Goal: Information Seeking & Learning: Learn about a topic

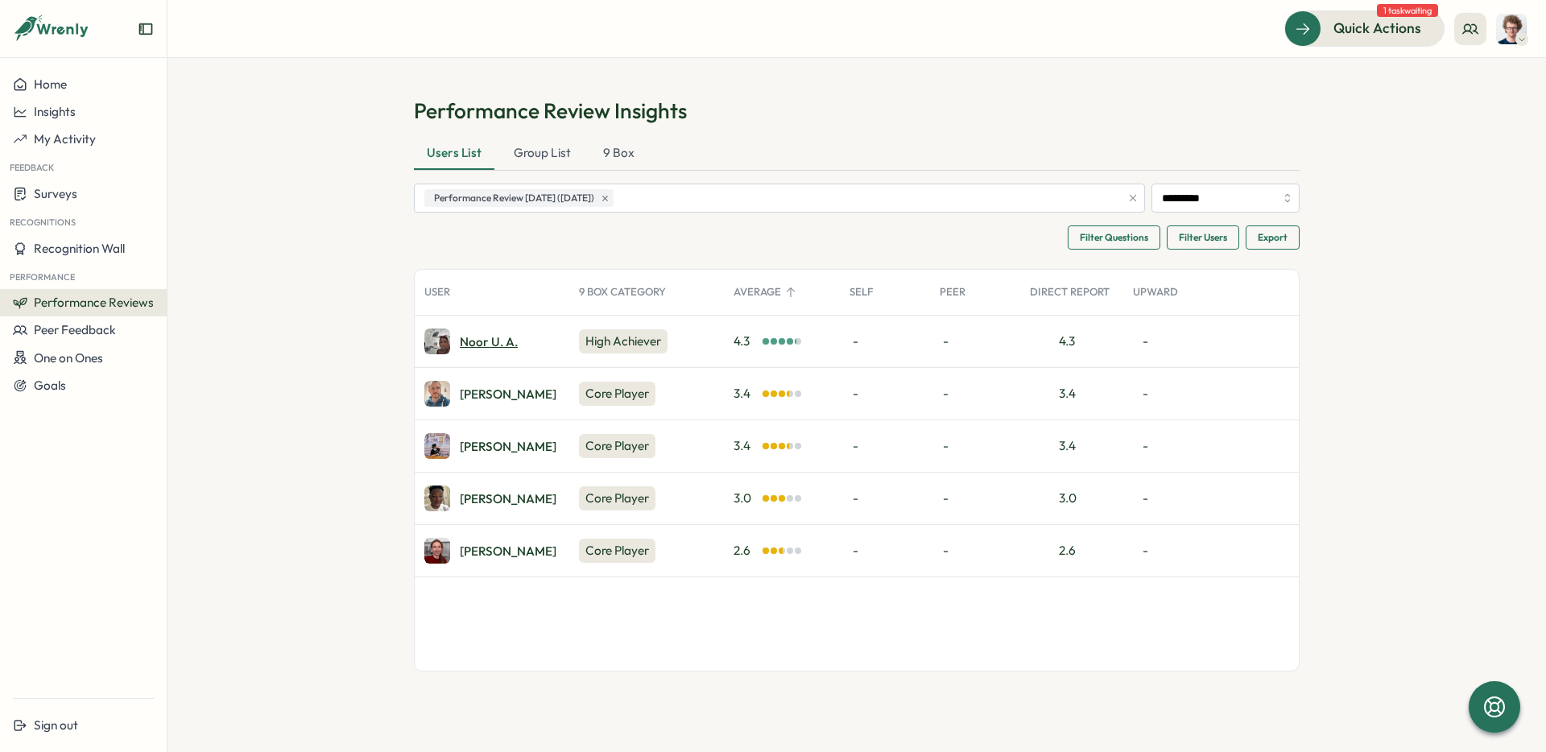
click at [482, 343] on div "Noor u. a." at bounding box center [489, 342] width 58 height 12
click at [475, 499] on div "Larry S." at bounding box center [508, 499] width 97 height 12
click at [478, 441] on div "Leanne Z." at bounding box center [508, 447] width 97 height 12
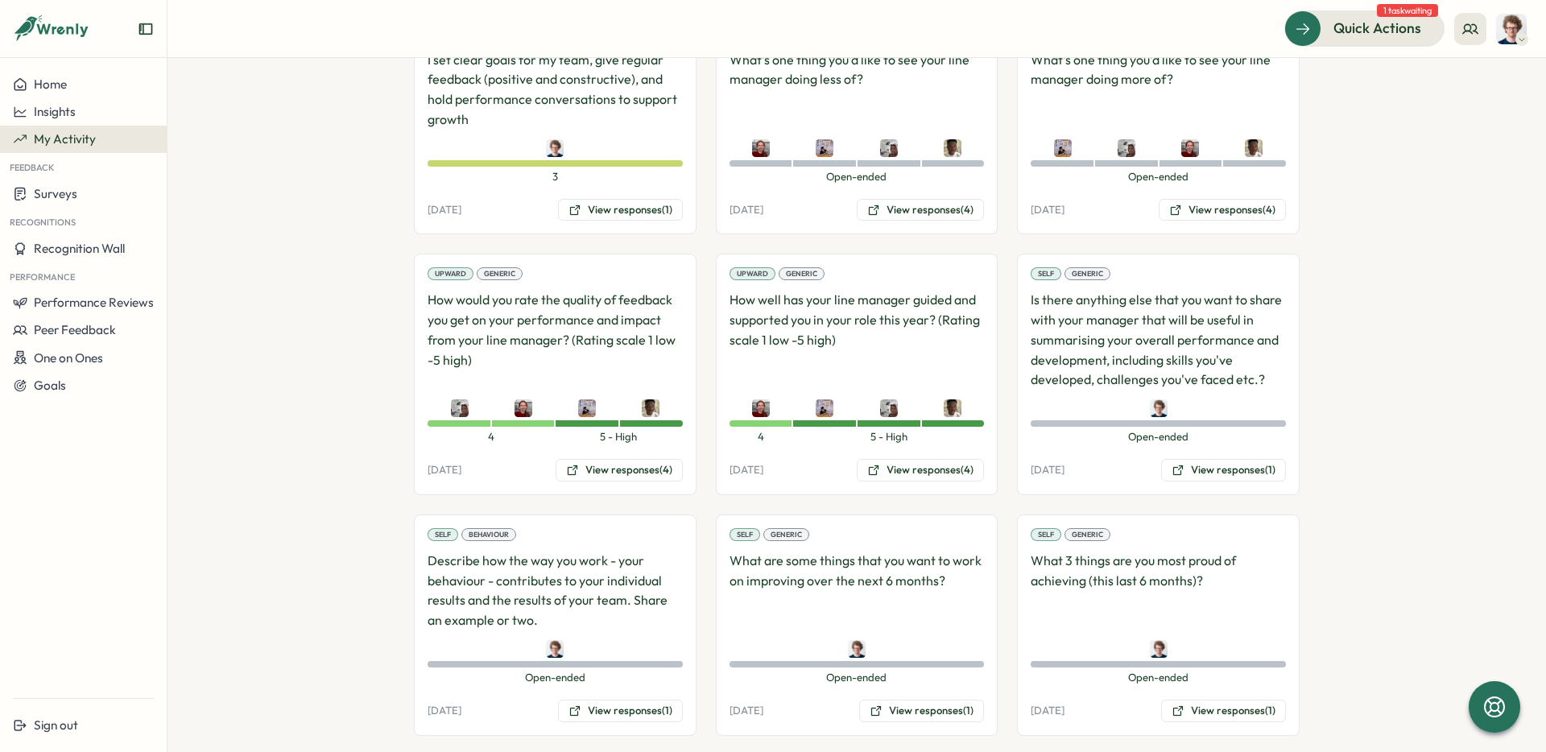
scroll to position [1923, 0]
click at [635, 473] on button "View responses (4)" at bounding box center [619, 471] width 127 height 23
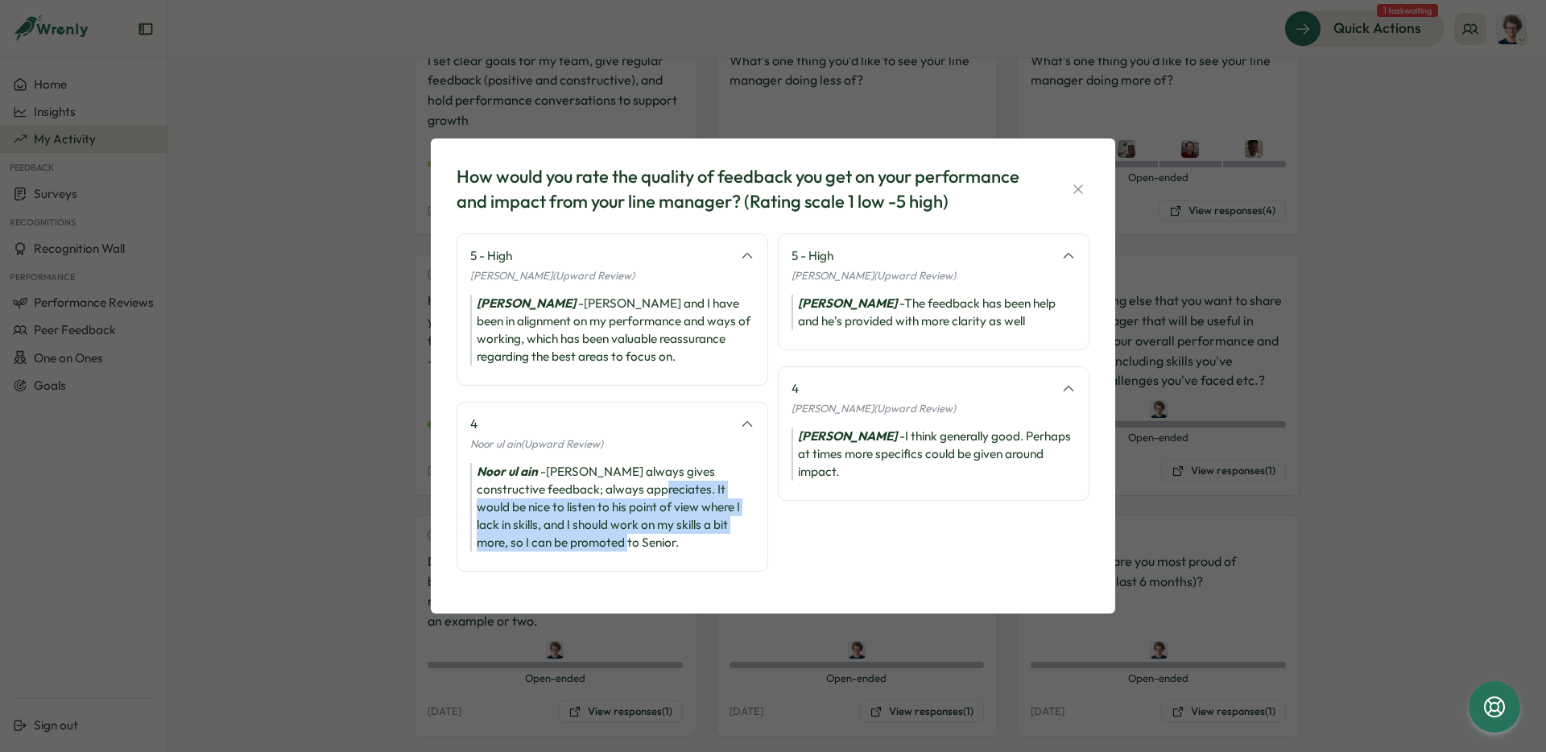
drag, startPoint x: 681, startPoint y: 548, endPoint x: 647, endPoint y: 486, distance: 71.0
click at [647, 486] on div "Noor ul ain - Joe always gives constructive feedback; always appreciates. It wo…" at bounding box center [612, 507] width 284 height 89
copy div "It would be nice to listen to his point of view where I lack in skills, and I s…"
click at [1082, 190] on icon "button" at bounding box center [1078, 189] width 16 height 16
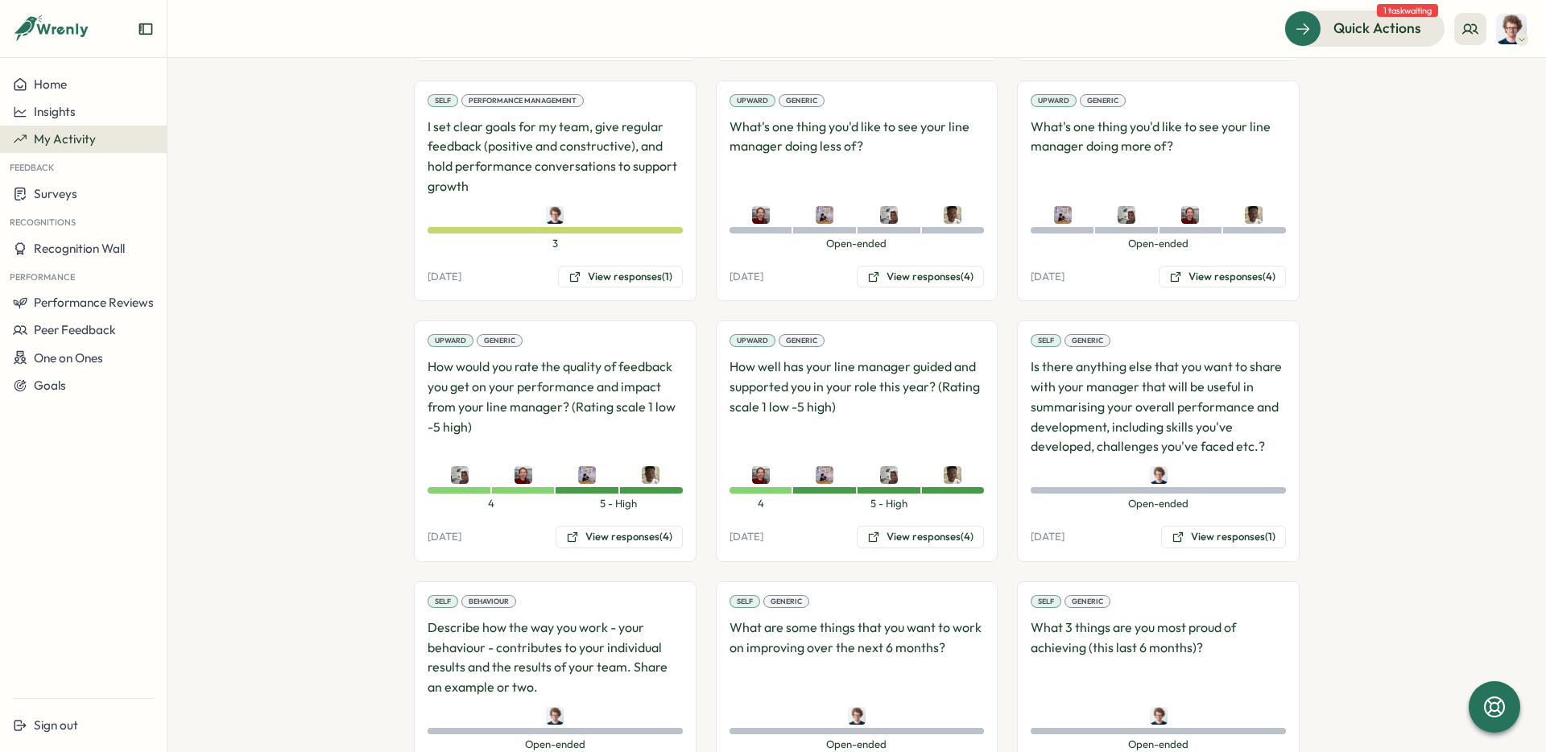
scroll to position [1855, 0]
click at [953, 285] on button "View responses (4)" at bounding box center [920, 279] width 127 height 23
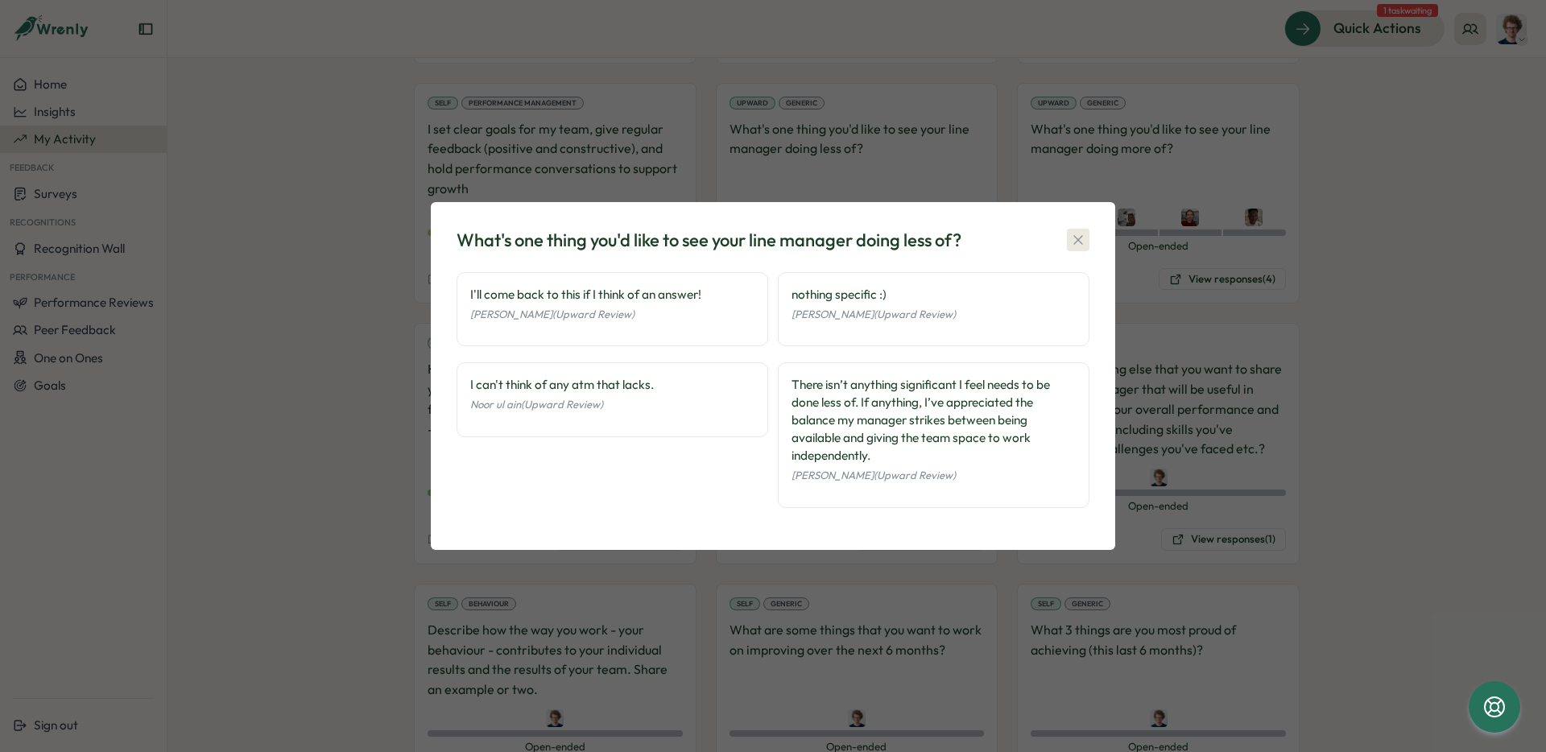
click at [1078, 238] on icon "button" at bounding box center [1078, 240] width 16 height 16
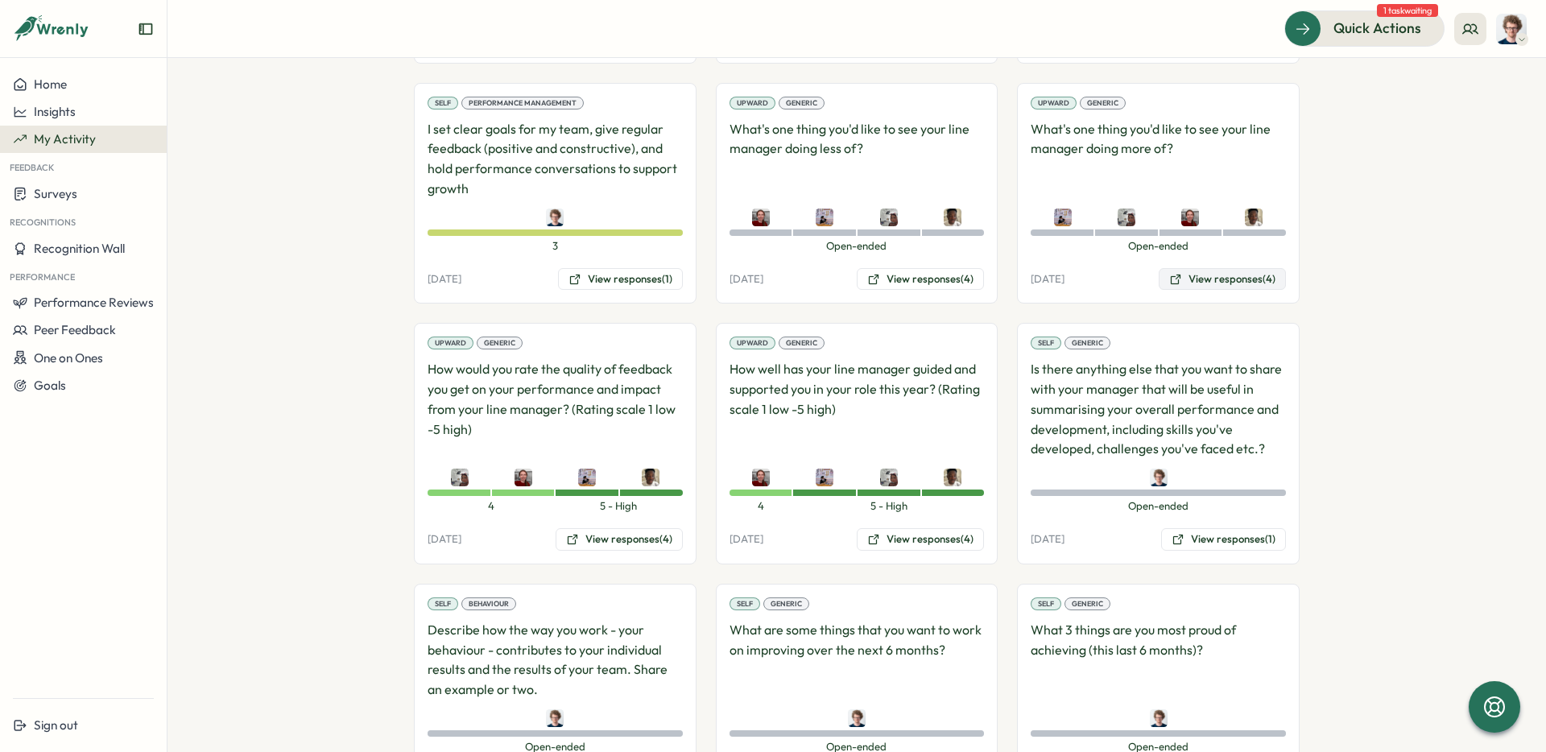
click at [1236, 276] on button "View responses (4)" at bounding box center [1222, 279] width 127 height 23
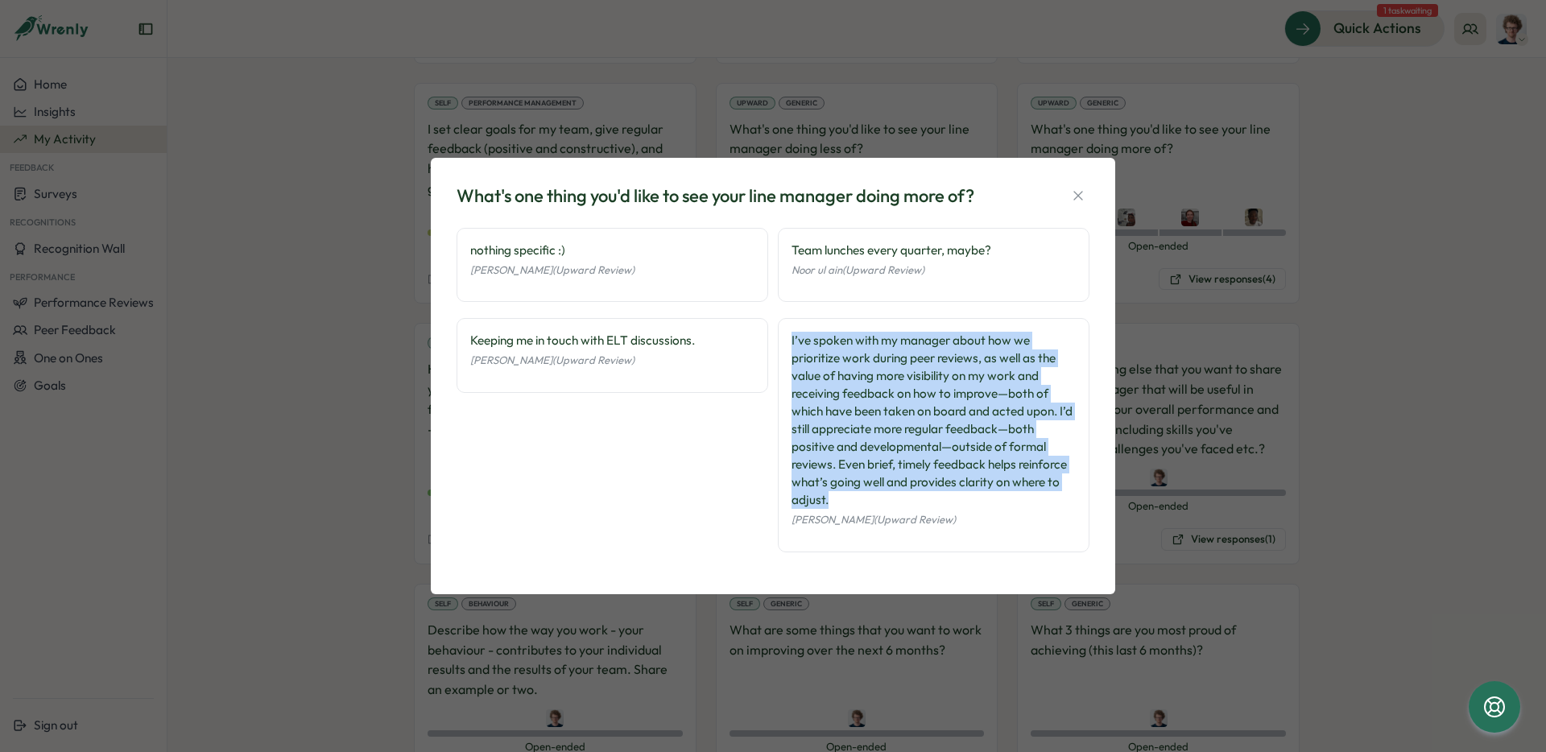
drag, startPoint x: 865, startPoint y: 501, endPoint x: 789, endPoint y: 347, distance: 171.4
click at [789, 347] on div "I’ve spoken with my manager about how we prioritize work during peer reviews, a…" at bounding box center [934, 435] width 312 height 234
copy div "I’ve spoken with my manager about how we prioritize work during peer reviews, a…"
click at [1081, 196] on icon "button" at bounding box center [1078, 196] width 16 height 16
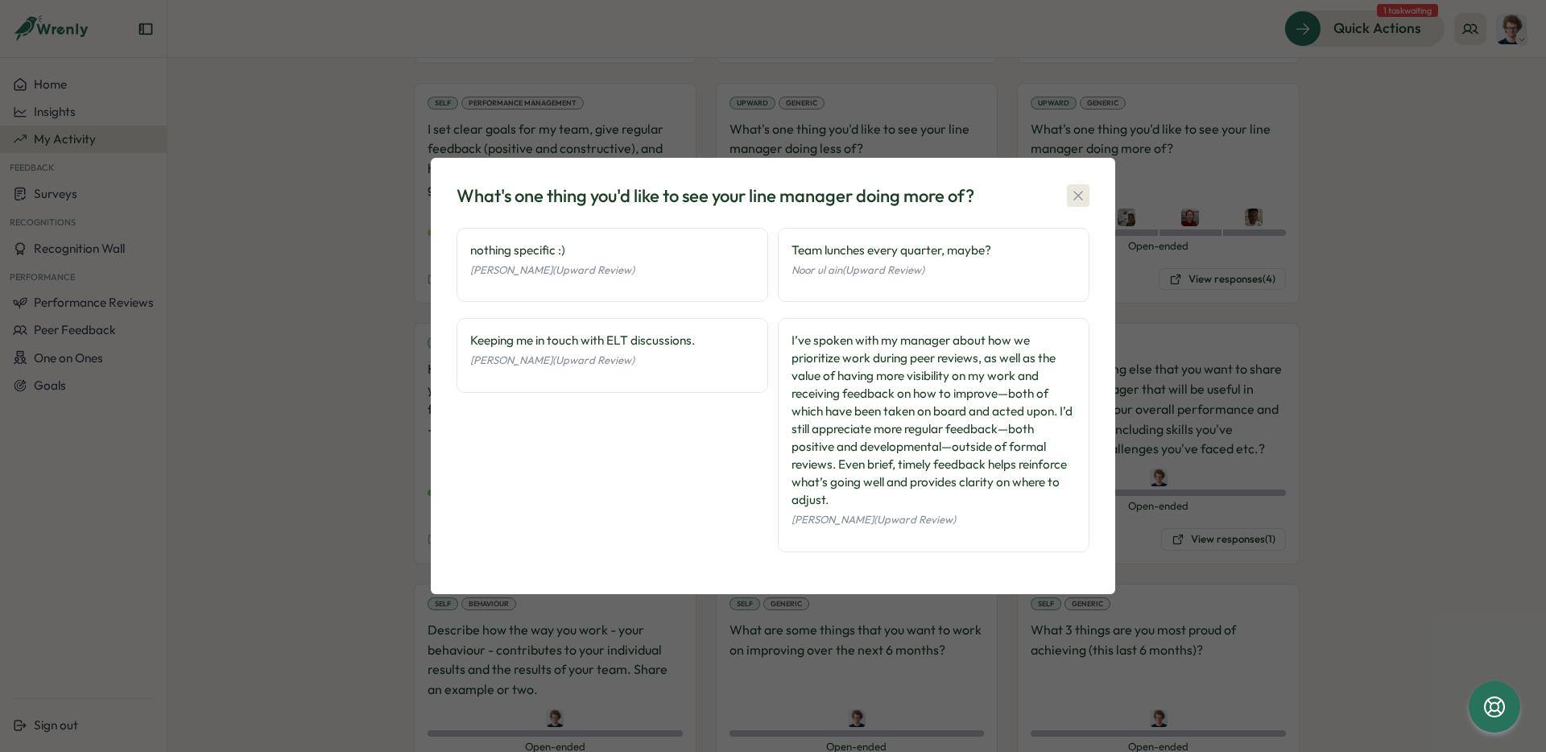
click at [1081, 196] on p "What's one thing you'd like to see your line manager doing more of?" at bounding box center [1158, 159] width 255 height 80
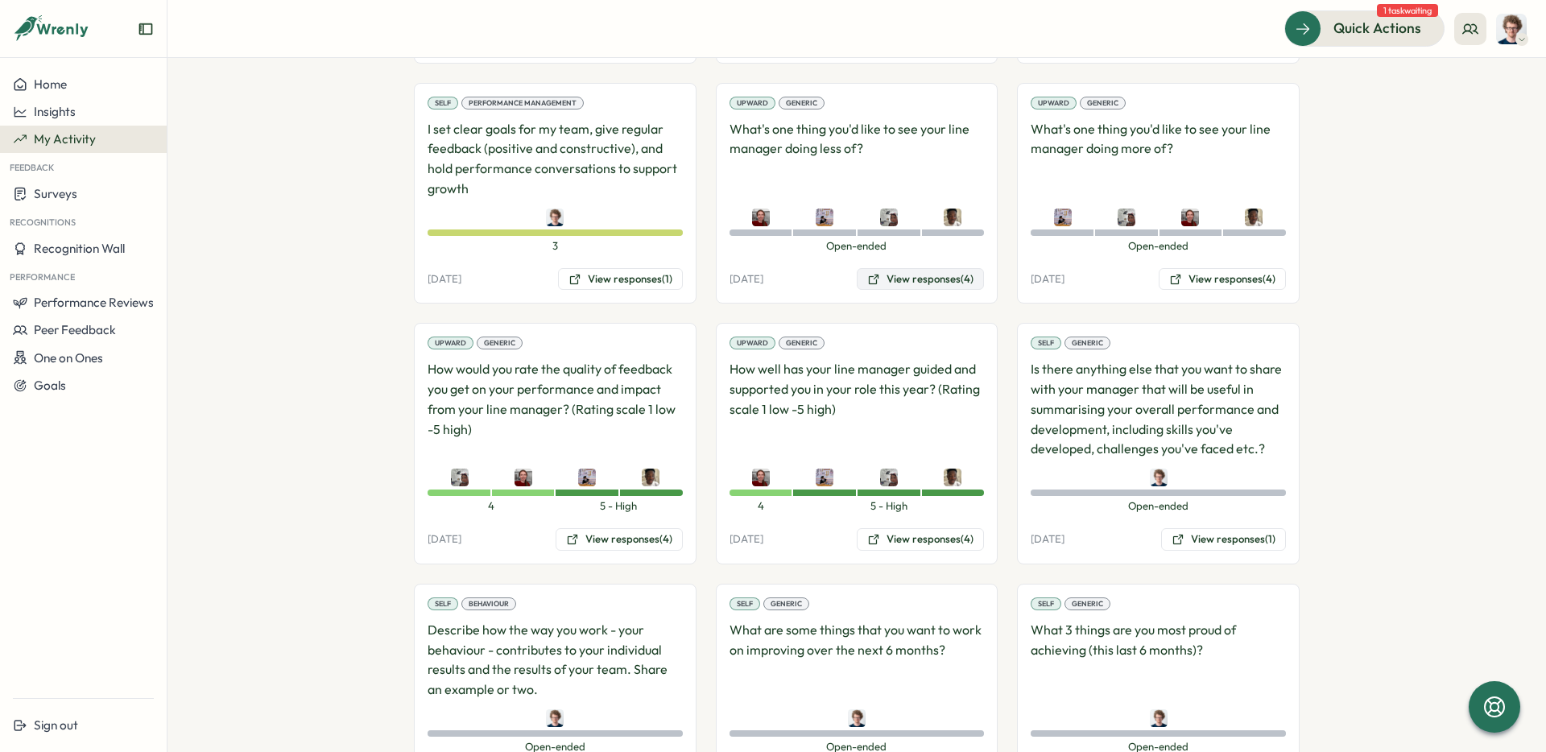
click at [925, 282] on button "View responses (4)" at bounding box center [920, 279] width 127 height 23
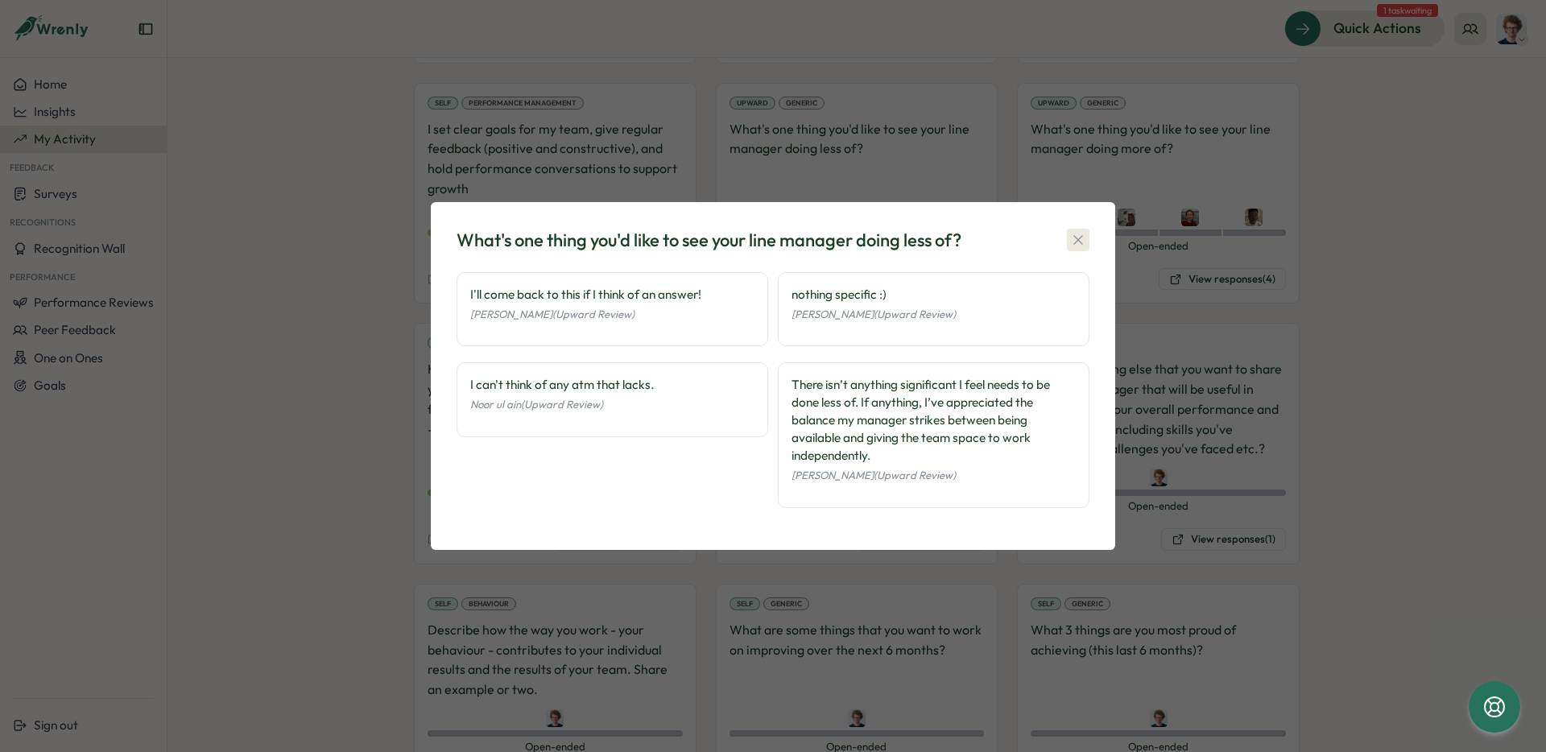
click at [1078, 242] on icon "button" at bounding box center [1078, 240] width 16 height 16
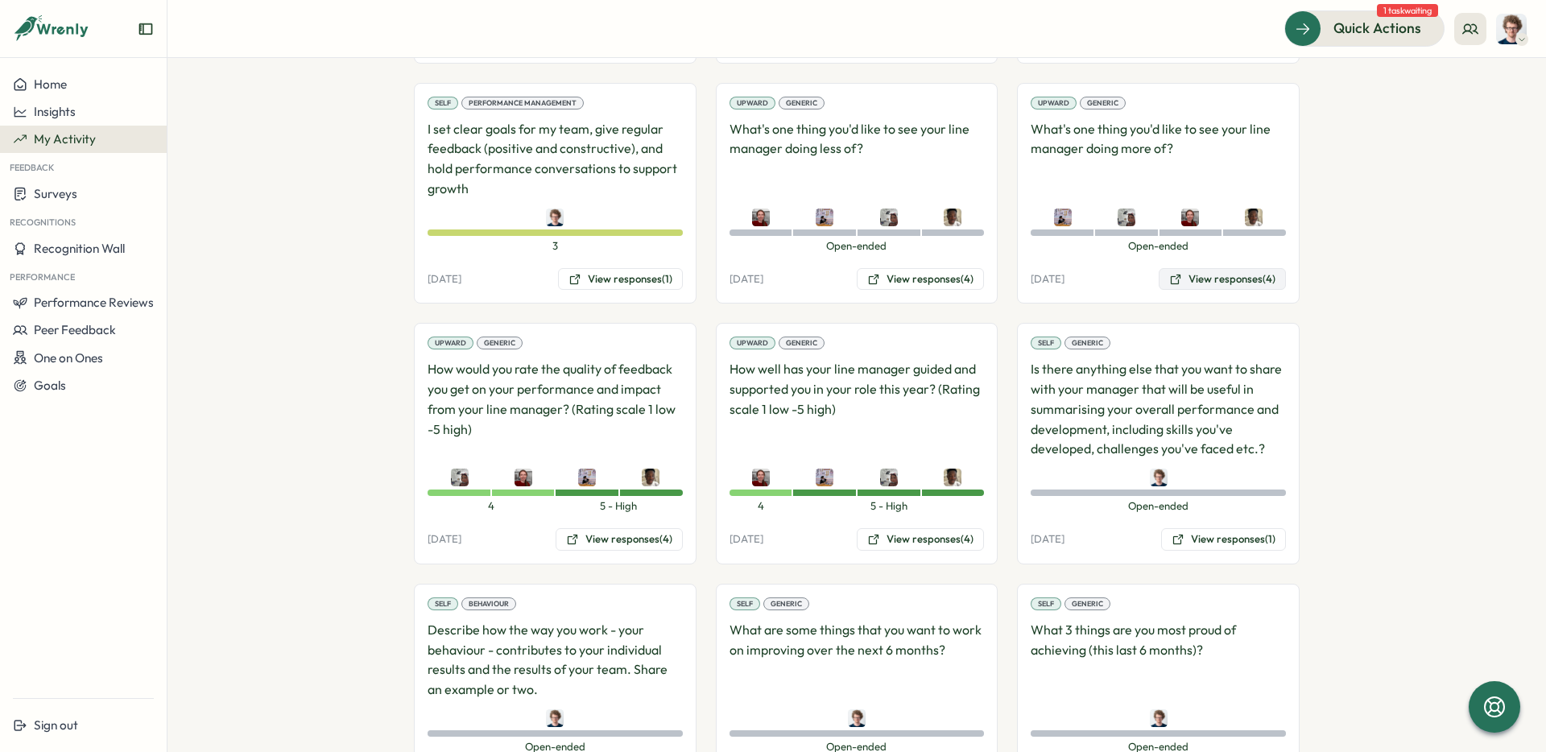
click at [1243, 284] on button "View responses (4)" at bounding box center [1222, 279] width 127 height 23
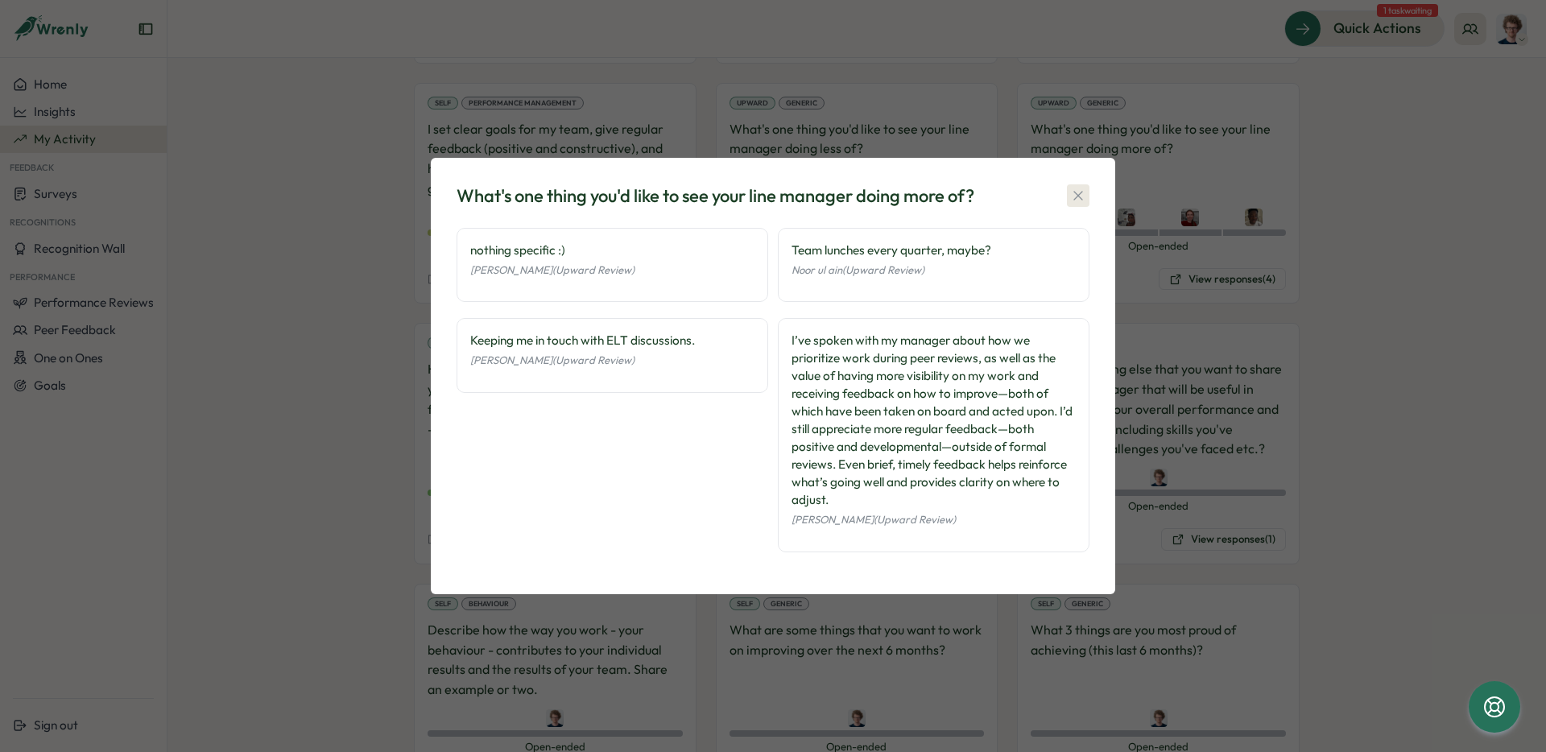
click at [1080, 191] on icon "button" at bounding box center [1078, 196] width 16 height 16
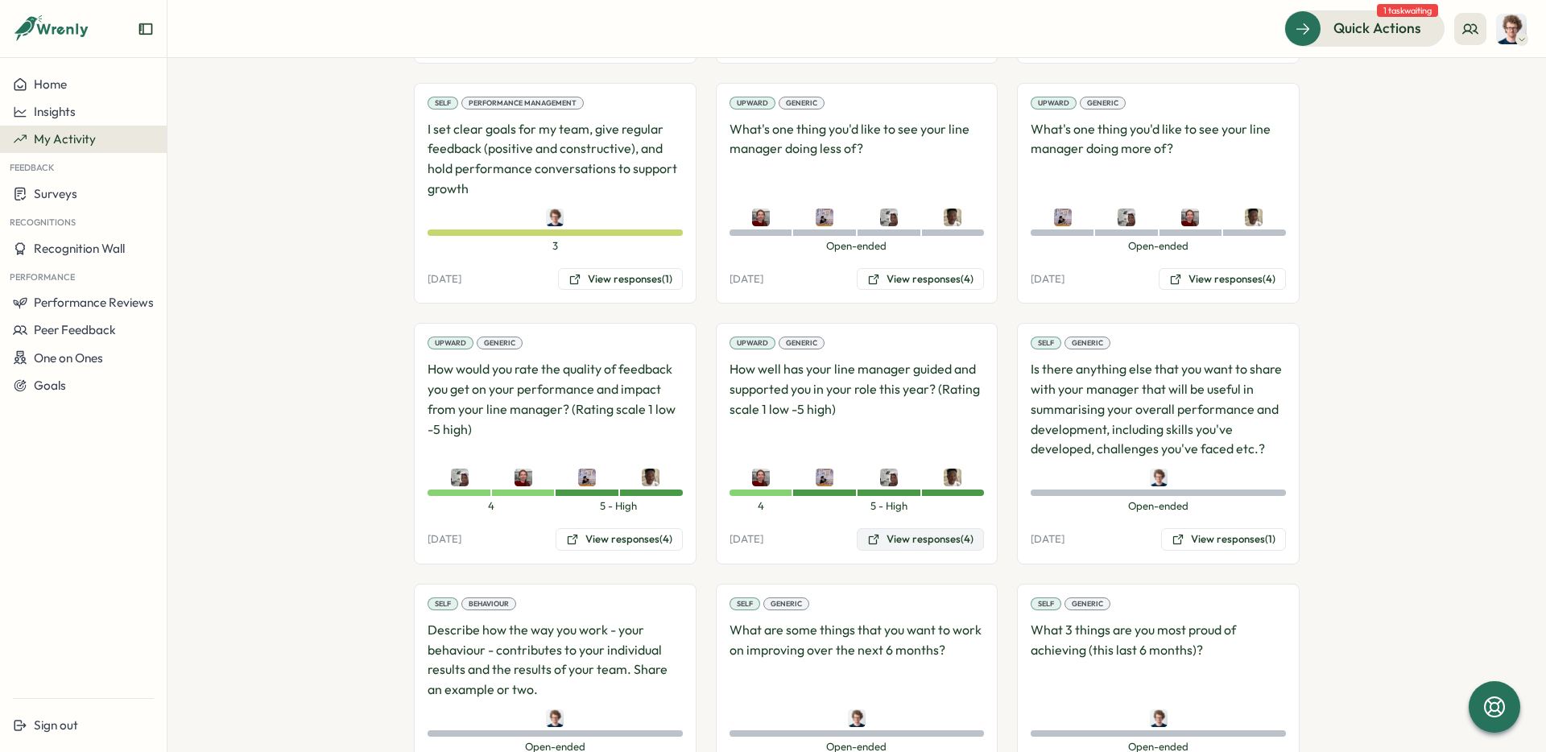
click at [926, 536] on button "View responses (4)" at bounding box center [920, 539] width 127 height 23
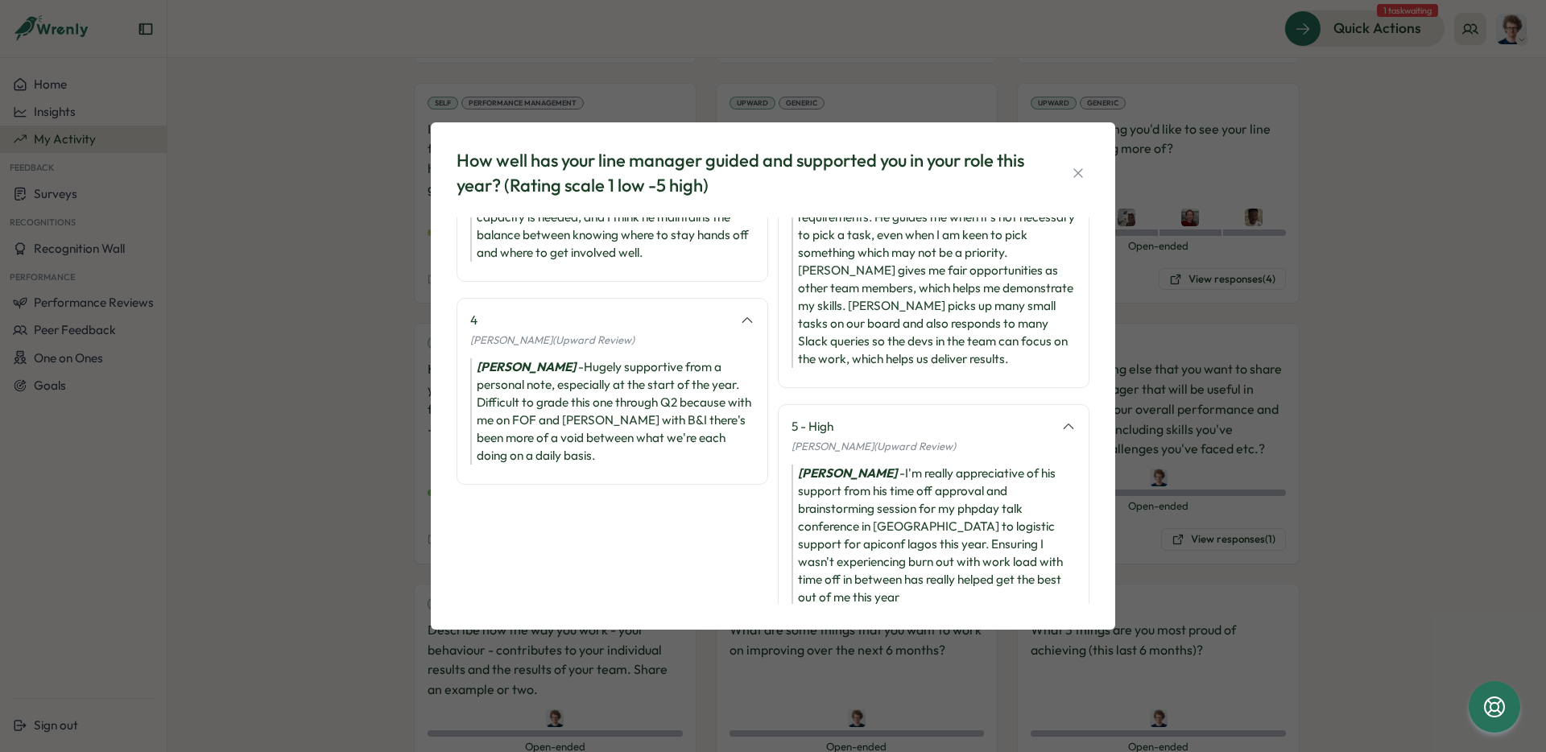
scroll to position [126, 0]
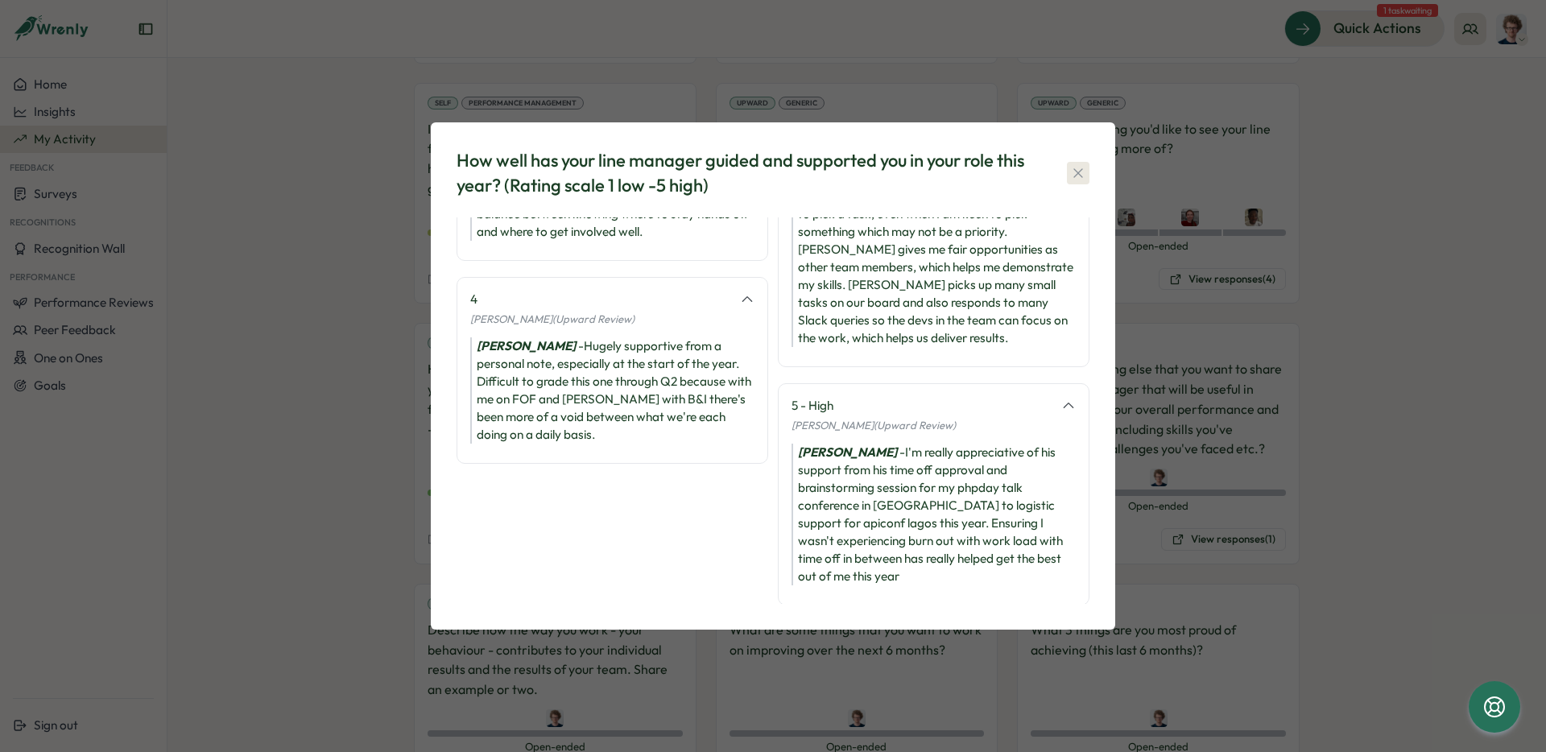
click at [1083, 176] on icon "button" at bounding box center [1078, 173] width 16 height 16
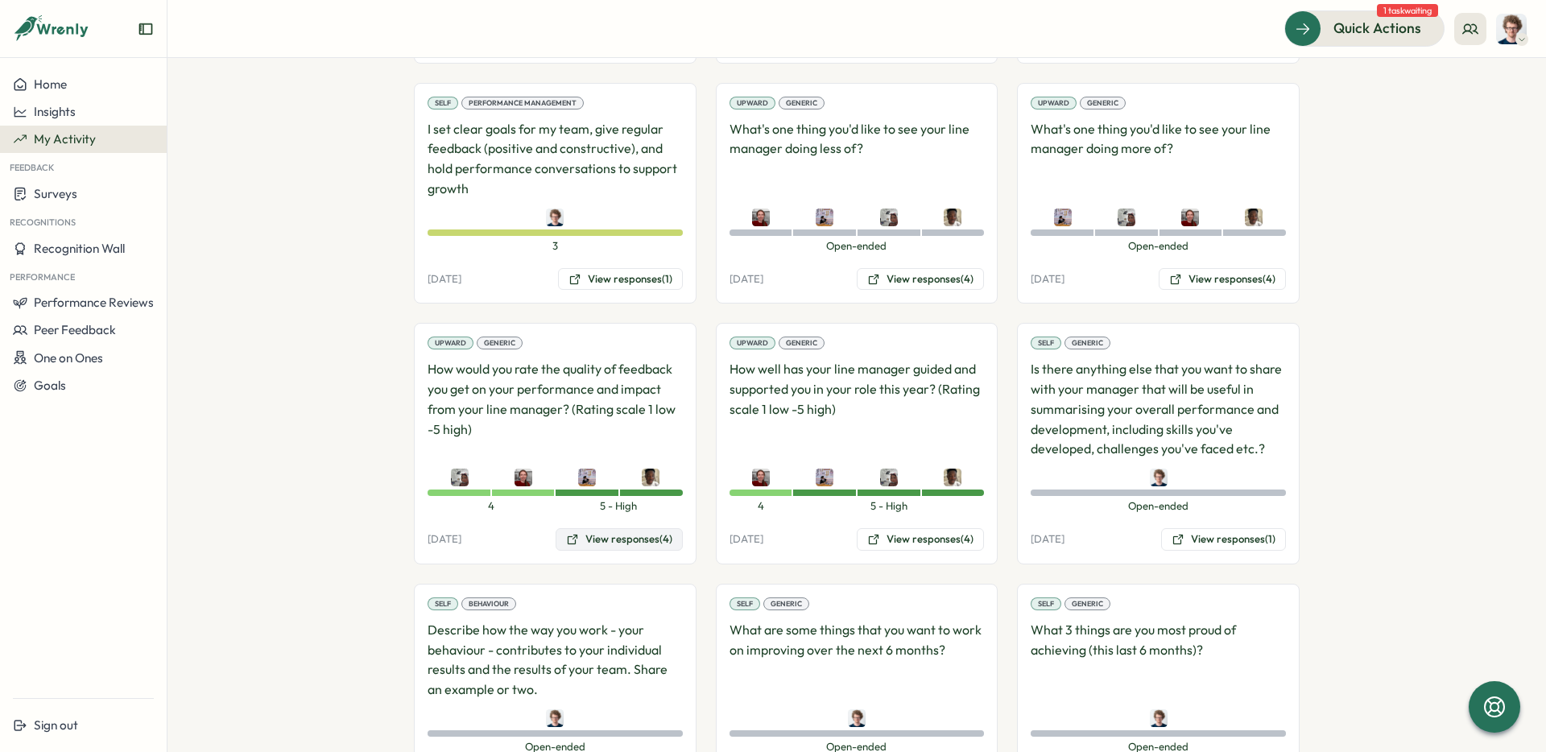
click at [635, 537] on button "View responses (4)" at bounding box center [619, 539] width 127 height 23
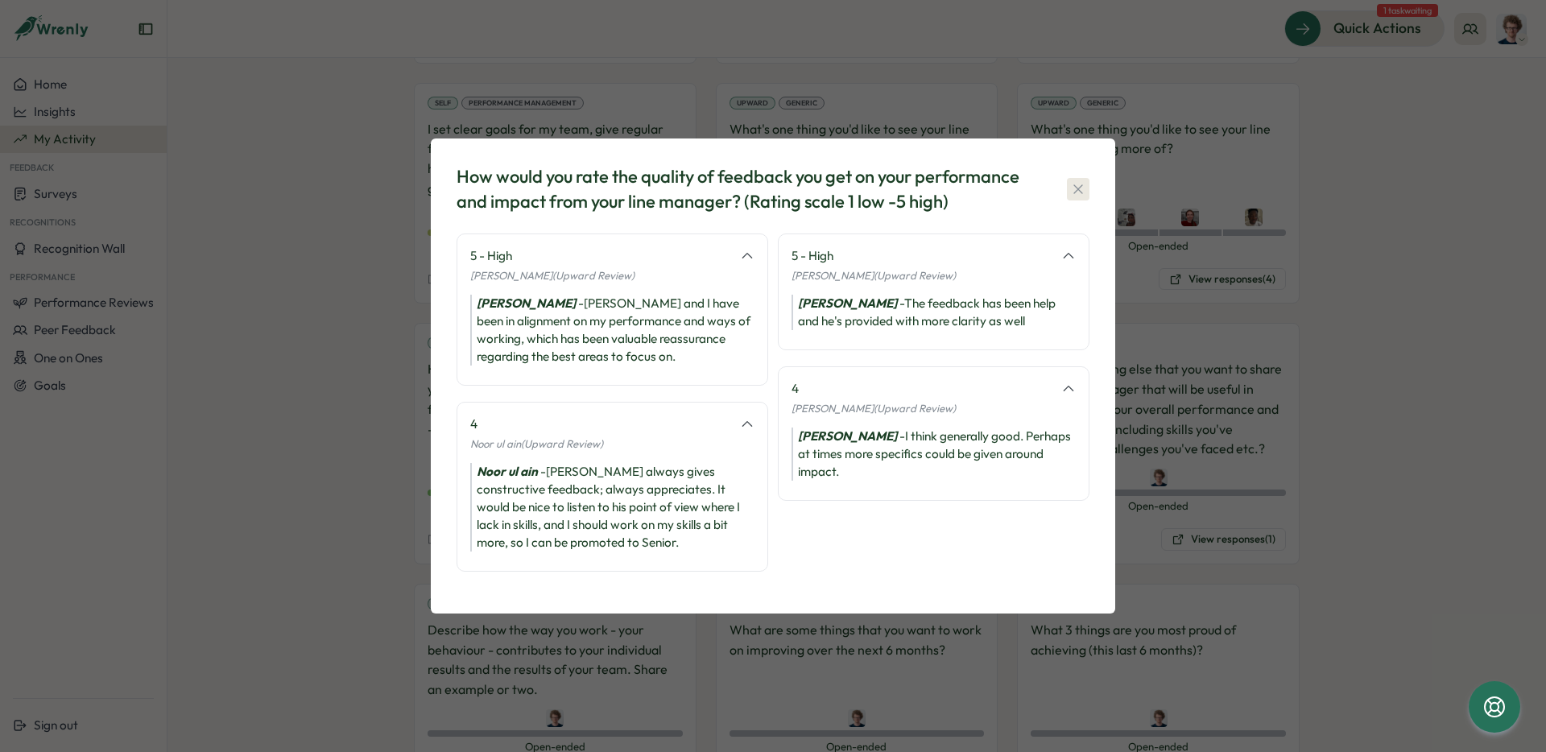
click at [1078, 190] on icon "button" at bounding box center [1078, 189] width 9 height 9
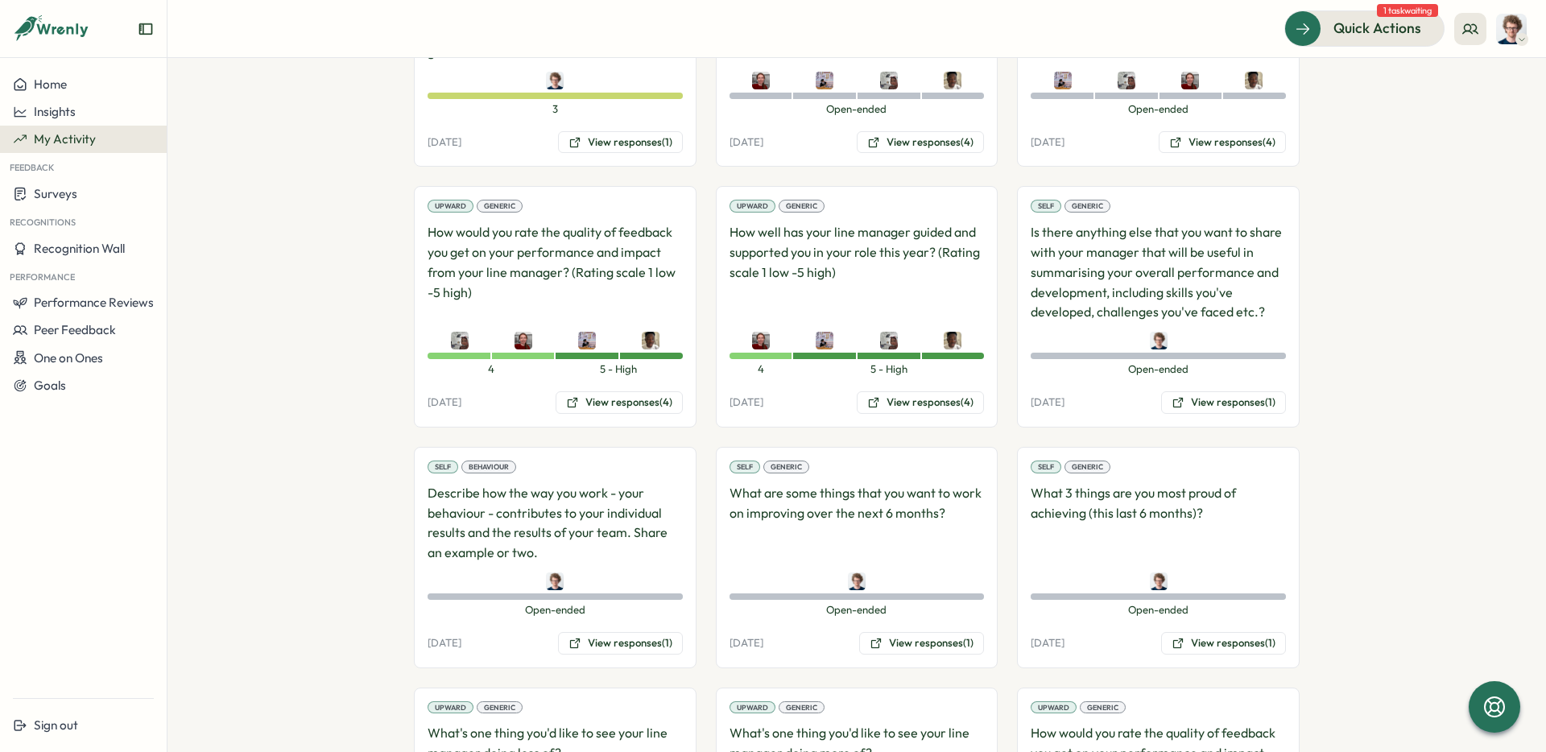
scroll to position [1987, 0]
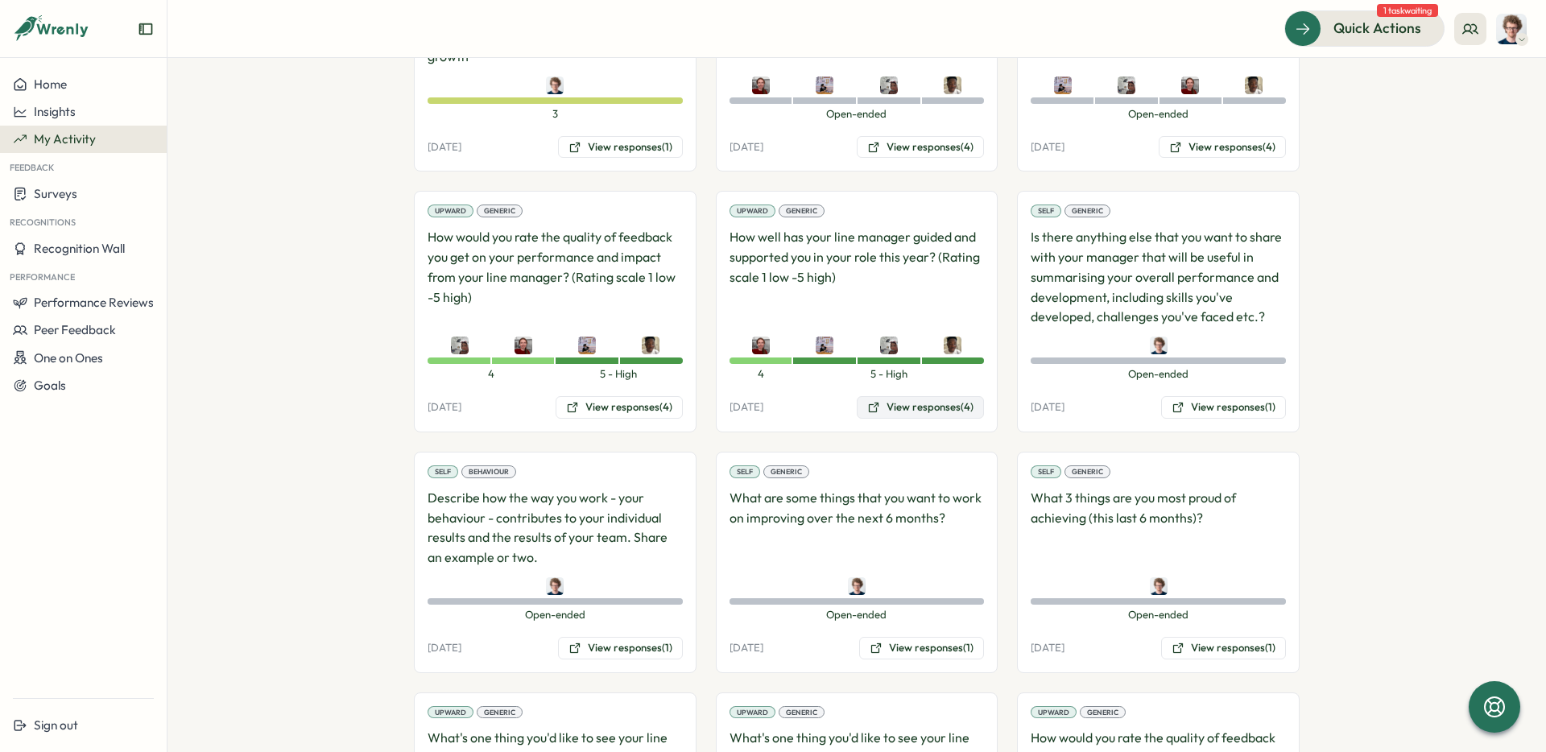
click at [931, 404] on button "View responses (4)" at bounding box center [920, 407] width 127 height 23
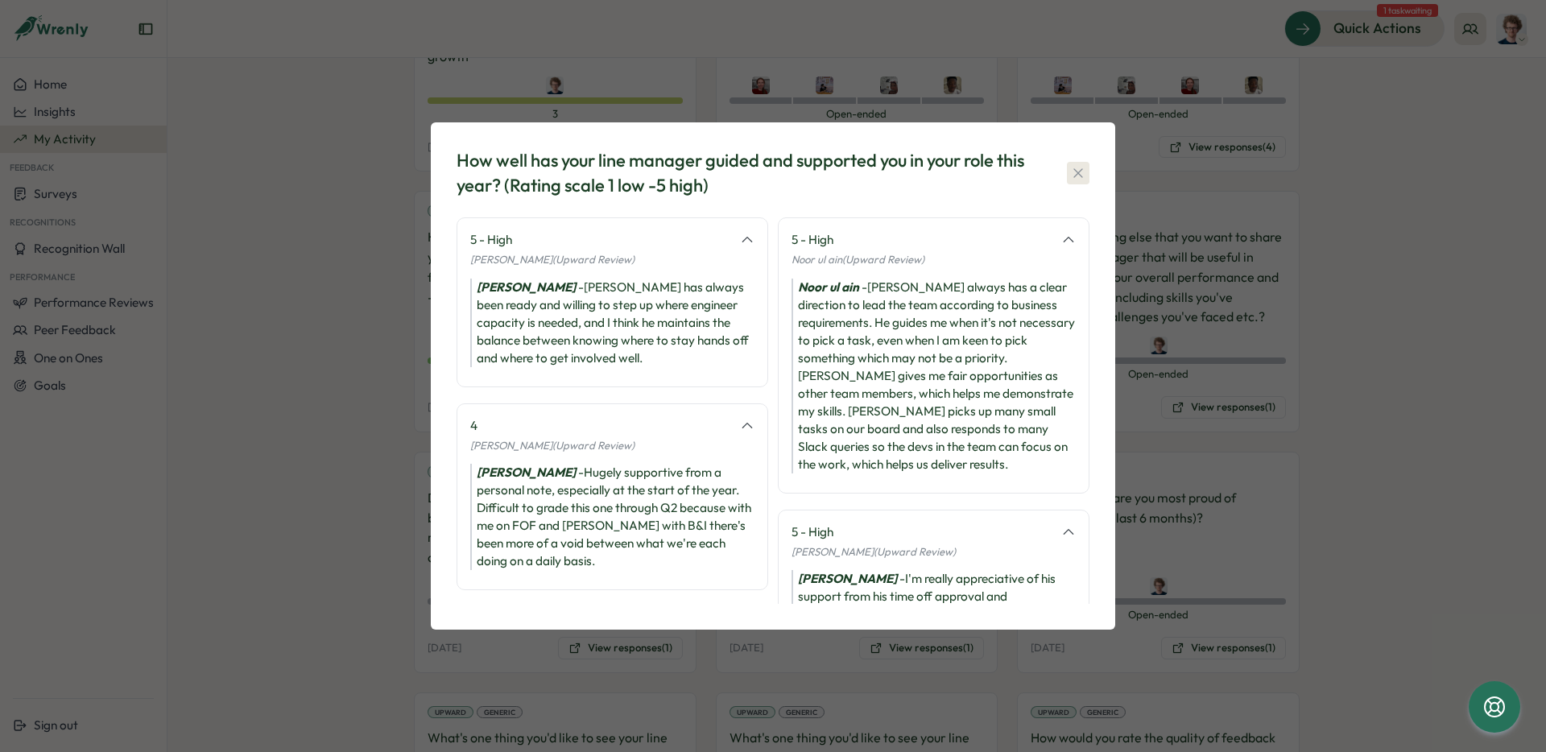
click at [1081, 172] on icon "button" at bounding box center [1078, 173] width 16 height 16
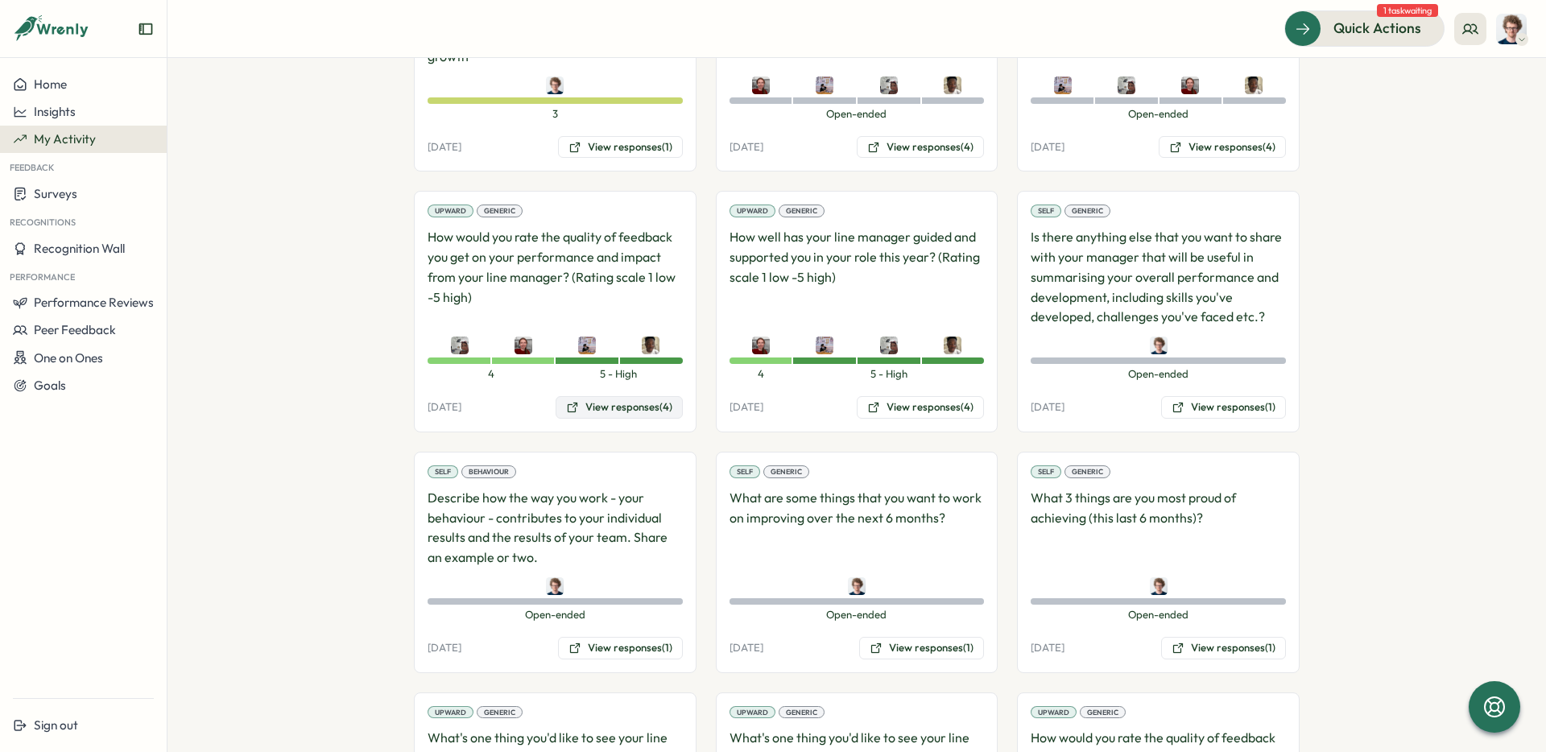
click at [635, 412] on button "View responses (4)" at bounding box center [619, 407] width 127 height 23
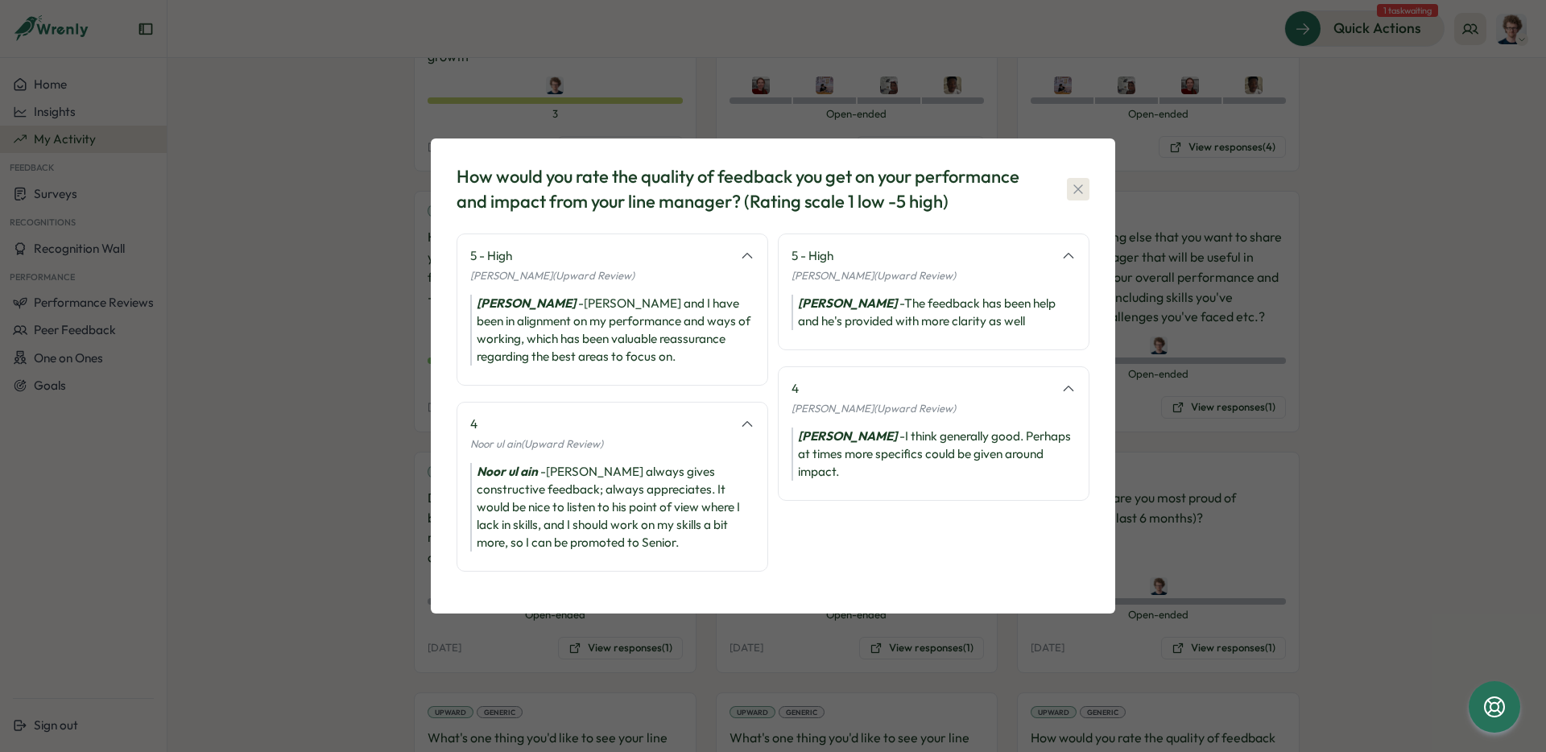
click at [1082, 190] on icon "button" at bounding box center [1078, 189] width 16 height 16
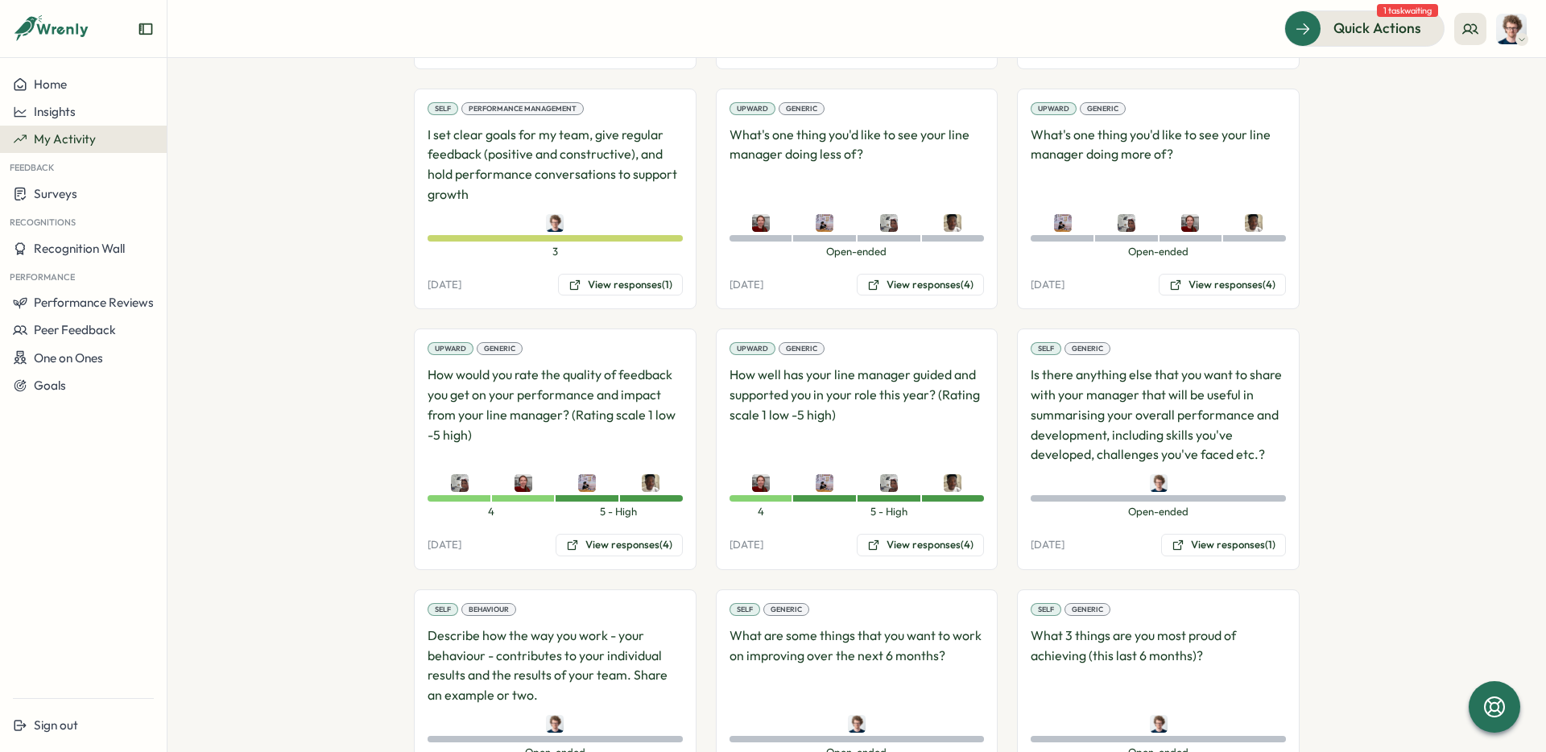
scroll to position [1764, 0]
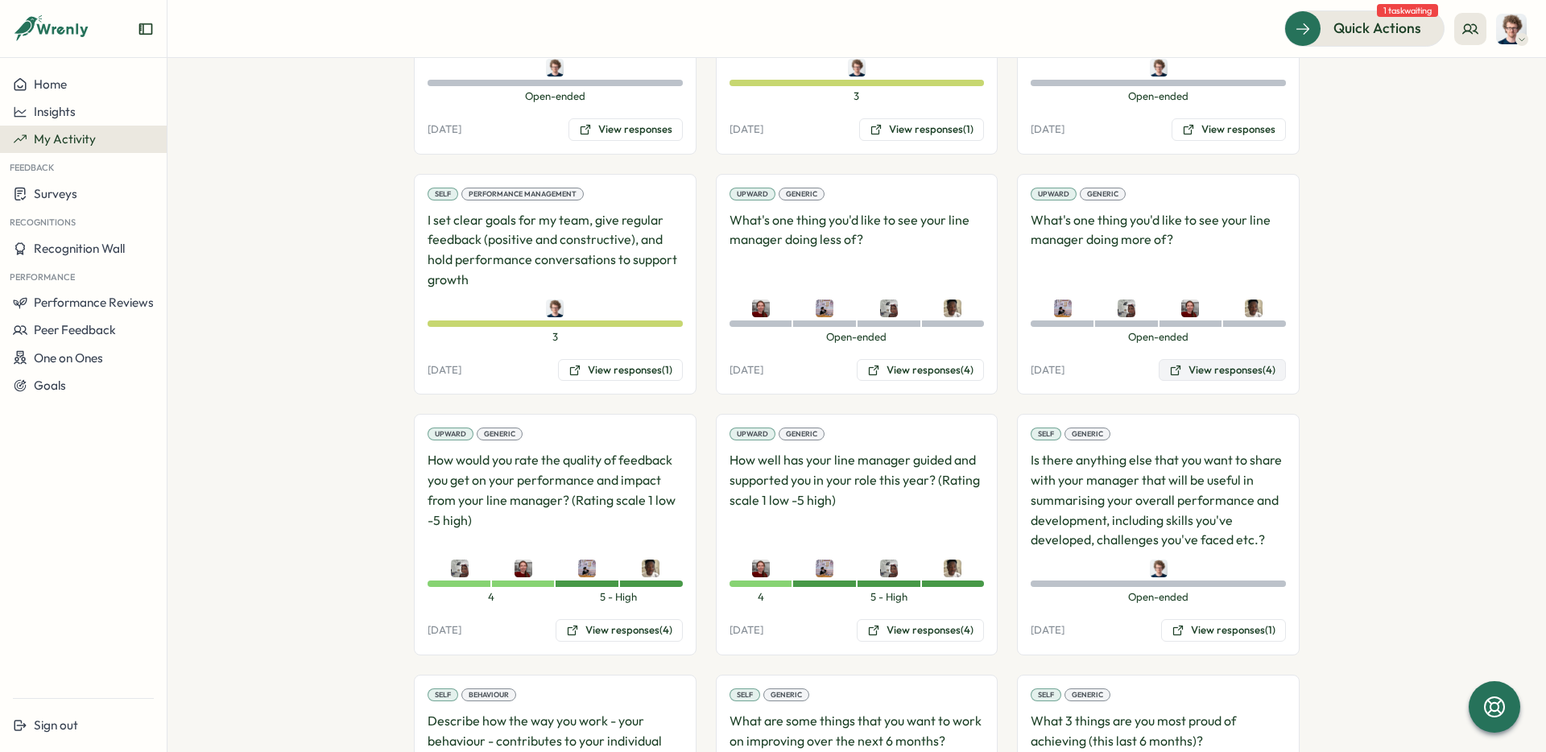
click at [1195, 368] on button "View responses (4)" at bounding box center [1222, 370] width 127 height 23
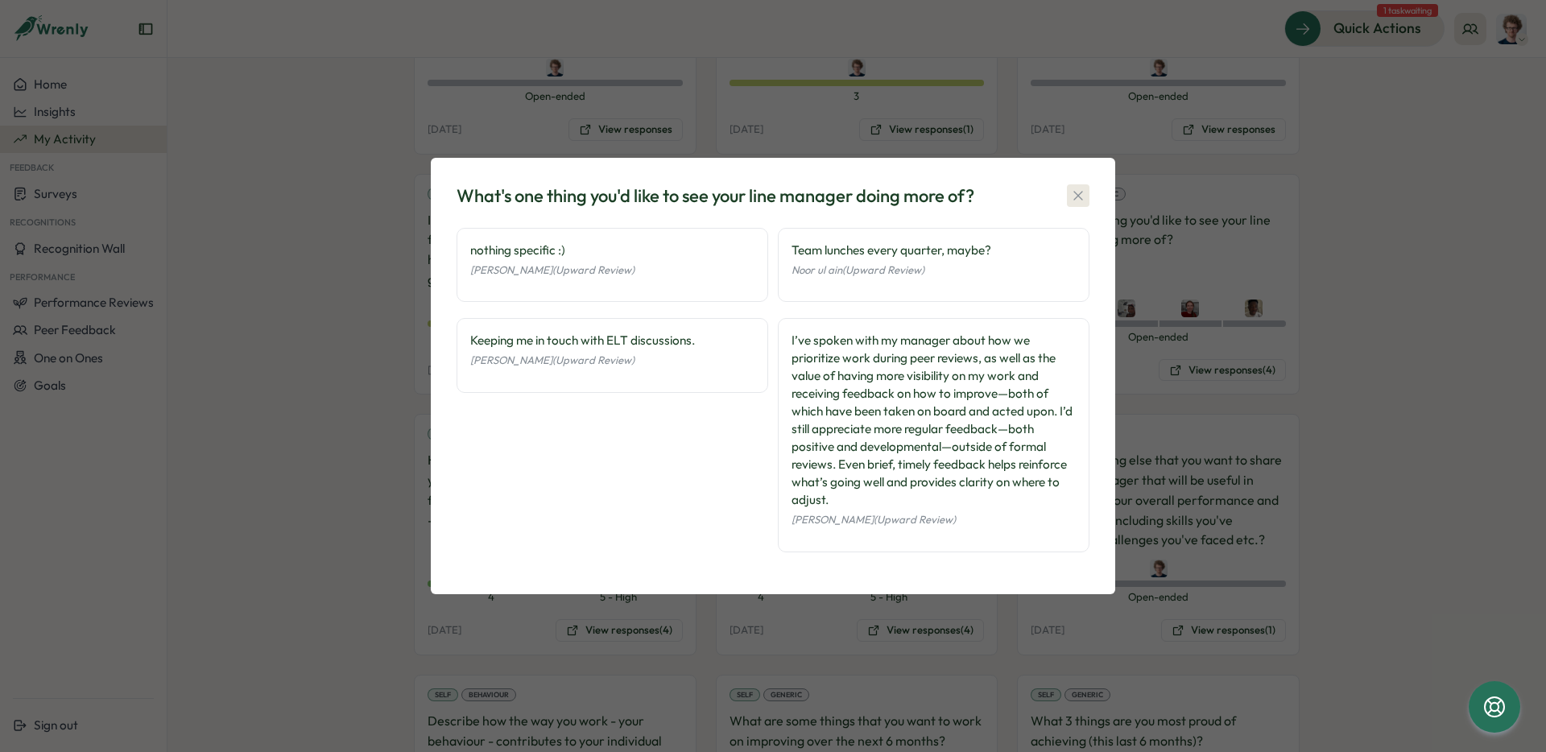
click at [1083, 195] on icon "button" at bounding box center [1078, 196] width 16 height 16
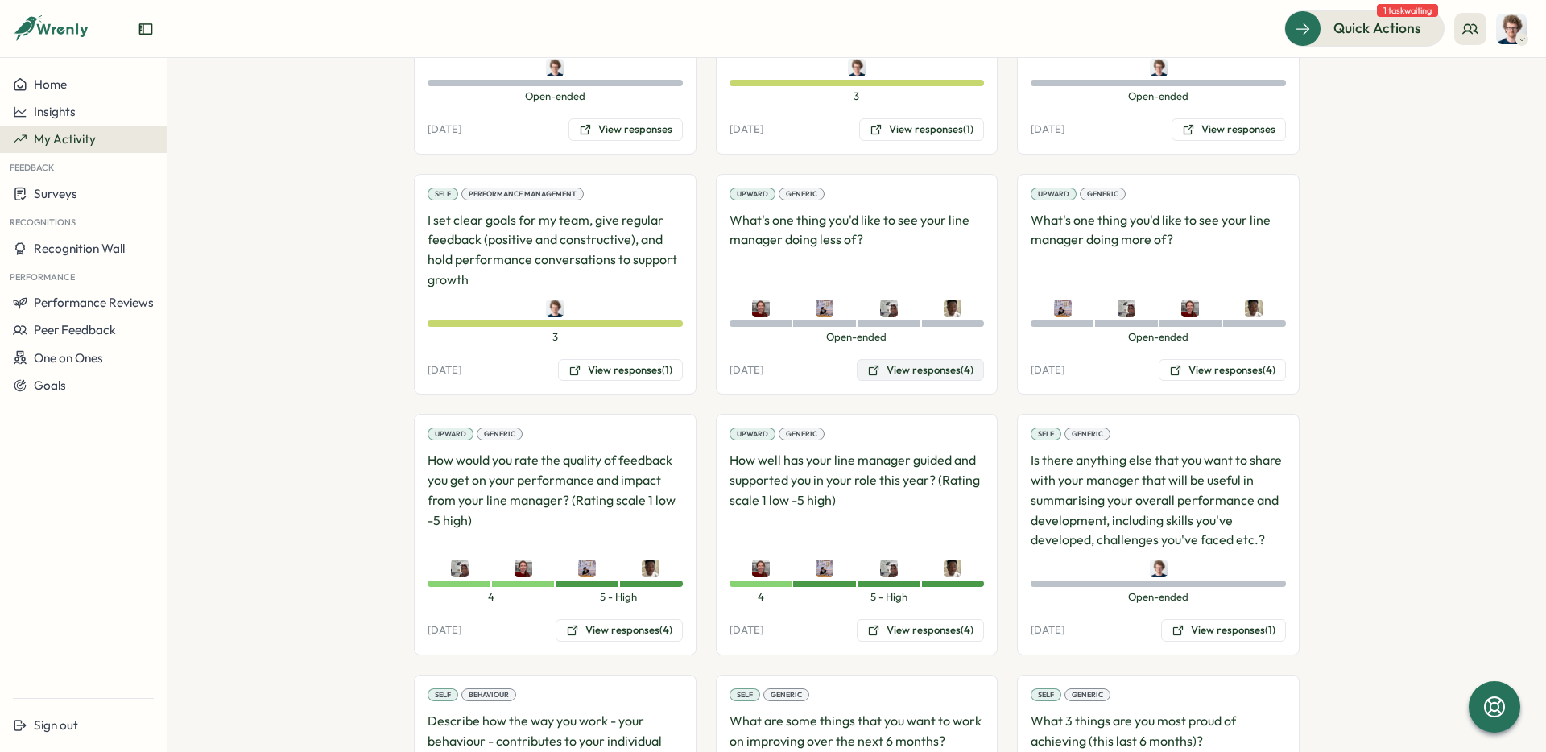
click at [918, 364] on button "View responses (4)" at bounding box center [920, 370] width 127 height 23
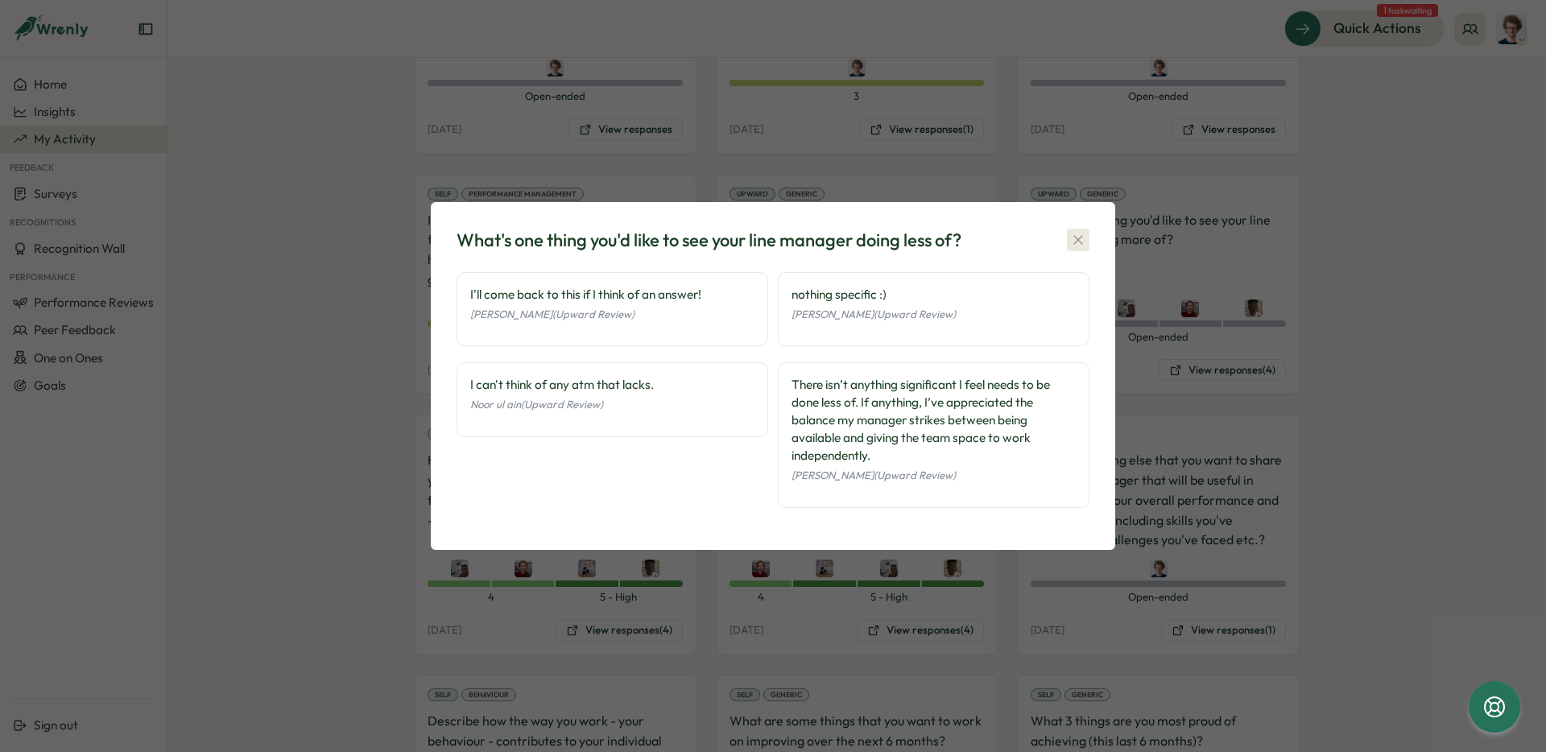
click at [1083, 241] on icon "button" at bounding box center [1078, 240] width 16 height 16
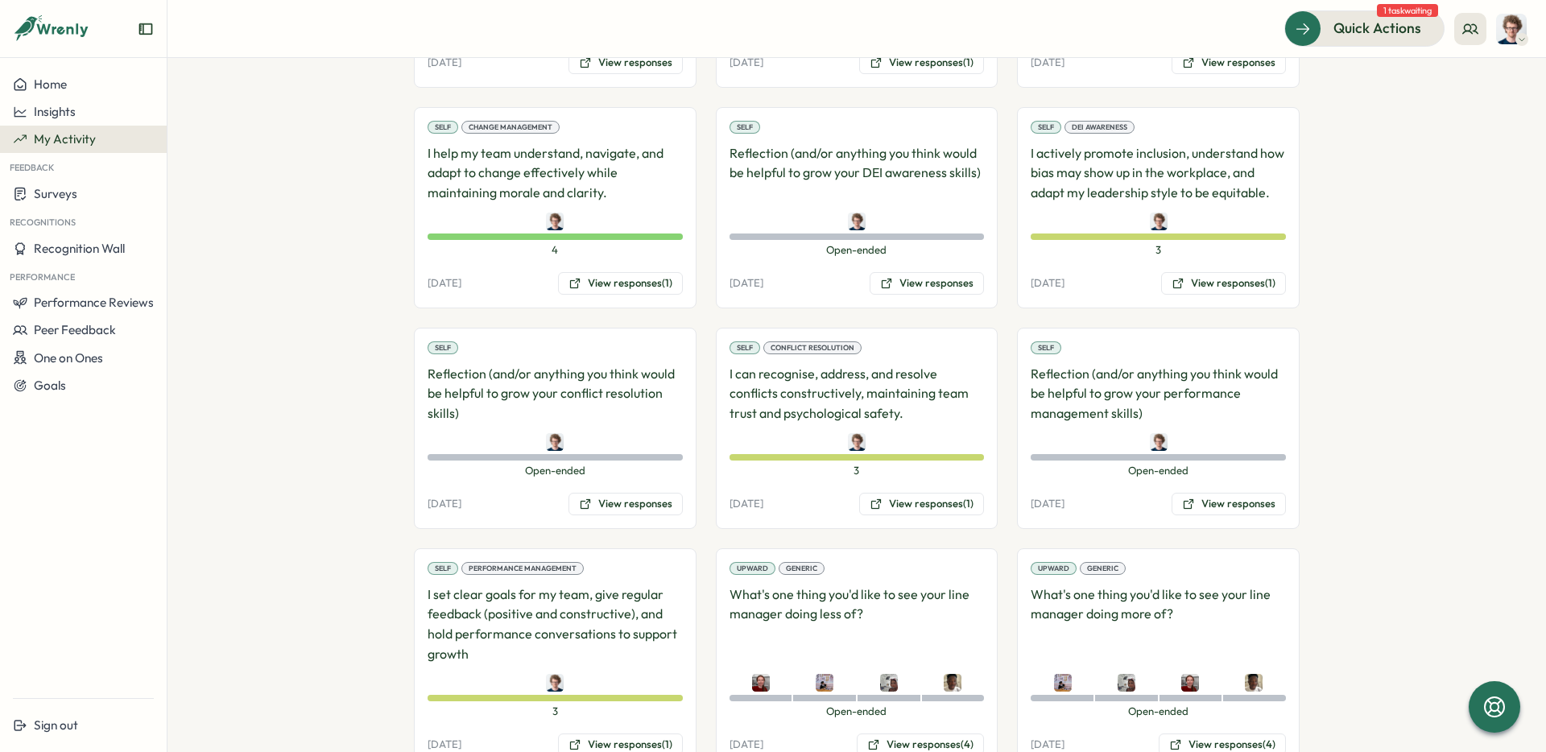
scroll to position [1377, 0]
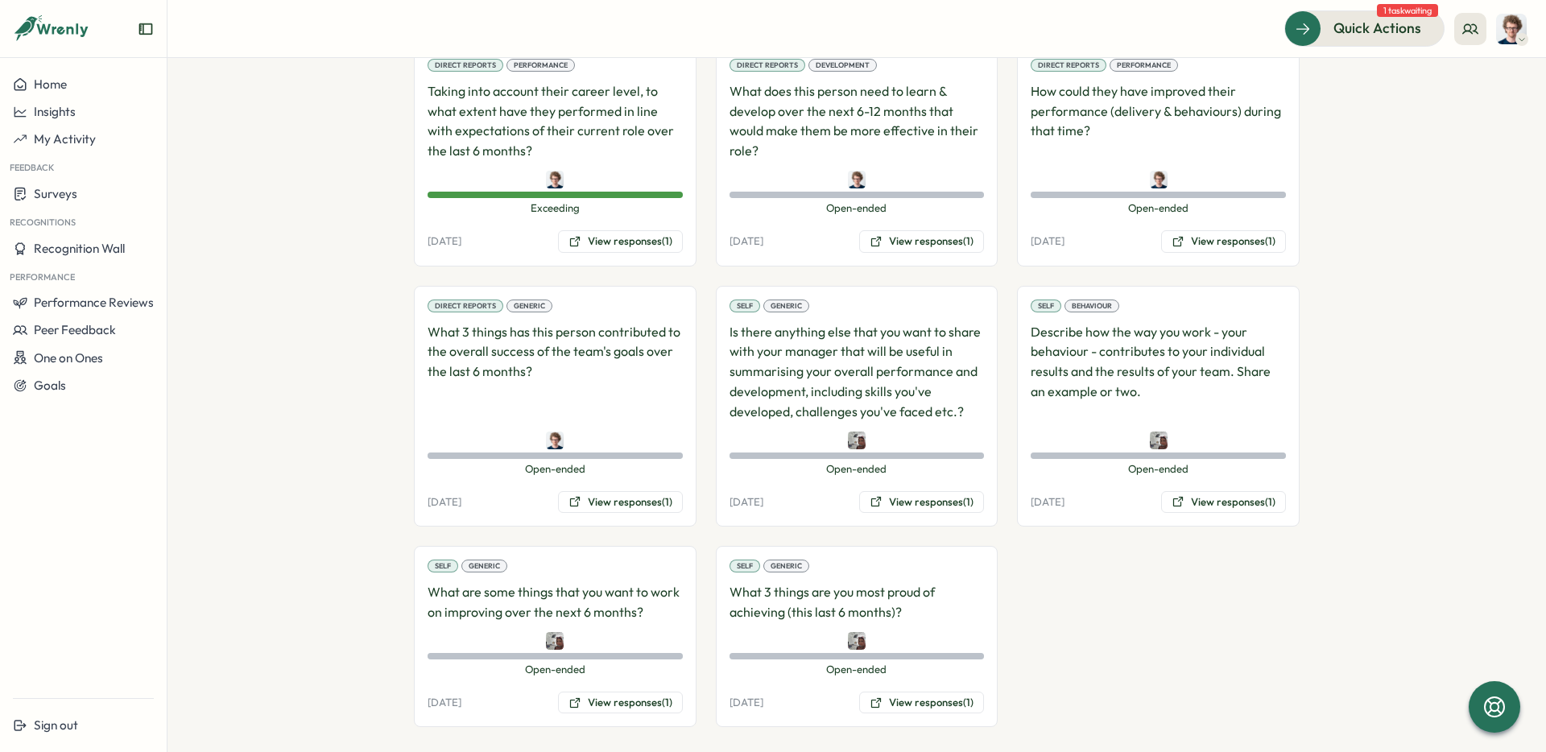
scroll to position [1321, 0]
click at [910, 705] on button "View responses (1)" at bounding box center [921, 704] width 125 height 23
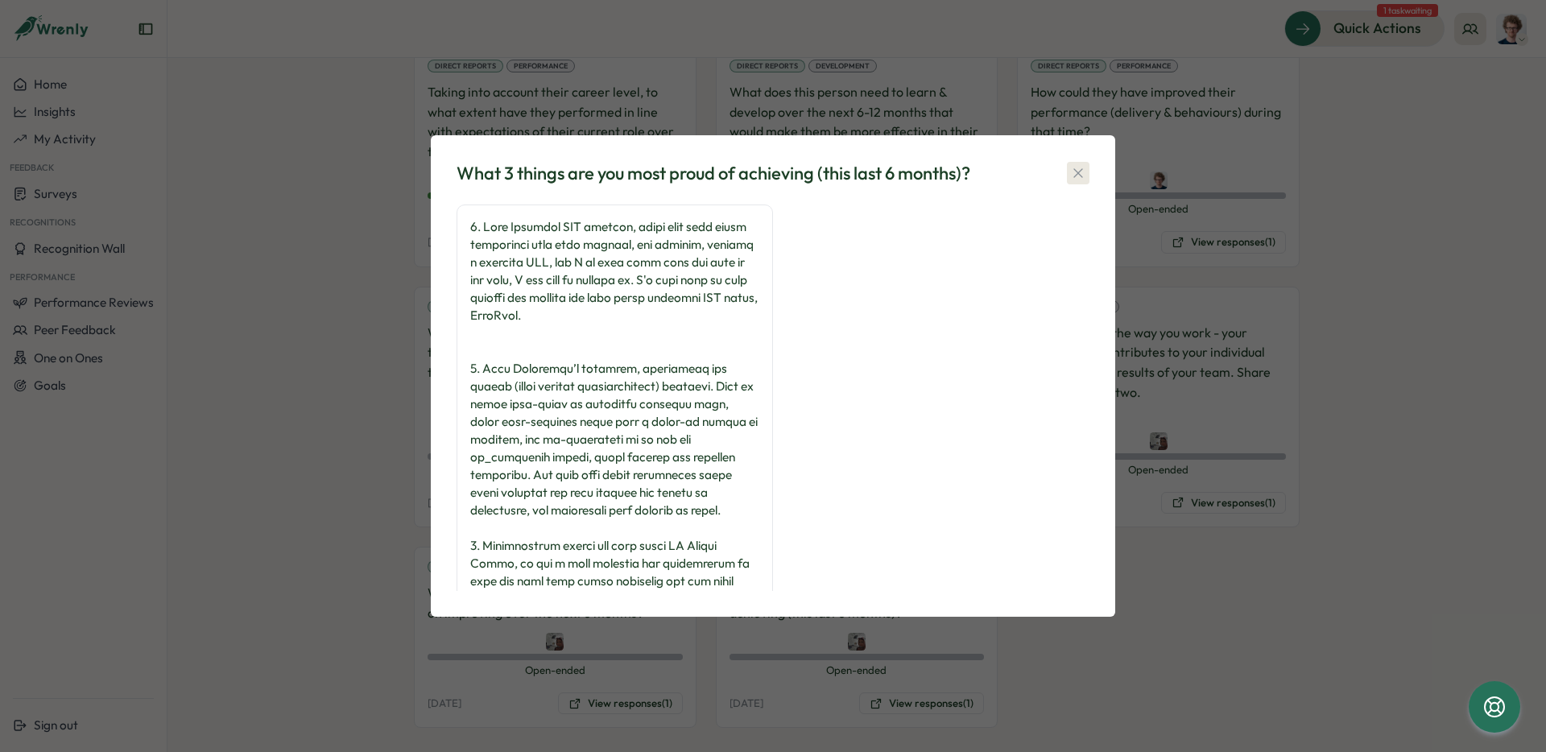
click at [1083, 172] on icon "button" at bounding box center [1078, 173] width 16 height 16
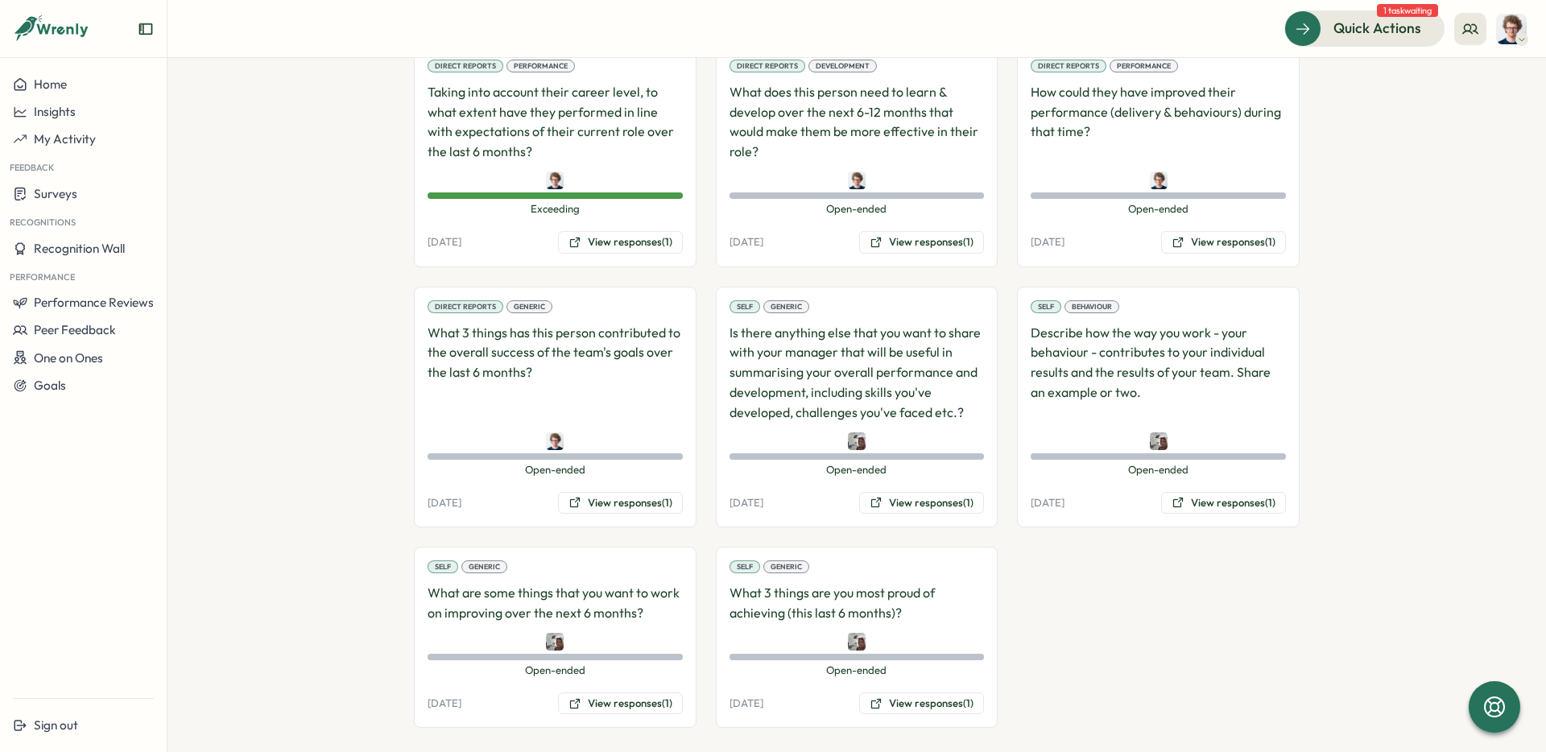
click at [1083, 172] on div at bounding box center [1158, 181] width 255 height 18
click at [625, 499] on button "View responses (1)" at bounding box center [620, 503] width 125 height 23
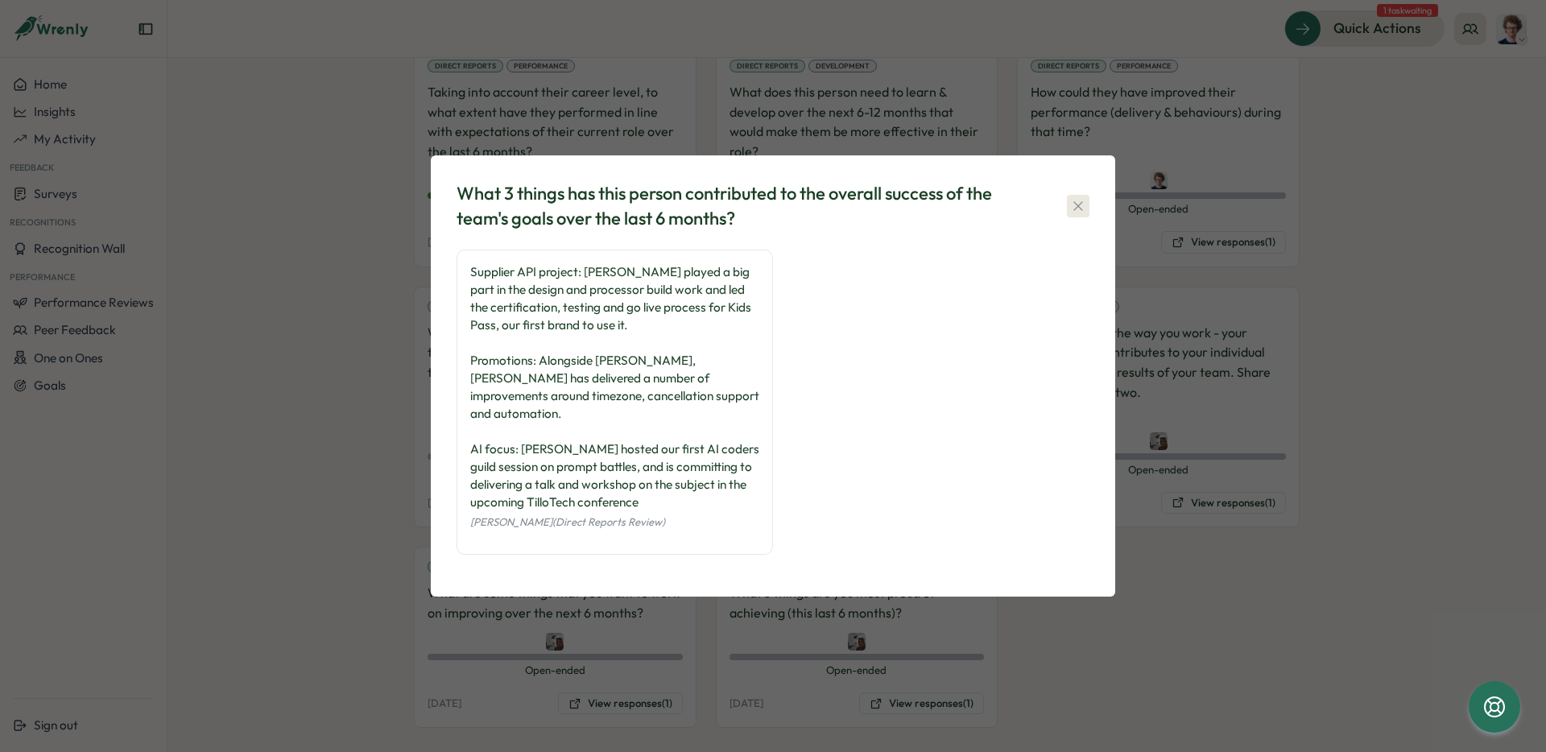
click at [1077, 214] on icon "button" at bounding box center [1078, 206] width 16 height 16
click at [1077, 217] on div "Direct Reports Performance How could they have improved their performance (deli…" at bounding box center [1158, 156] width 283 height 221
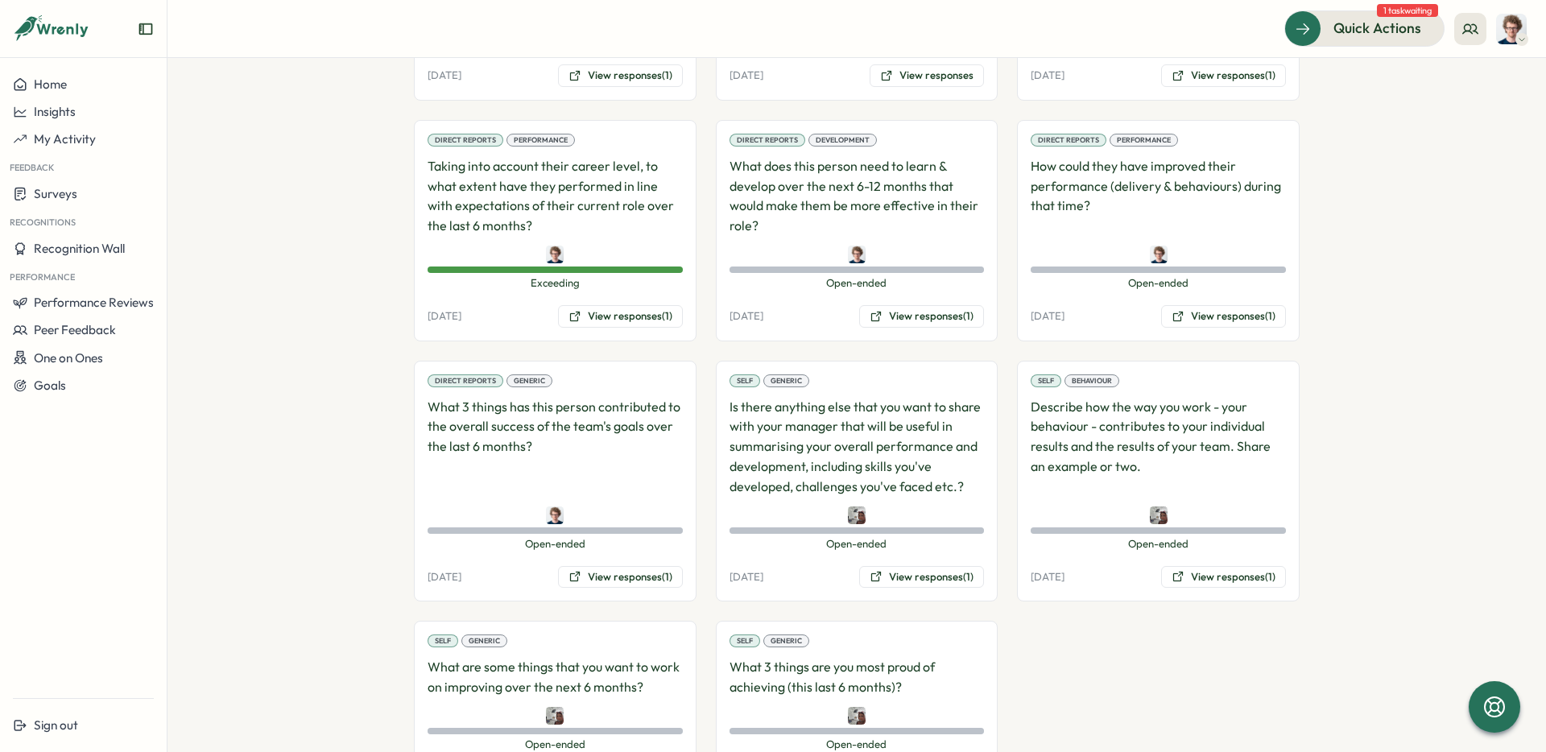
scroll to position [1238, 0]
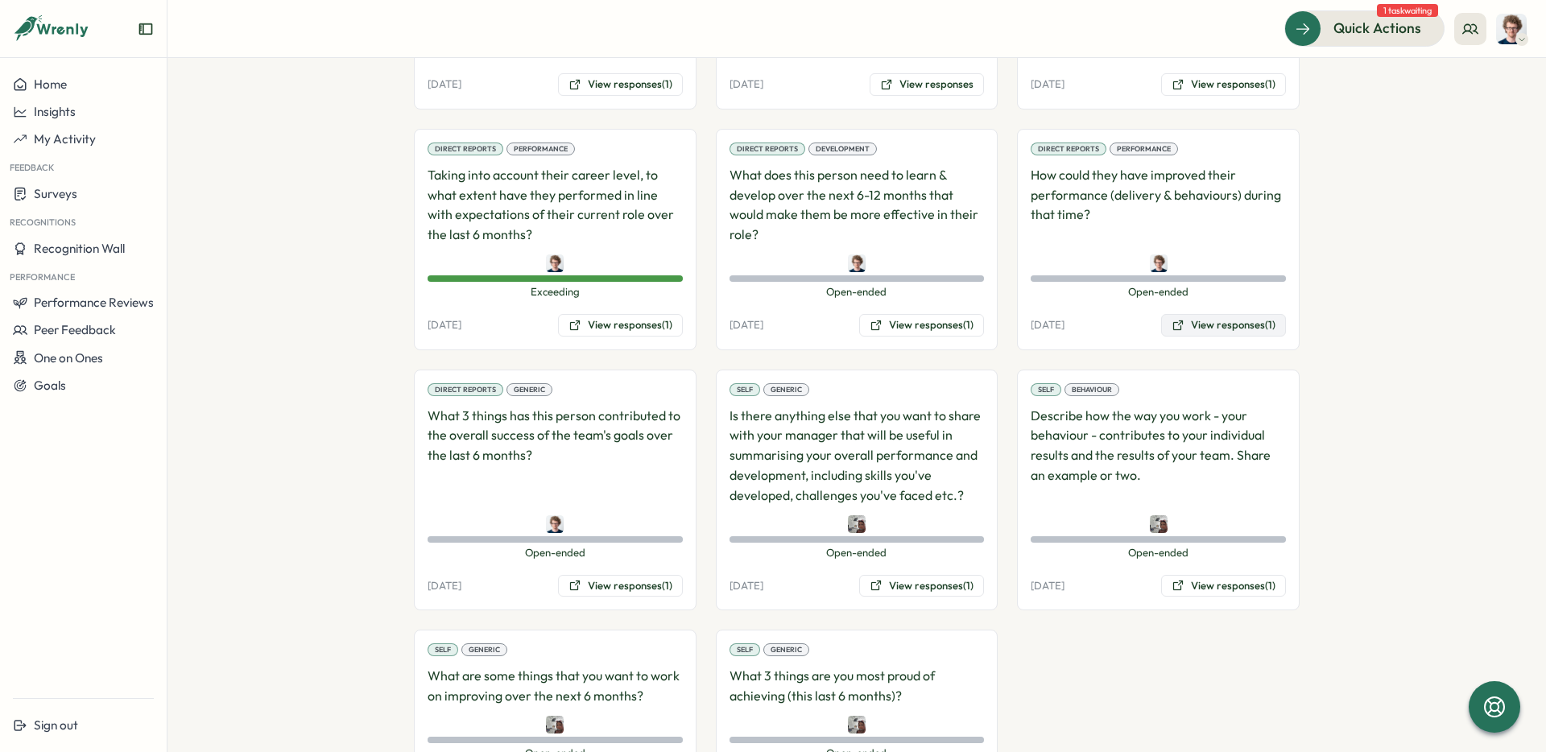
click at [1235, 317] on button "View responses (1)" at bounding box center [1223, 325] width 125 height 23
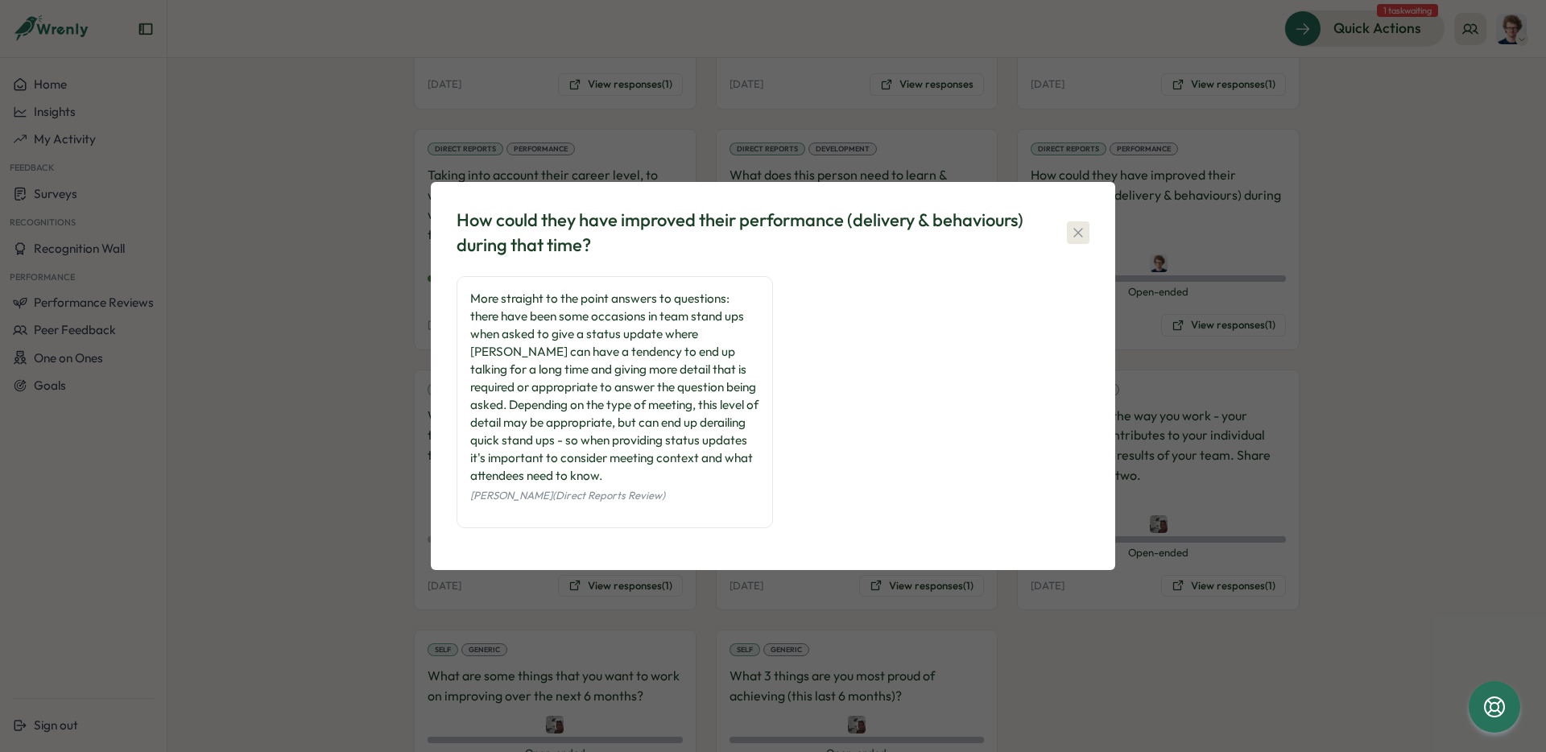
click at [1083, 235] on icon "button" at bounding box center [1078, 233] width 16 height 16
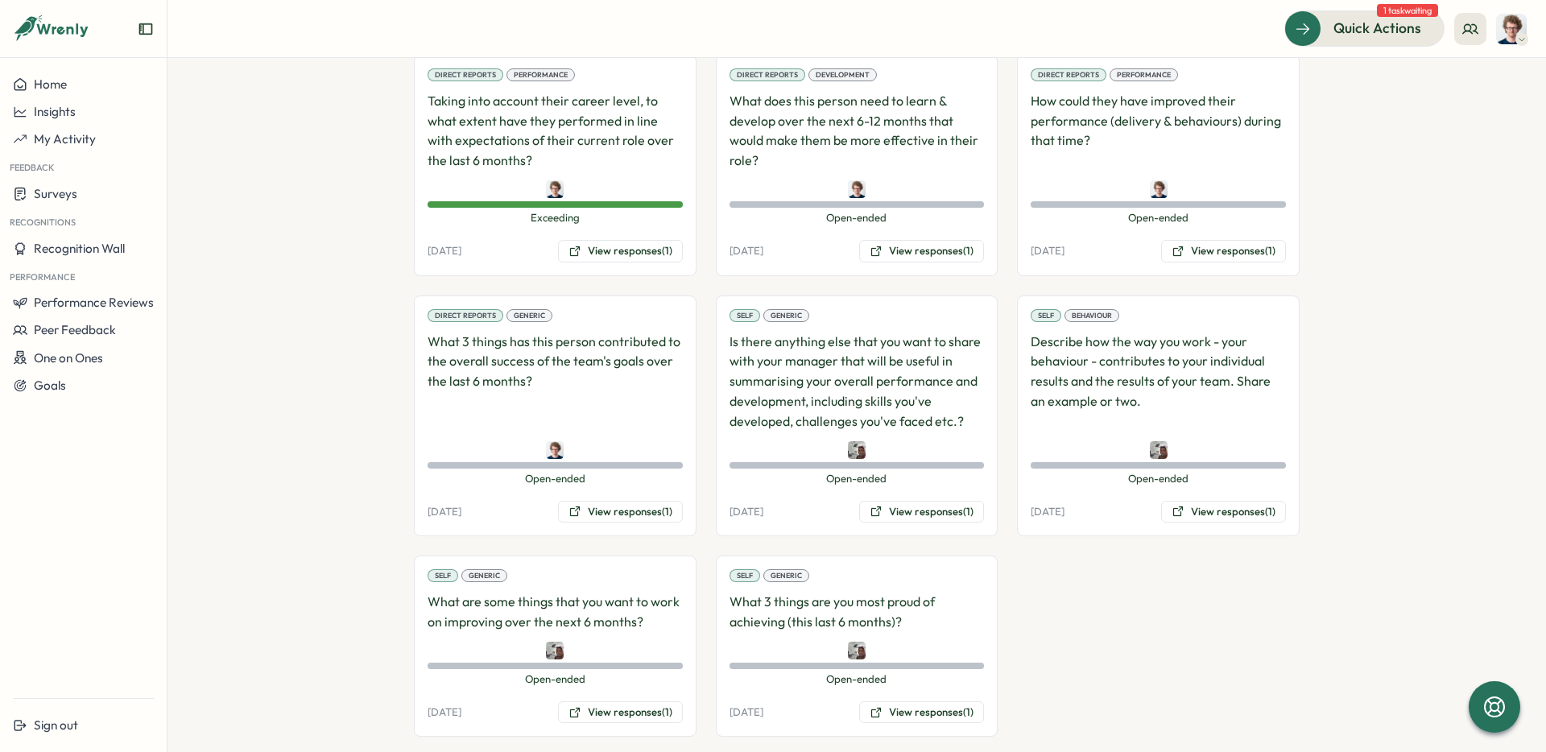
scroll to position [1313, 0]
click at [616, 705] on button "View responses (1)" at bounding box center [620, 711] width 125 height 23
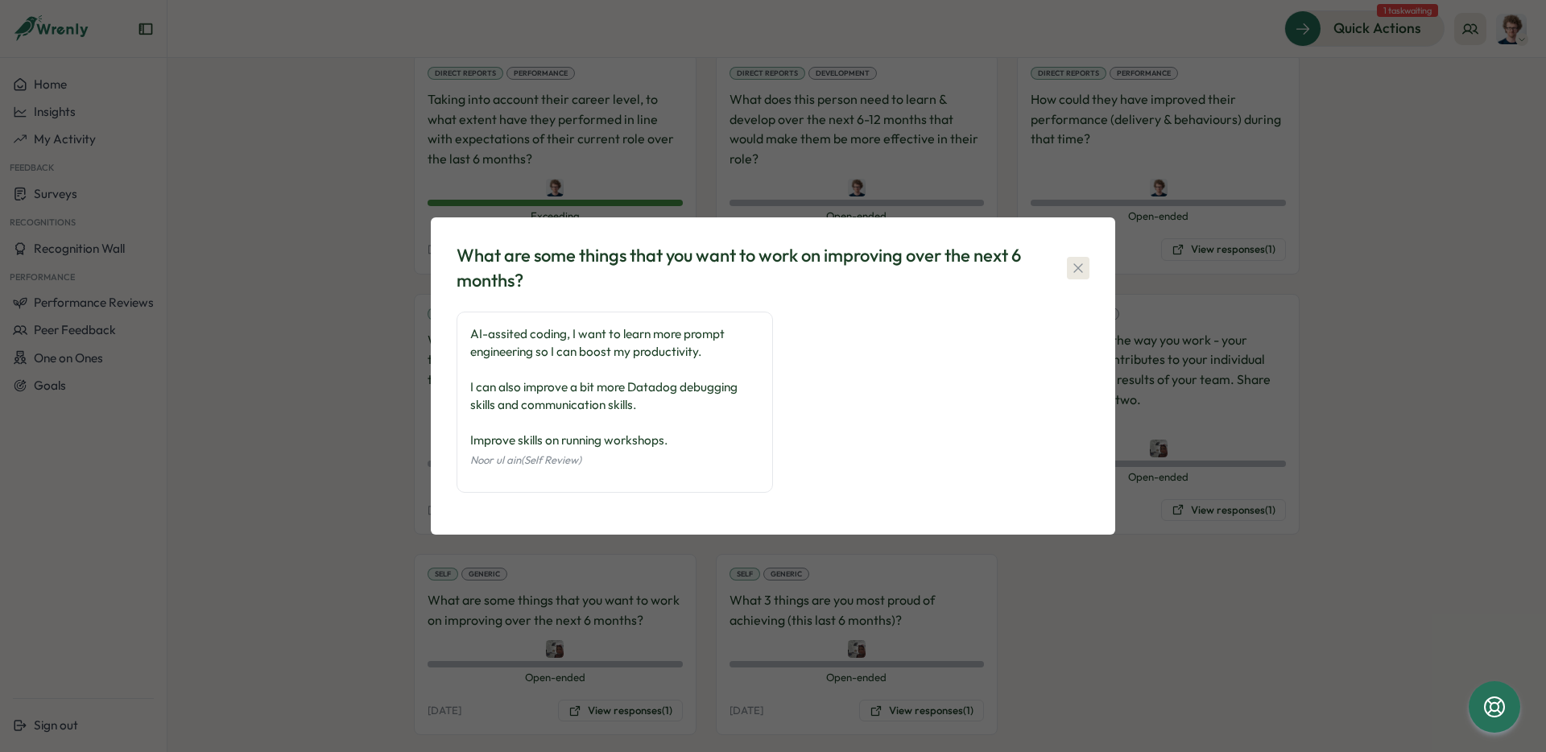
click at [1079, 272] on icon "button" at bounding box center [1078, 268] width 16 height 16
click at [1079, 272] on div "Direct Reports Performance How could they have improved their performance (deli…" at bounding box center [1158, 163] width 283 height 221
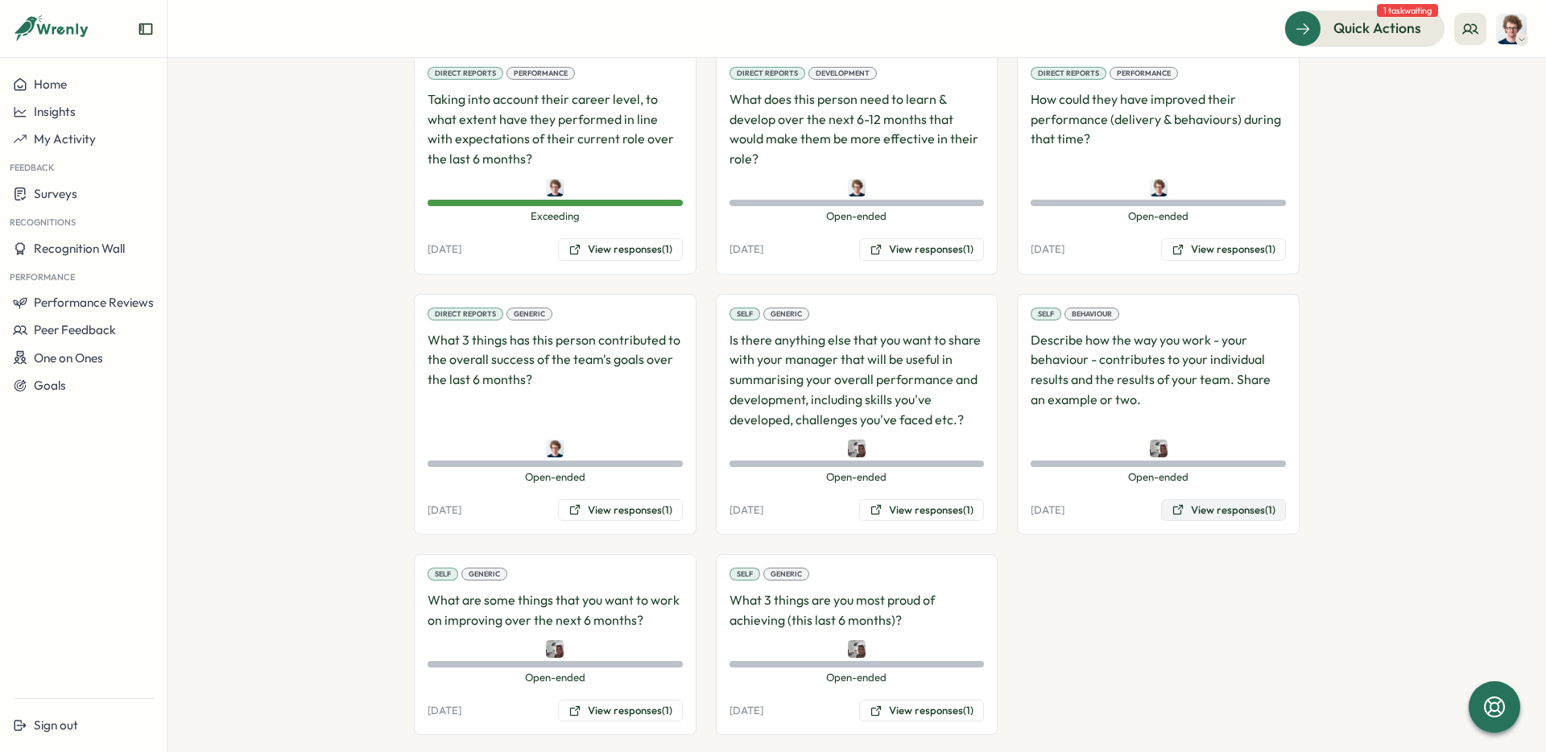
click at [1218, 511] on button "View responses (1)" at bounding box center [1223, 510] width 125 height 23
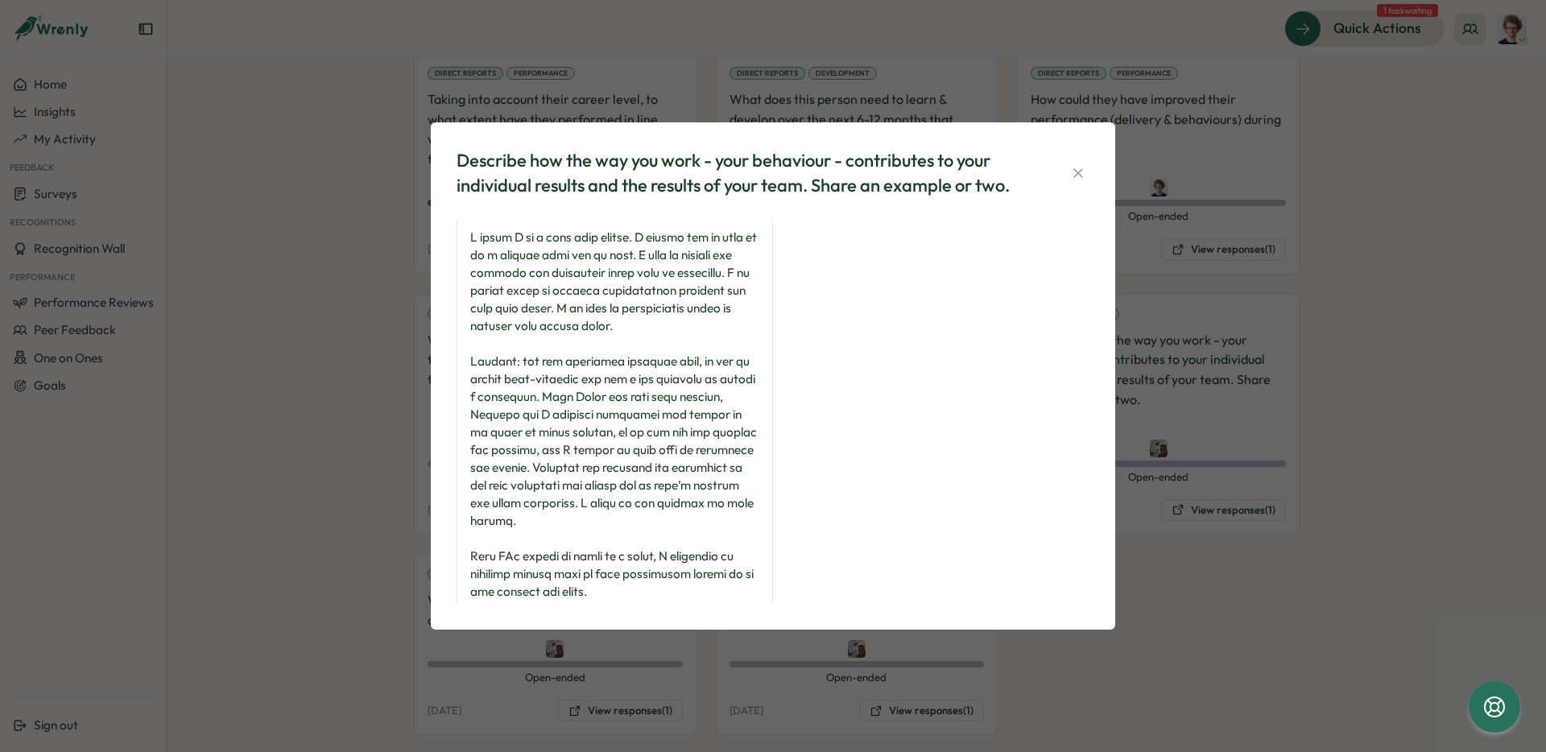
scroll to position [1, 0]
click at [1079, 175] on icon "button" at bounding box center [1078, 173] width 16 height 16
click at [1079, 175] on div "Direct Reports Performance How could they have improved their performance (deli…" at bounding box center [1158, 163] width 283 height 221
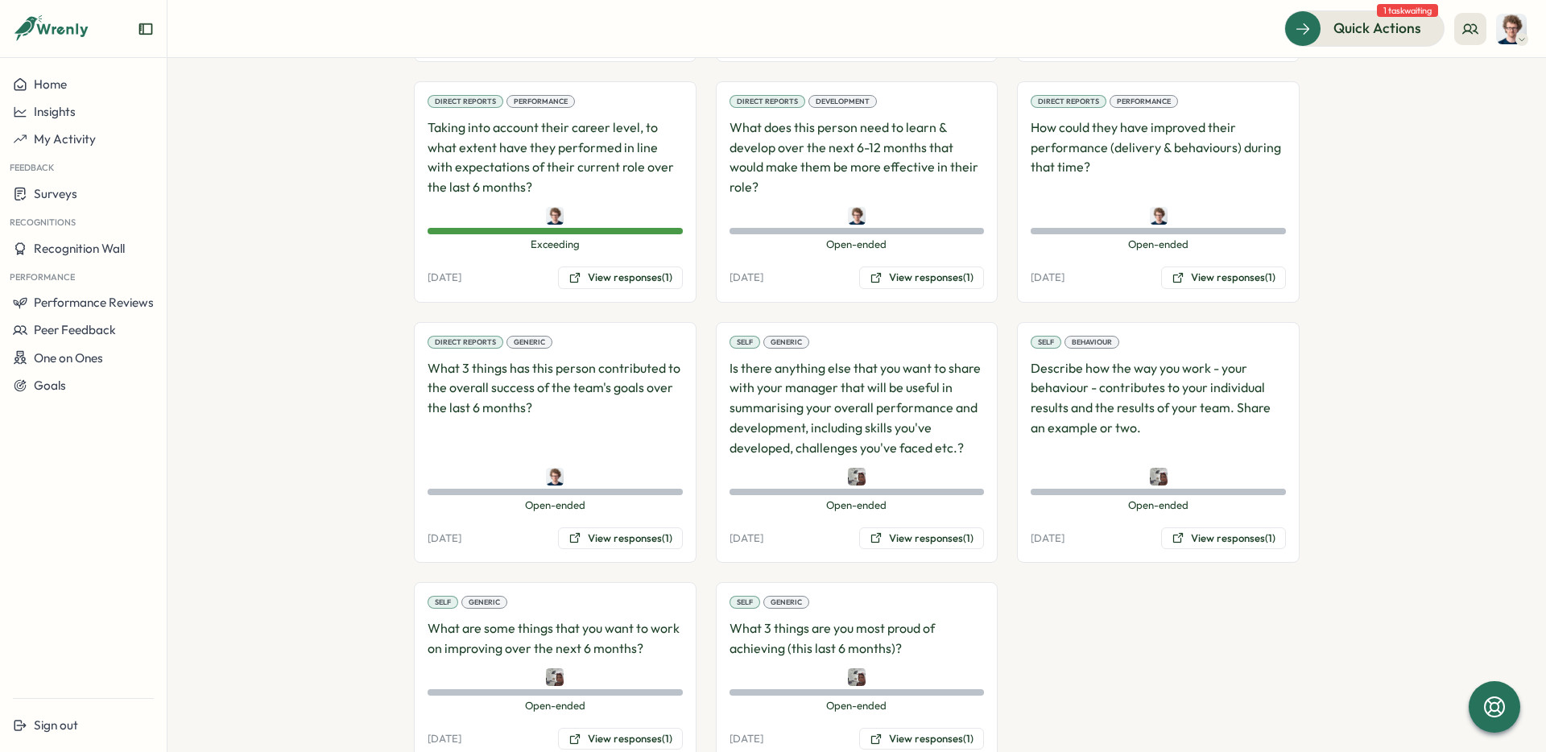
scroll to position [1285, 0]
click at [932, 543] on button "View responses (1)" at bounding box center [921, 539] width 125 height 23
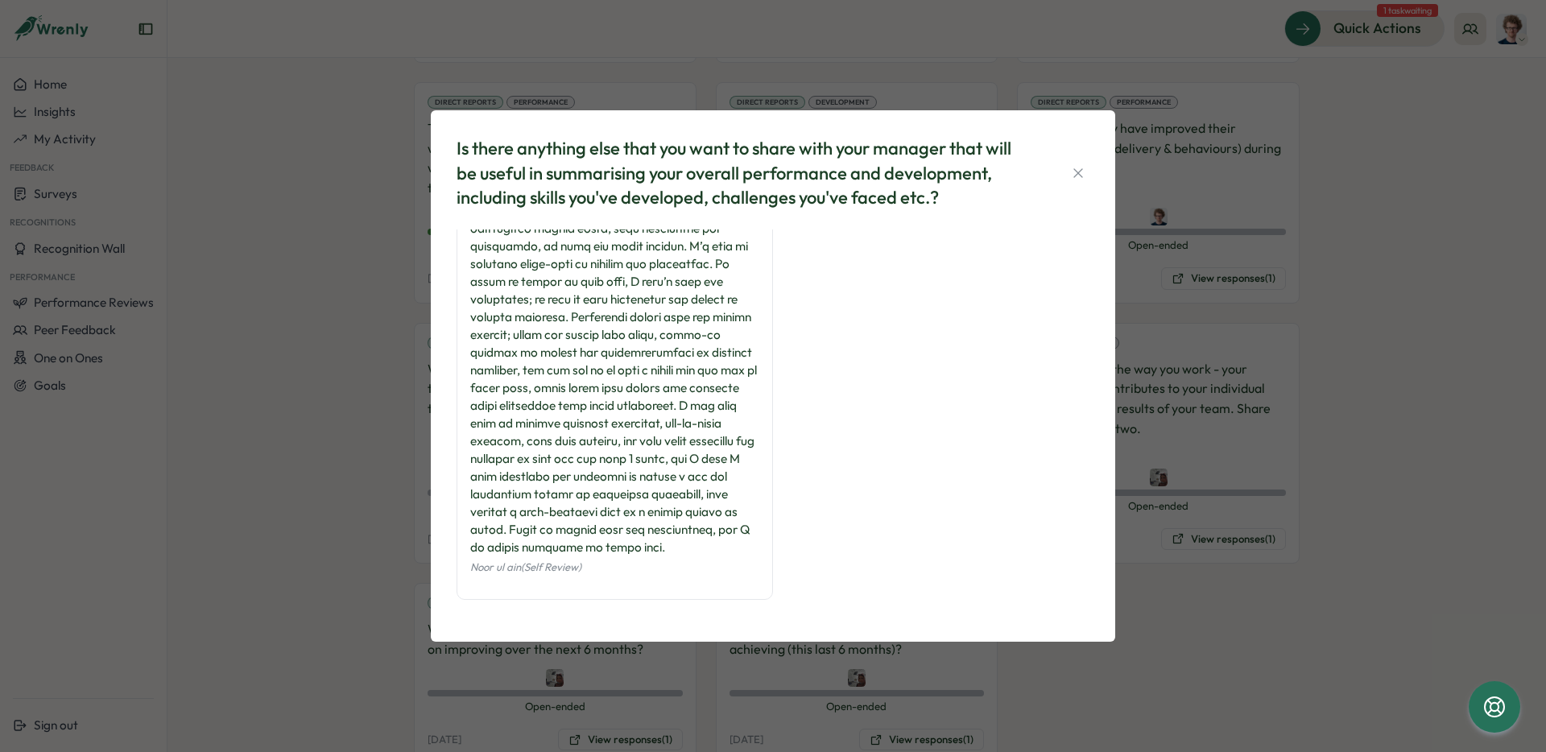
scroll to position [183, 0]
click at [1080, 175] on icon "button" at bounding box center [1078, 172] width 9 height 9
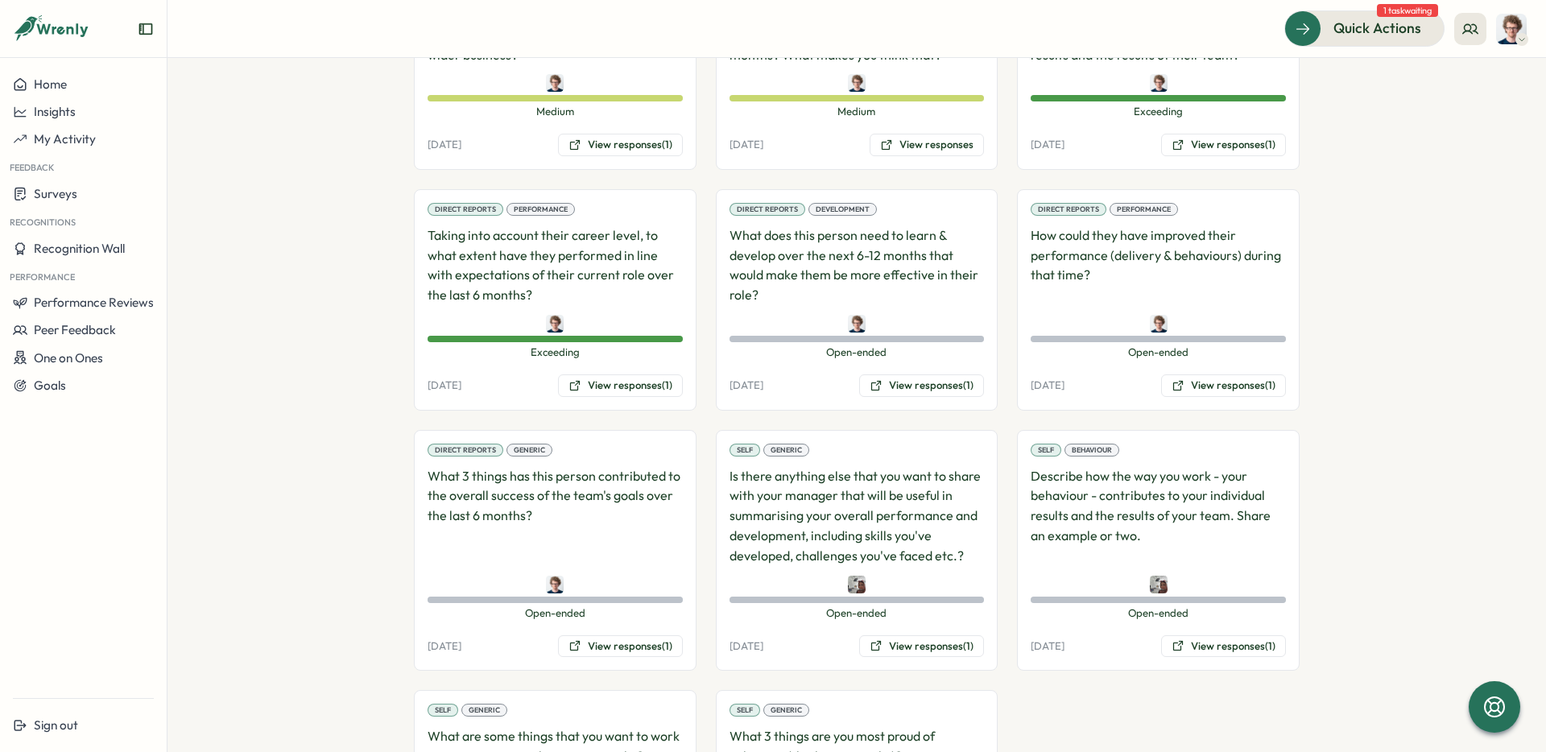
scroll to position [1173, 0]
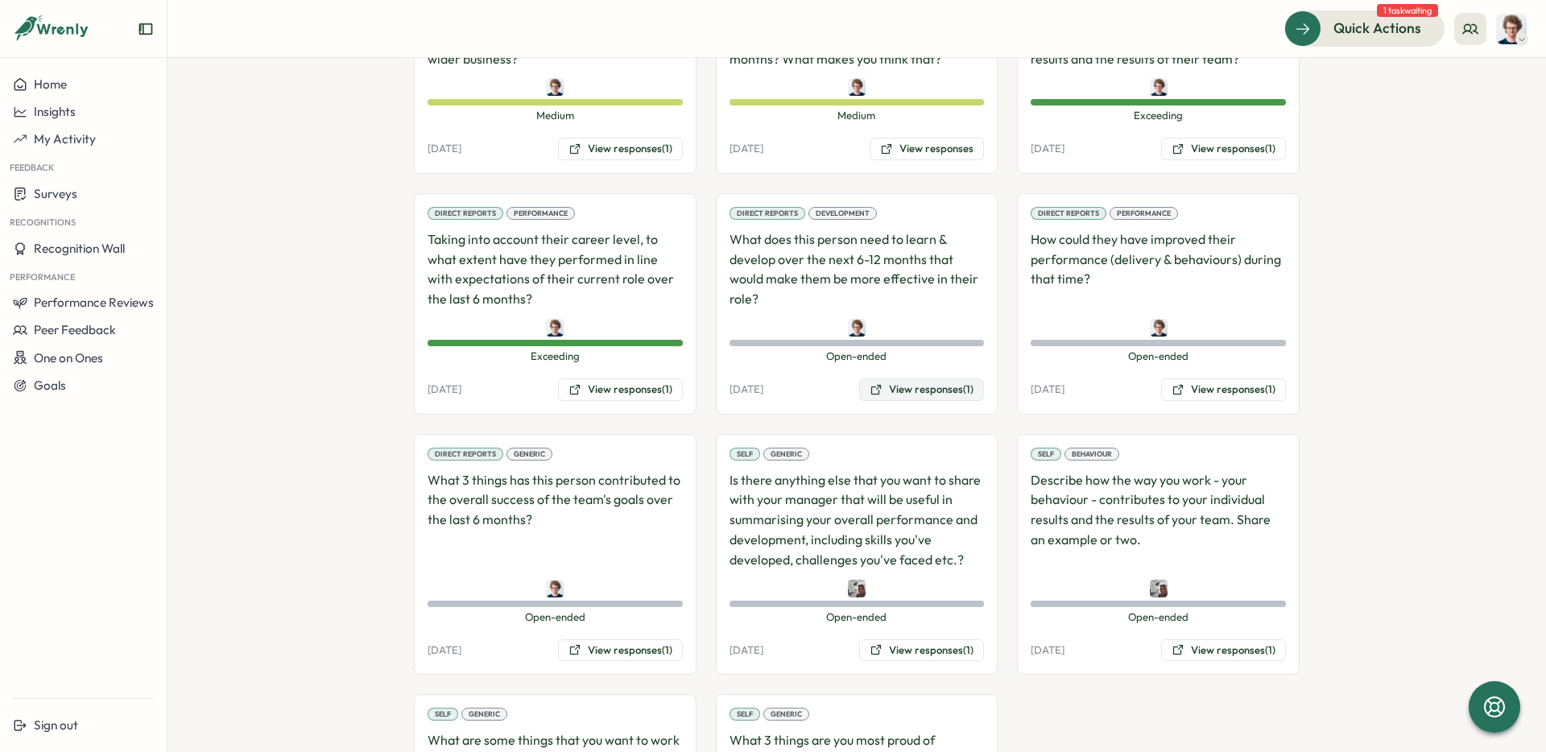
click at [973, 388] on button "View responses (1)" at bounding box center [921, 390] width 125 height 23
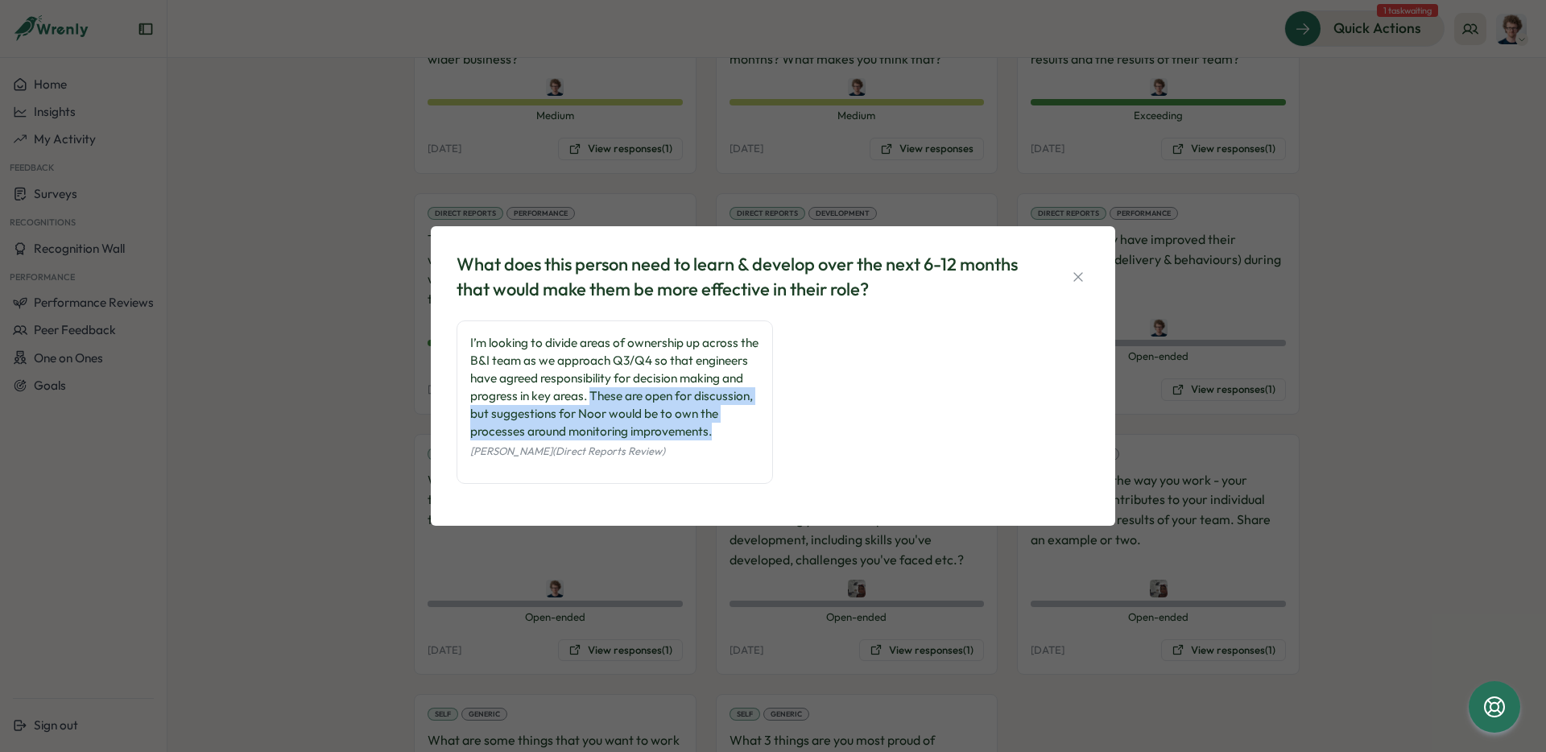
drag, startPoint x: 623, startPoint y: 445, endPoint x: 660, endPoint y: 388, distance: 67.5
click at [660, 388] on div "I’m looking to divide areas of ownership up across the B&I team as we approach …" at bounding box center [614, 387] width 289 height 106
copy div "These are open for discussion, but suggestions for Noor would be to own the pro…"
click at [1081, 269] on icon "button" at bounding box center [1078, 277] width 16 height 16
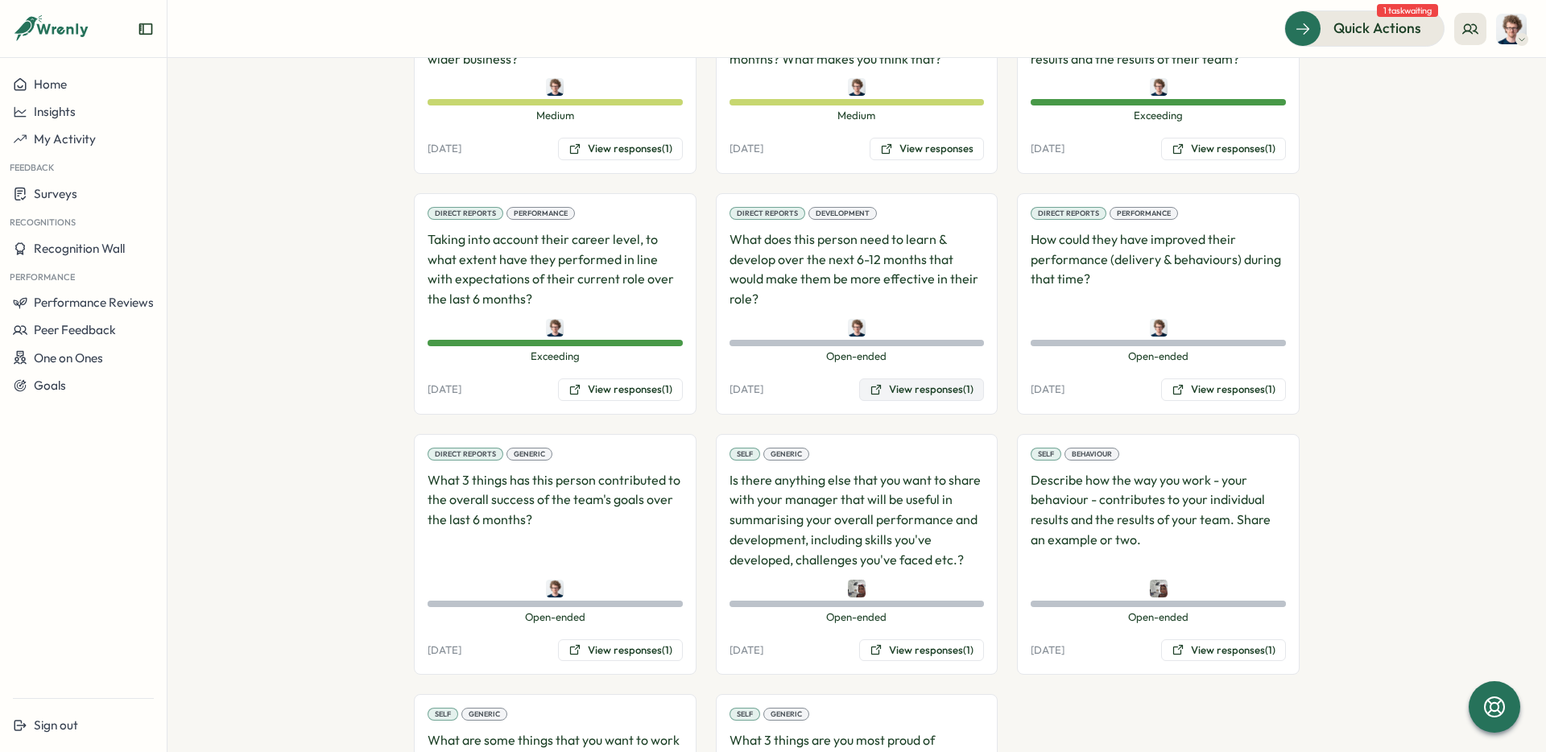
click at [925, 390] on button "View responses (1)" at bounding box center [921, 390] width 125 height 23
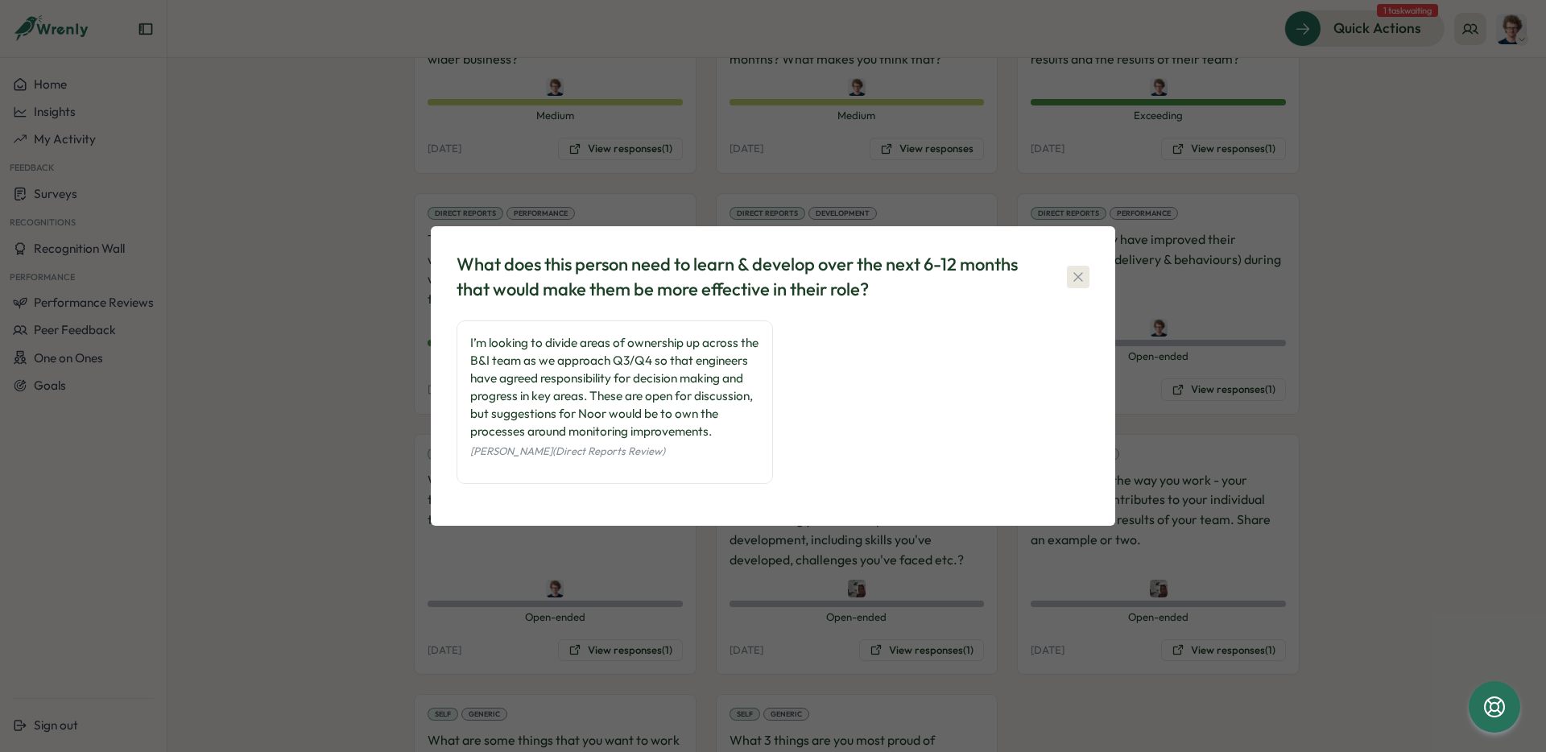
click at [1080, 269] on icon "button" at bounding box center [1078, 277] width 16 height 16
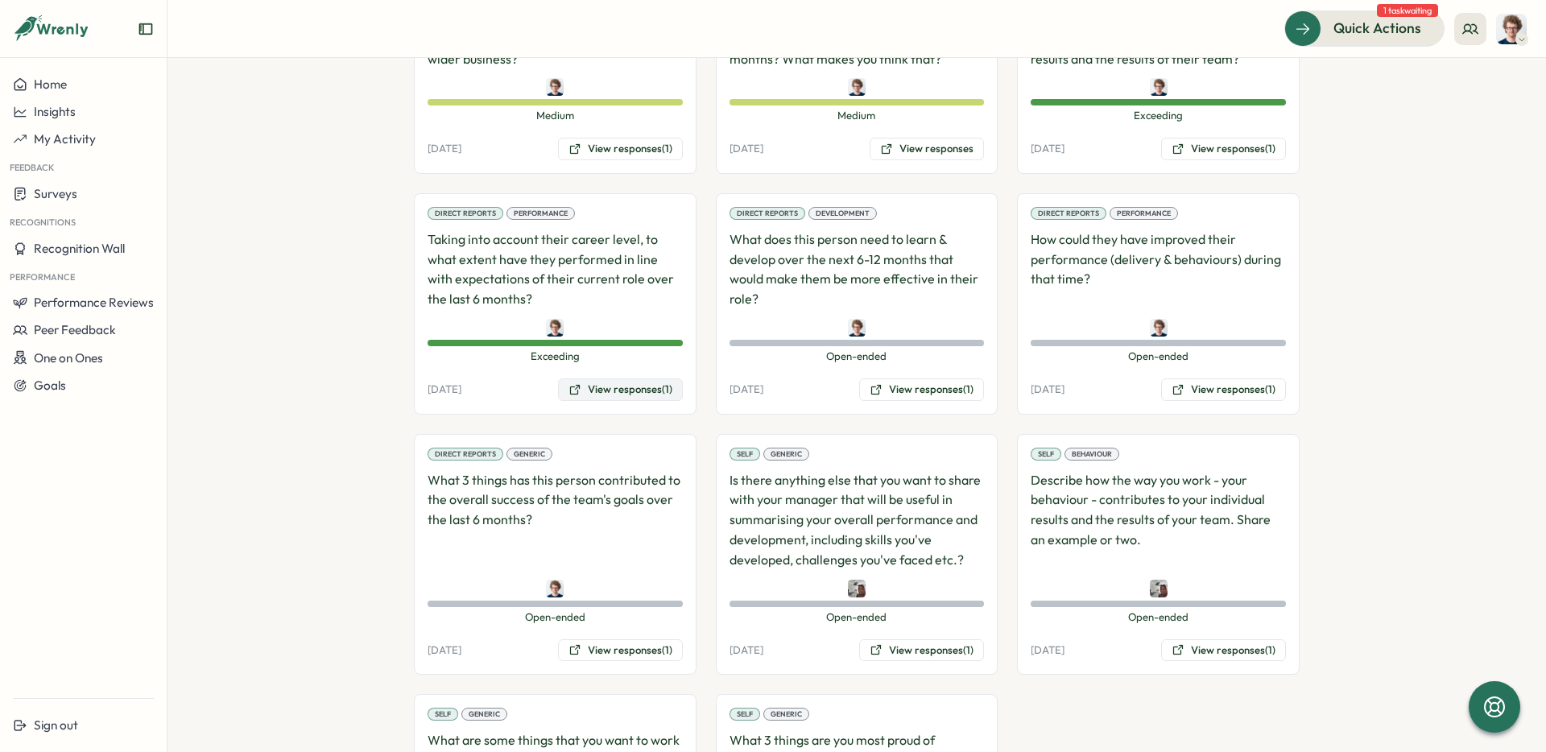
click at [635, 394] on button "View responses (1)" at bounding box center [620, 390] width 125 height 23
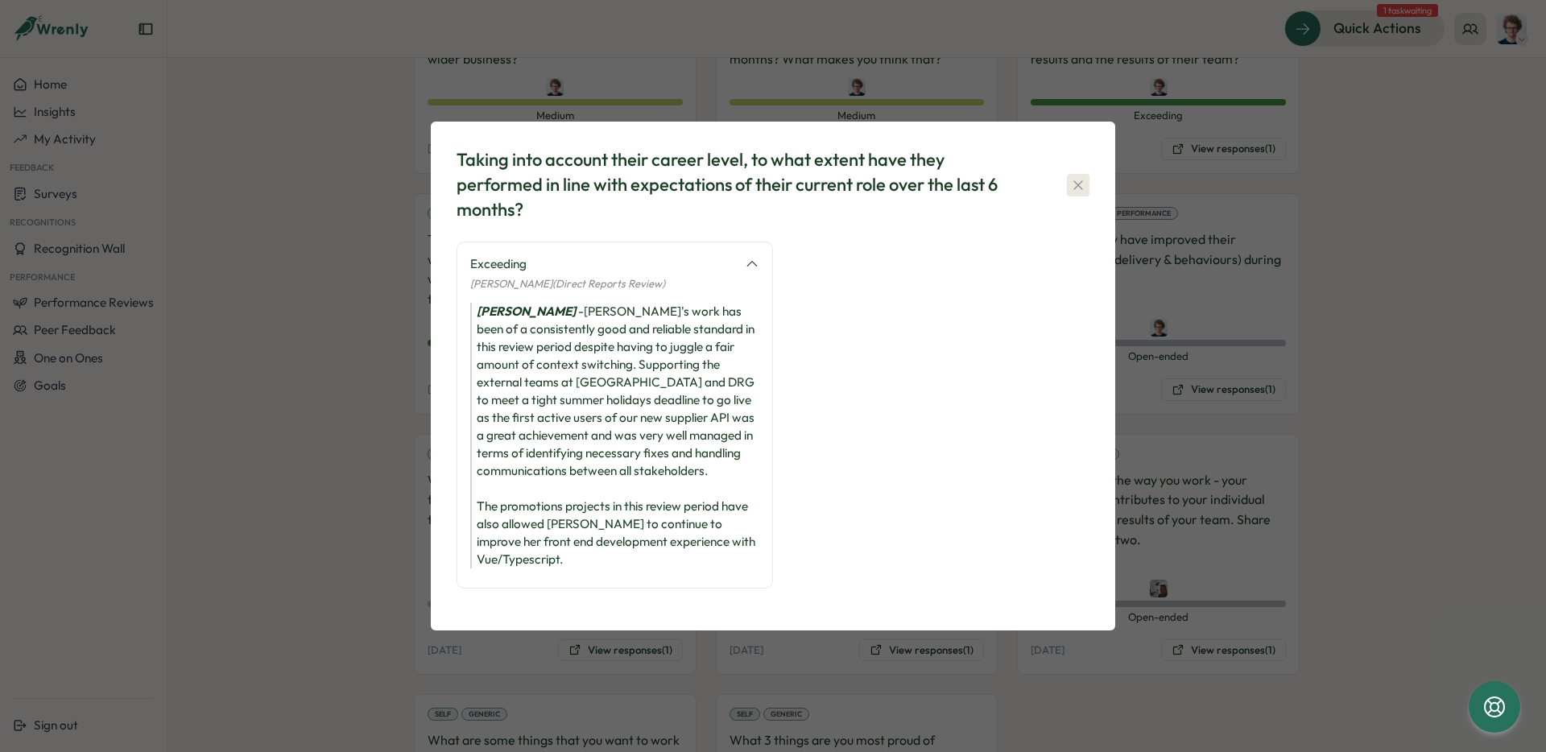
click at [1078, 189] on icon "button" at bounding box center [1078, 184] width 9 height 9
click at [1078, 194] on div "Direct Reports Performance How could they have improved their performance (deli…" at bounding box center [1158, 303] width 283 height 221
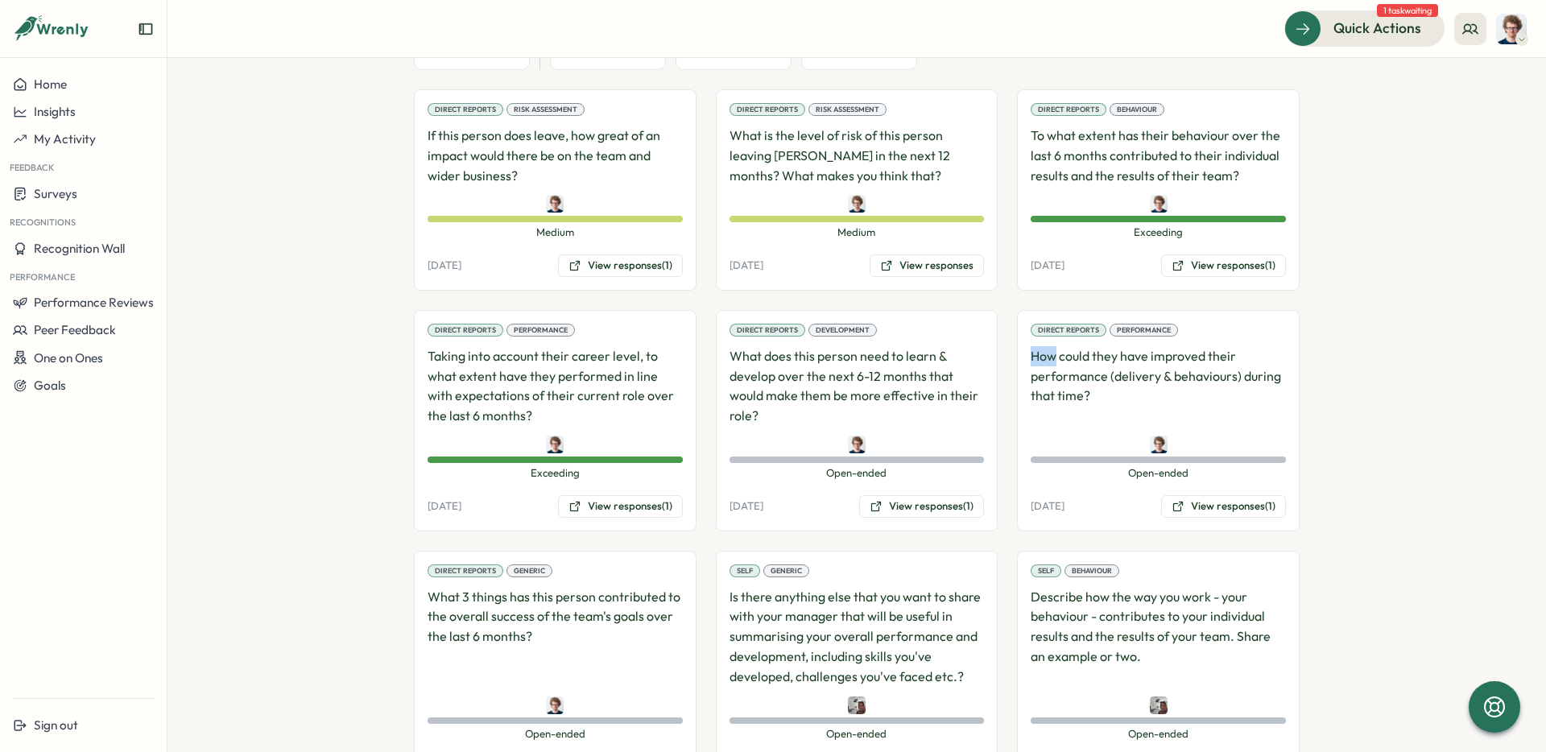
scroll to position [1042, 0]
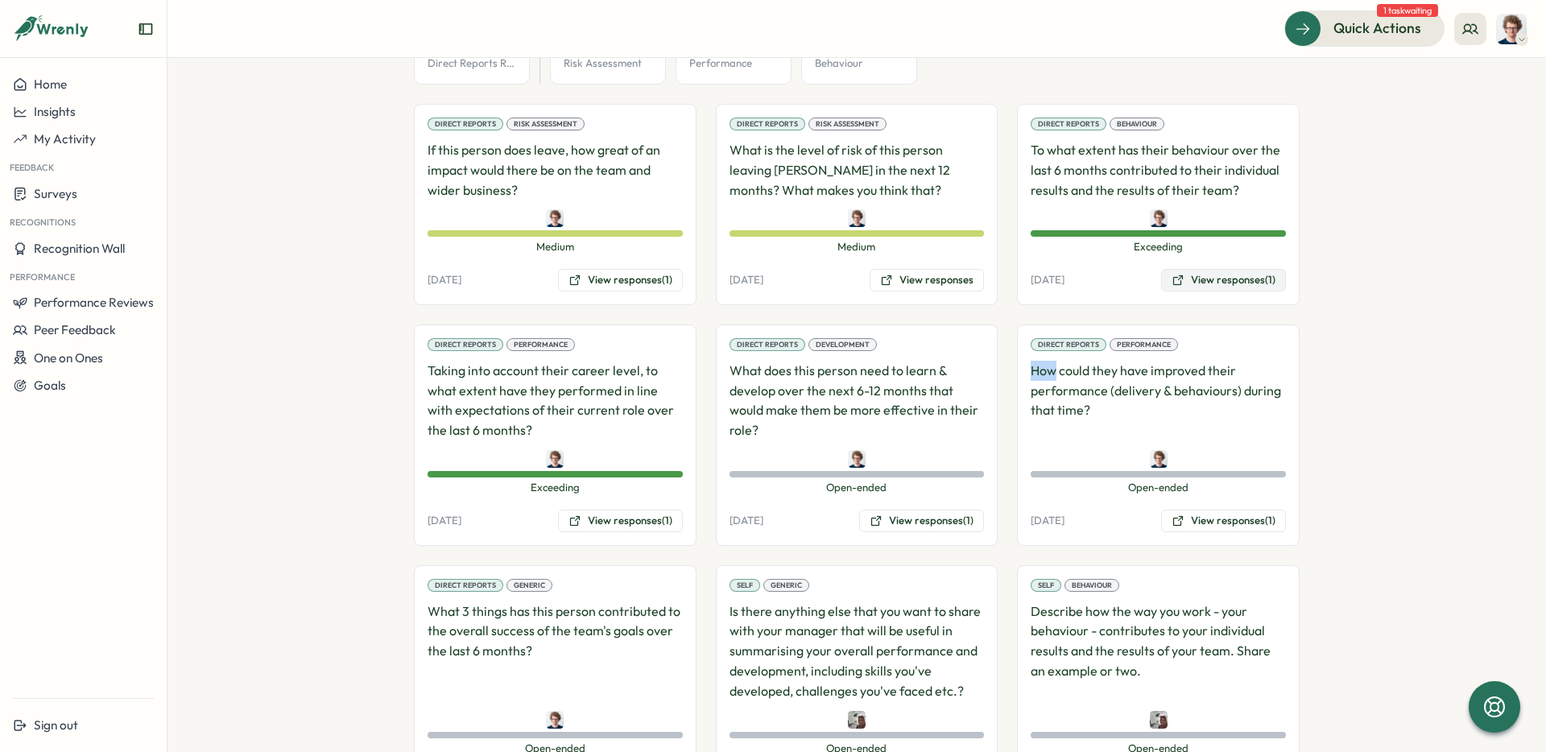
click at [1224, 279] on button "View responses (1)" at bounding box center [1223, 280] width 125 height 23
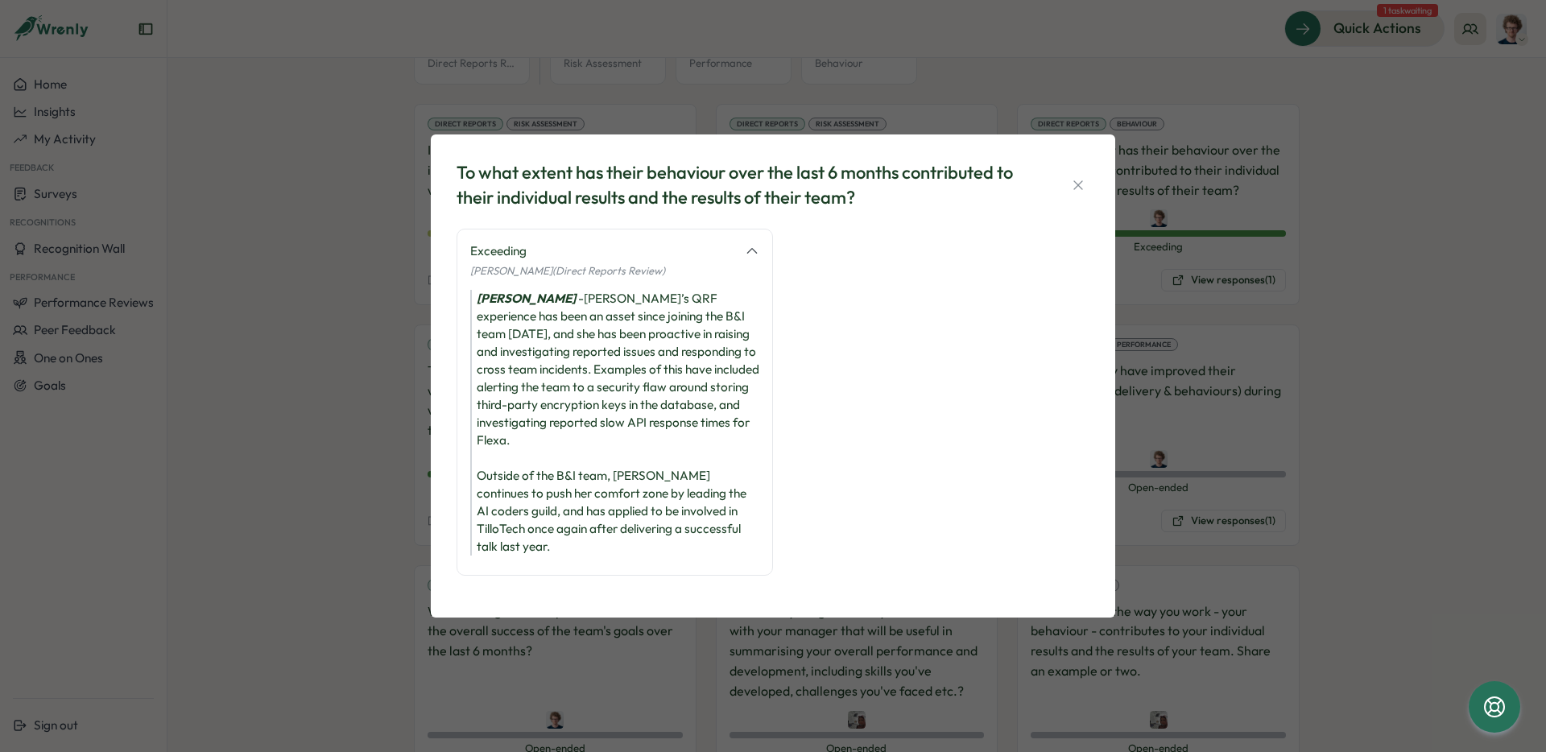
click at [548, 447] on div "Joe Barber - Noor’s QRF experience has been an asset since joining the B&I team…" at bounding box center [614, 423] width 289 height 266
drag, startPoint x: 561, startPoint y: 451, endPoint x: 602, endPoint y: 427, distance: 47.0
click at [602, 427] on div "Joe Barber - Noor’s QRF experience has been an asset since joining the B&I team…" at bounding box center [614, 423] width 289 height 266
copy div "slow API response times for Flexa."
click at [1078, 192] on icon "button" at bounding box center [1078, 185] width 16 height 16
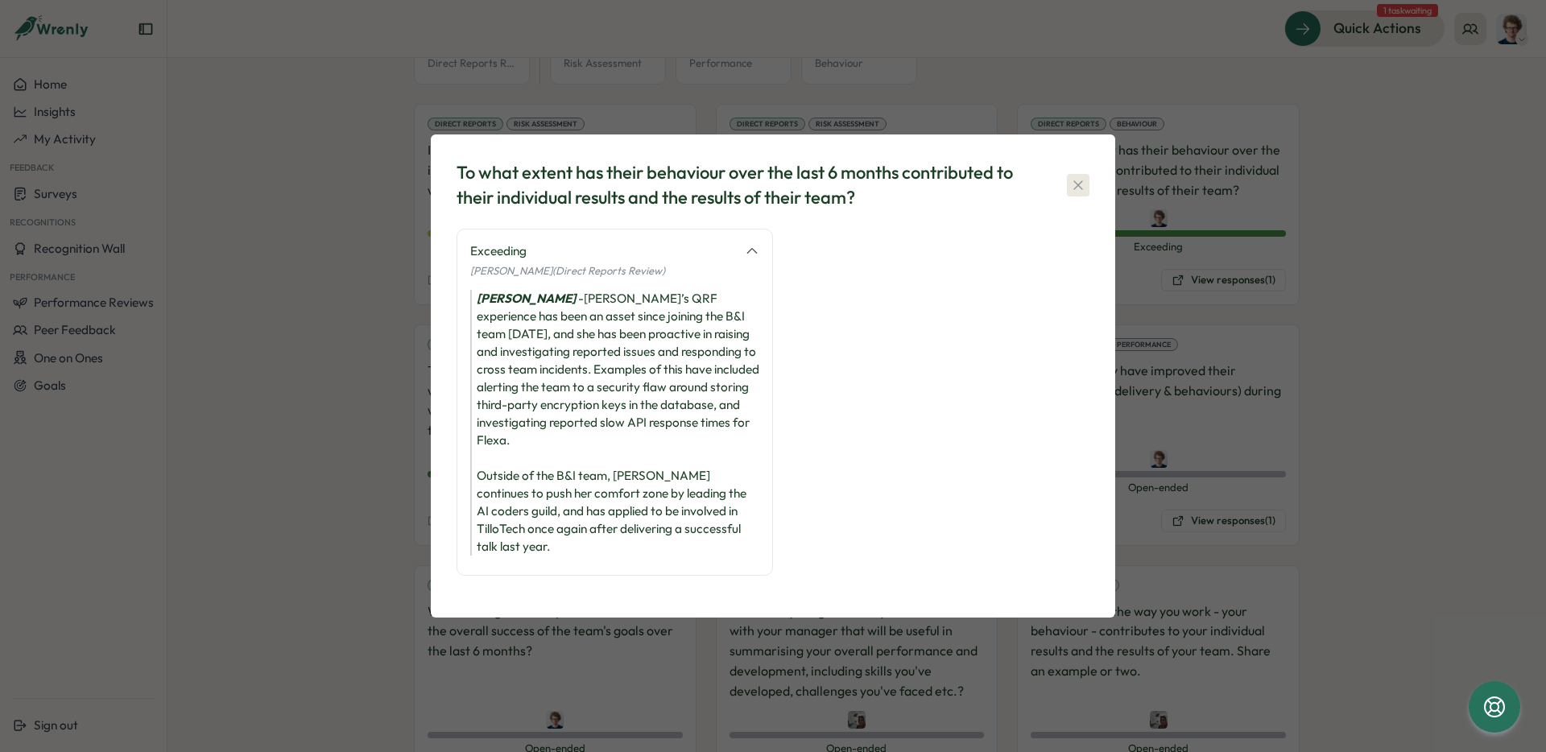
click at [1078, 192] on p "To what extent has their behaviour over the last 6 months contributed to their …" at bounding box center [1158, 170] width 255 height 60
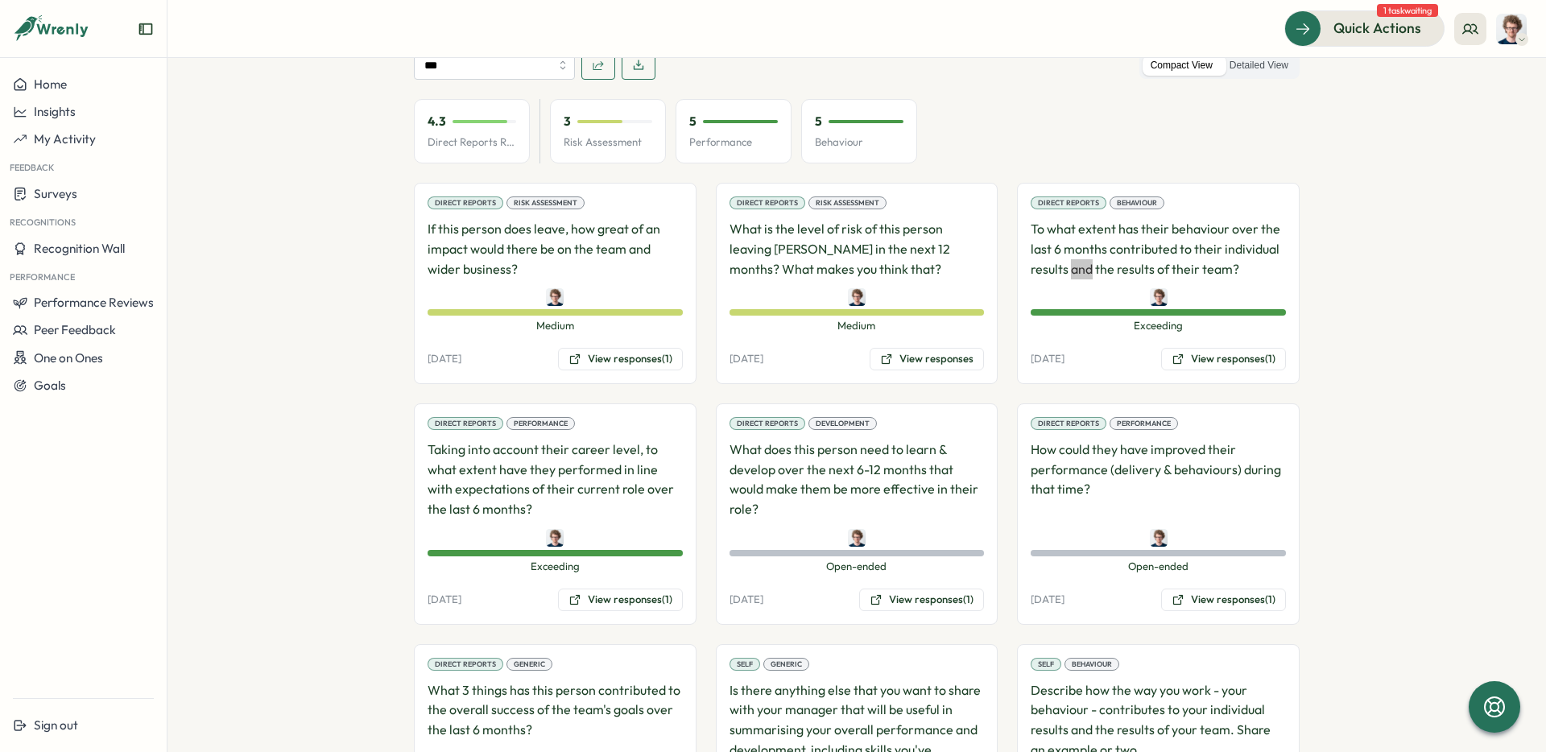
scroll to position [1041, 0]
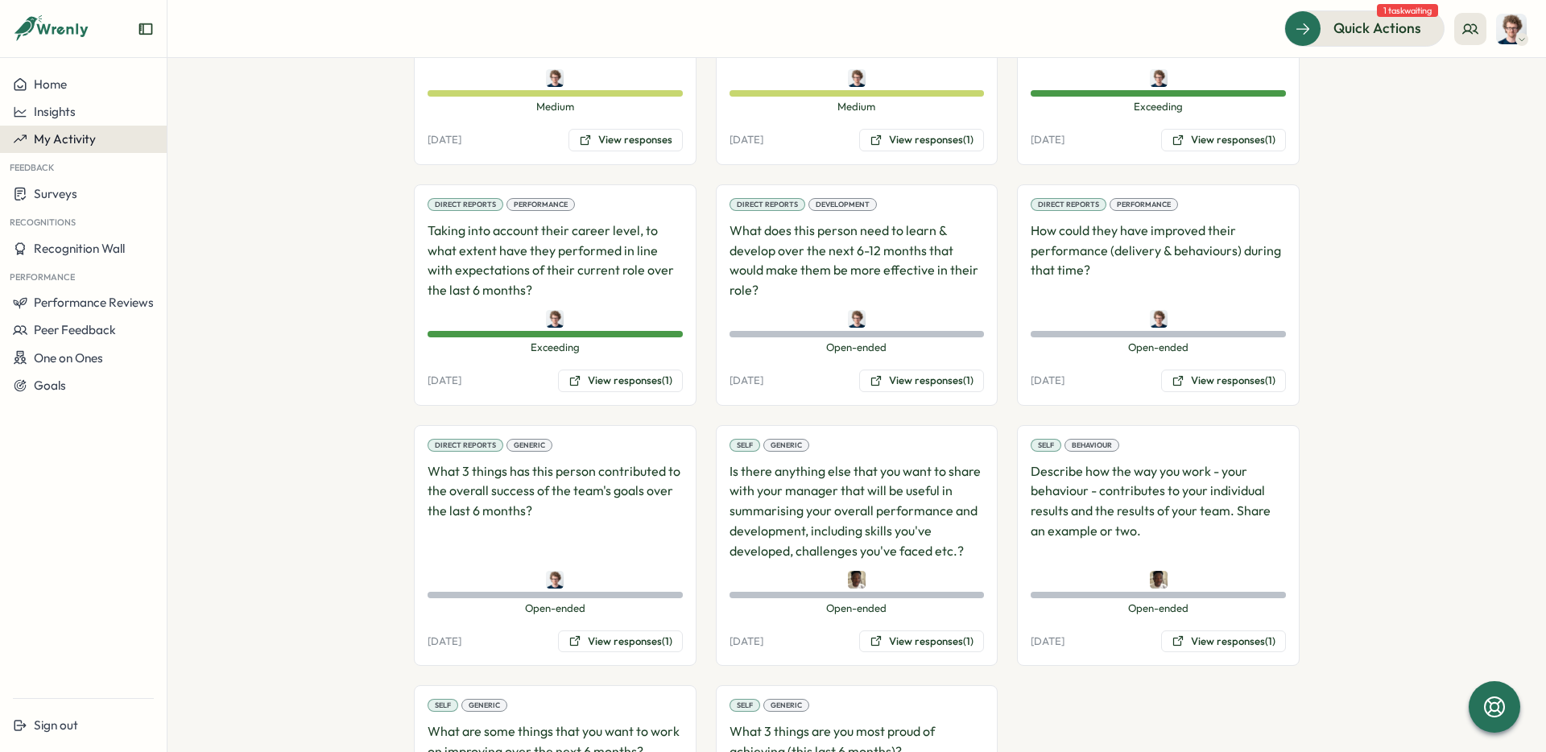
scroll to position [1202, 0]
click at [629, 629] on button "View responses (1)" at bounding box center [620, 640] width 125 height 23
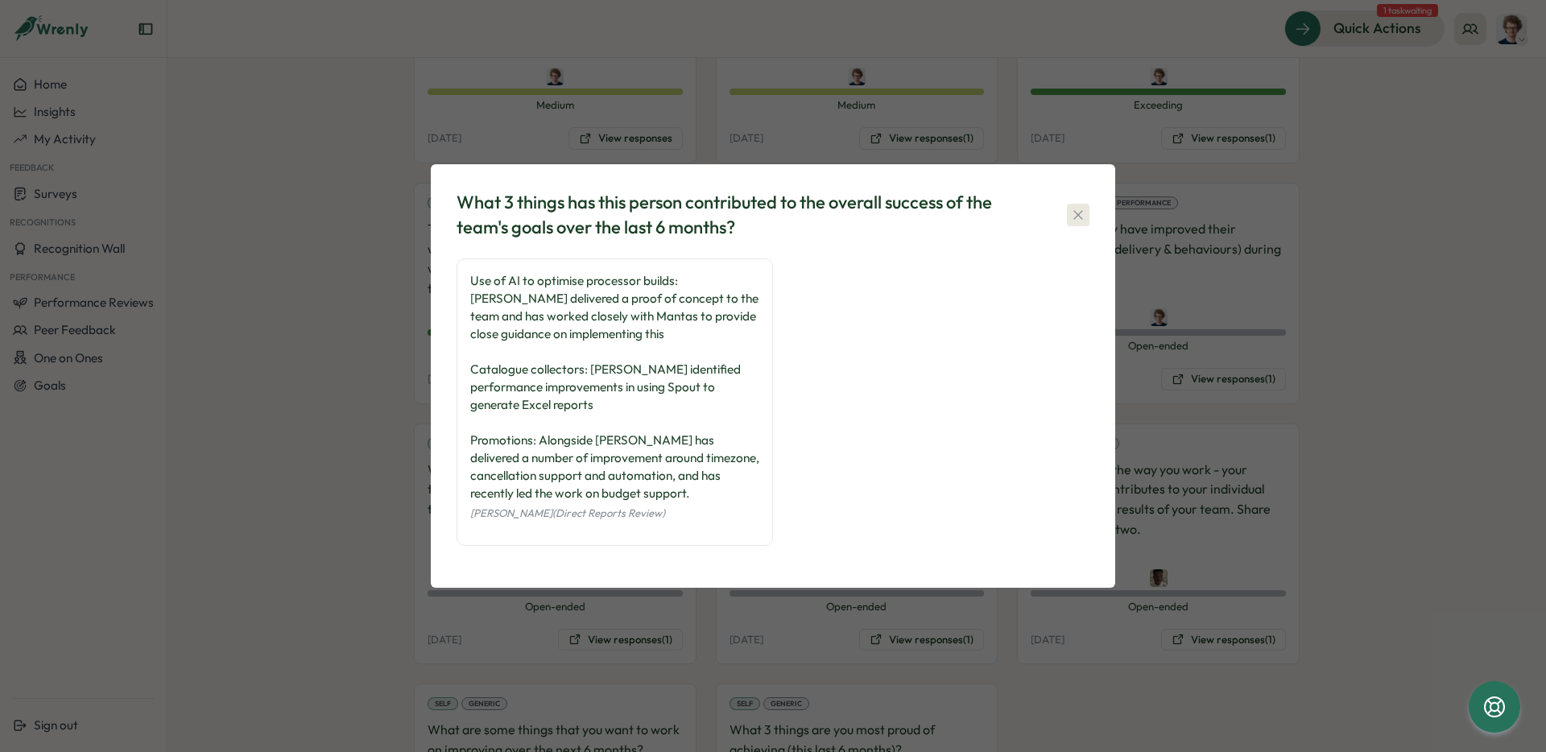
click at [1084, 213] on icon "button" at bounding box center [1078, 215] width 16 height 16
click at [1084, 219] on p "How could they have improved their performance (delivery & behaviours) during t…" at bounding box center [1158, 259] width 255 height 80
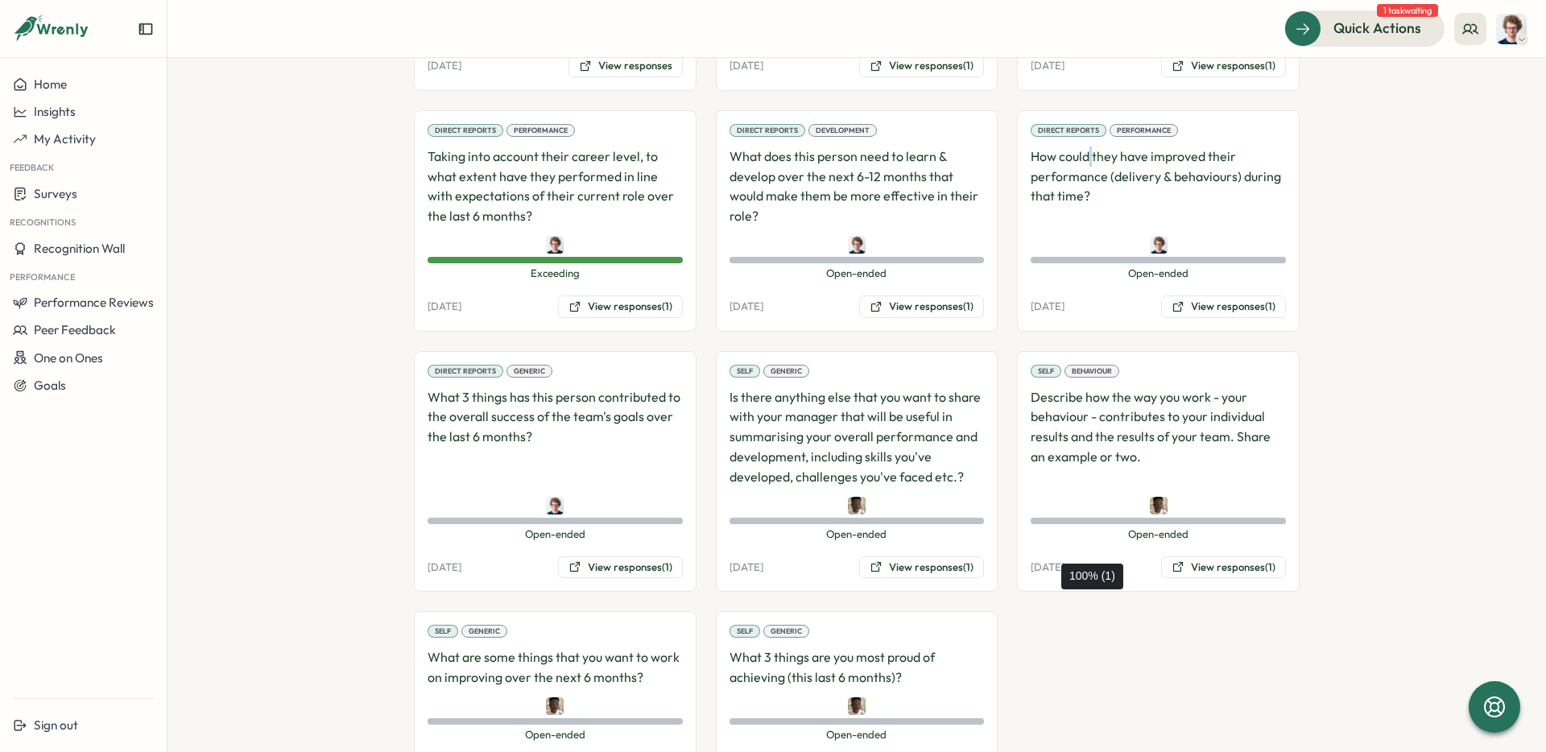
scroll to position [1335, 0]
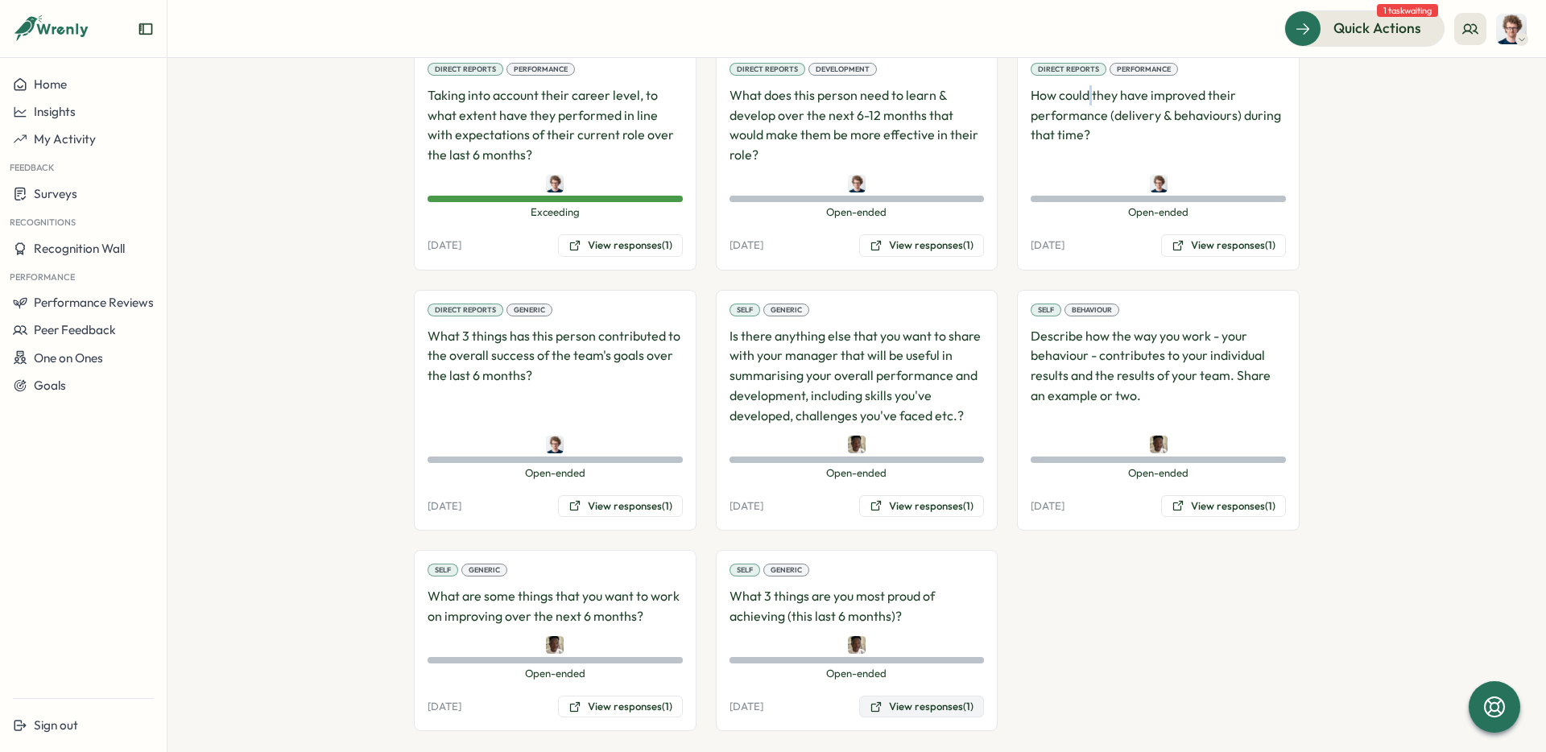
click at [909, 696] on button "View responses (1)" at bounding box center [921, 707] width 125 height 23
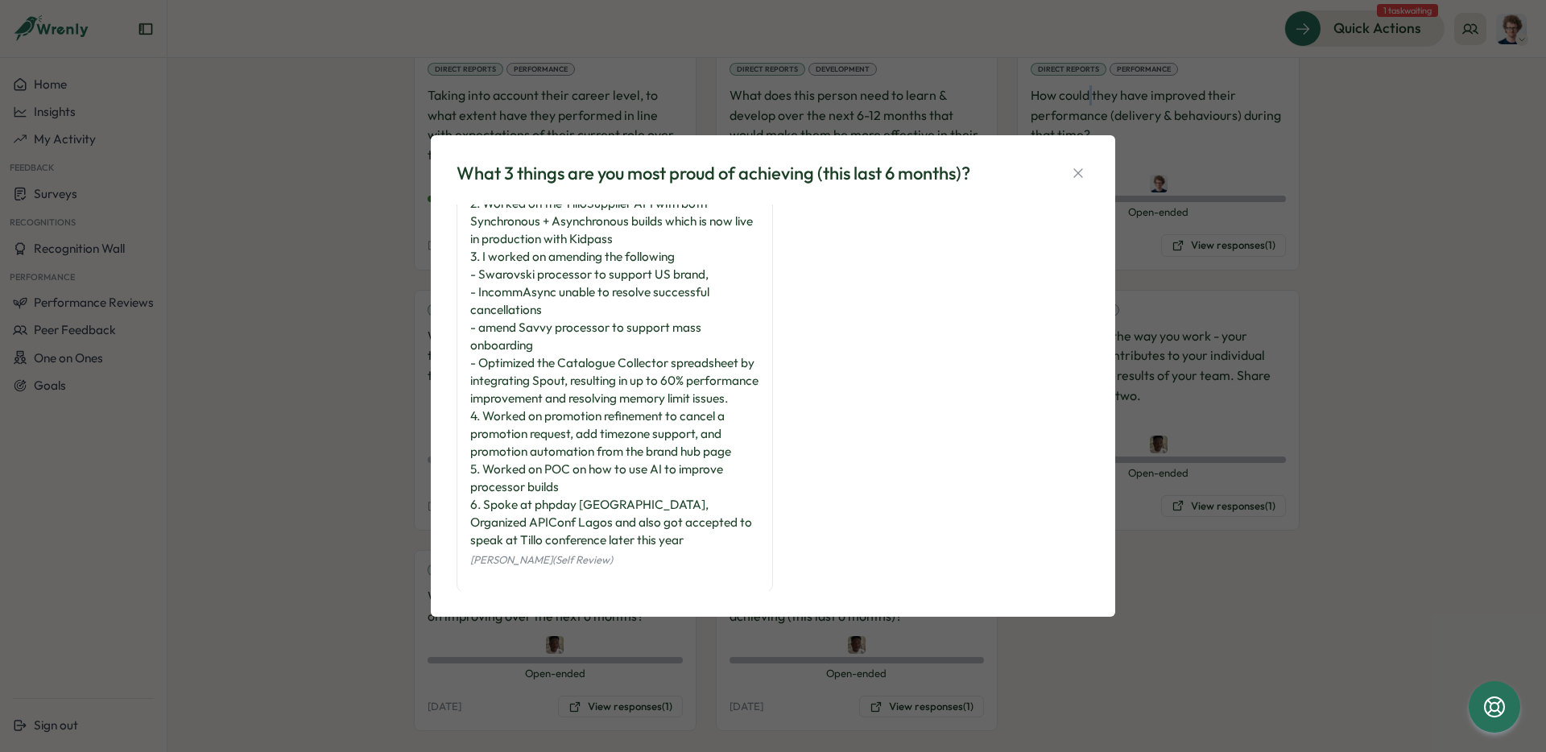
scroll to position [112, 0]
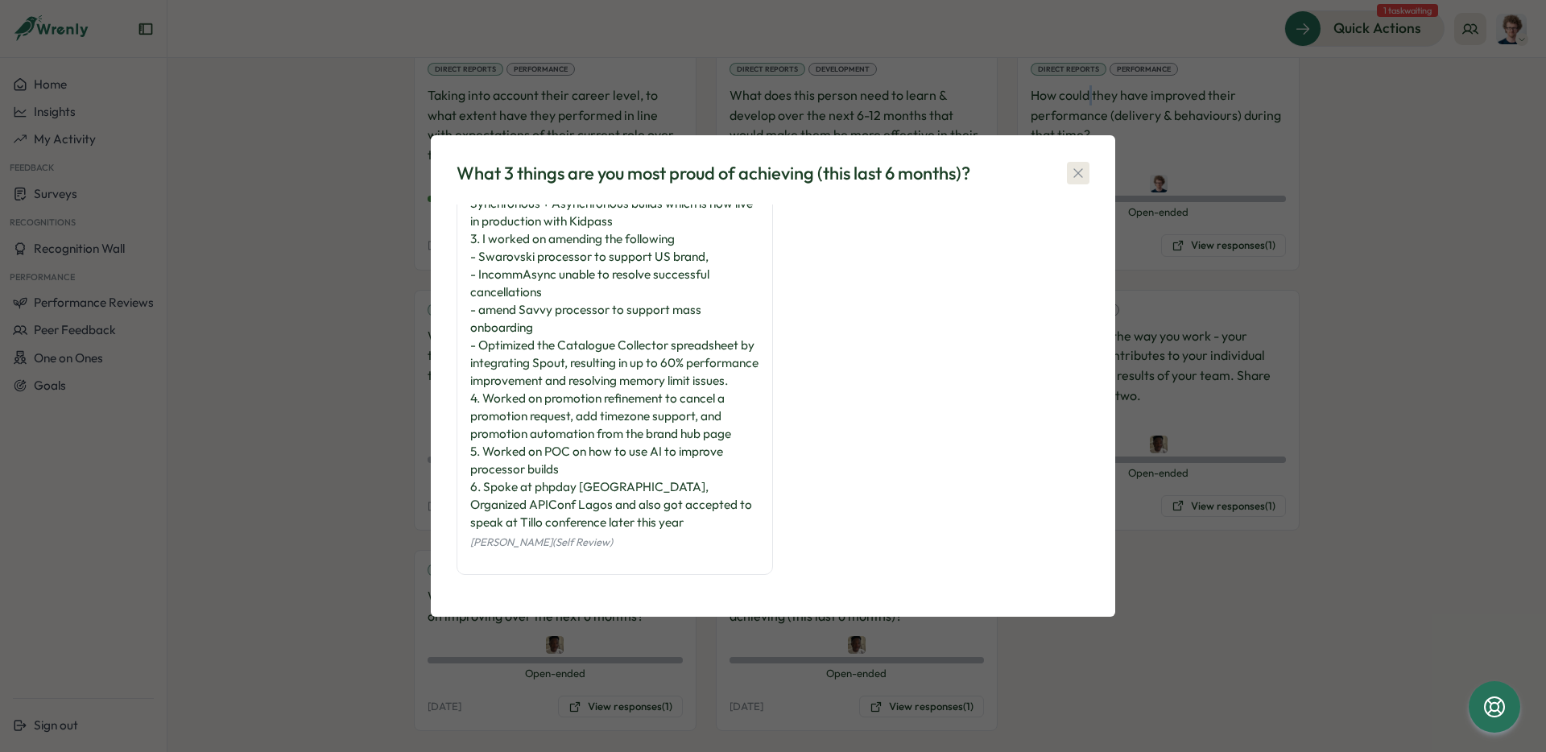
click at [1078, 176] on icon "button" at bounding box center [1078, 173] width 16 height 16
click at [1078, 176] on div "Open-ended Open-ended" at bounding box center [1158, 195] width 255 height 40
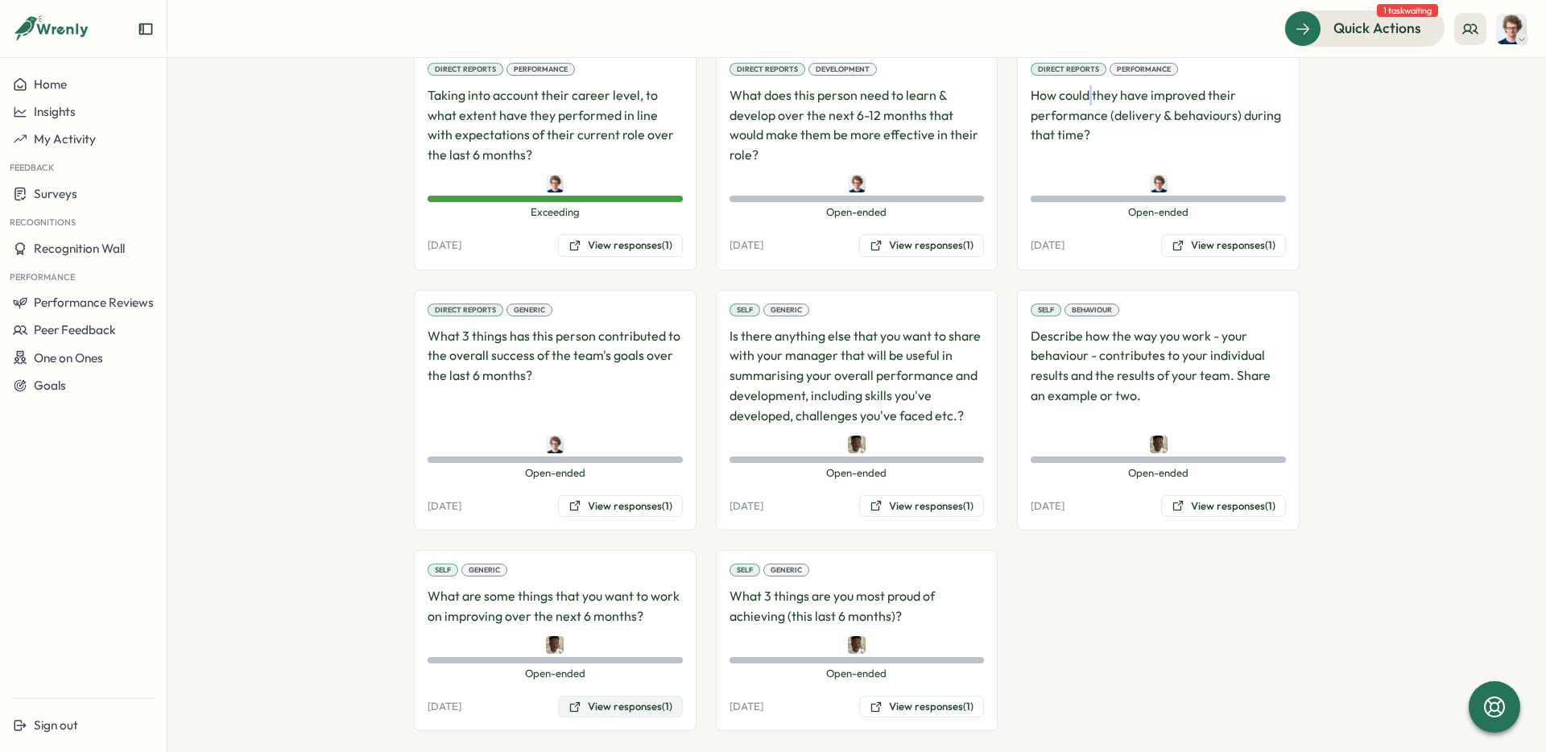
click at [630, 696] on button "View responses (1)" at bounding box center [620, 707] width 125 height 23
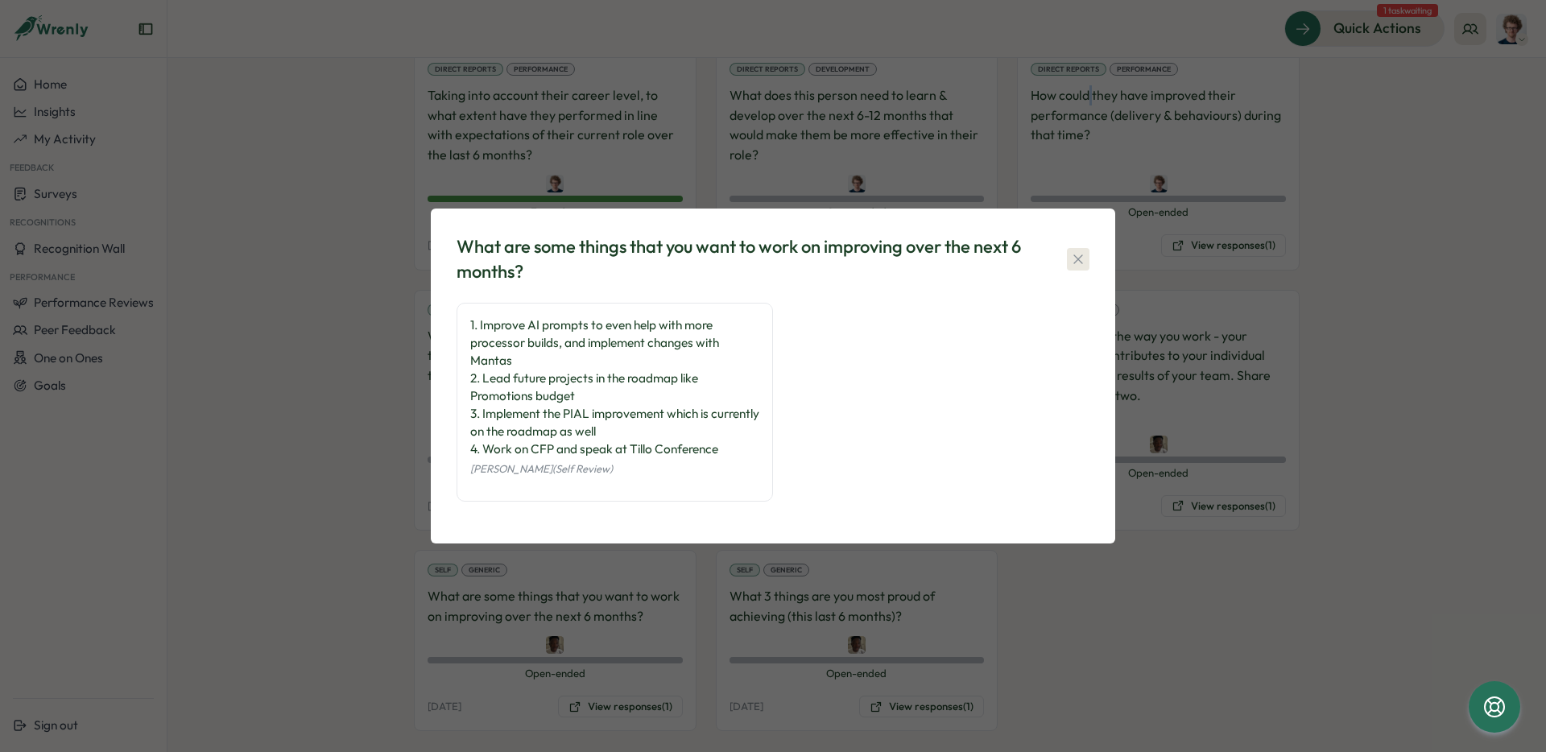
click at [1081, 259] on icon "button" at bounding box center [1078, 259] width 16 height 16
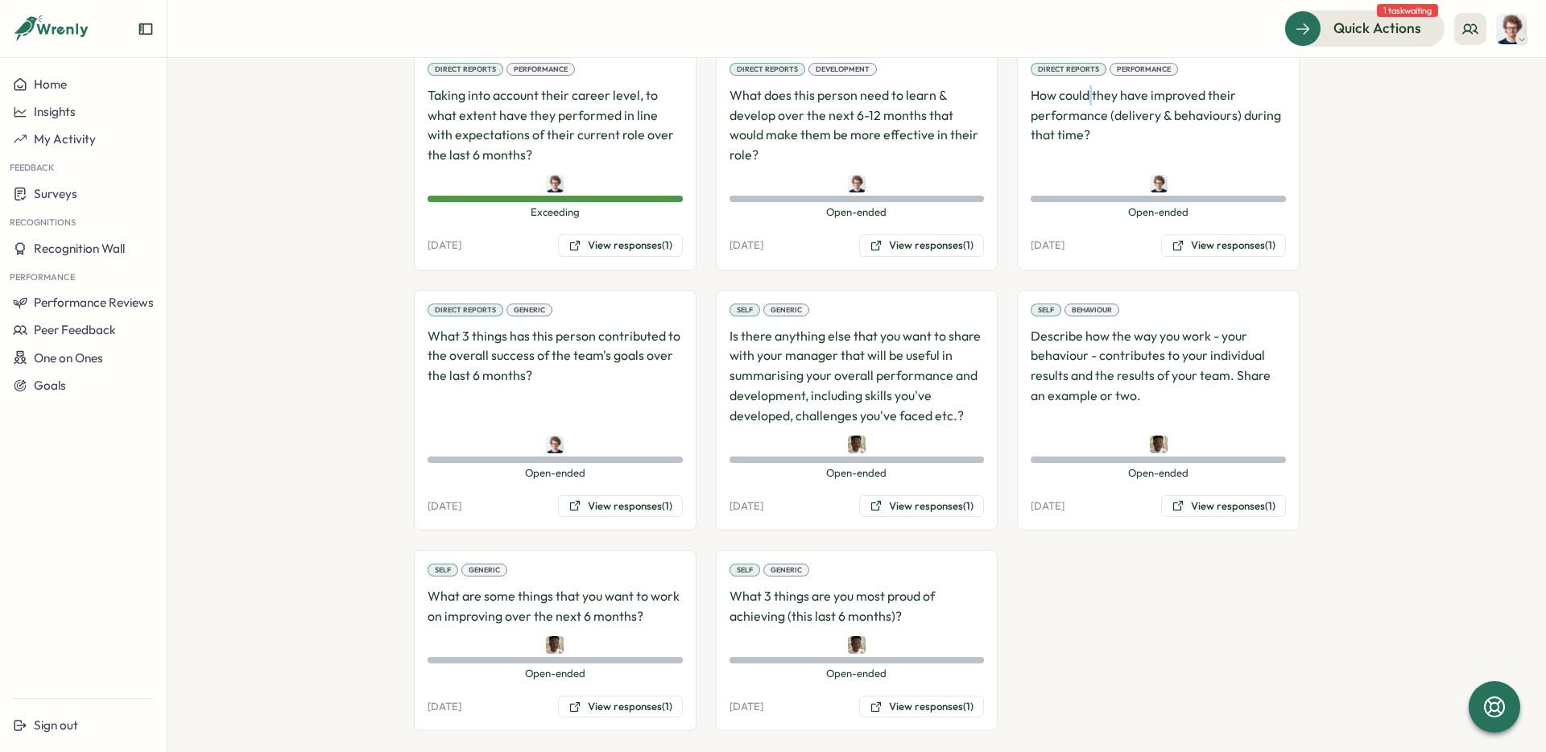
click at [1081, 259] on div "Direct Reports Risk Assessment If this person does leave, how great of an impac…" at bounding box center [857, 279] width 886 height 903
click at [638, 696] on button "View responses (1)" at bounding box center [620, 707] width 125 height 23
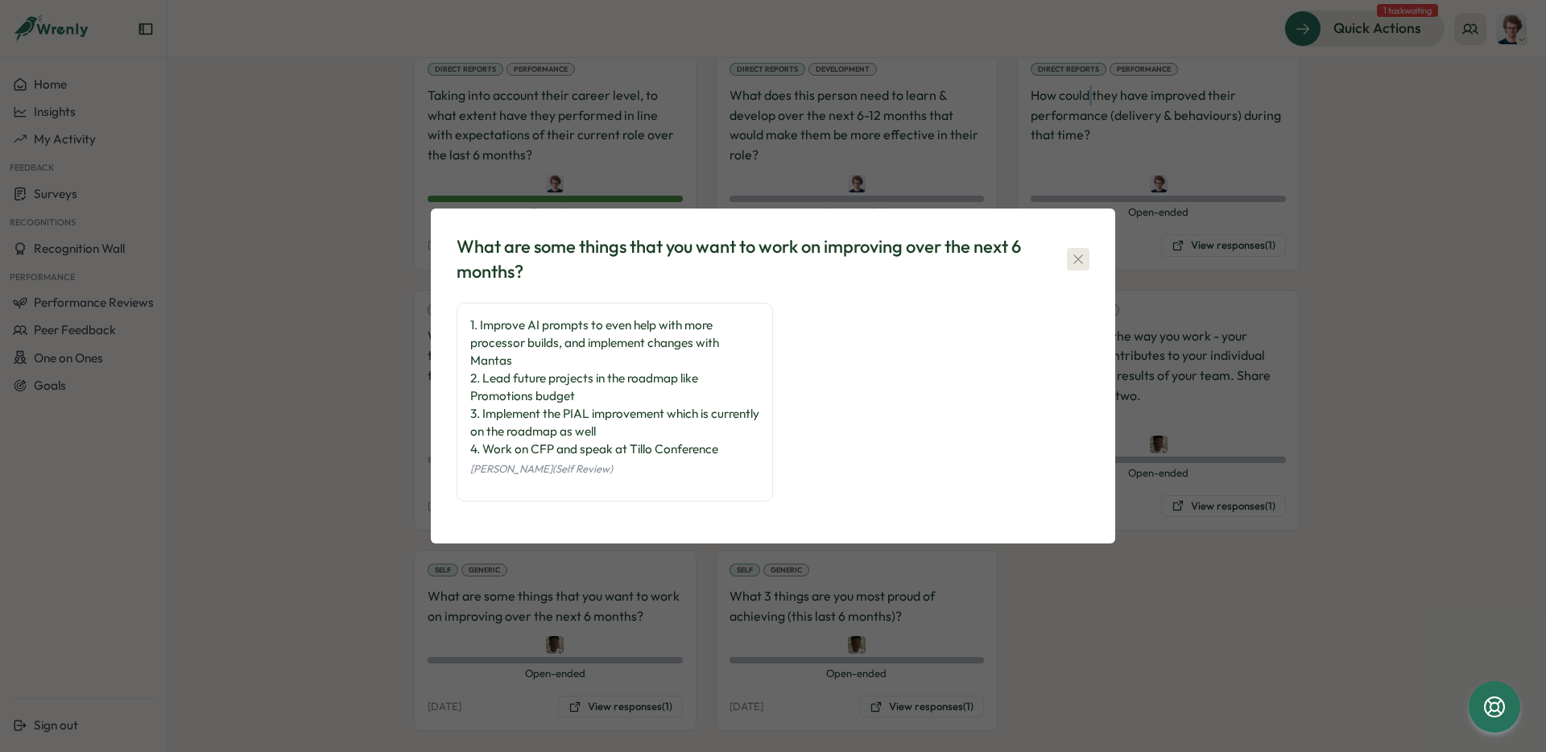
click at [1080, 266] on icon "button" at bounding box center [1078, 259] width 16 height 16
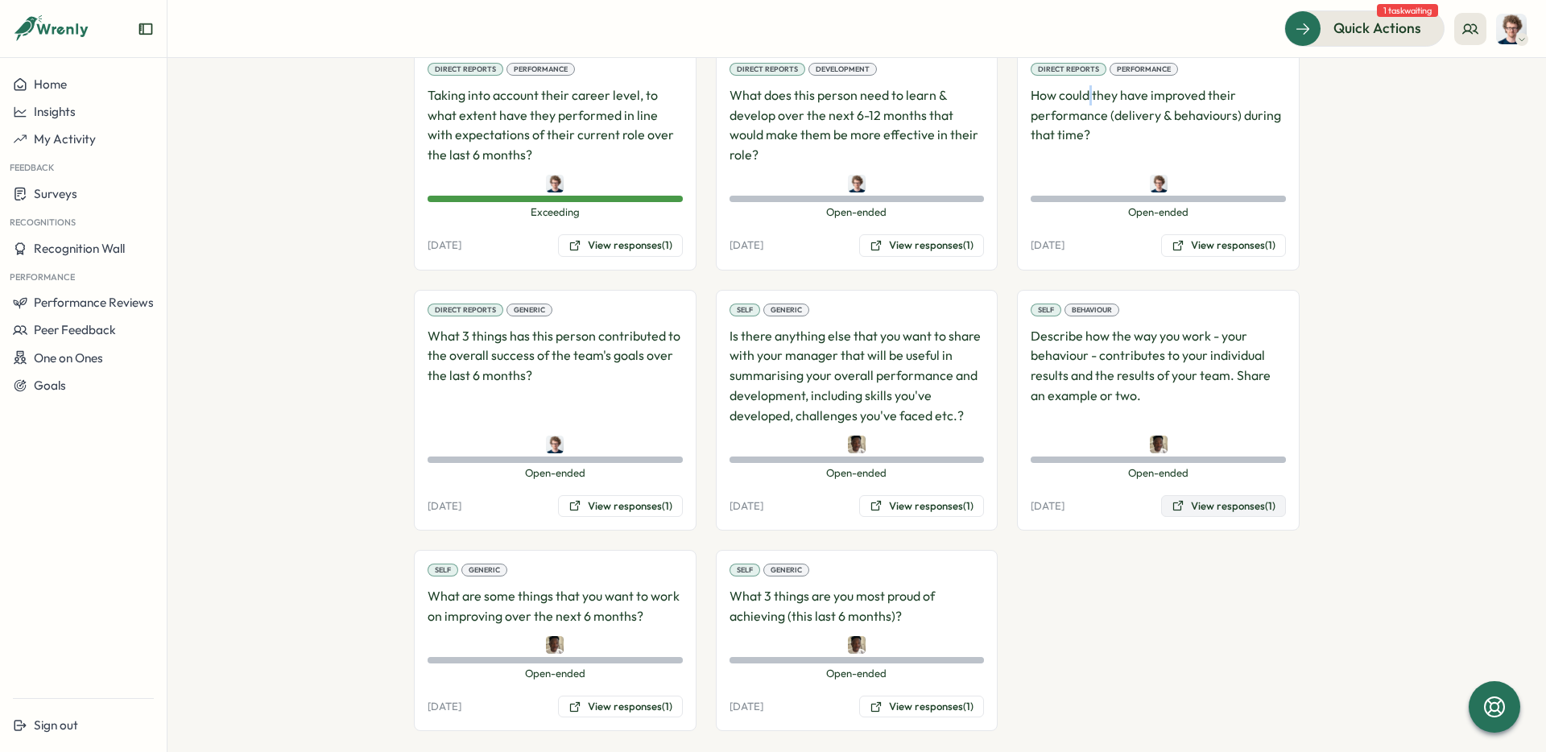
click at [1235, 495] on button "View responses (1)" at bounding box center [1223, 506] width 125 height 23
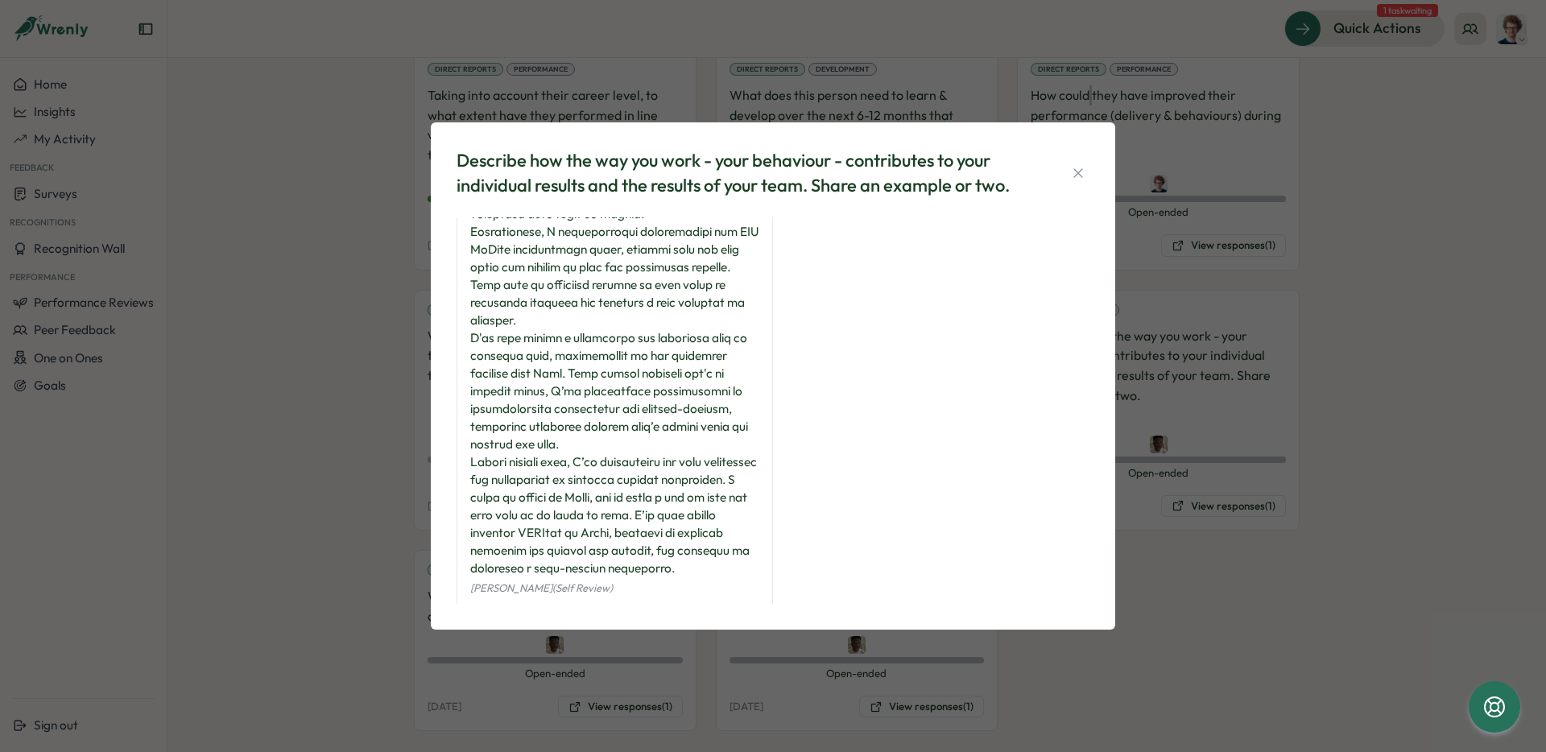
scroll to position [201, 0]
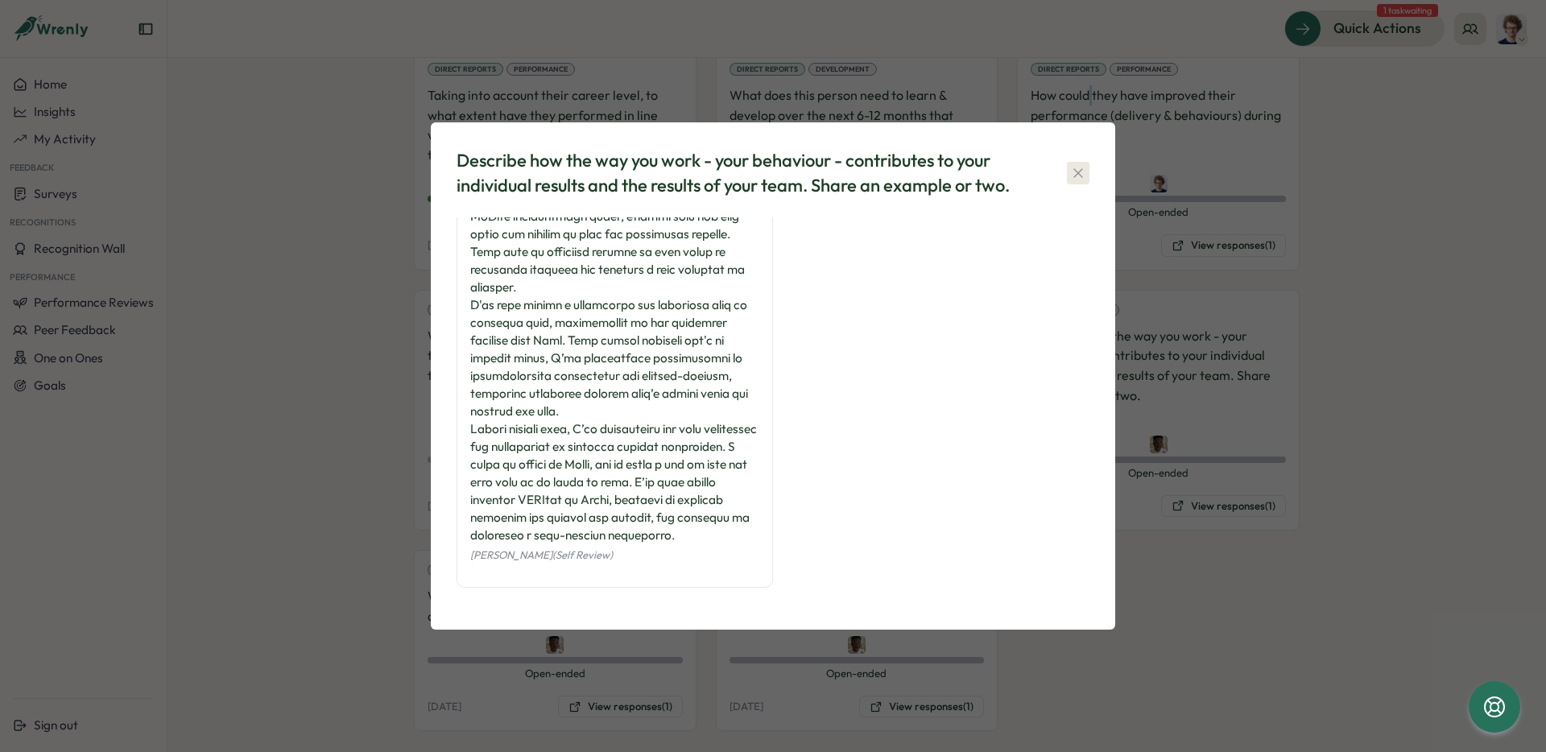
click at [1081, 170] on icon "button" at bounding box center [1078, 172] width 9 height 9
click at [1081, 175] on div at bounding box center [1158, 184] width 255 height 18
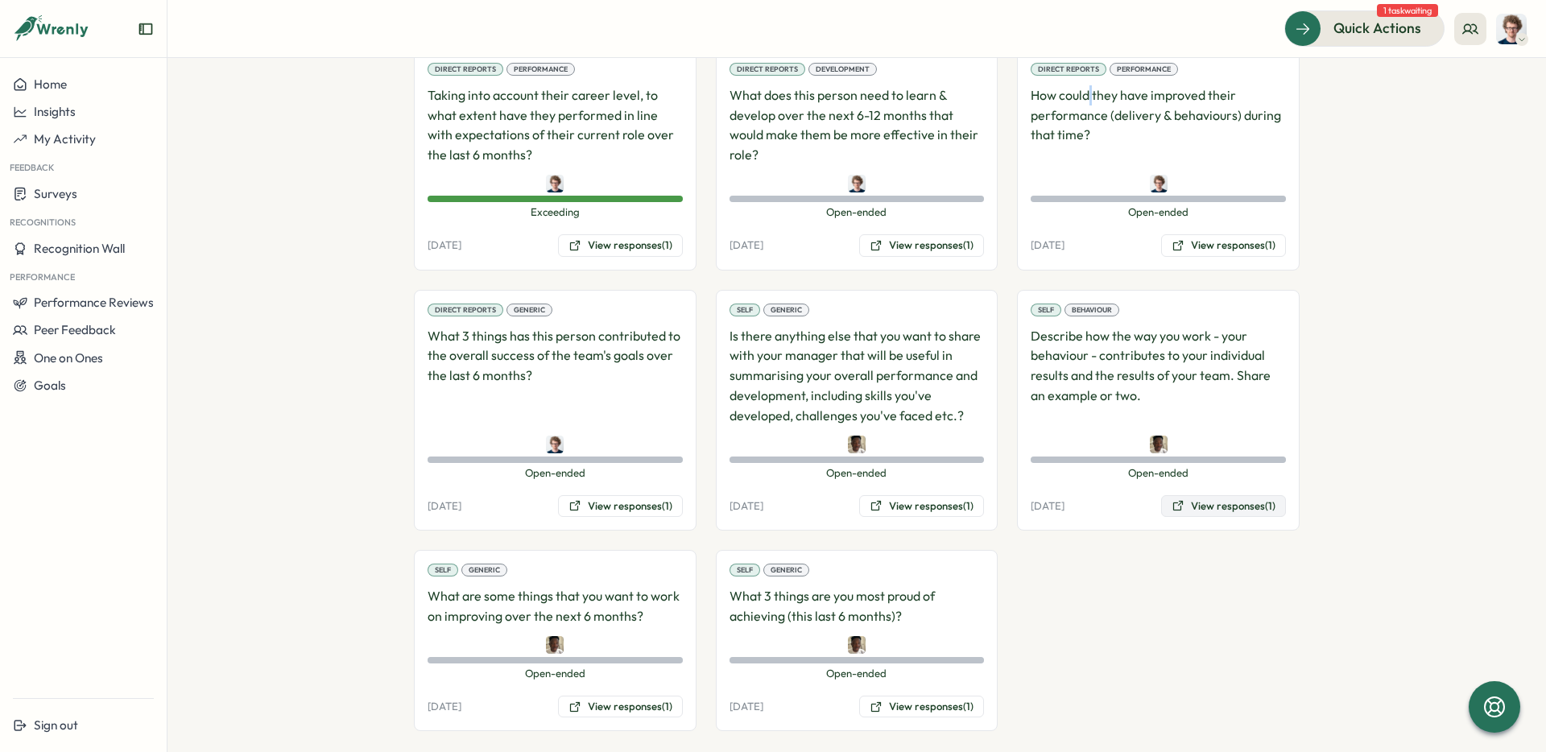
click at [1221, 495] on button "View responses (1)" at bounding box center [1223, 506] width 125 height 23
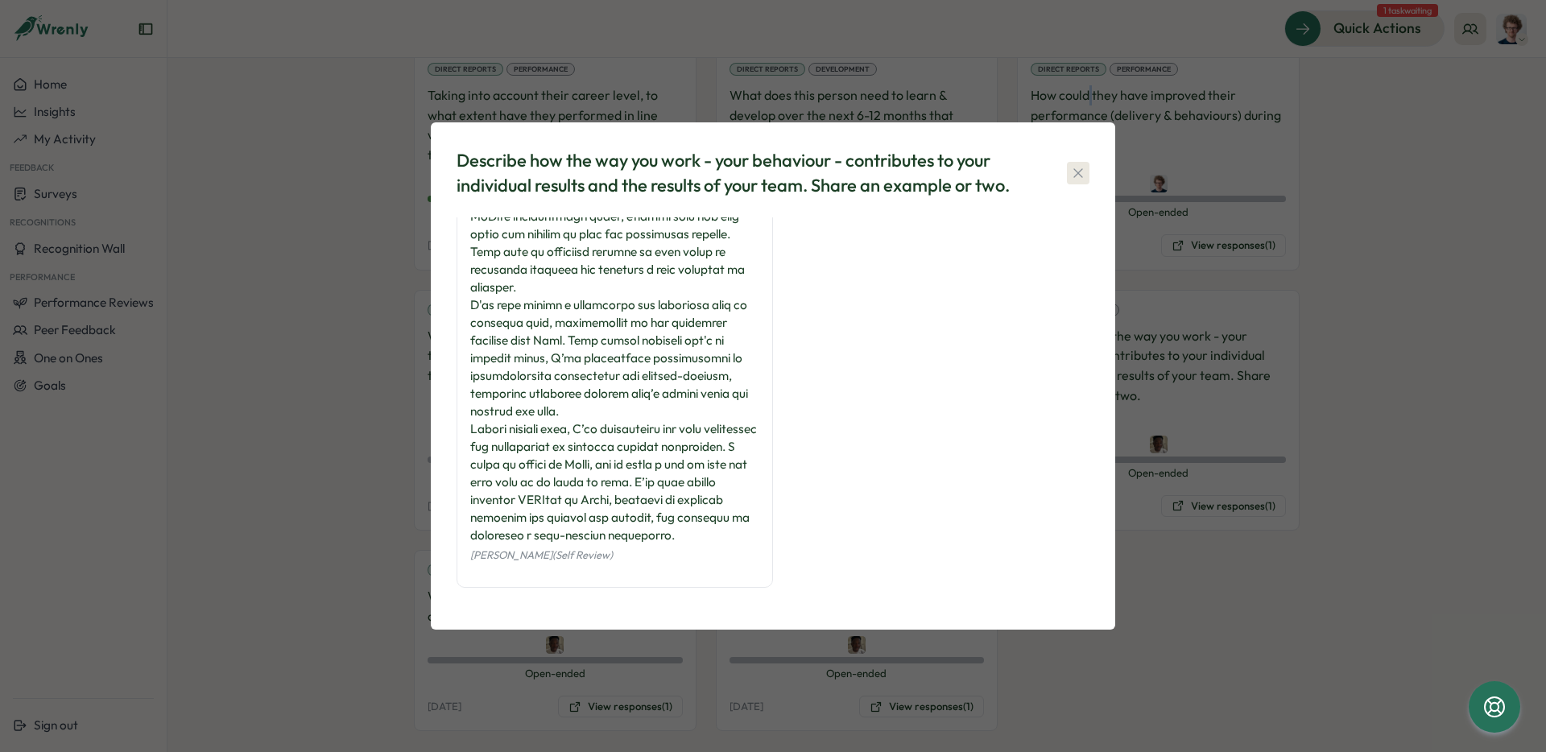
click at [1085, 176] on icon "button" at bounding box center [1078, 173] width 16 height 16
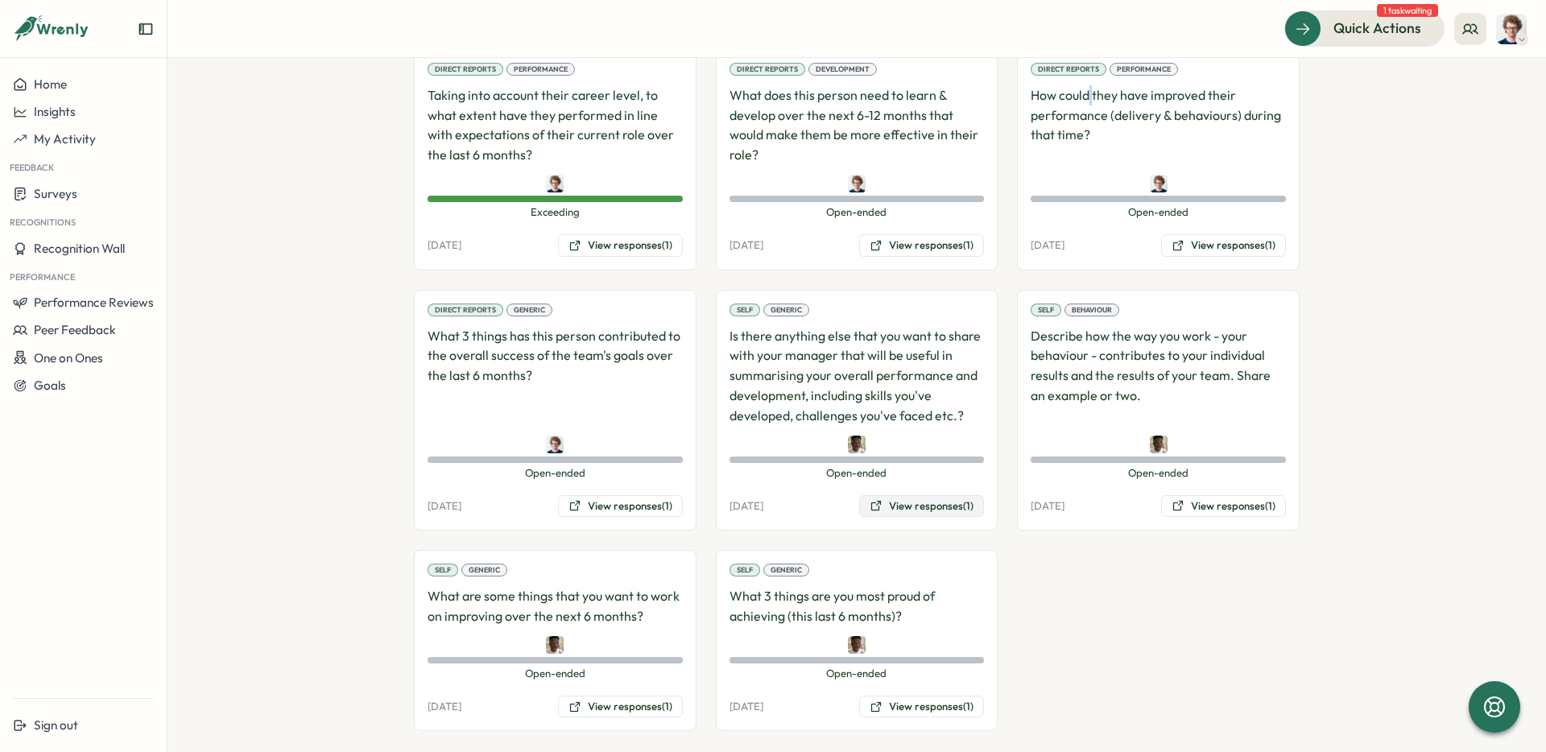
click at [954, 495] on button "View responses (1)" at bounding box center [921, 506] width 125 height 23
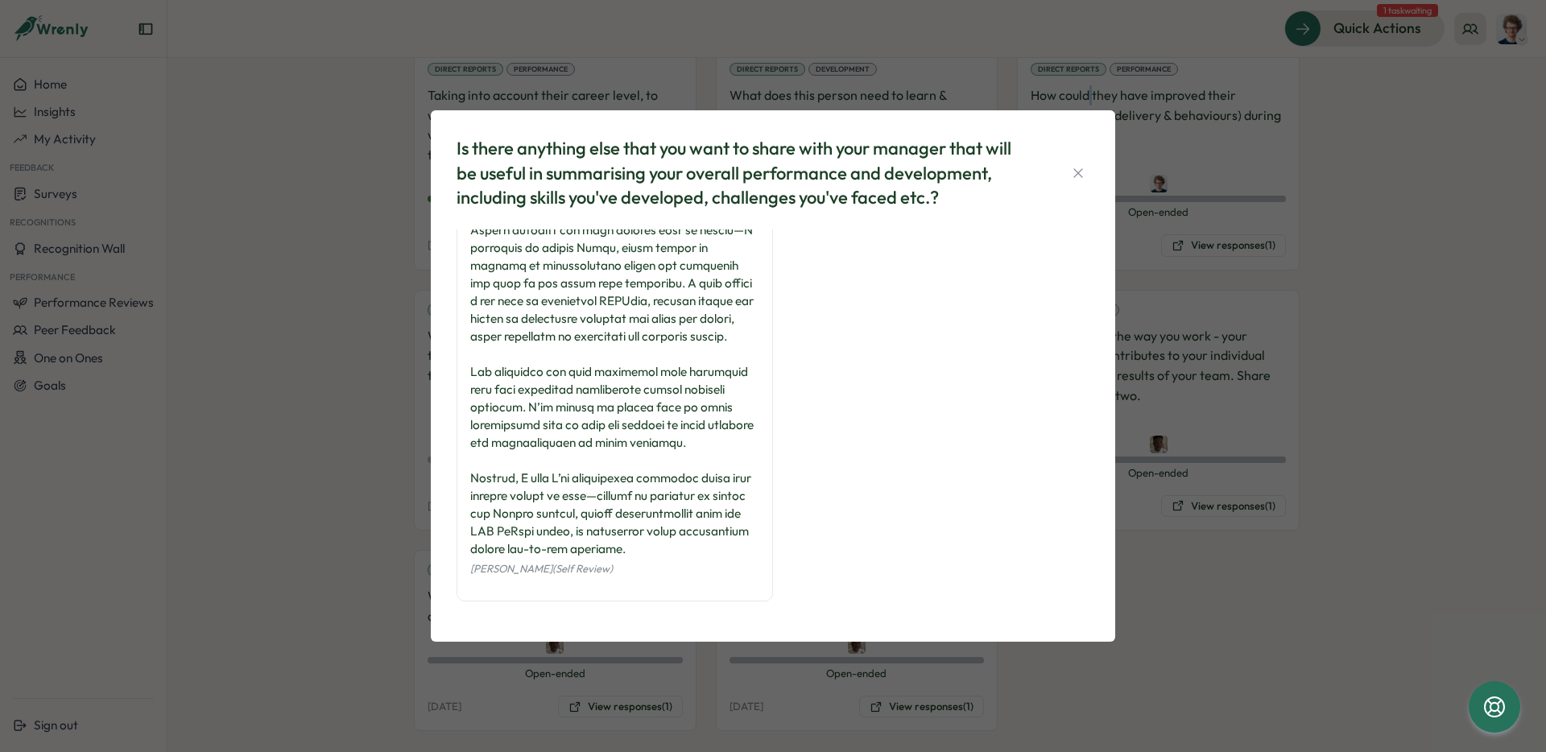
scroll to position [183, 0]
click at [1079, 173] on icon "button" at bounding box center [1078, 172] width 9 height 9
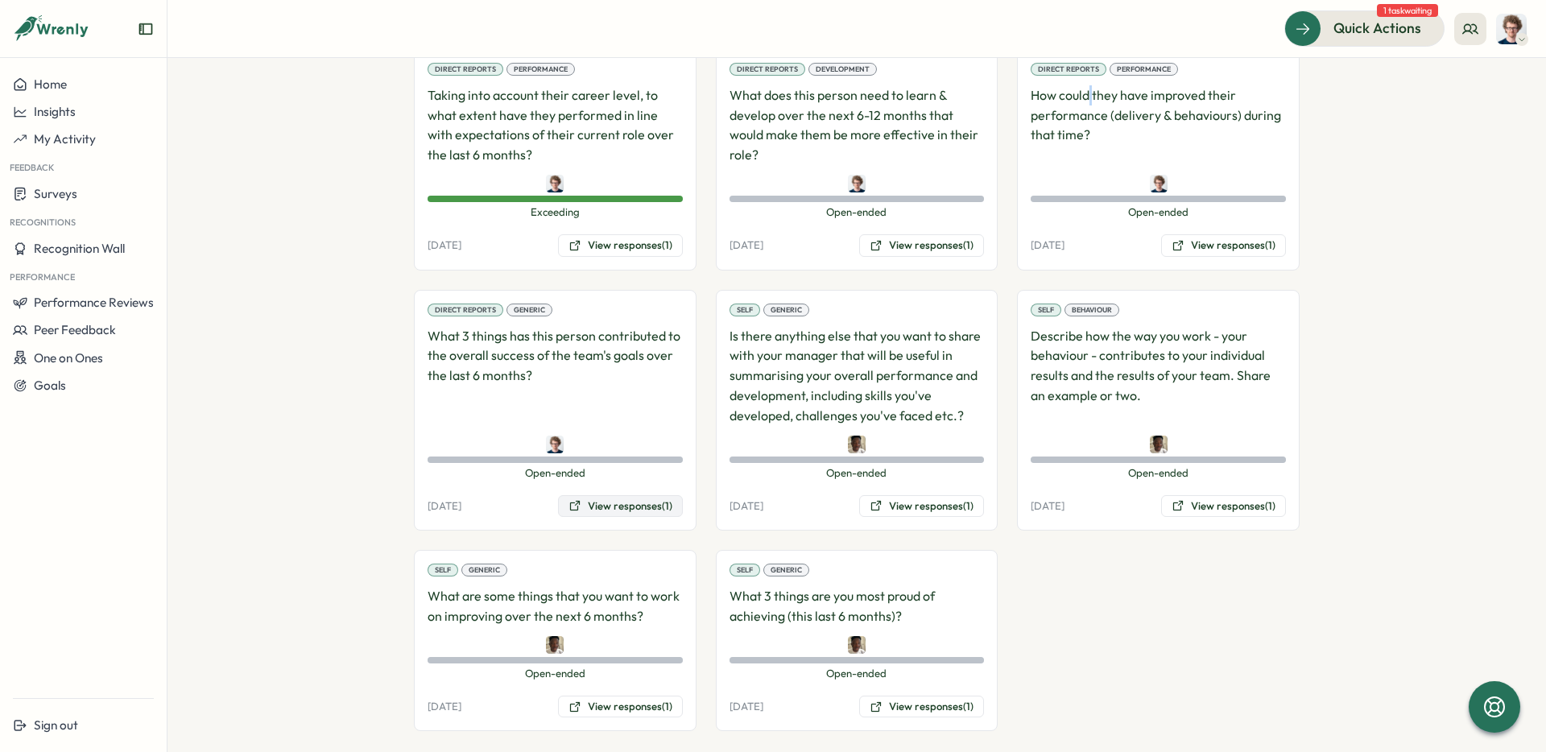
click at [624, 495] on button "View responses (1)" at bounding box center [620, 506] width 125 height 23
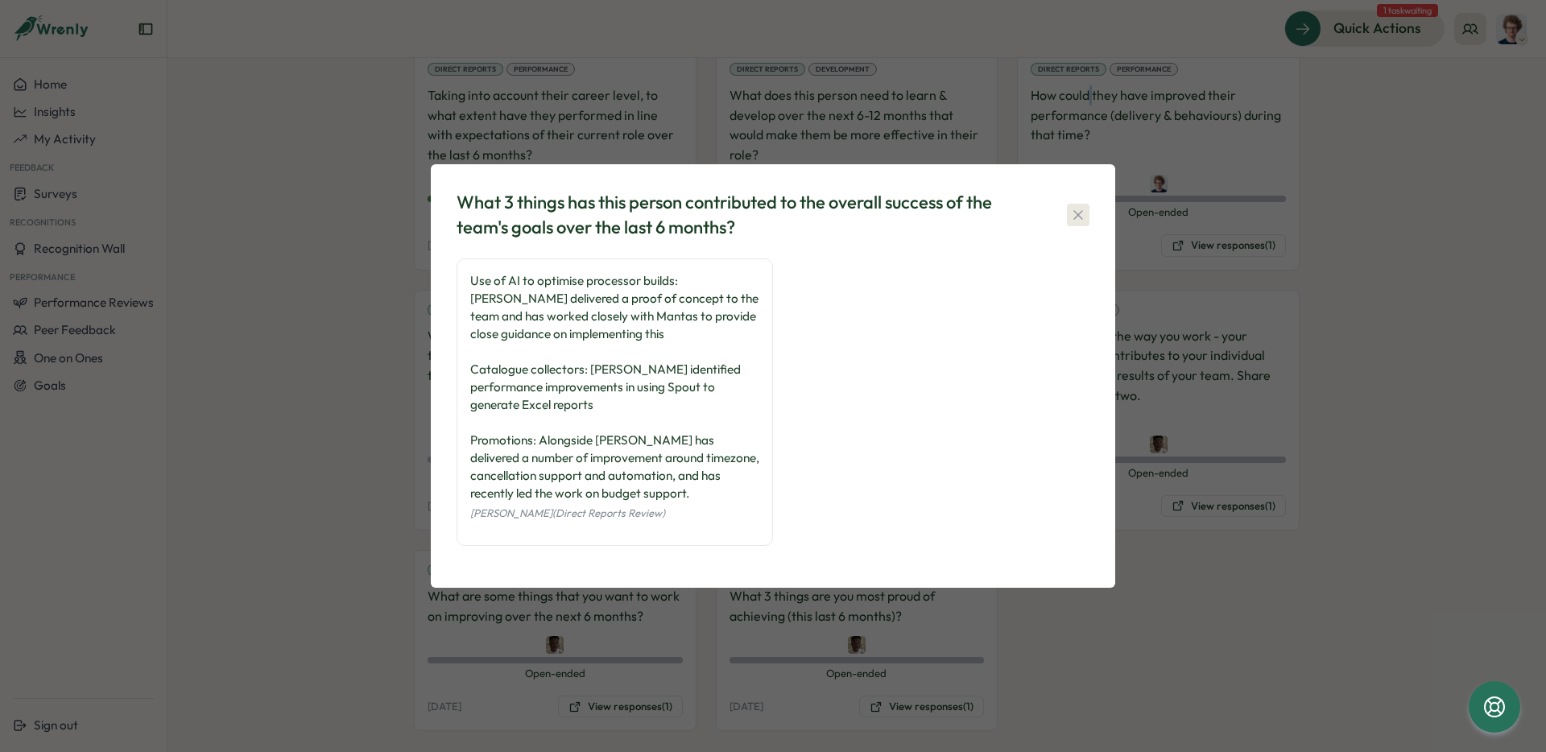
click at [1082, 212] on icon "button" at bounding box center [1078, 215] width 16 height 16
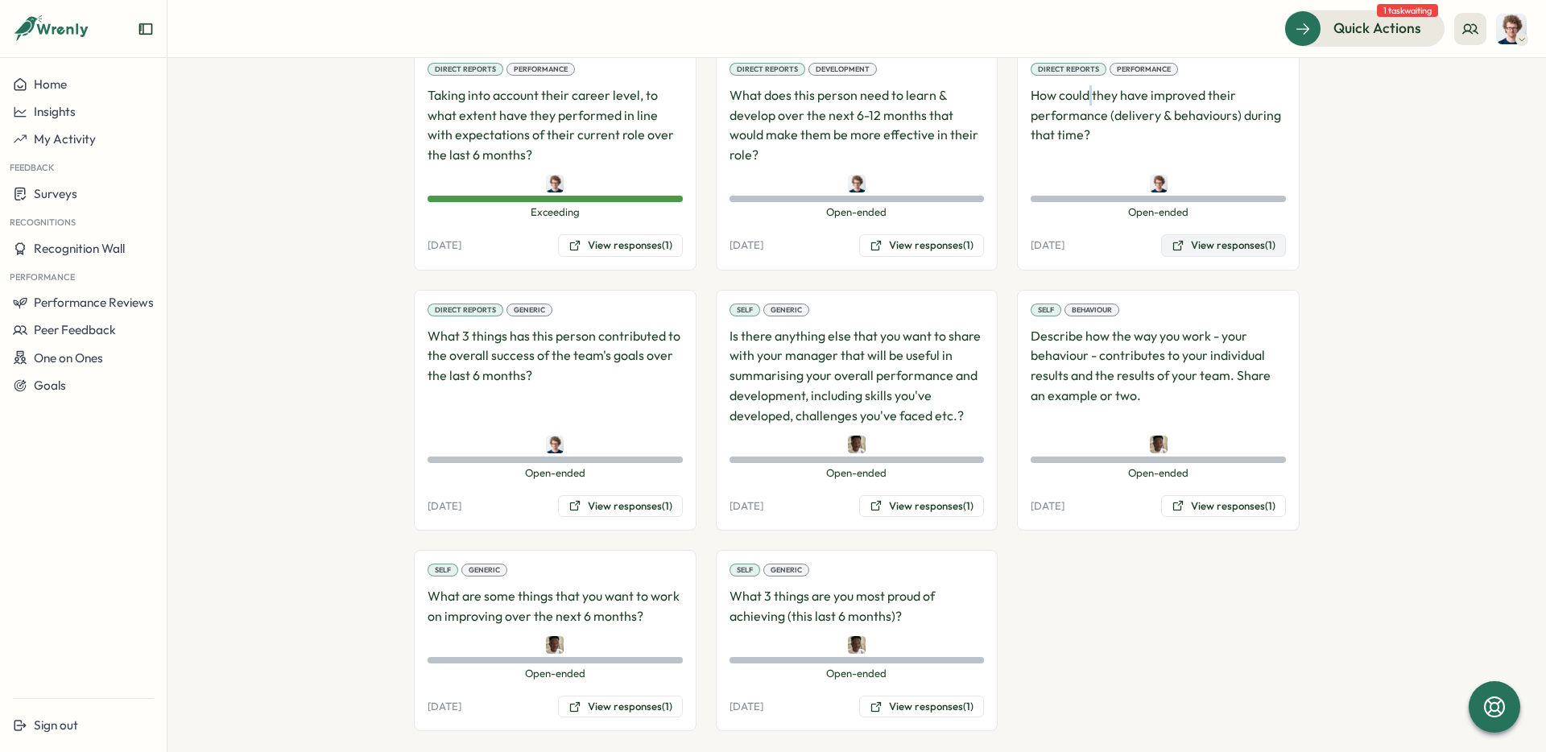
click at [1232, 237] on button "View responses (1)" at bounding box center [1223, 245] width 125 height 23
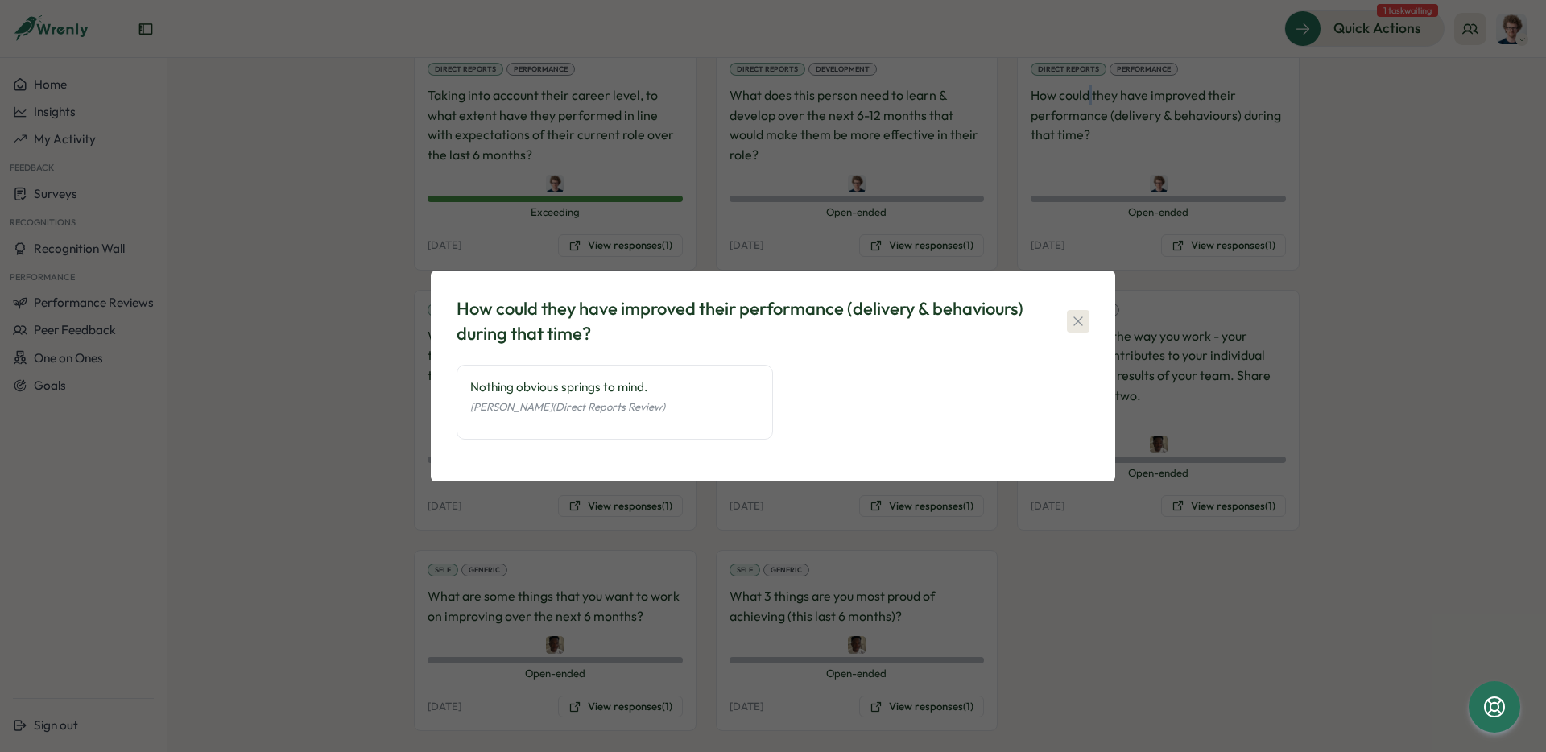
click at [1082, 317] on icon "button" at bounding box center [1078, 321] width 16 height 16
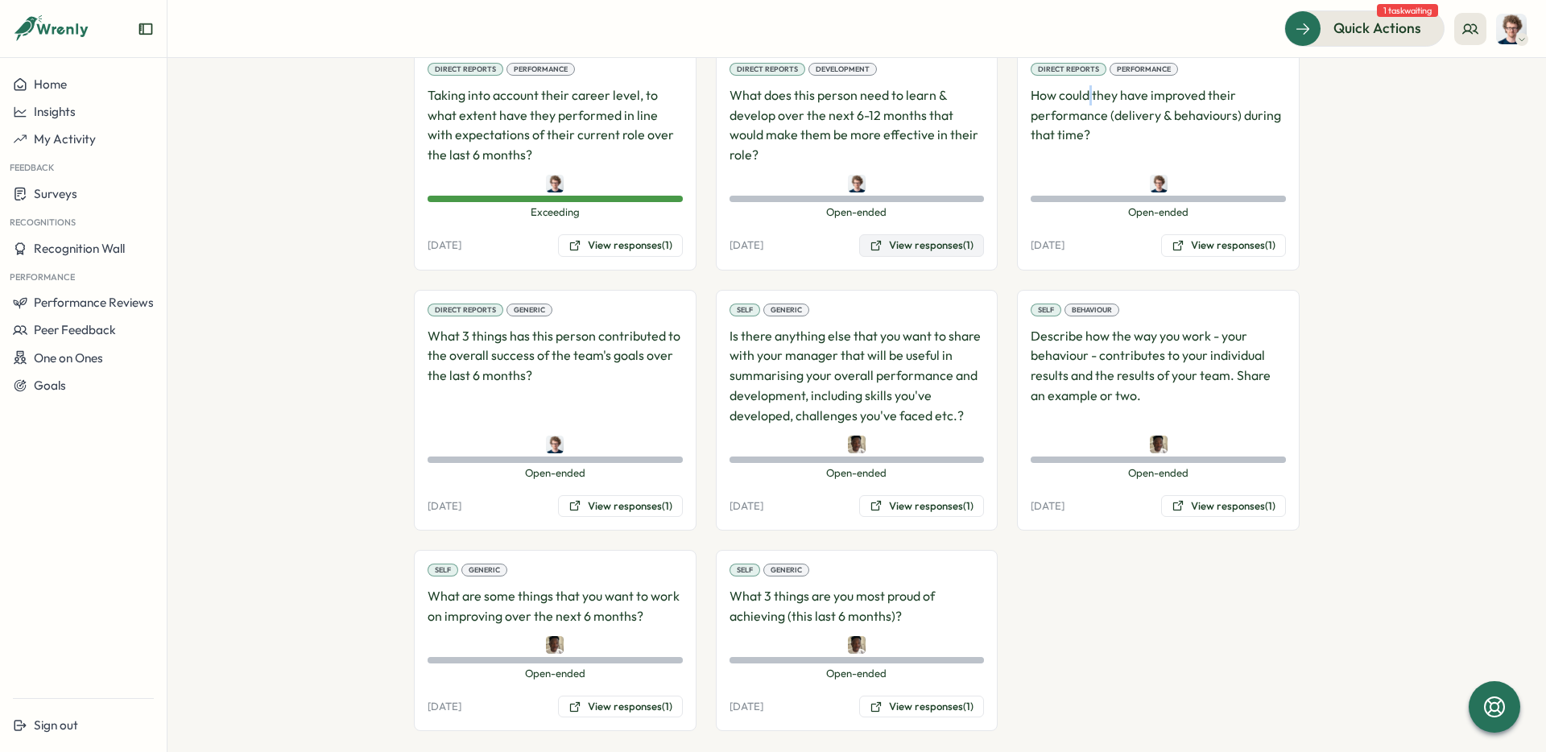
click at [910, 234] on button "View responses (1)" at bounding box center [921, 245] width 125 height 23
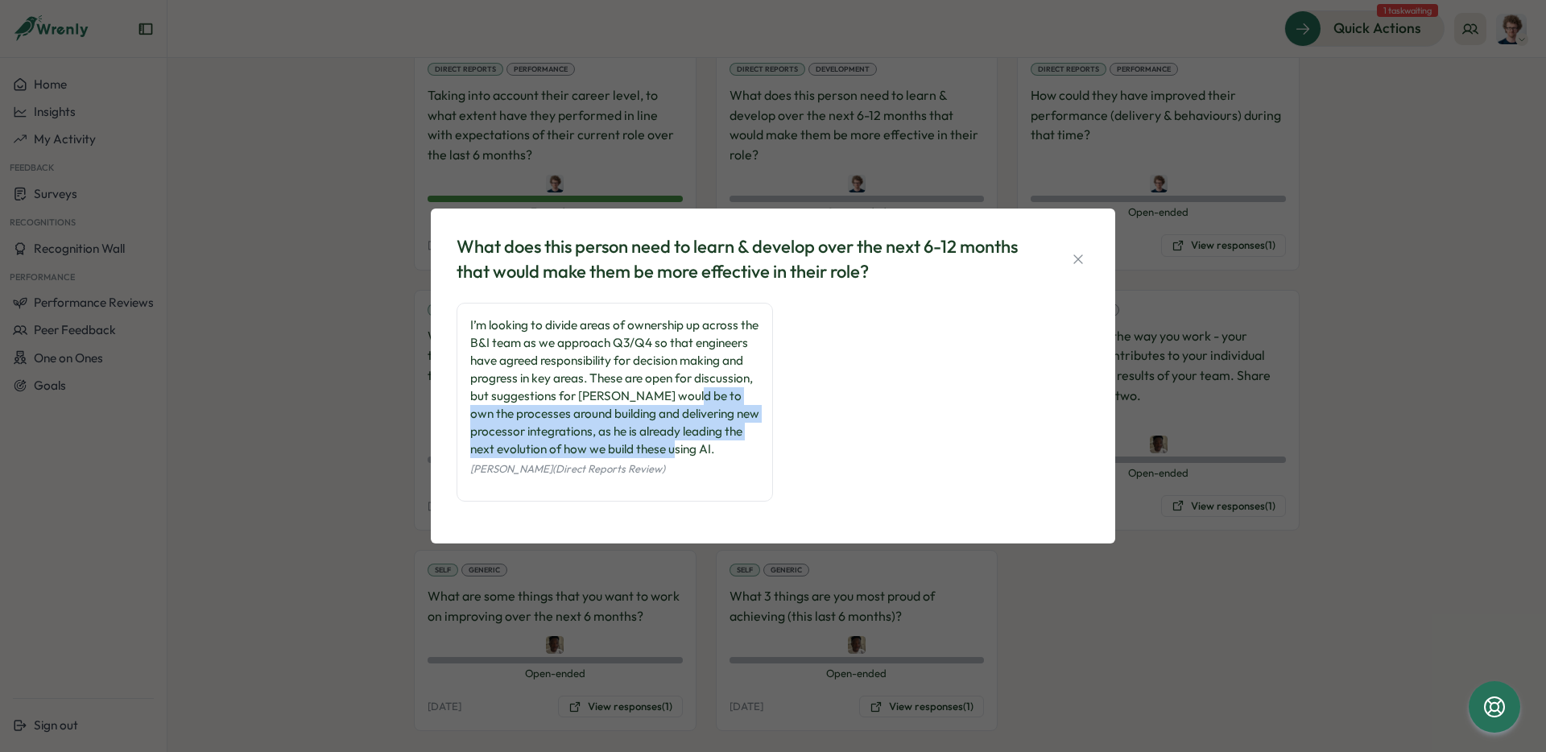
drag, startPoint x: 742, startPoint y: 453, endPoint x: 469, endPoint y: 417, distance: 275.3
click at [469, 417] on div "I’m looking to divide areas of ownership up across the B&I team as we approach …" at bounding box center [615, 402] width 316 height 199
copy div "own the processes around building and delivering new processor integrations, as…"
click at [751, 453] on div "I’m looking to divide areas of ownership up across the B&I team as we approach …" at bounding box center [614, 387] width 289 height 142
drag, startPoint x: 751, startPoint y: 453, endPoint x: 721, endPoint y: 379, distance: 79.9
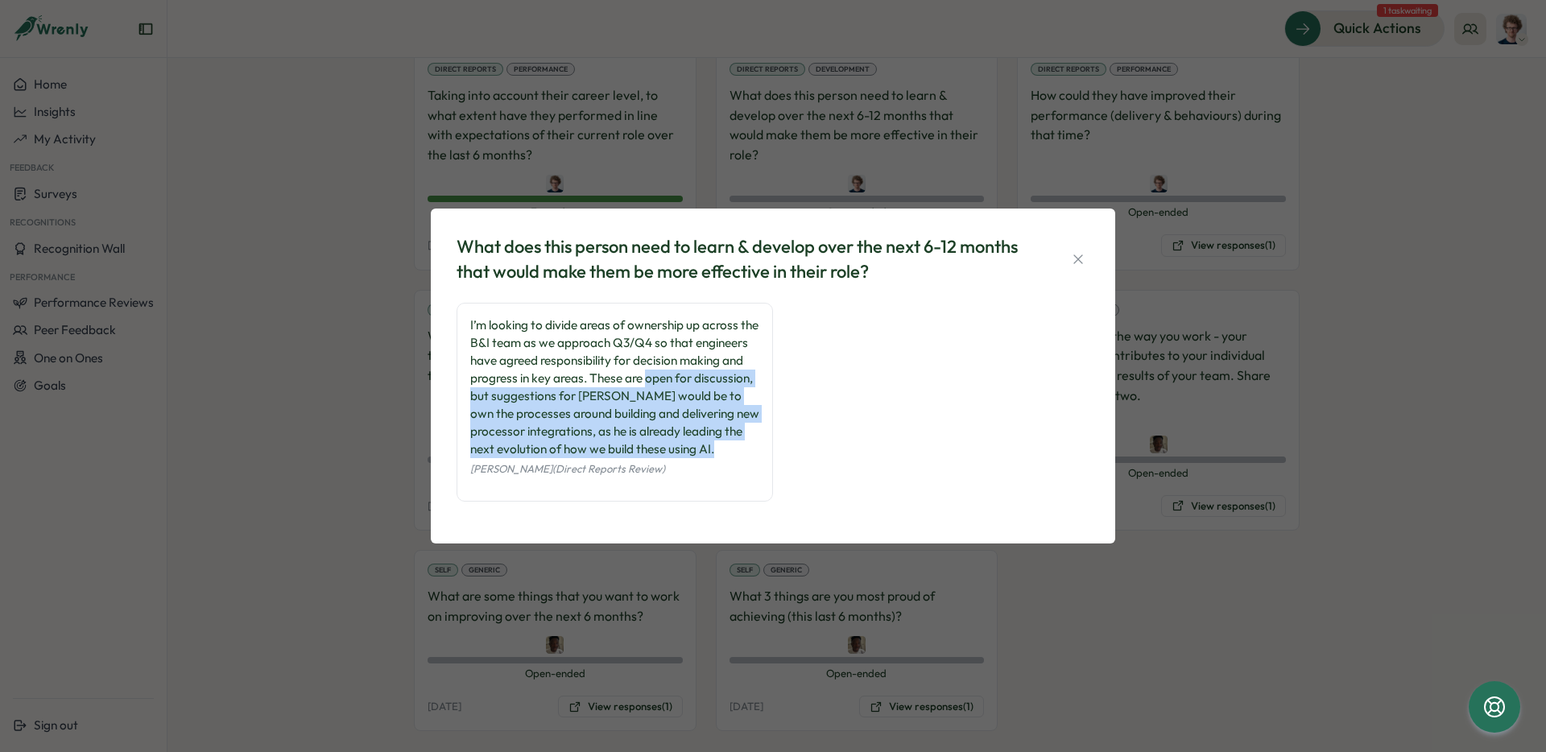
click at [721, 379] on div "I’m looking to divide areas of ownership up across the B&I team as we approach …" at bounding box center [614, 387] width 289 height 142
click at [1079, 263] on icon "button" at bounding box center [1078, 259] width 16 height 16
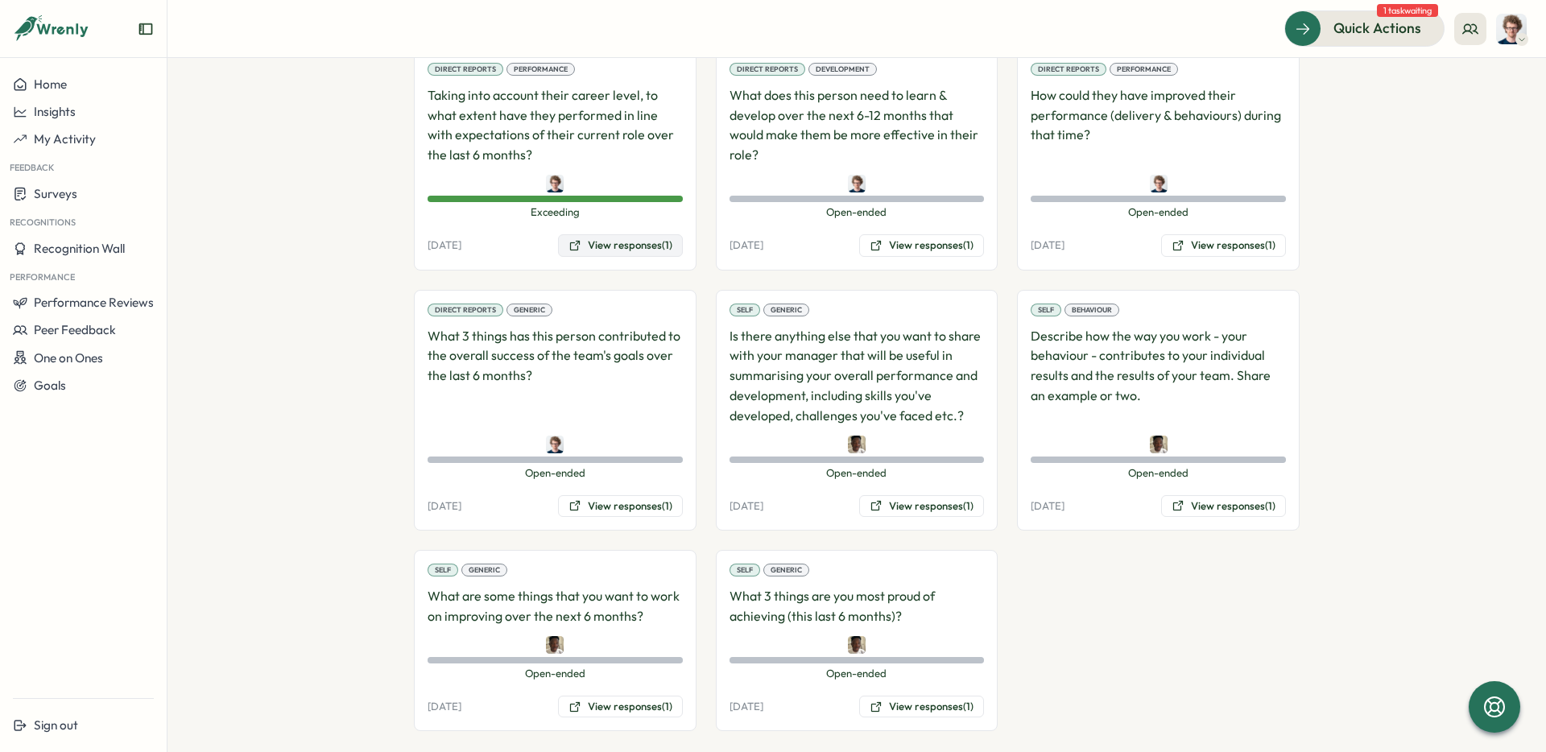
click at [613, 234] on button "View responses (1)" at bounding box center [620, 245] width 125 height 23
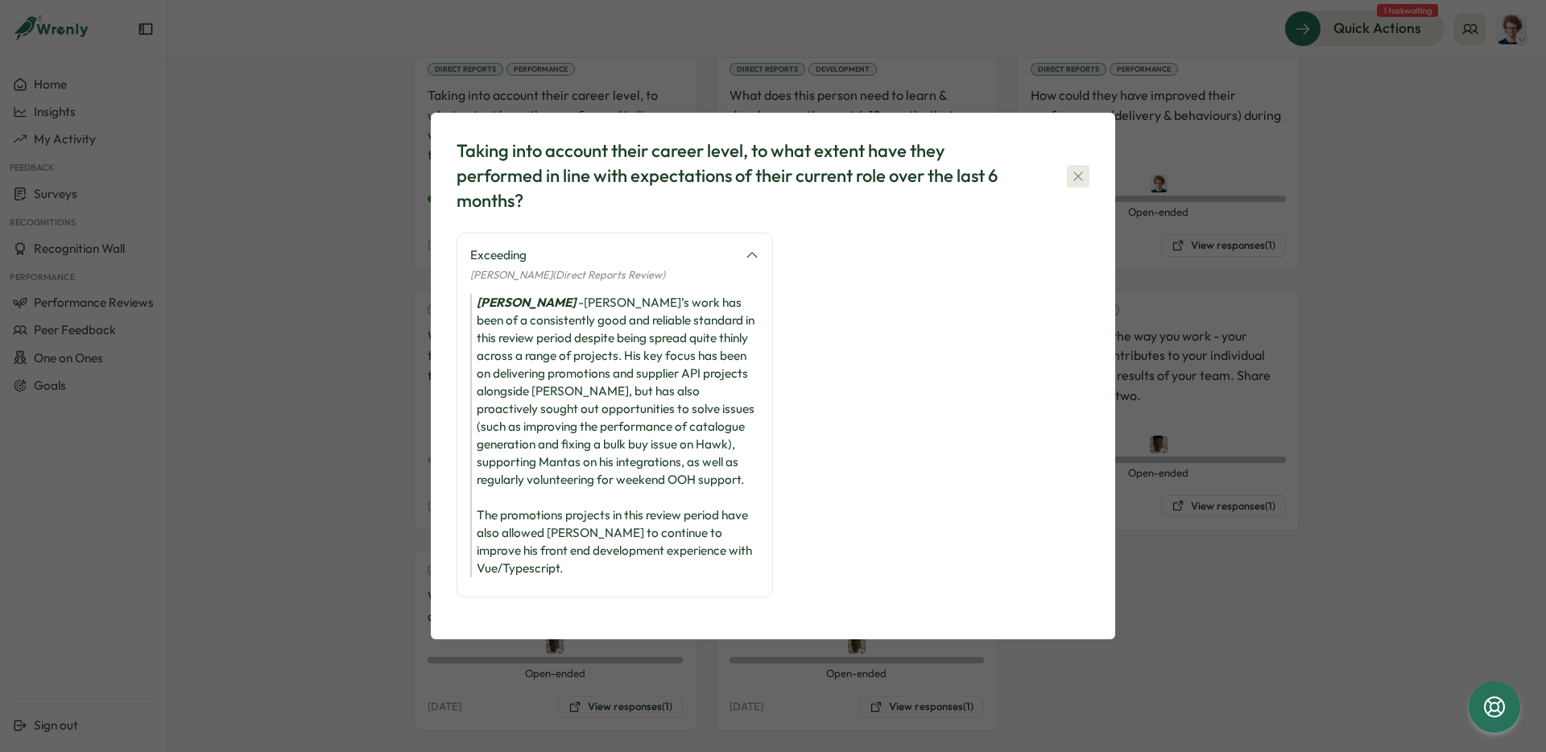
click at [1082, 184] on icon "button" at bounding box center [1078, 176] width 16 height 16
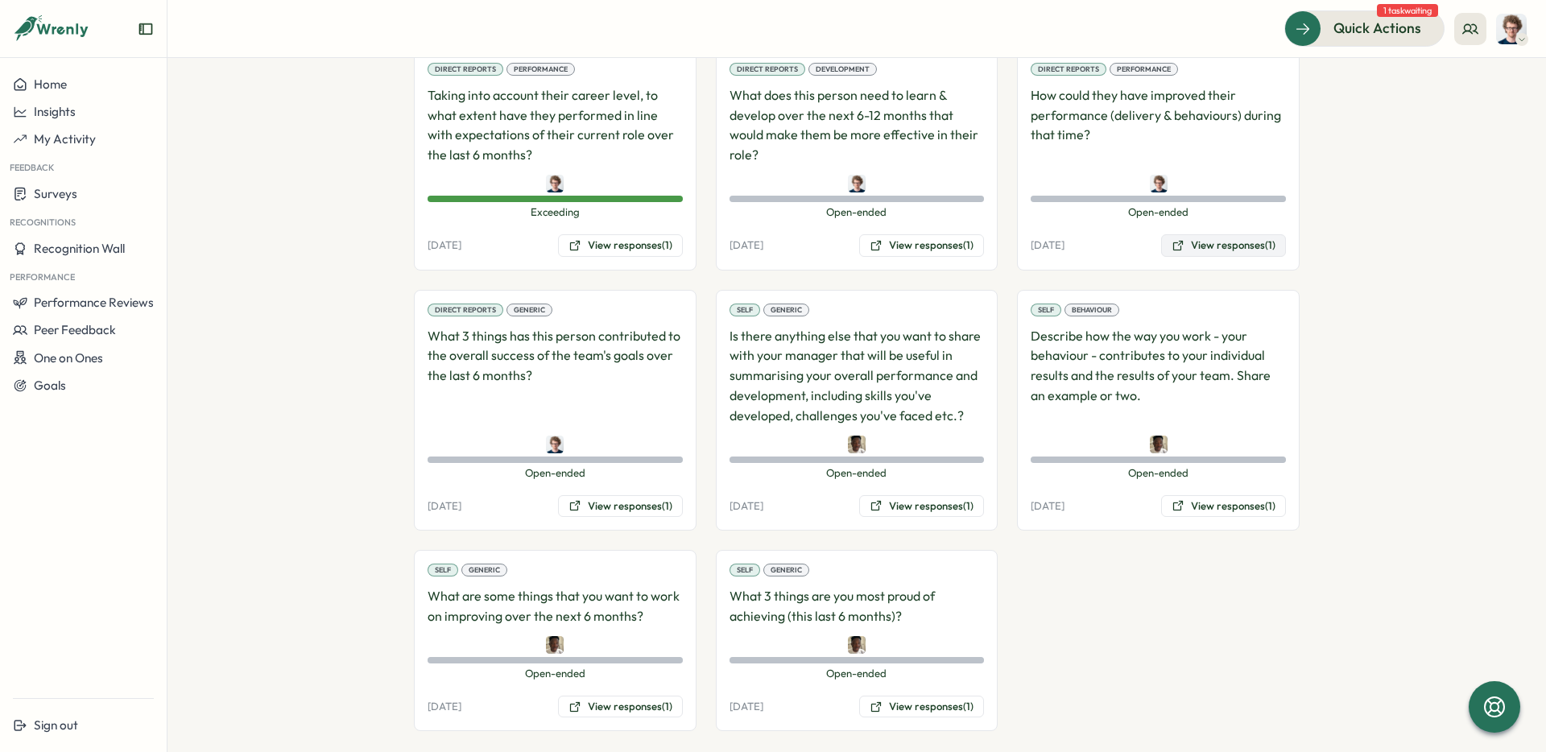
click at [1268, 234] on button "View responses (1)" at bounding box center [1223, 245] width 125 height 23
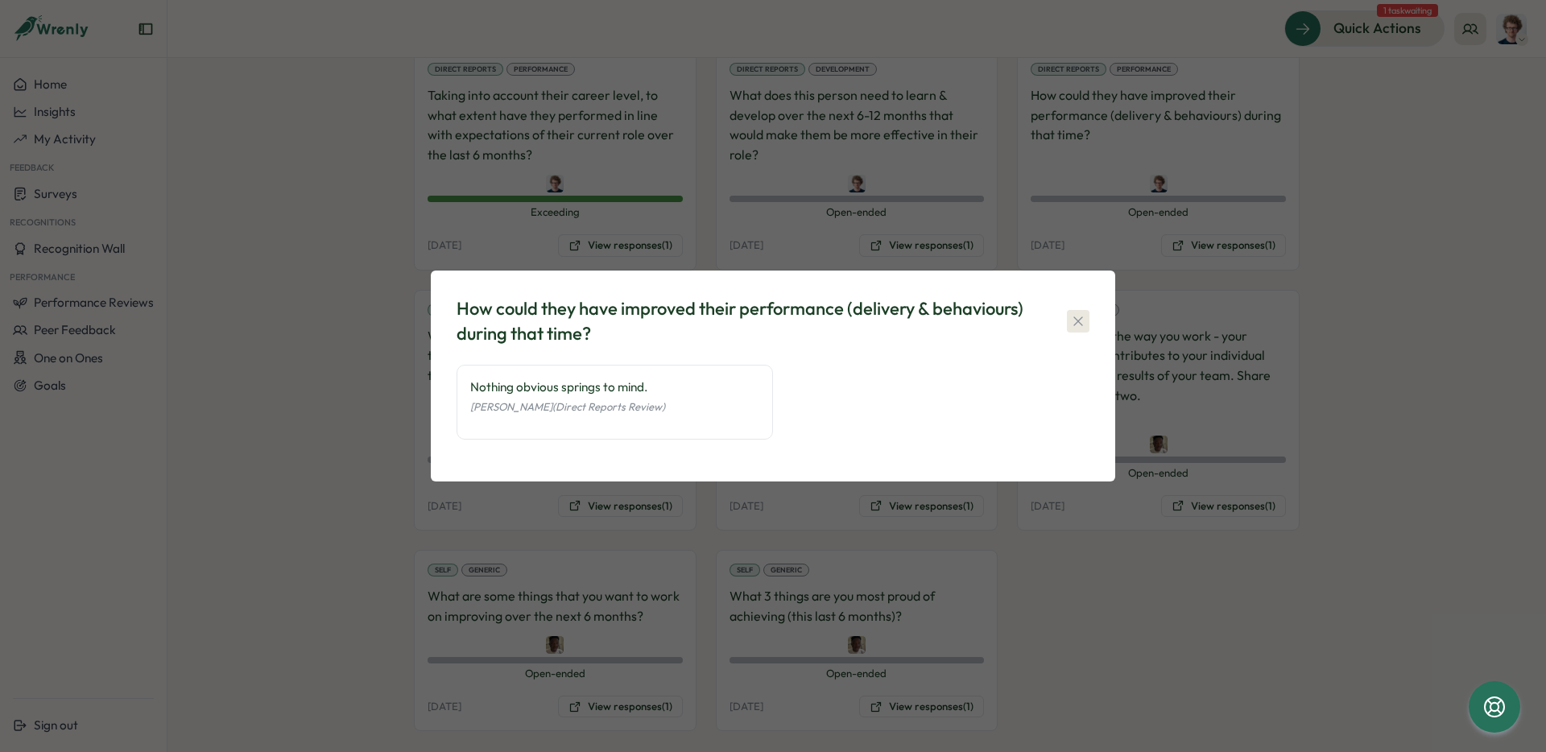
click at [1079, 321] on icon "button" at bounding box center [1078, 320] width 9 height 9
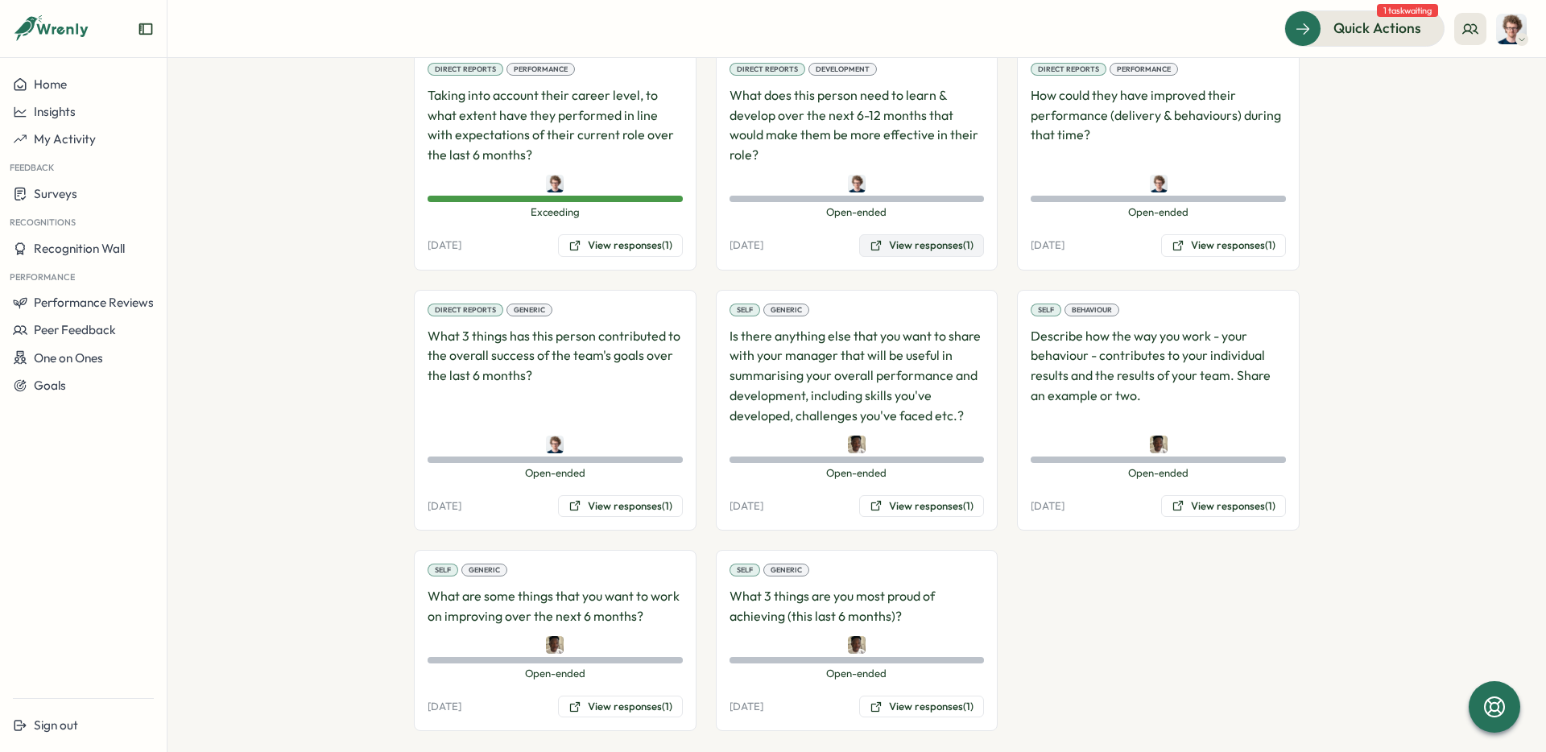
click at [929, 234] on button "View responses (1)" at bounding box center [921, 245] width 125 height 23
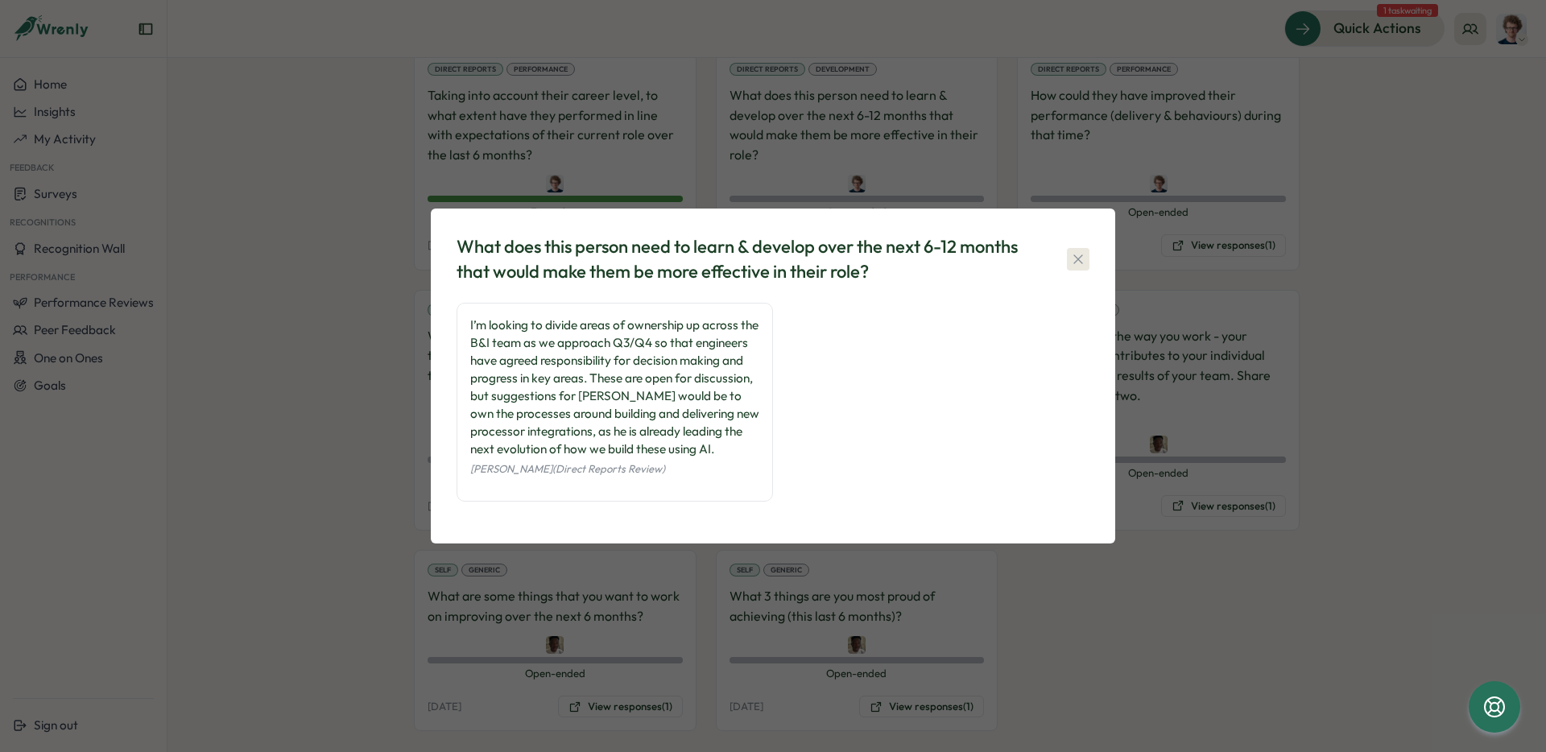
click at [1080, 264] on icon "button" at bounding box center [1078, 259] width 16 height 16
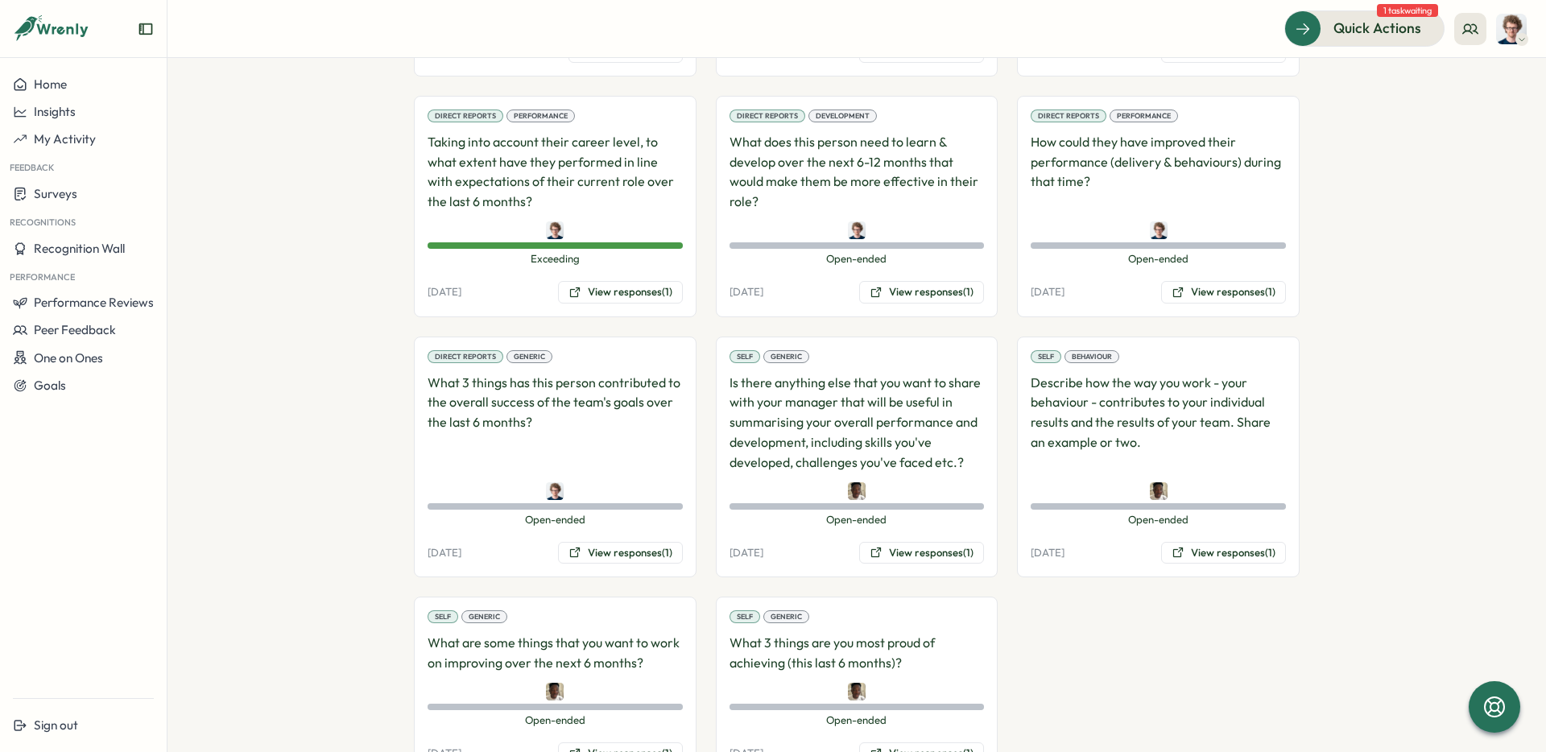
scroll to position [1214, 0]
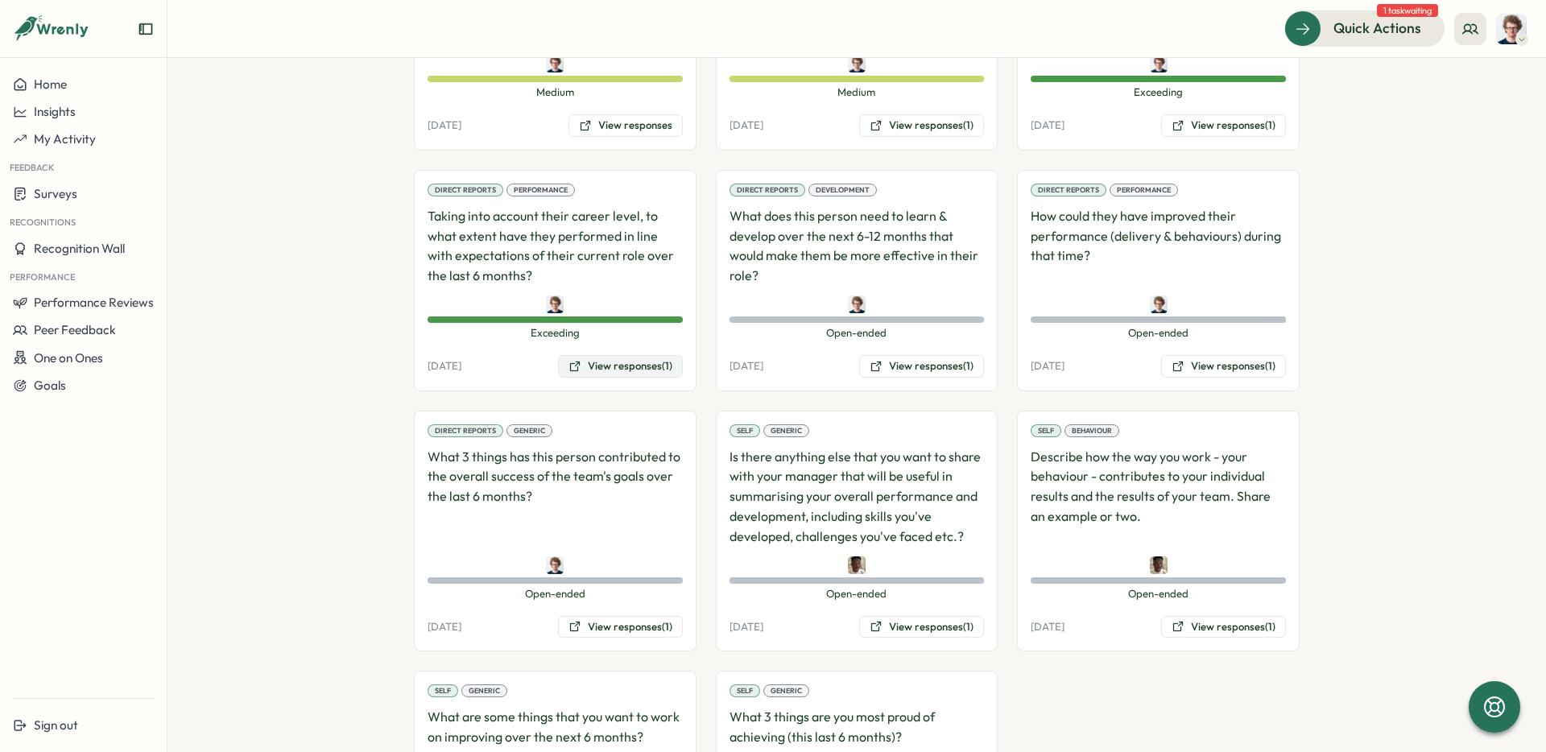
click at [623, 355] on button "View responses (1)" at bounding box center [620, 366] width 125 height 23
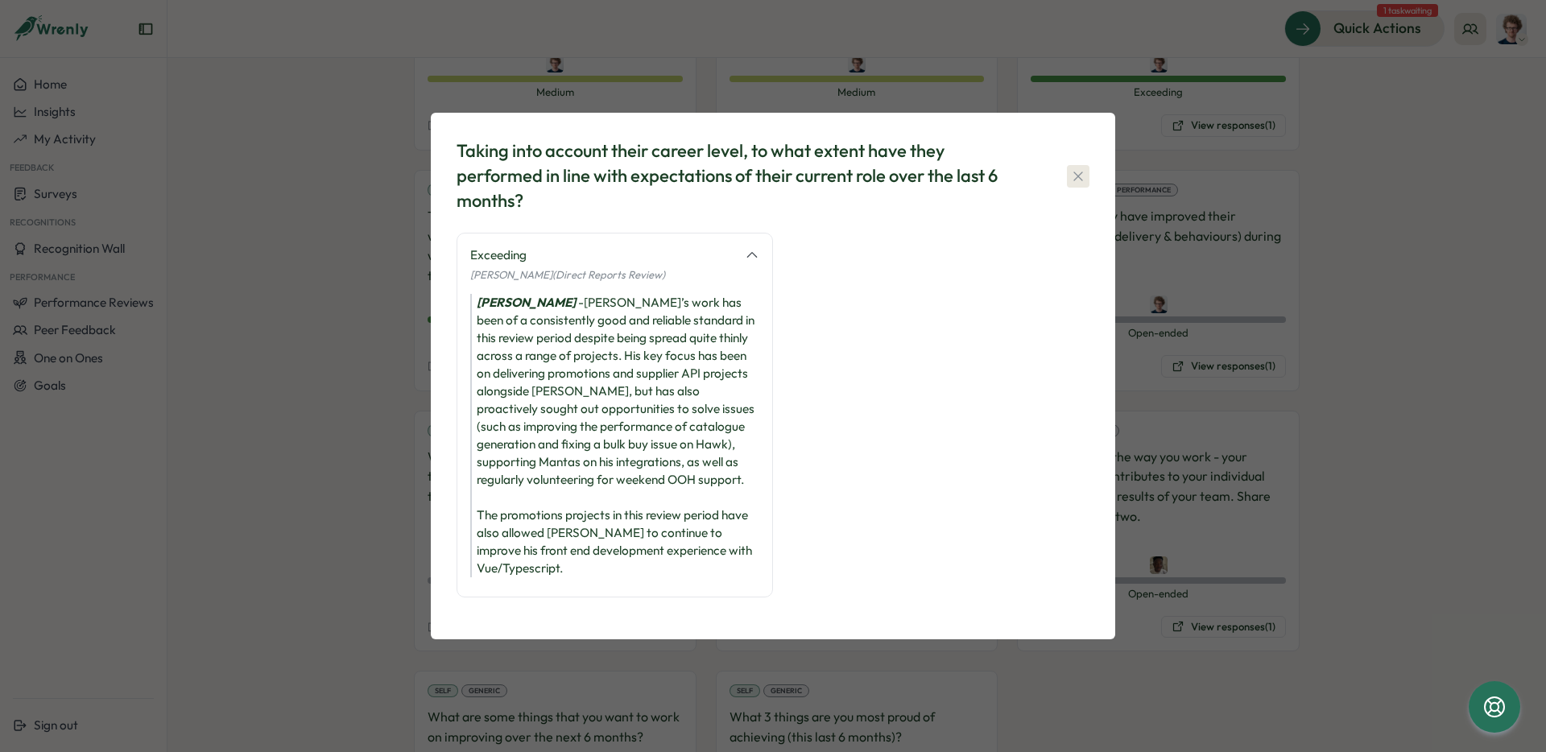
click at [1068, 183] on button "button" at bounding box center [1078, 176] width 23 height 23
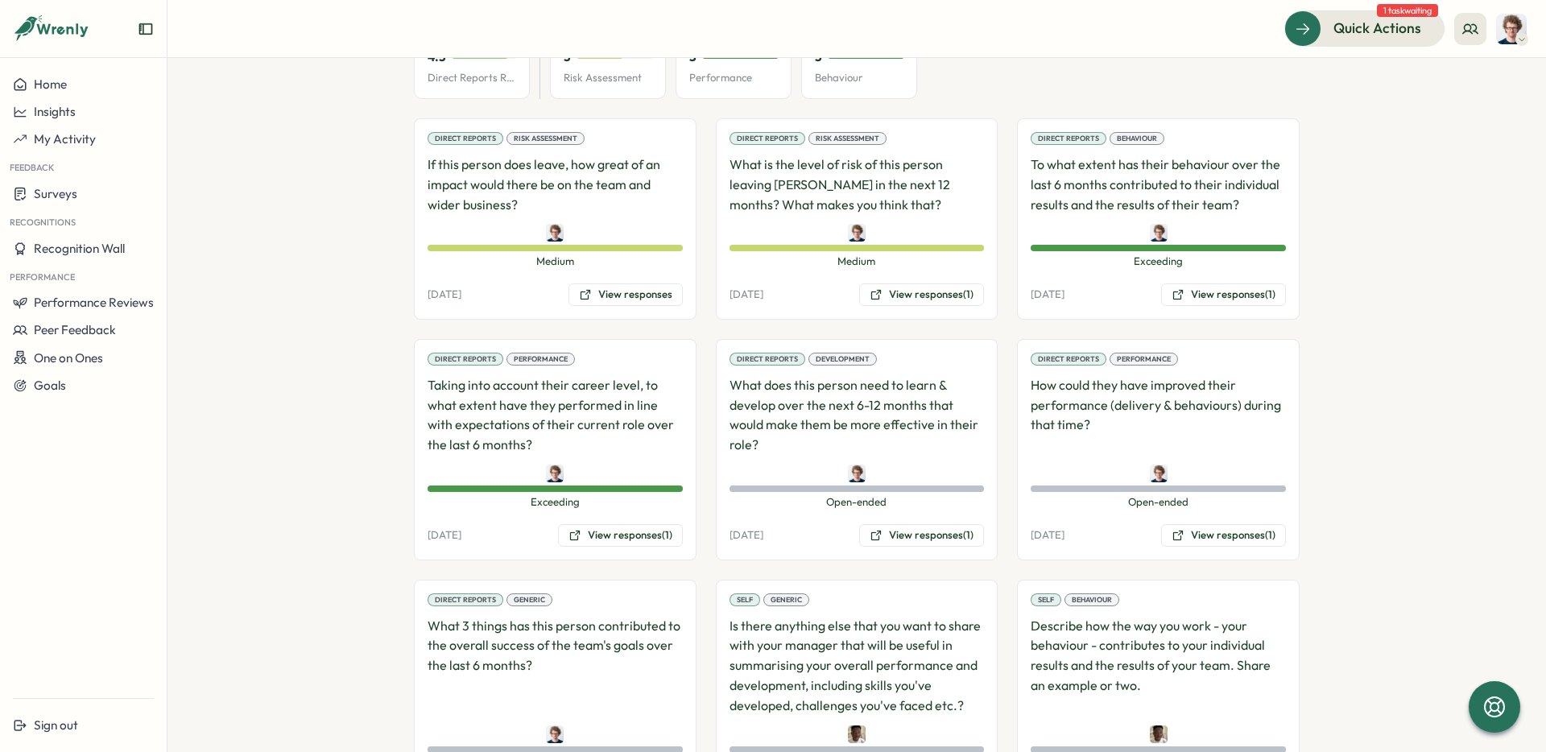
scroll to position [1011, 0]
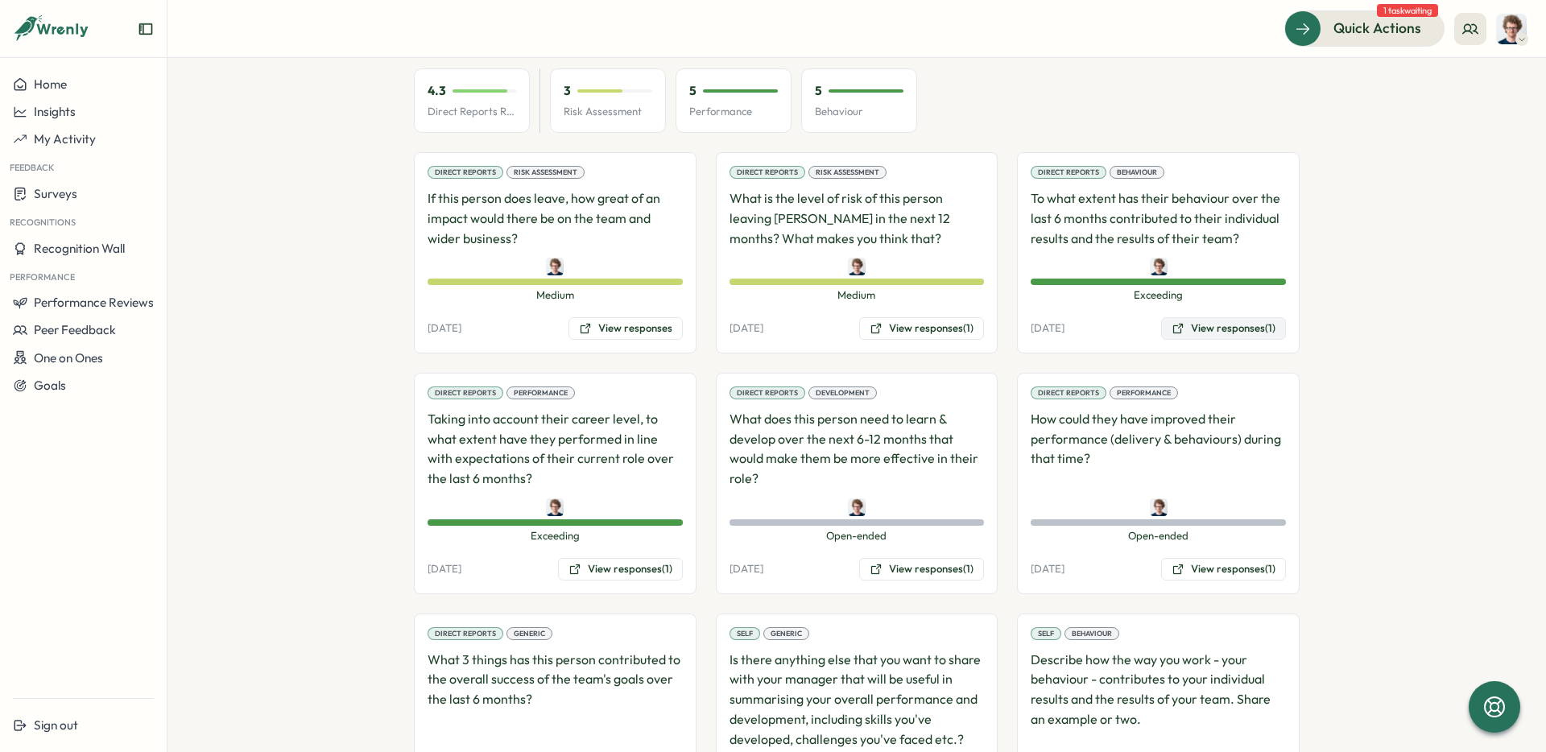
click at [1223, 317] on button "View responses (1)" at bounding box center [1223, 328] width 125 height 23
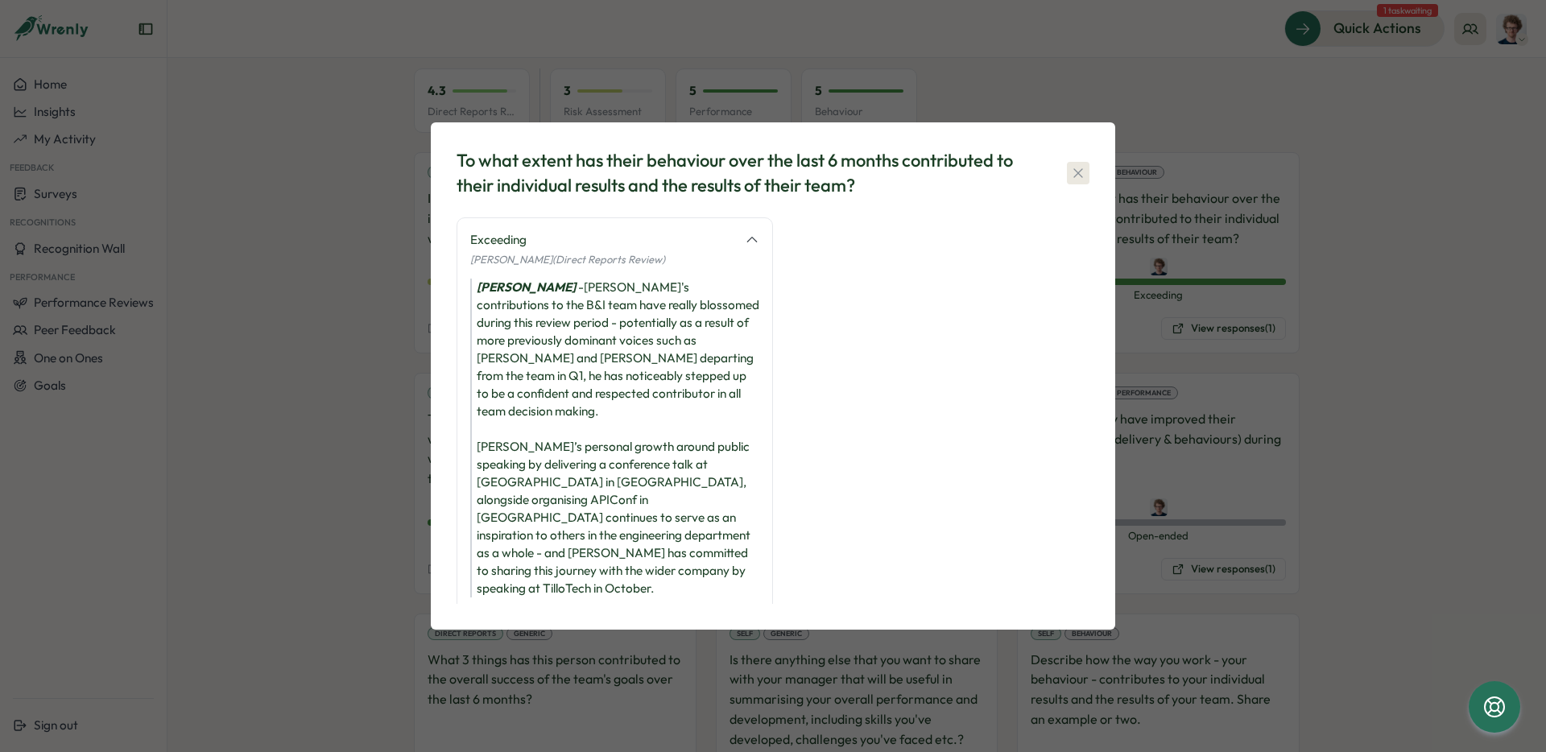
click at [1080, 181] on icon "button" at bounding box center [1078, 173] width 16 height 16
click at [1080, 188] on p "To what extent has their behaviour over the last 6 months contributed to their …" at bounding box center [1158, 218] width 255 height 60
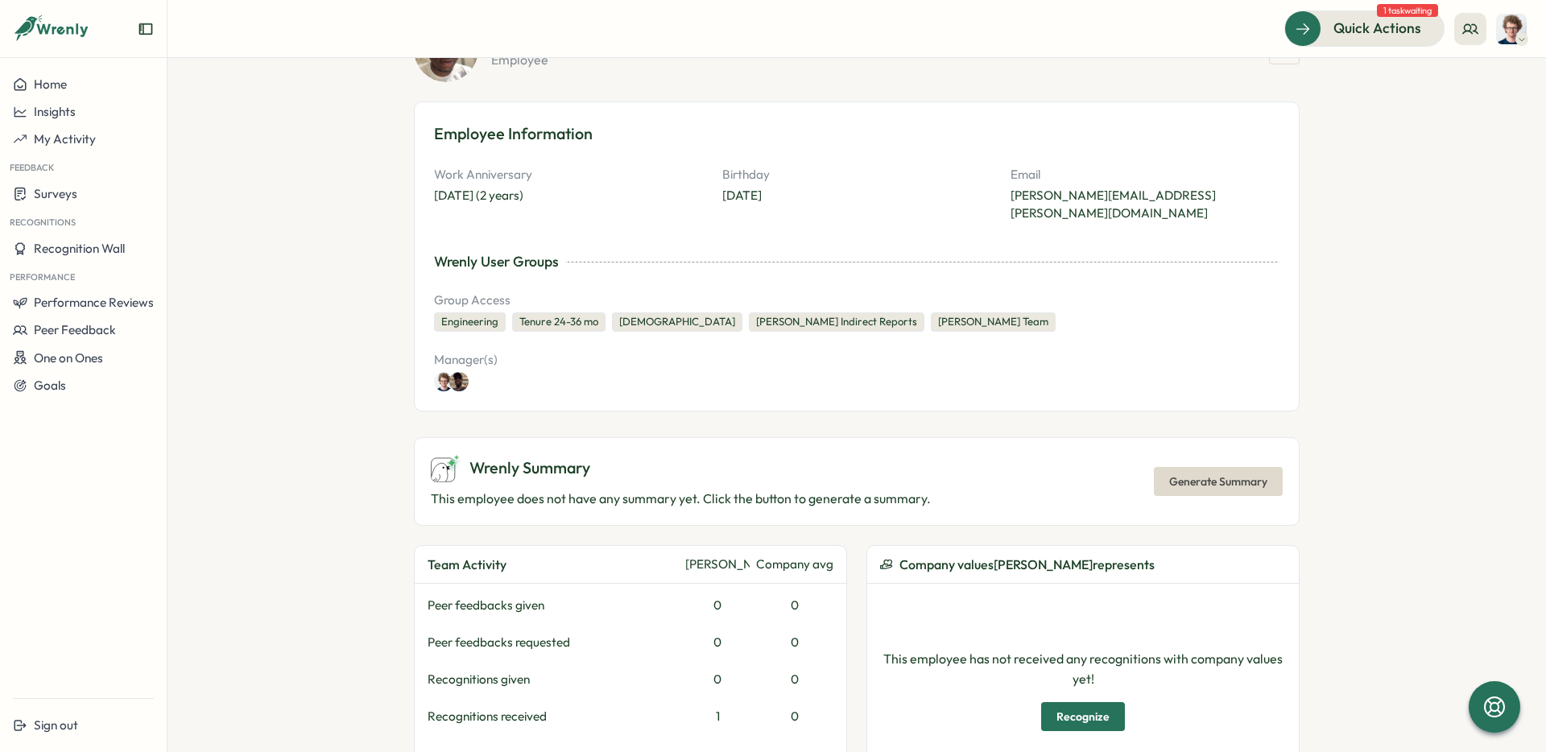
scroll to position [0, 0]
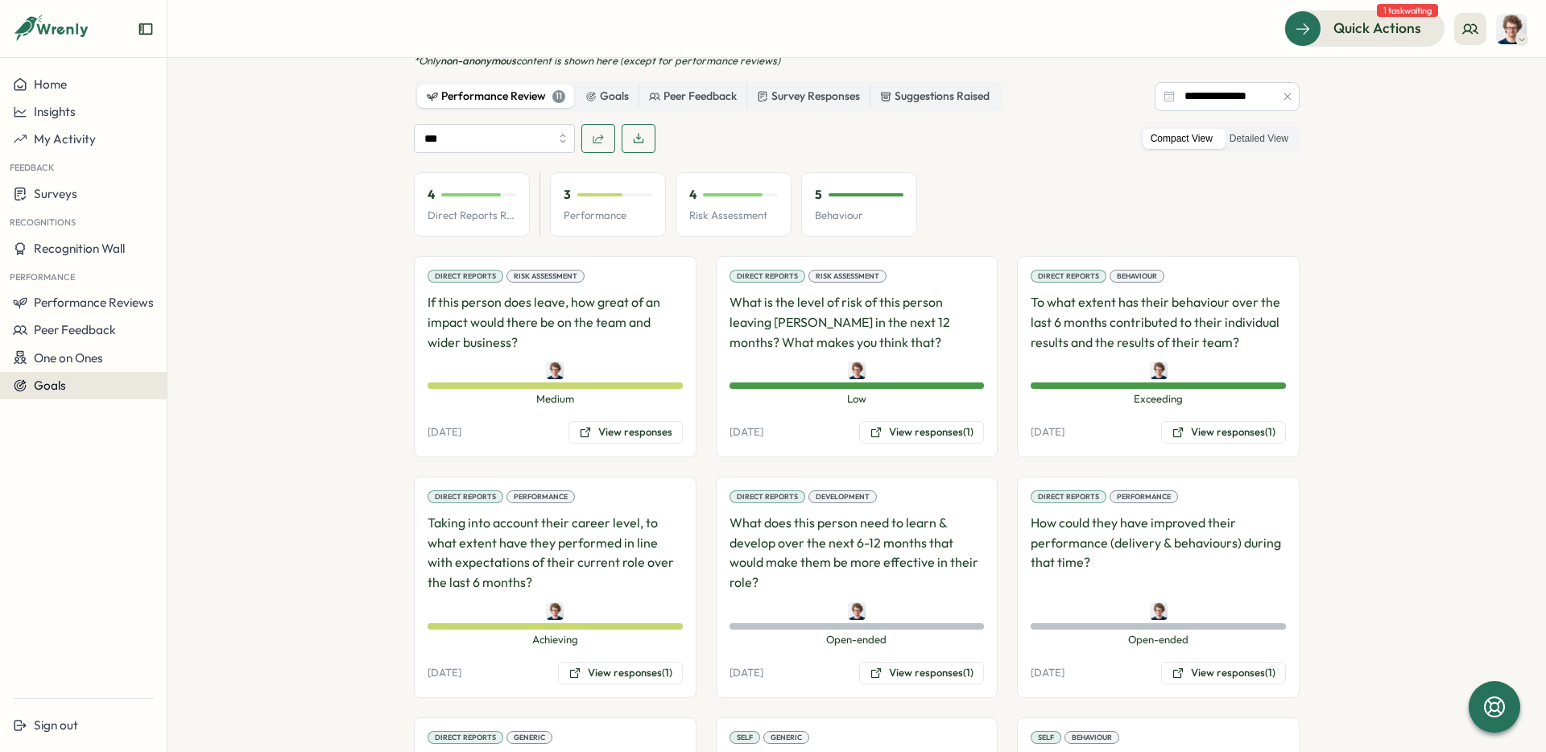
scroll to position [1051, 0]
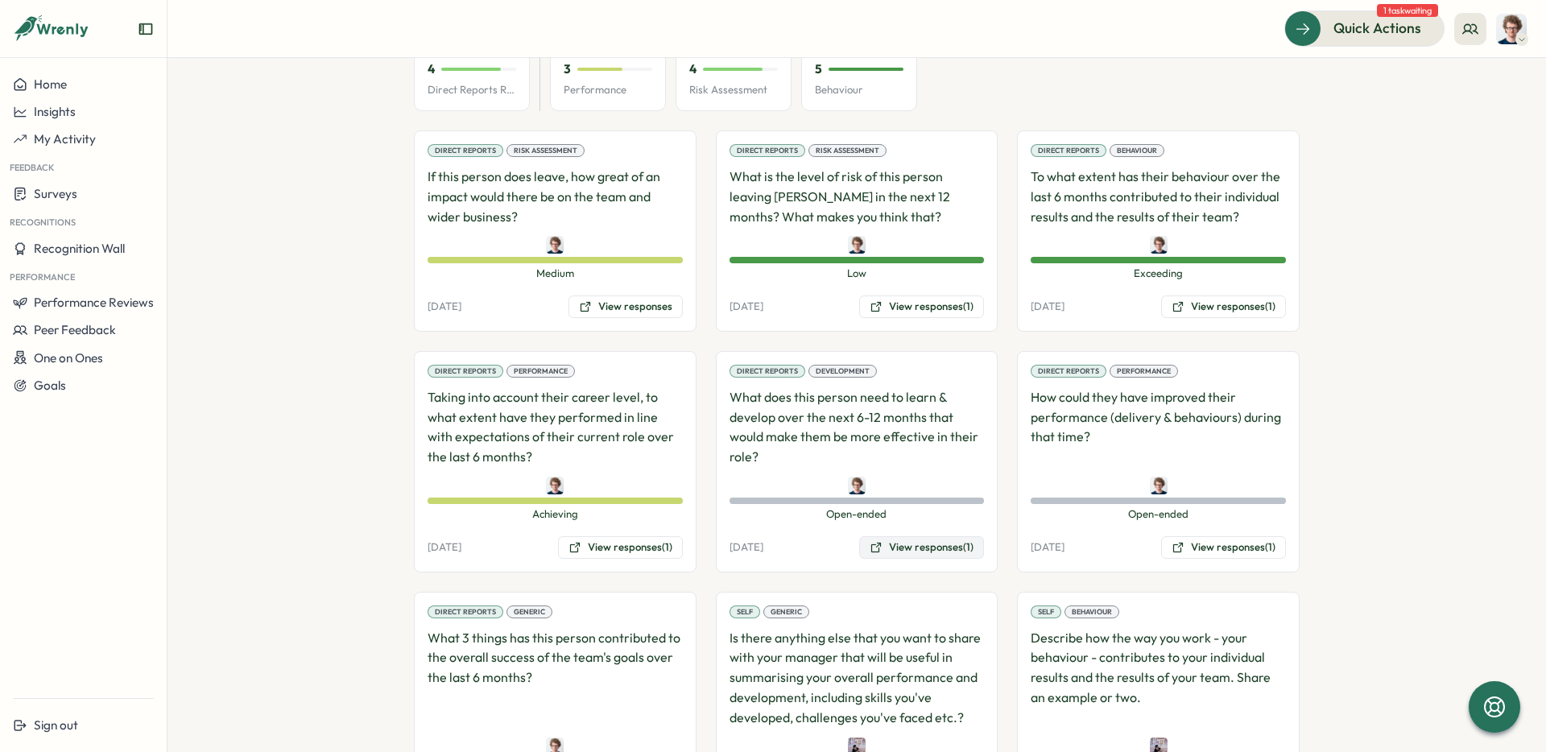
click at [910, 536] on button "View responses (1)" at bounding box center [921, 547] width 125 height 23
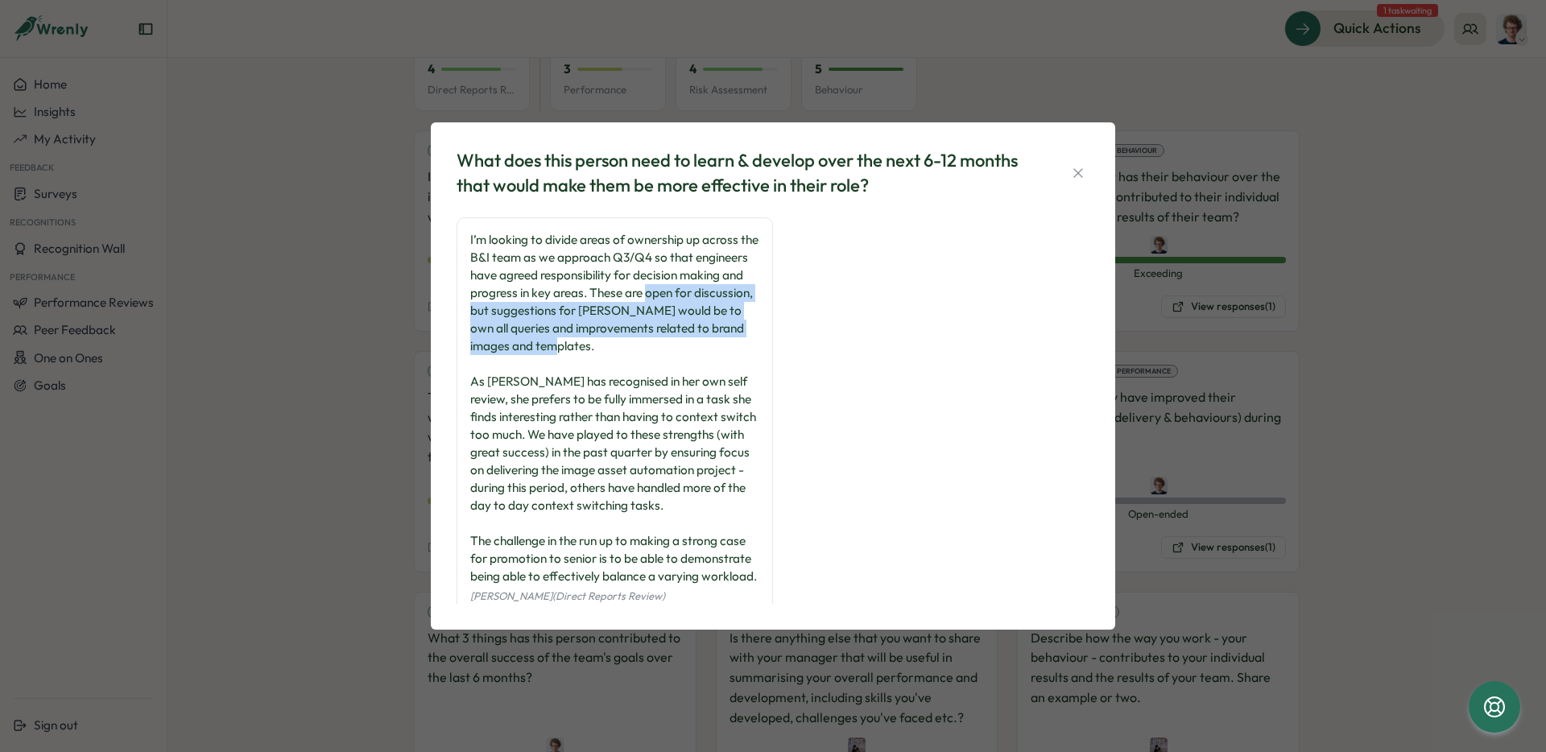
drag, startPoint x: 651, startPoint y: 347, endPoint x: 716, endPoint y: 295, distance: 83.6
click at [716, 295] on div "I’m looking to divide areas of ownership up across the B&I team as we approach …" at bounding box center [614, 408] width 289 height 354
copy div "open for discussion, but suggestions for [PERSON_NAME] would be to own all quer…"
click at [1080, 178] on icon "button" at bounding box center [1078, 173] width 16 height 16
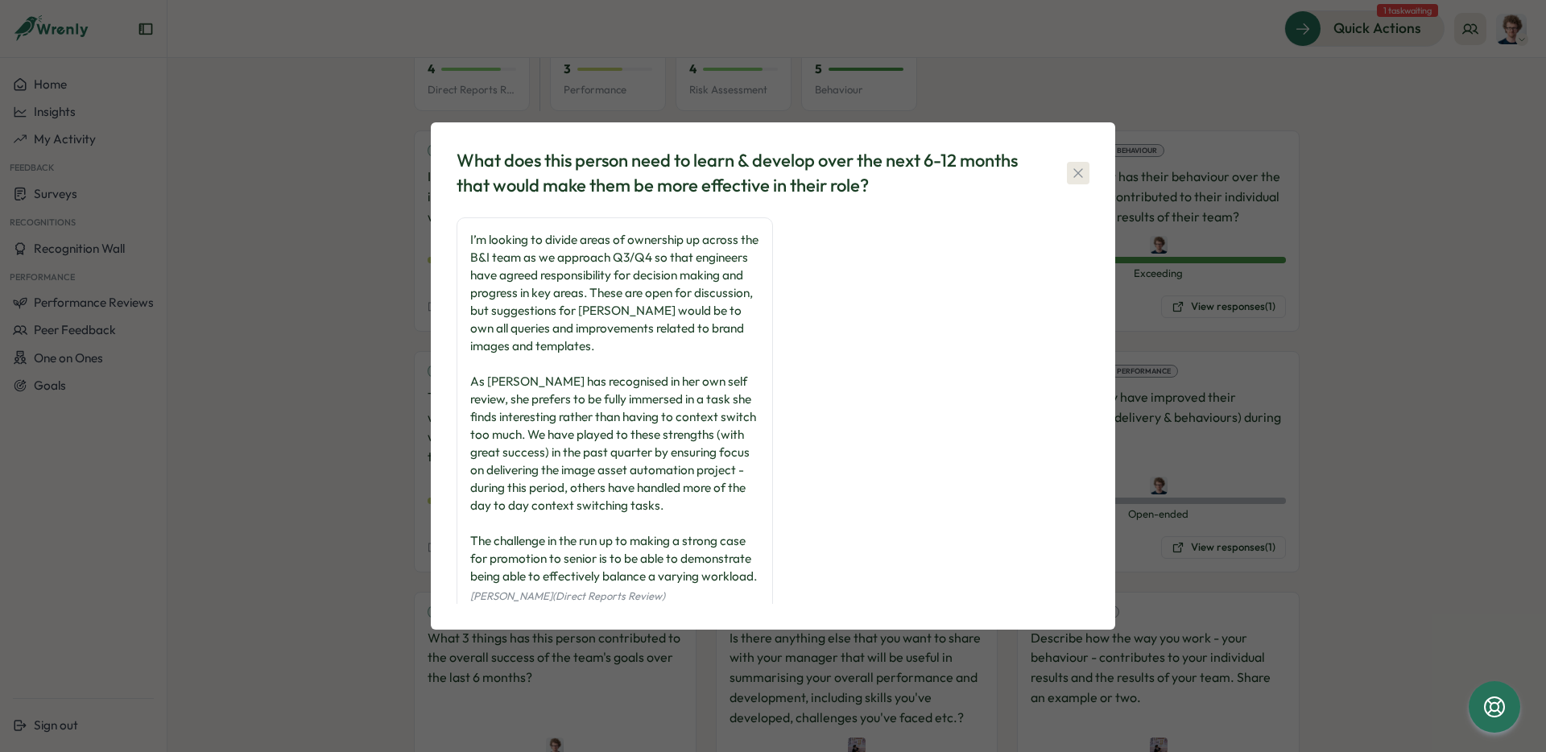
click at [1080, 178] on p "To what extent has their behaviour over the last 6 months contributed to their …" at bounding box center [1158, 197] width 255 height 60
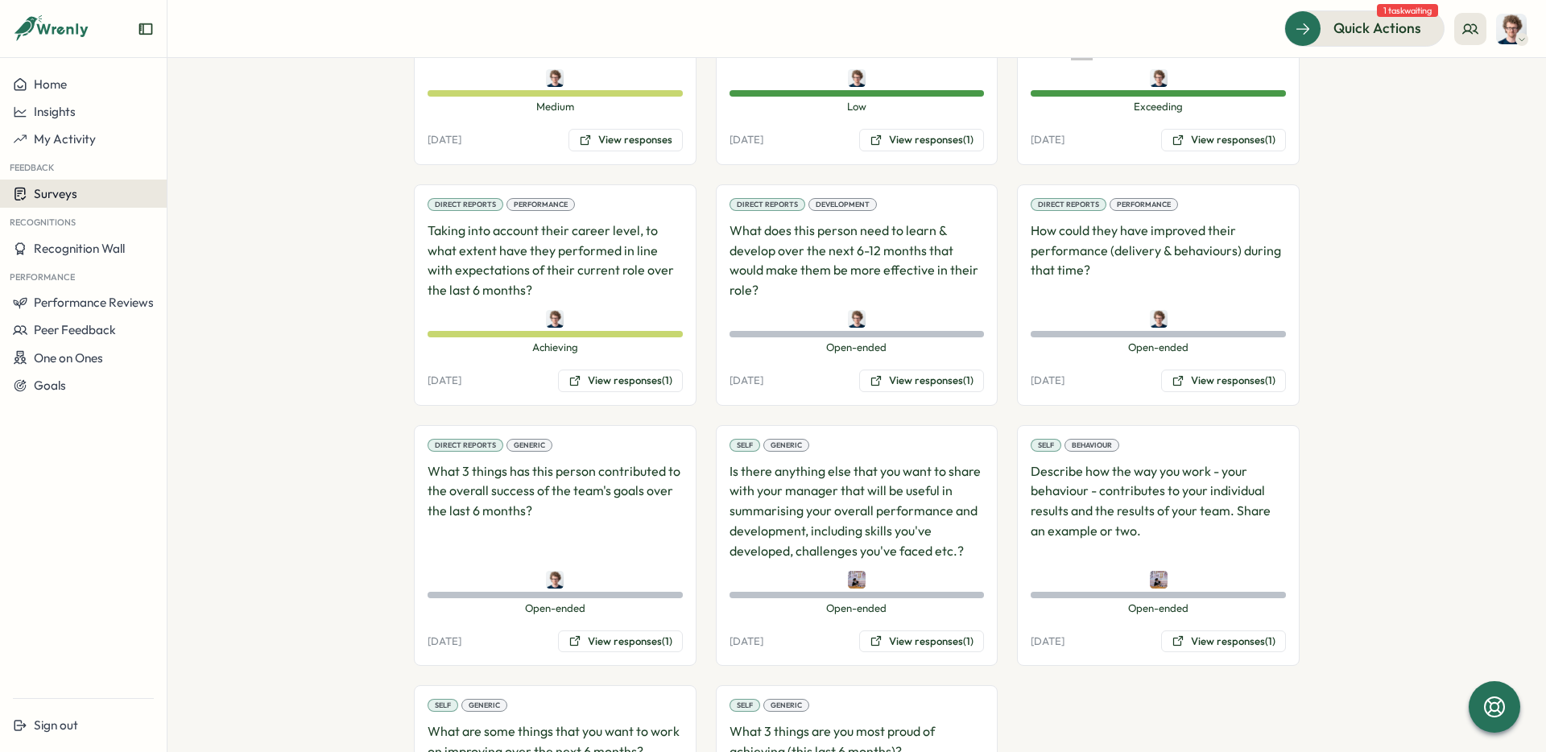
scroll to position [1335, 0]
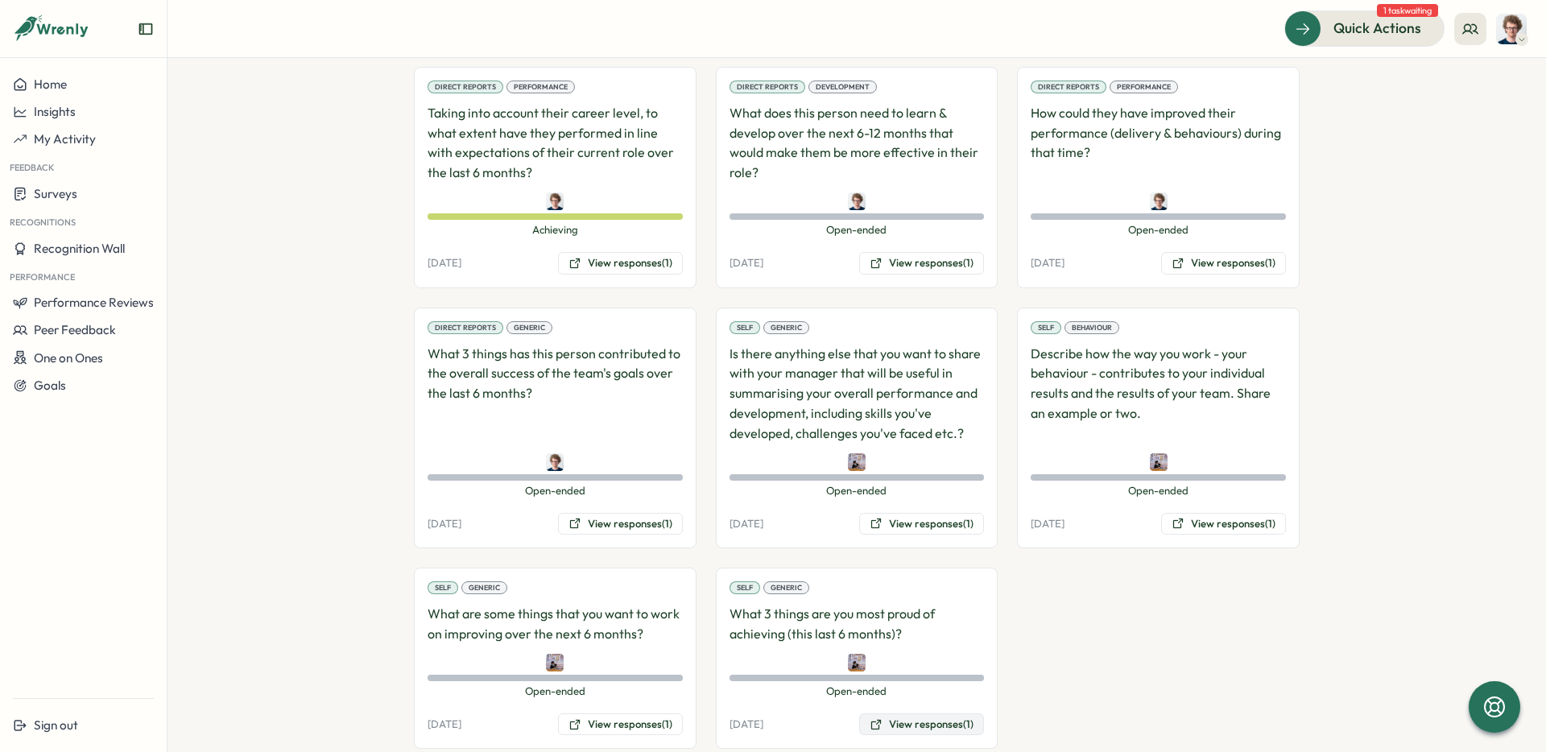
click at [952, 714] on button "View responses (1)" at bounding box center [921, 725] width 125 height 23
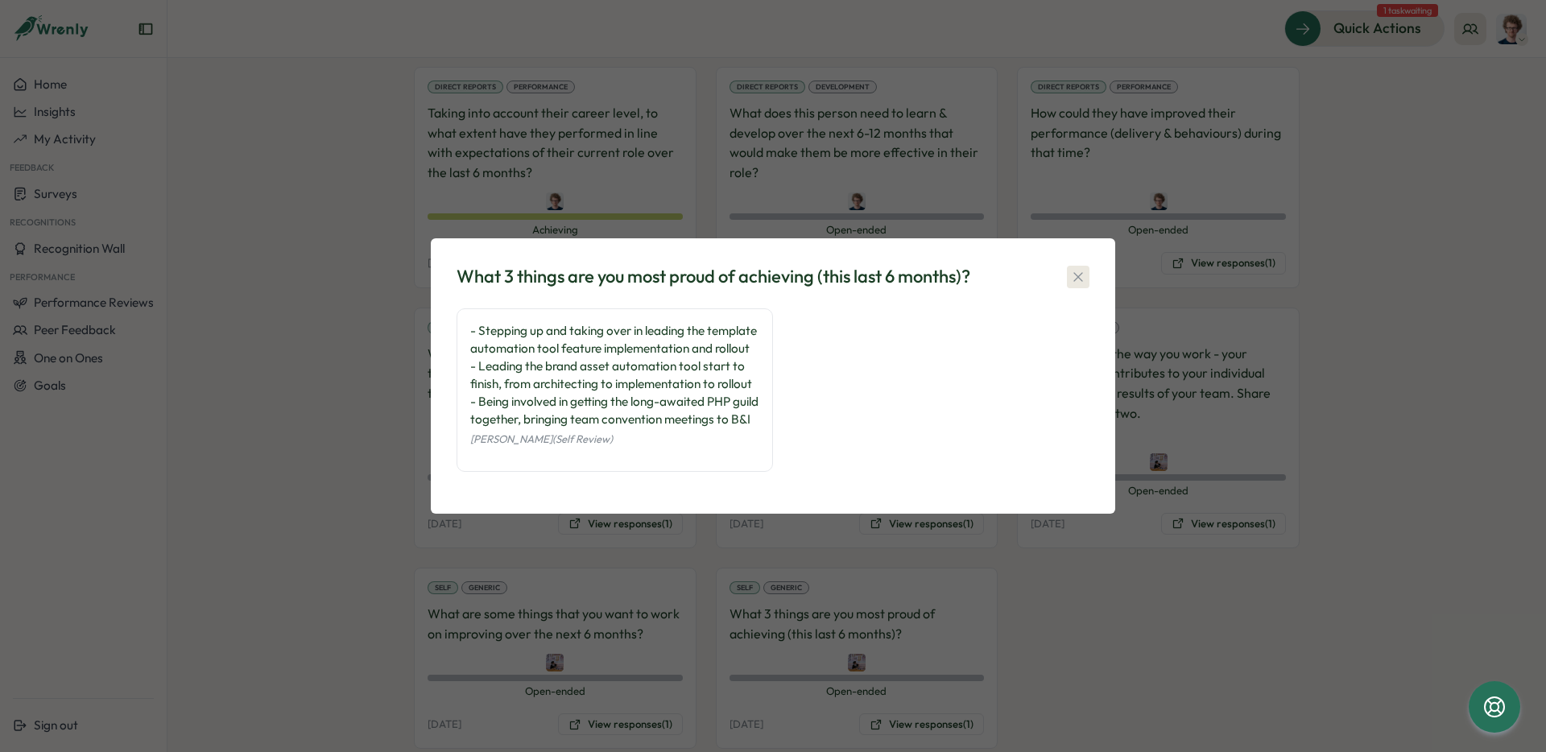
click at [1085, 269] on icon "button" at bounding box center [1078, 277] width 16 height 16
click at [1085, 258] on div "Direct Reports Risk Assessment If this person does leave, how great of an impac…" at bounding box center [857, 297] width 886 height 903
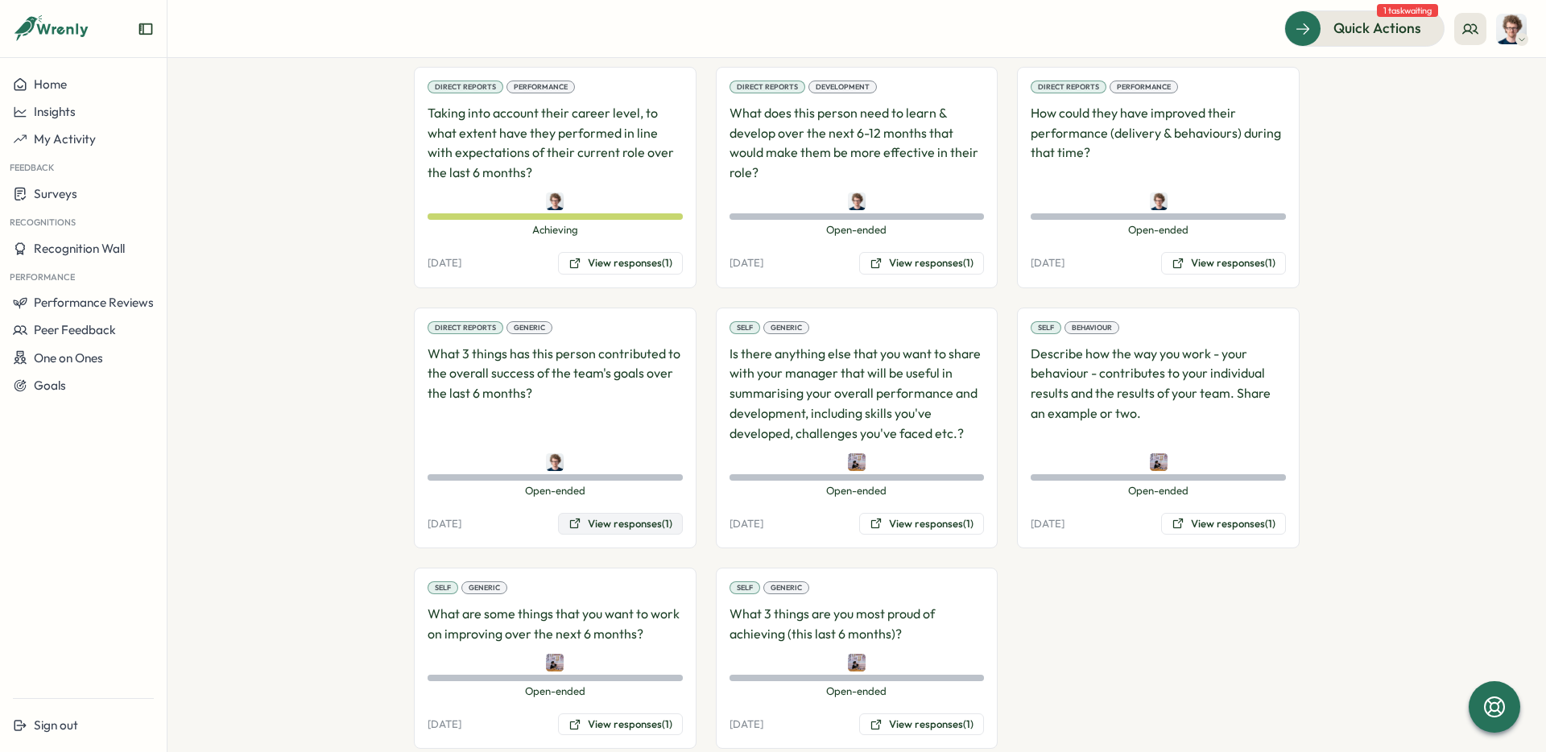
click at [643, 513] on button "View responses (1)" at bounding box center [620, 524] width 125 height 23
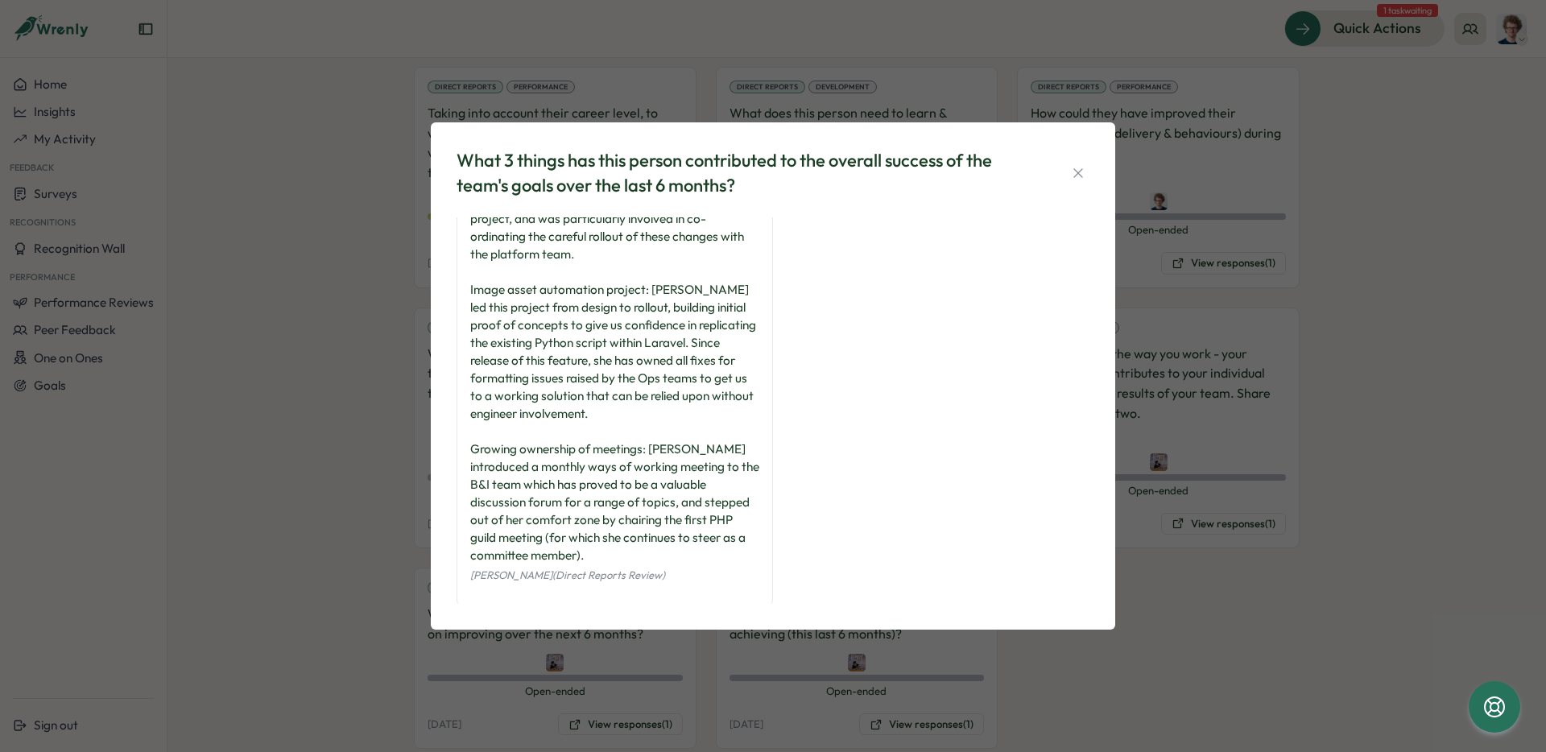
scroll to position [59, 0]
click at [1081, 172] on icon "button" at bounding box center [1078, 173] width 16 height 16
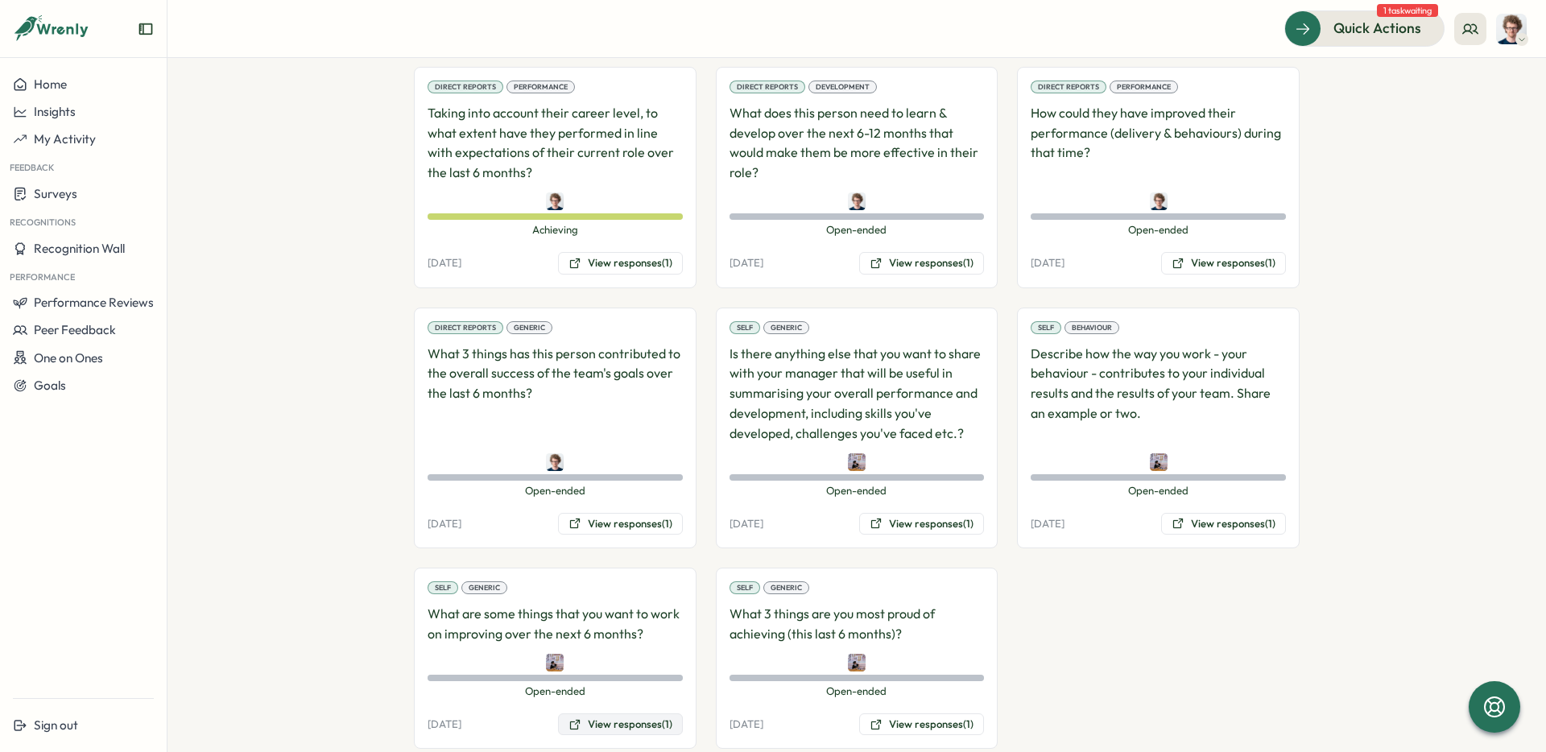
click at [608, 714] on button "View responses (1)" at bounding box center [620, 725] width 125 height 23
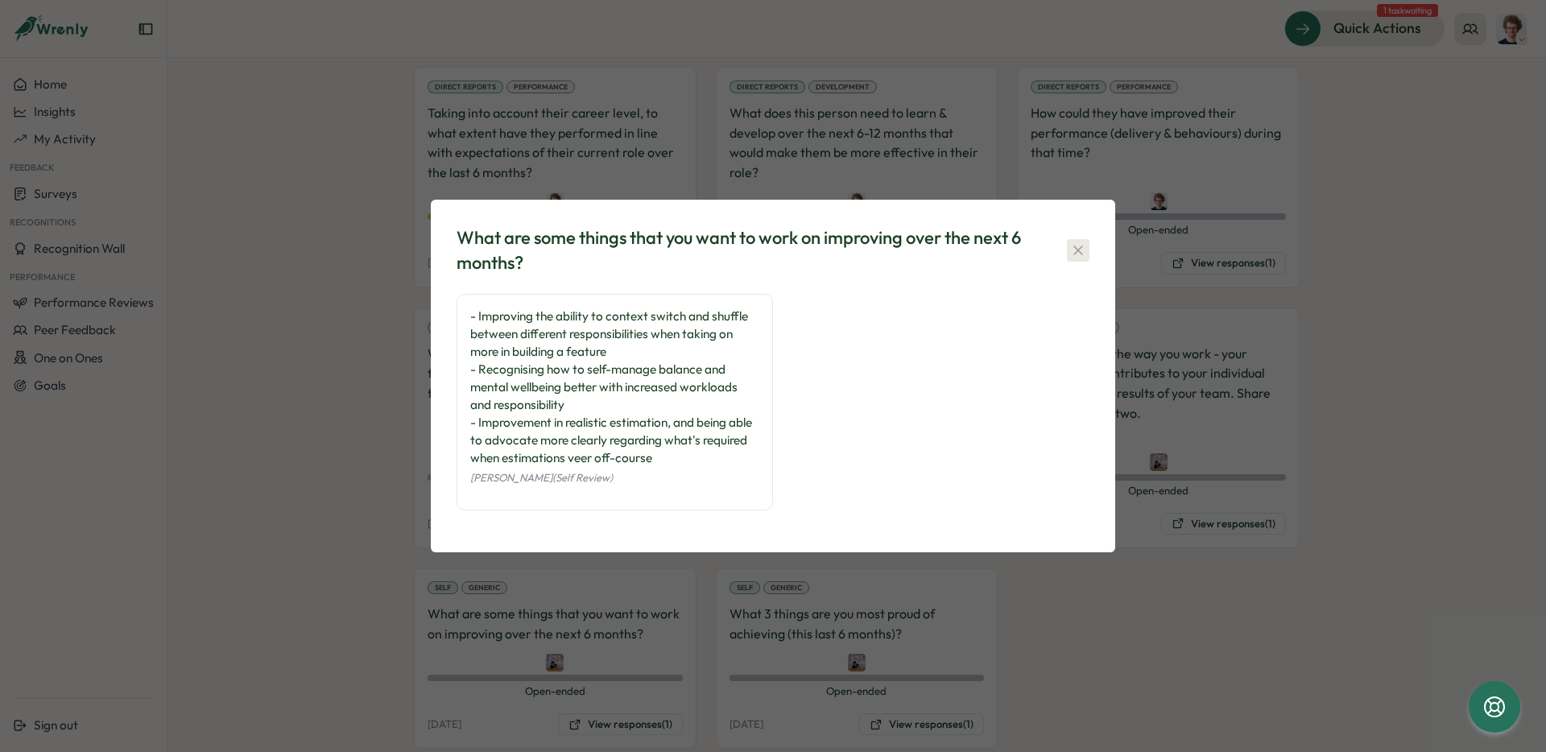
click at [1083, 254] on icon "button" at bounding box center [1078, 250] width 16 height 16
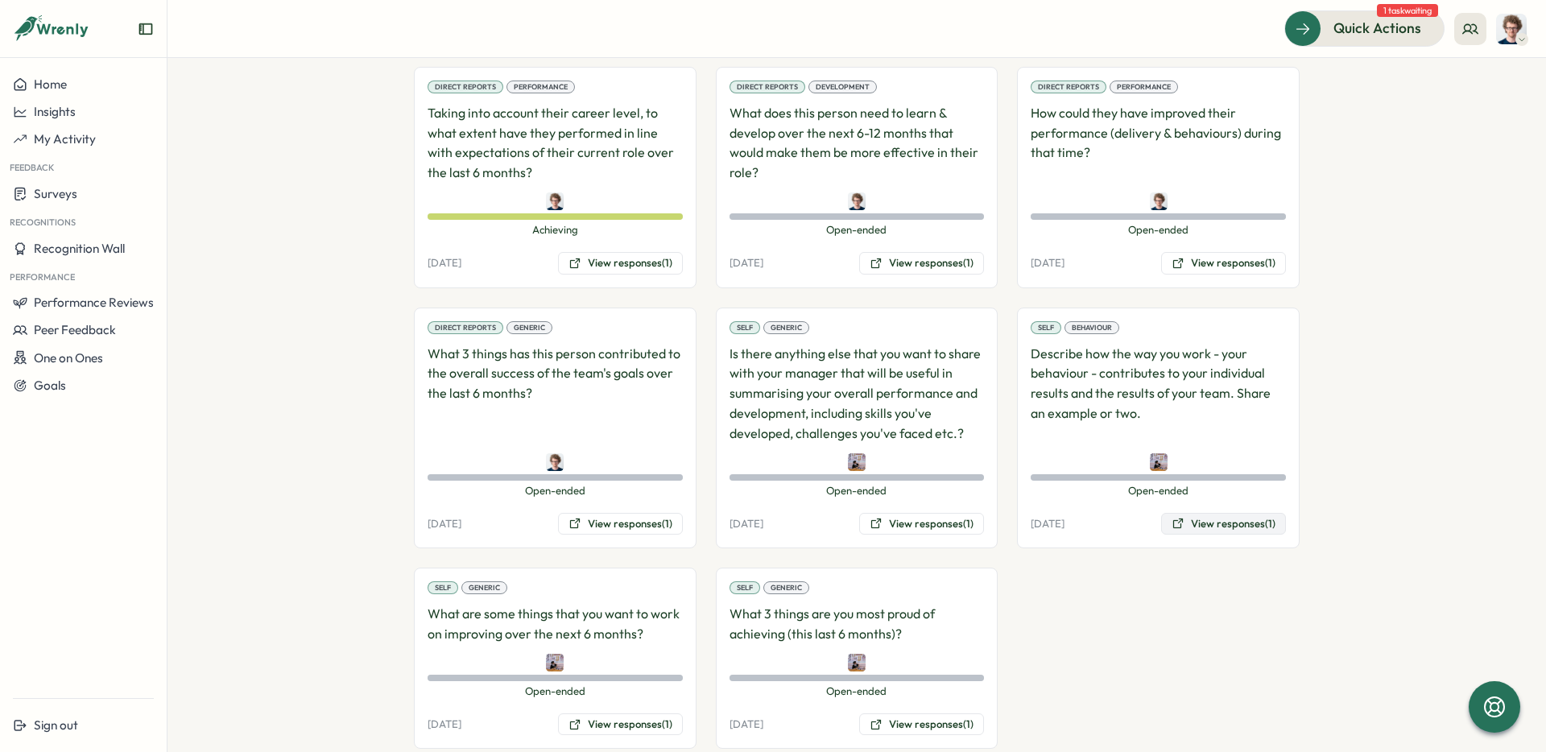
click at [1241, 513] on button "View responses (1)" at bounding box center [1223, 524] width 125 height 23
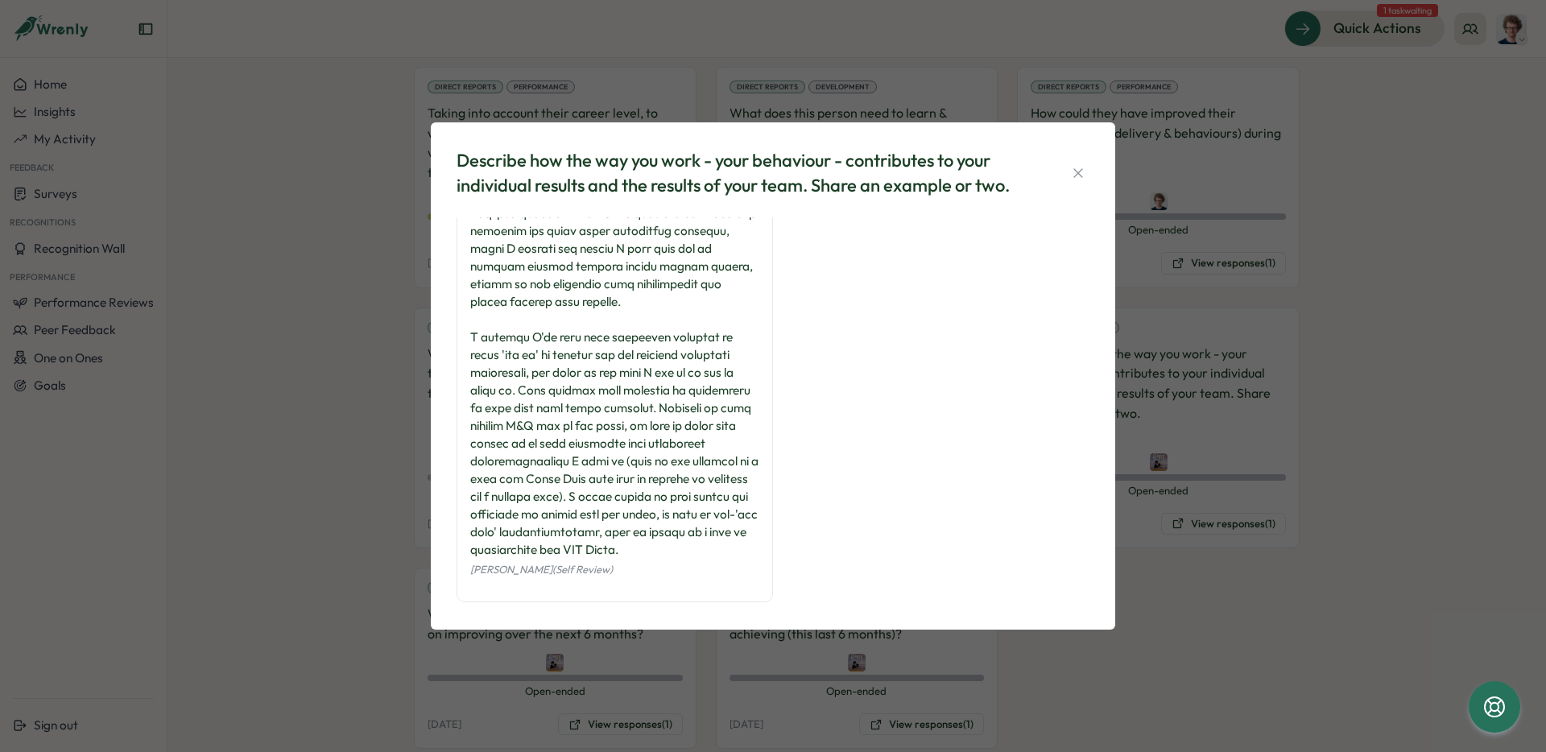
scroll to position [183, 0]
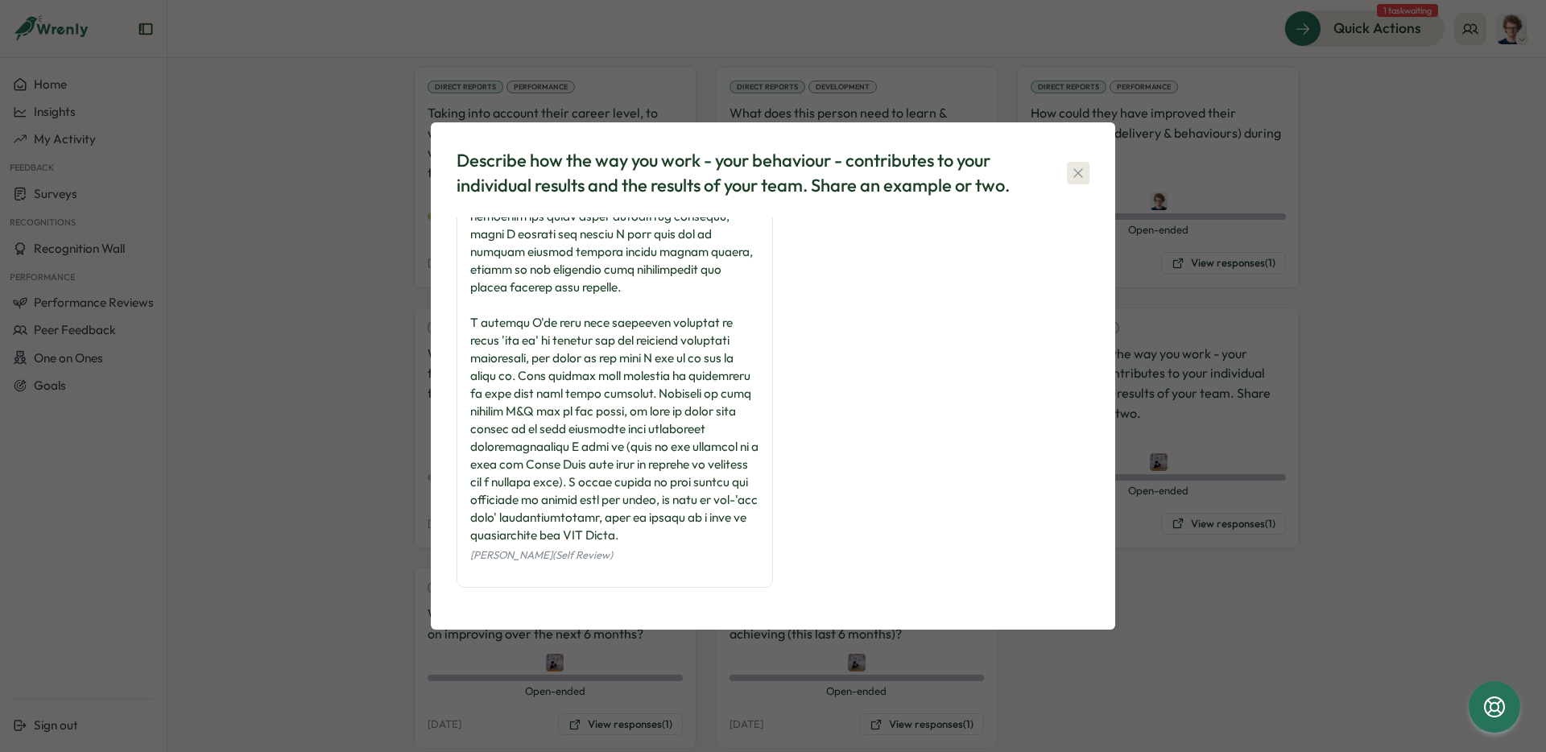
click at [1082, 173] on icon "button" at bounding box center [1078, 173] width 16 height 16
click at [1082, 192] on div at bounding box center [1158, 201] width 255 height 18
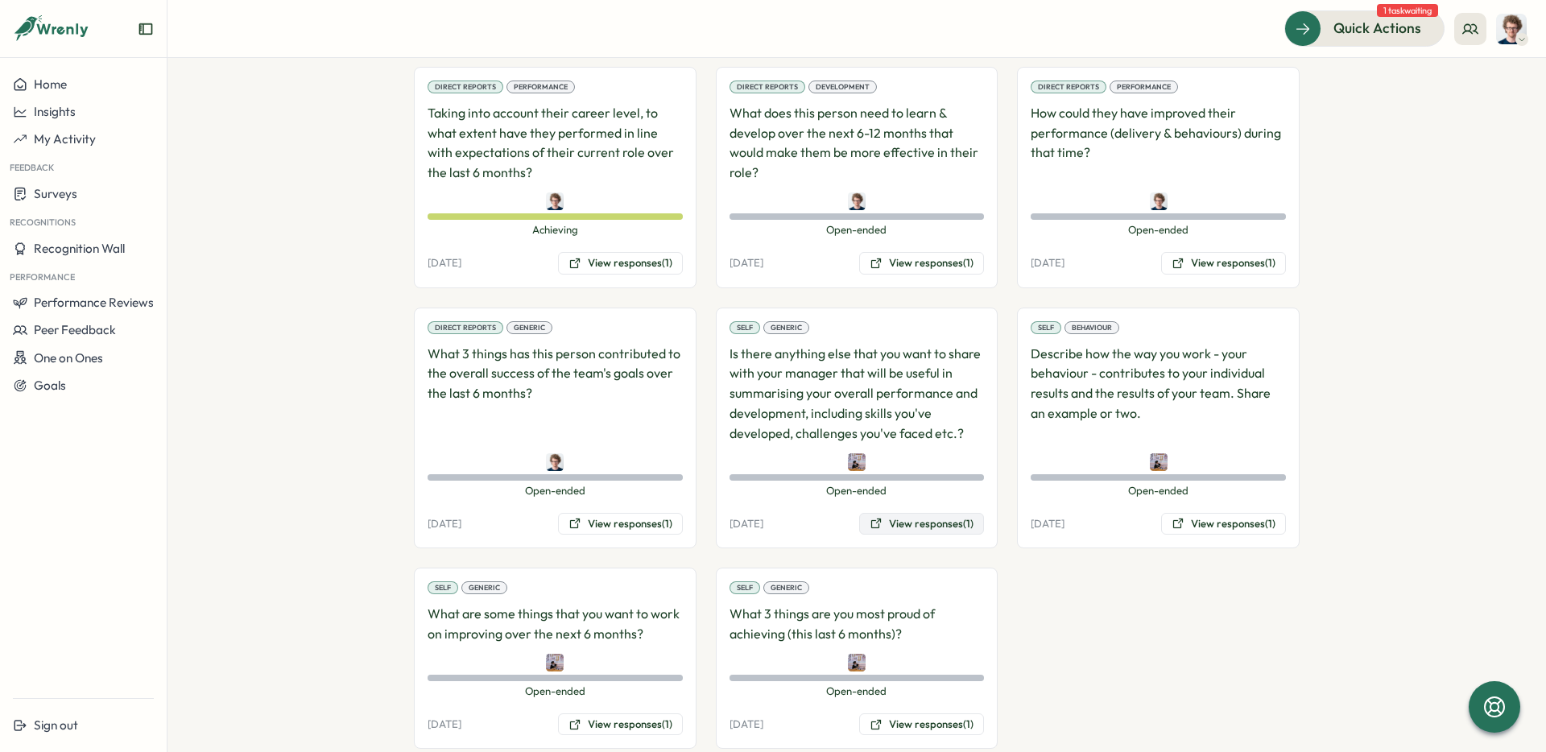
click at [943, 513] on button "View responses (1)" at bounding box center [921, 524] width 125 height 23
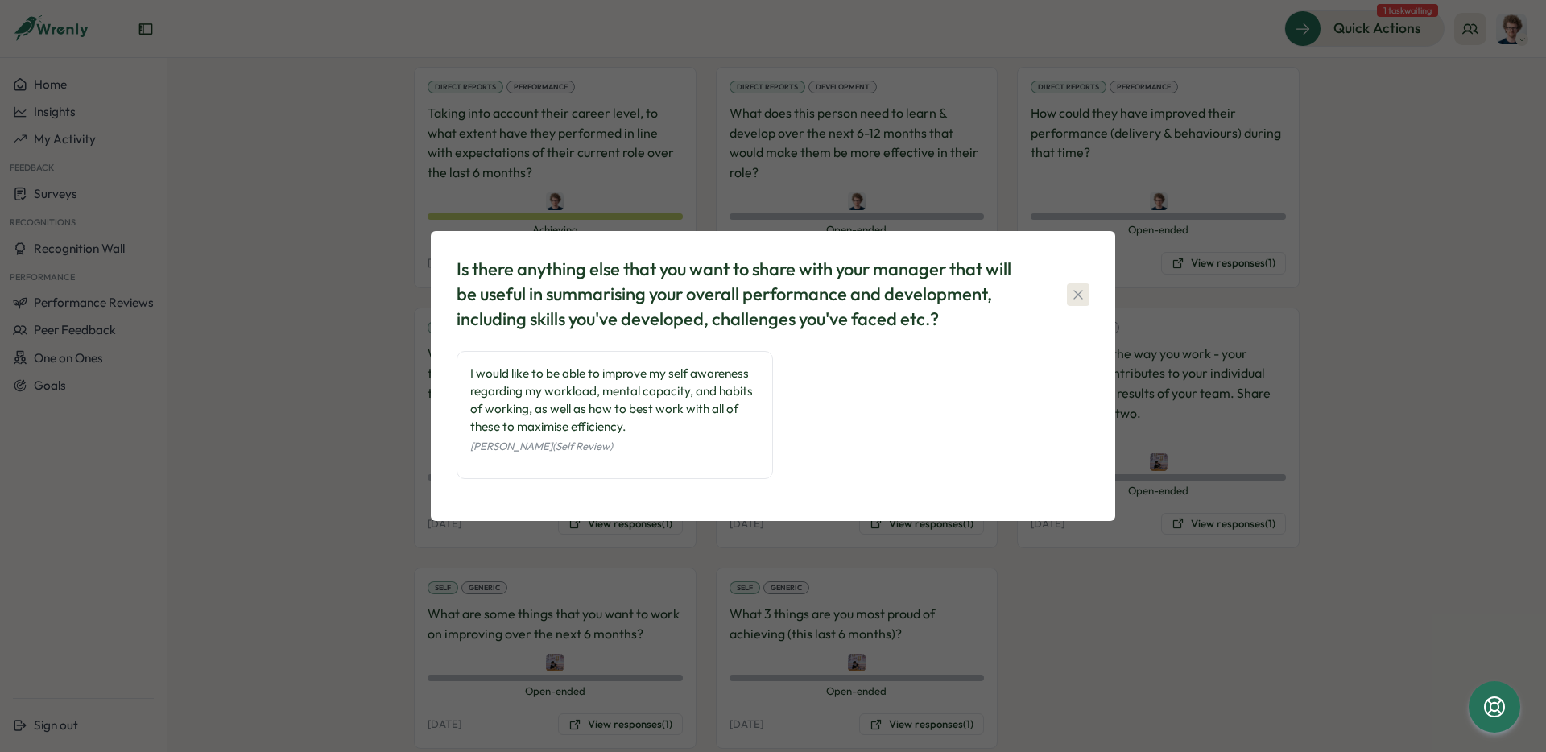
click at [1076, 296] on icon "button" at bounding box center [1078, 294] width 9 height 9
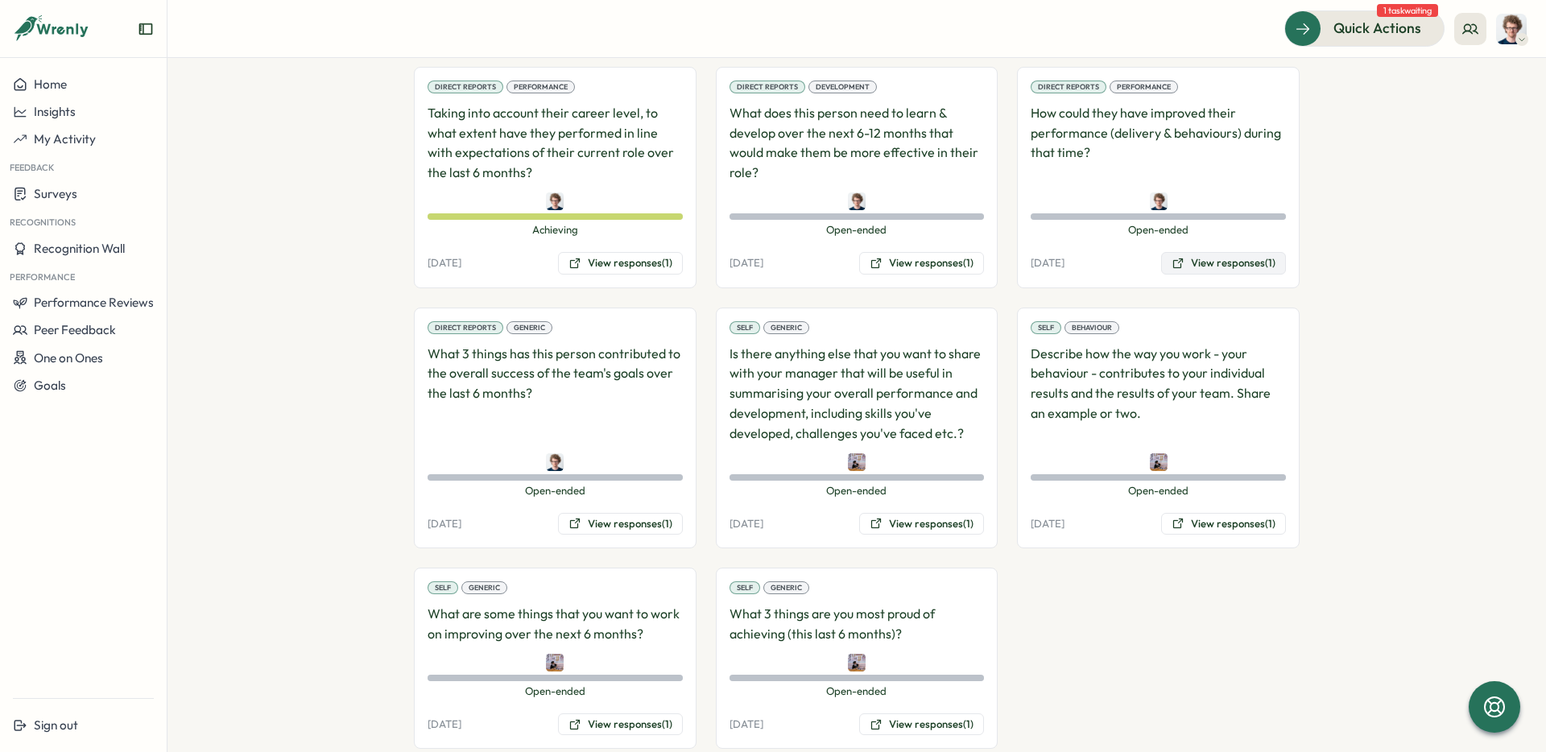
click at [1231, 252] on button "View responses (1)" at bounding box center [1223, 263] width 125 height 23
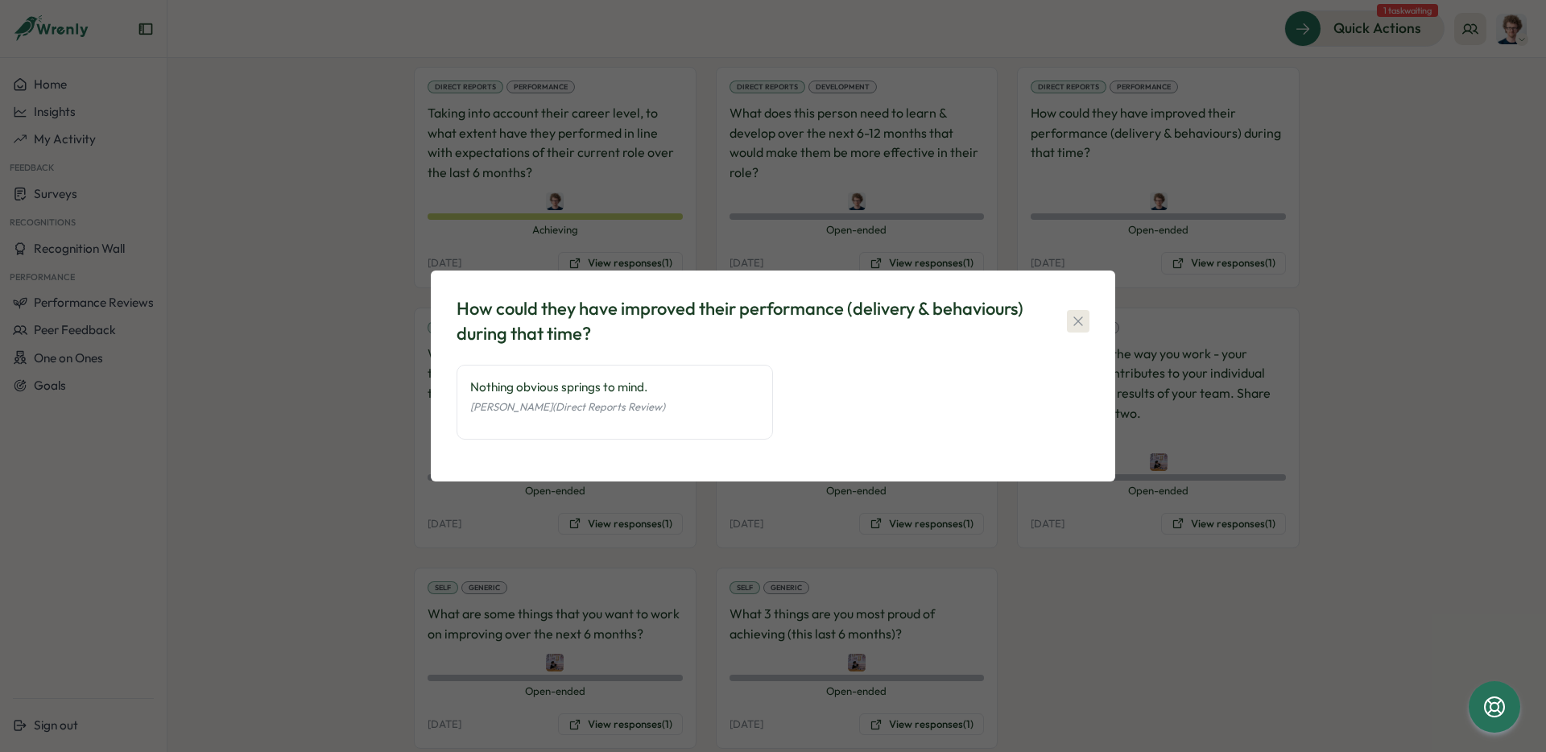
click at [1086, 321] on button "button" at bounding box center [1078, 321] width 23 height 23
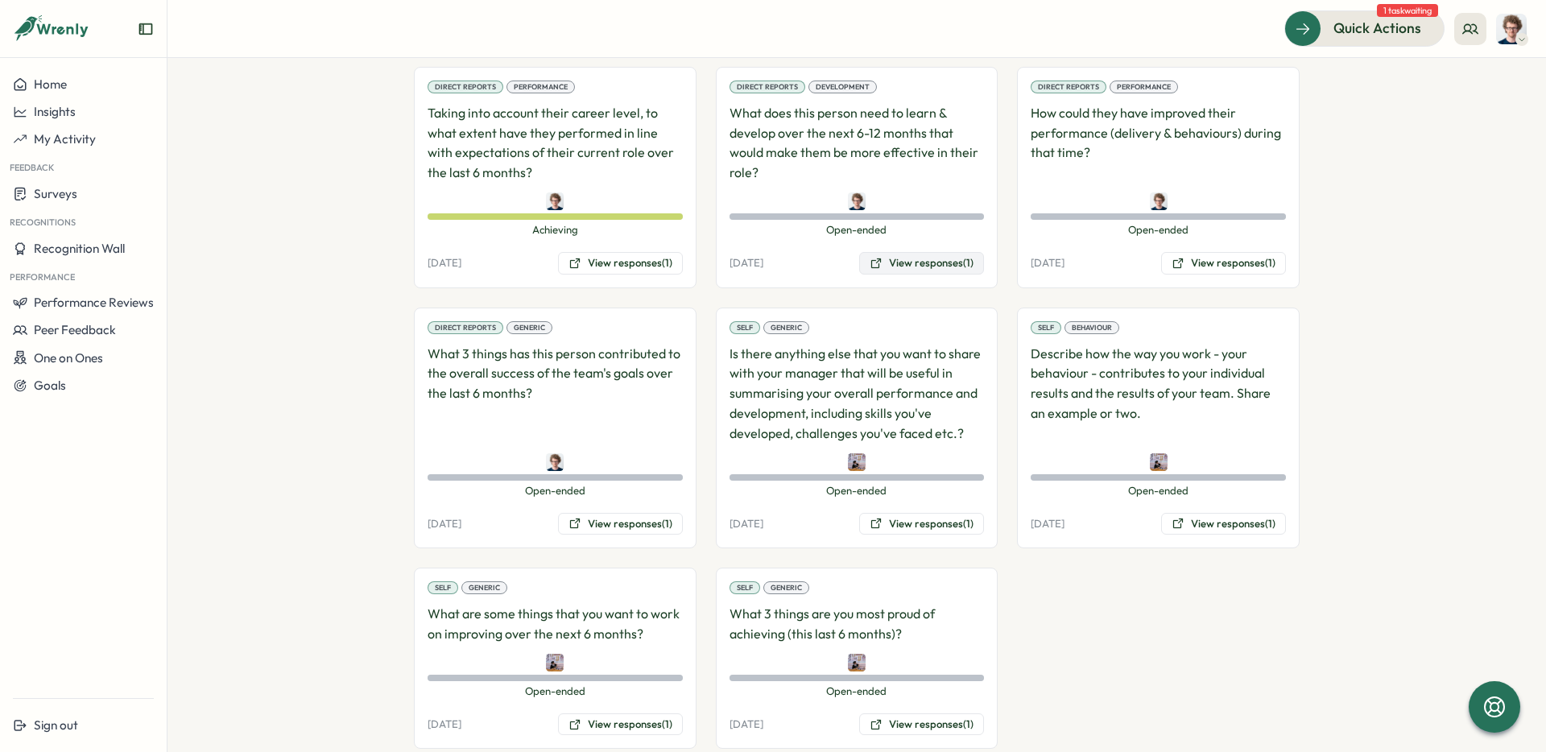
click at [925, 252] on button "View responses (1)" at bounding box center [921, 263] width 125 height 23
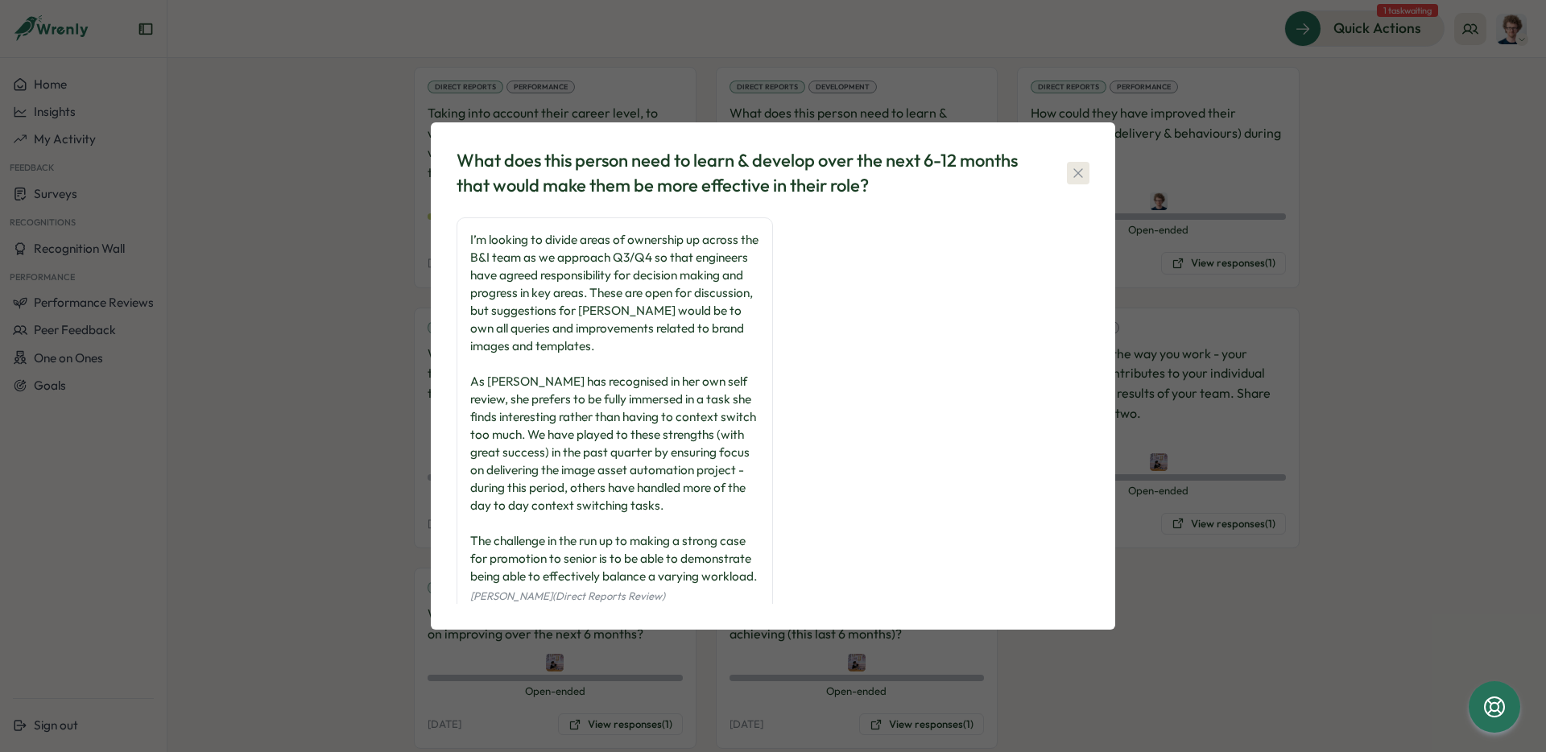
click at [1081, 176] on icon "button" at bounding box center [1078, 172] width 9 height 9
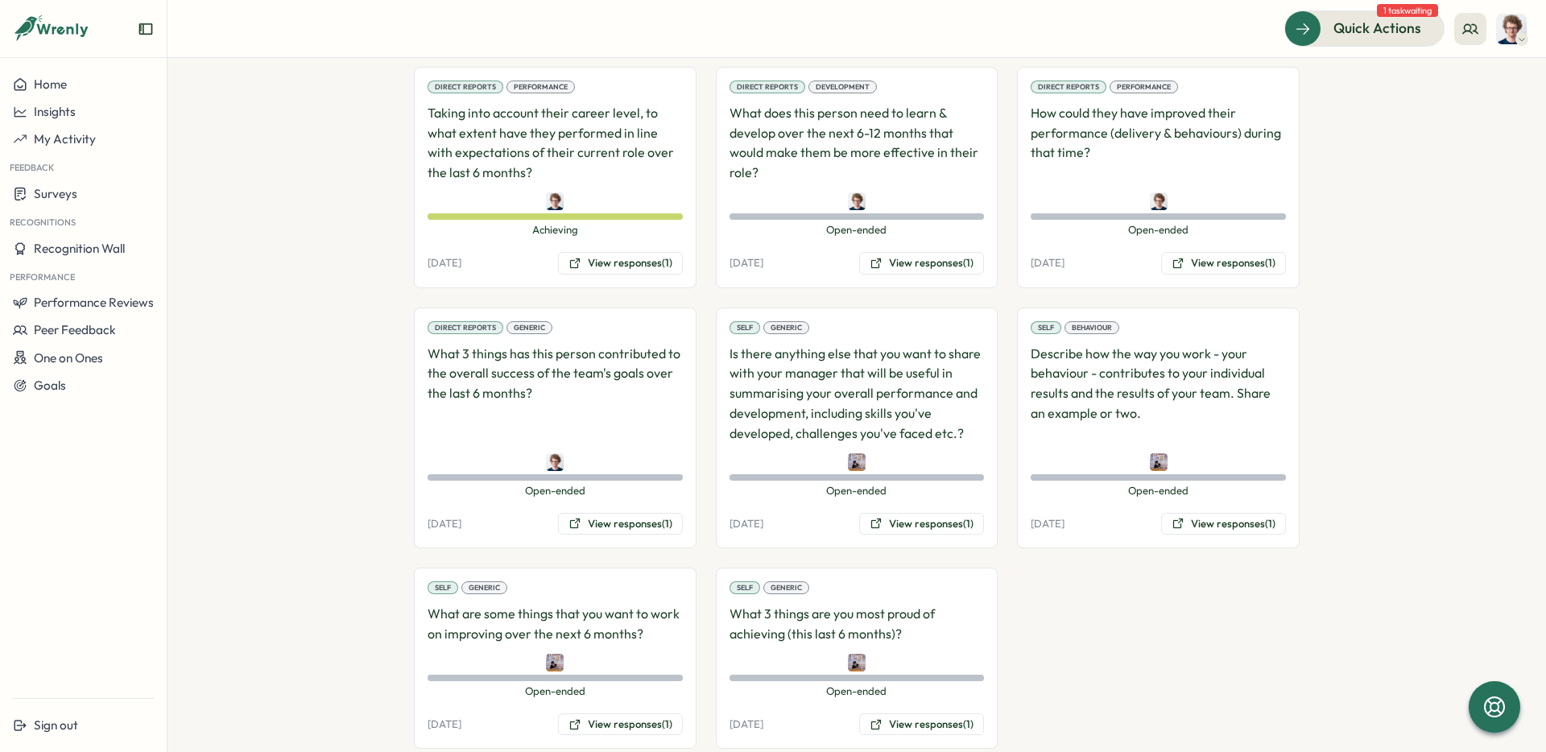
click at [1081, 192] on div "Open-ended Open-ended" at bounding box center [1158, 212] width 255 height 40
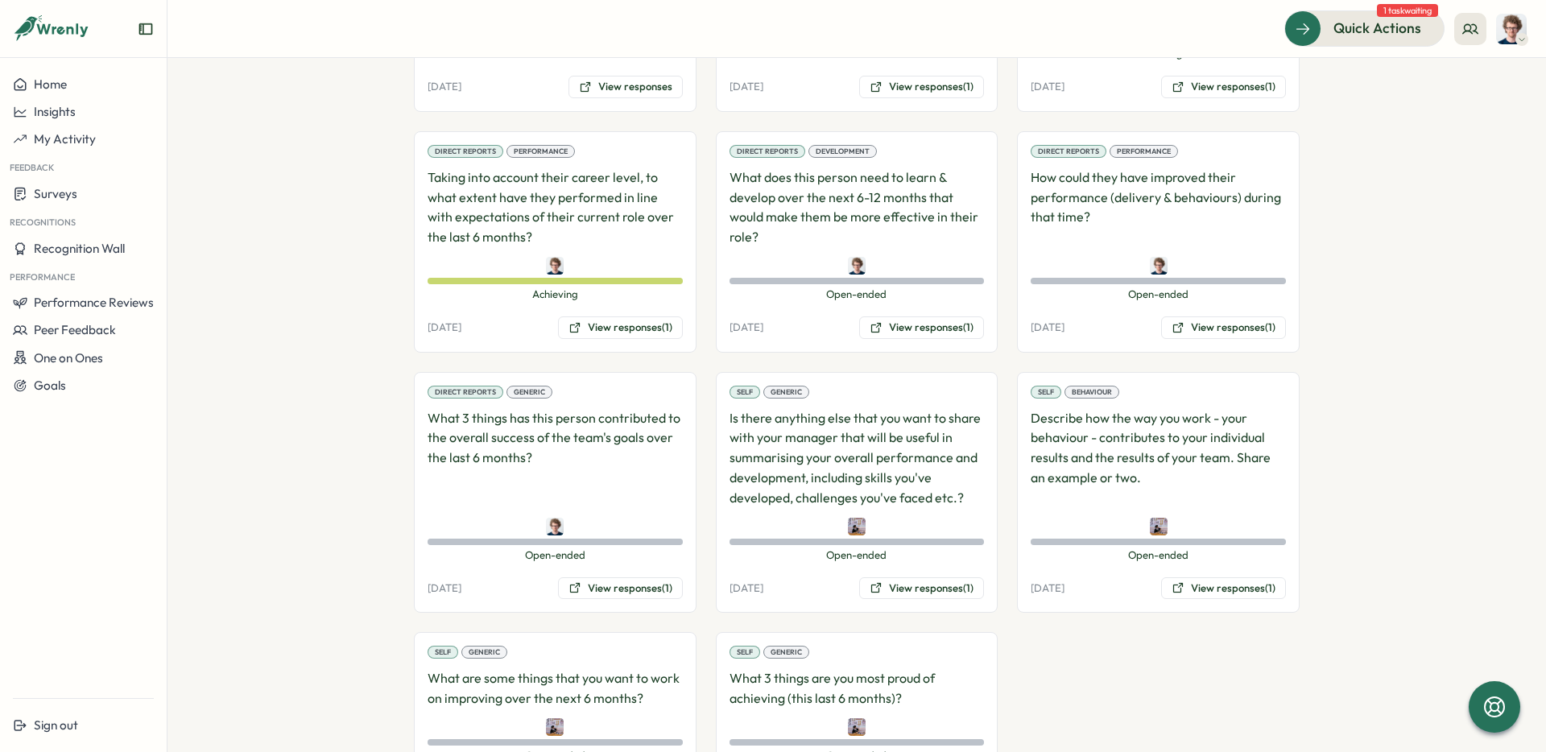
scroll to position [1253, 0]
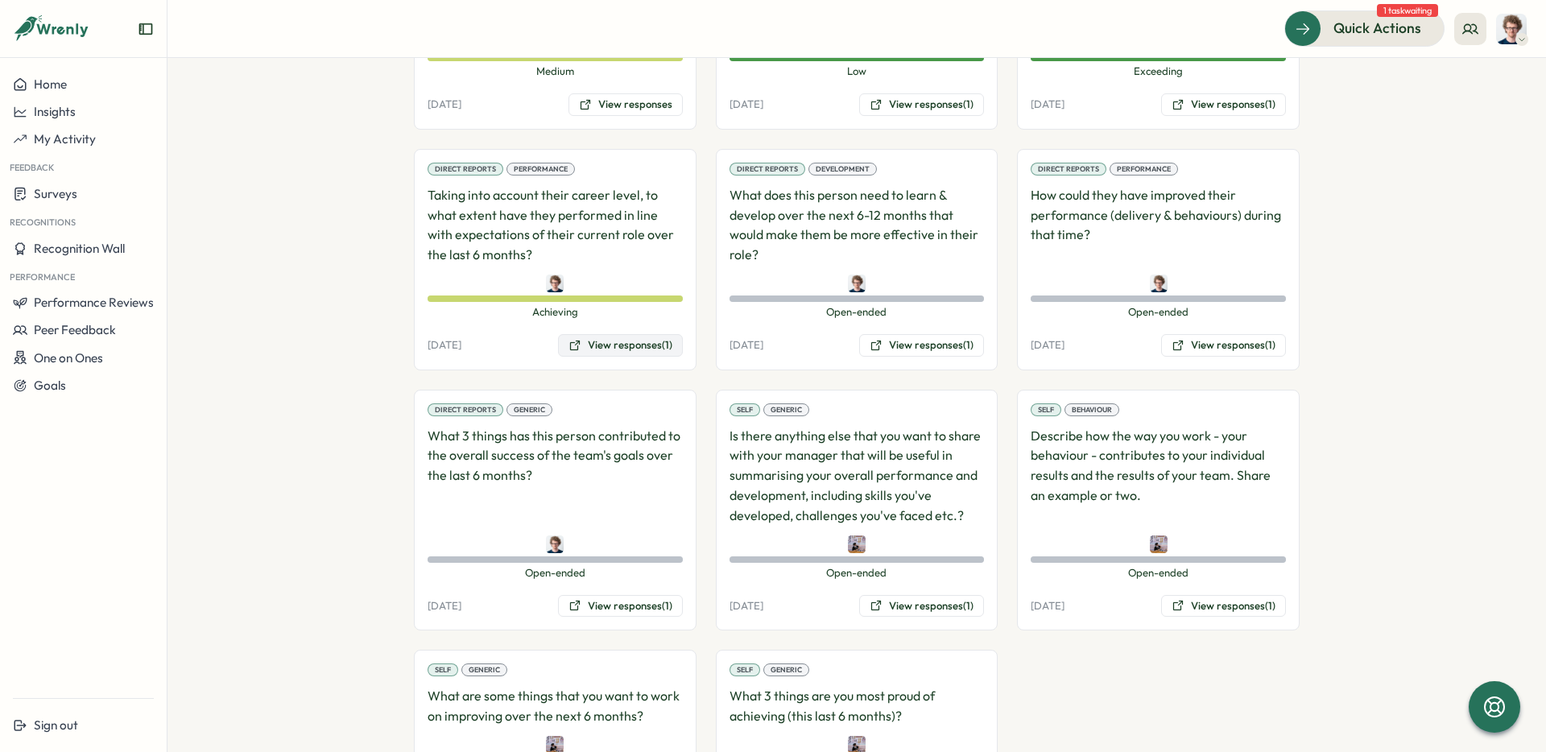
click at [627, 334] on button "View responses (1)" at bounding box center [620, 345] width 125 height 23
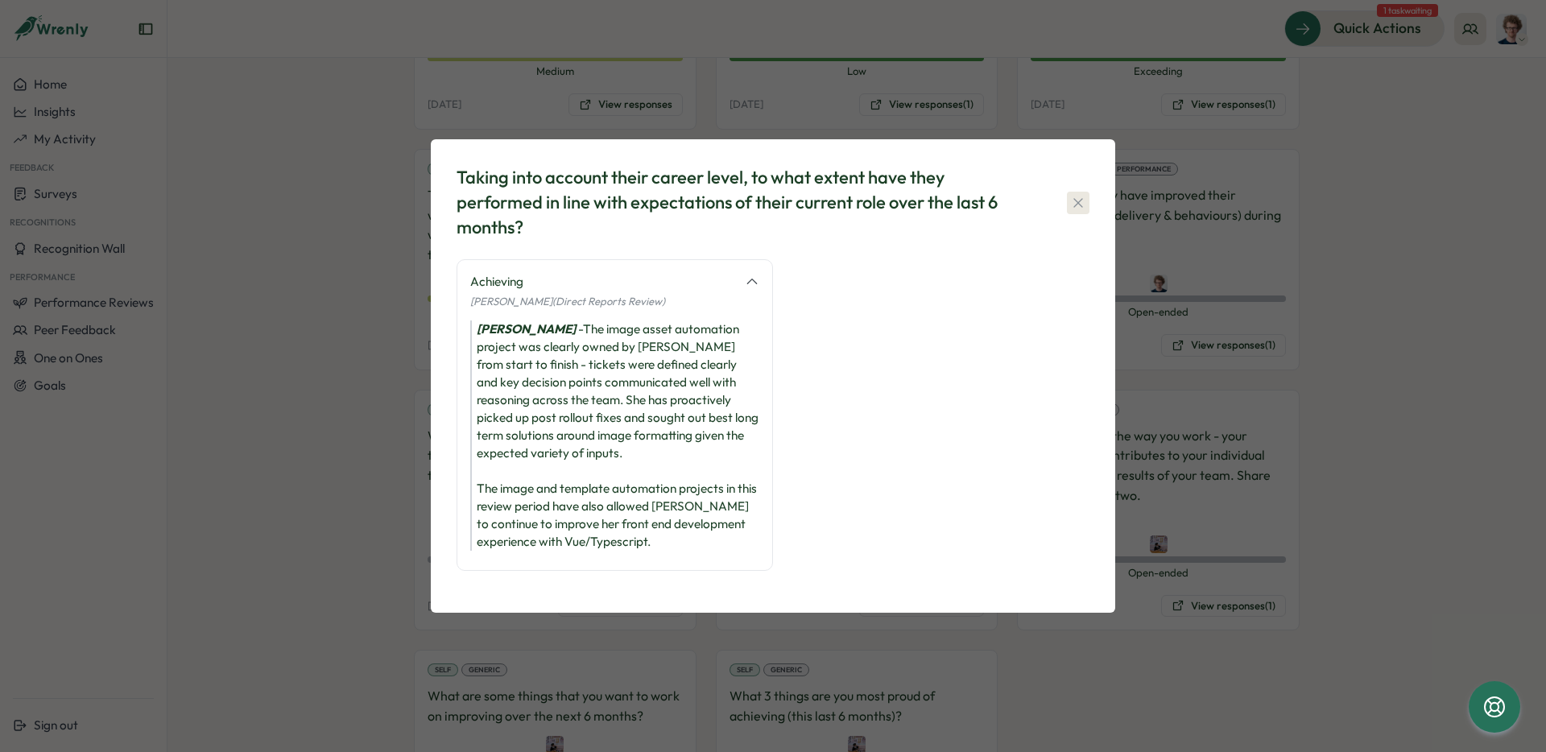
click at [1080, 207] on icon "button" at bounding box center [1078, 202] width 9 height 9
click at [1080, 213] on p "How could they have improved their performance (delivery & behaviours) during t…" at bounding box center [1158, 225] width 255 height 80
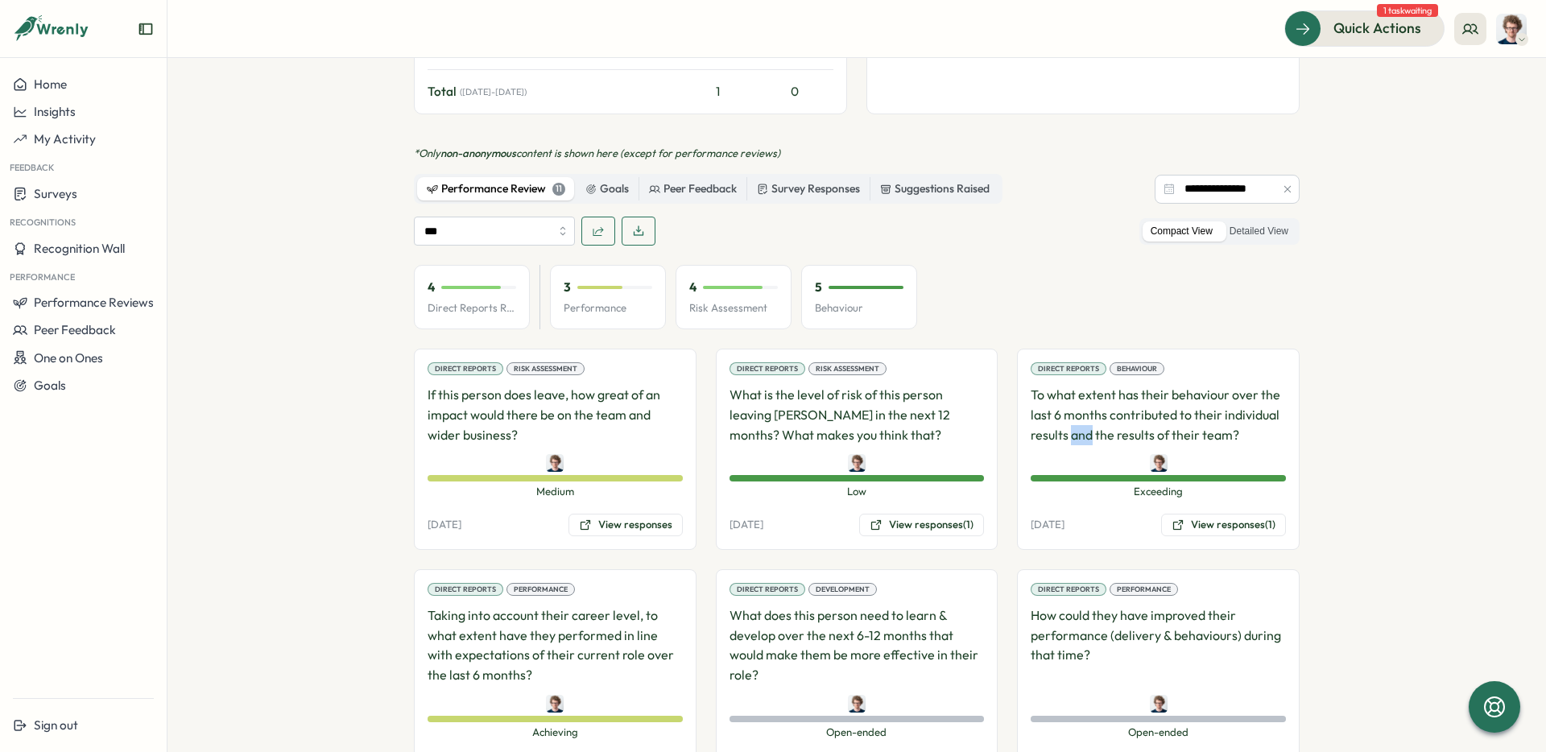
scroll to position [861, 0]
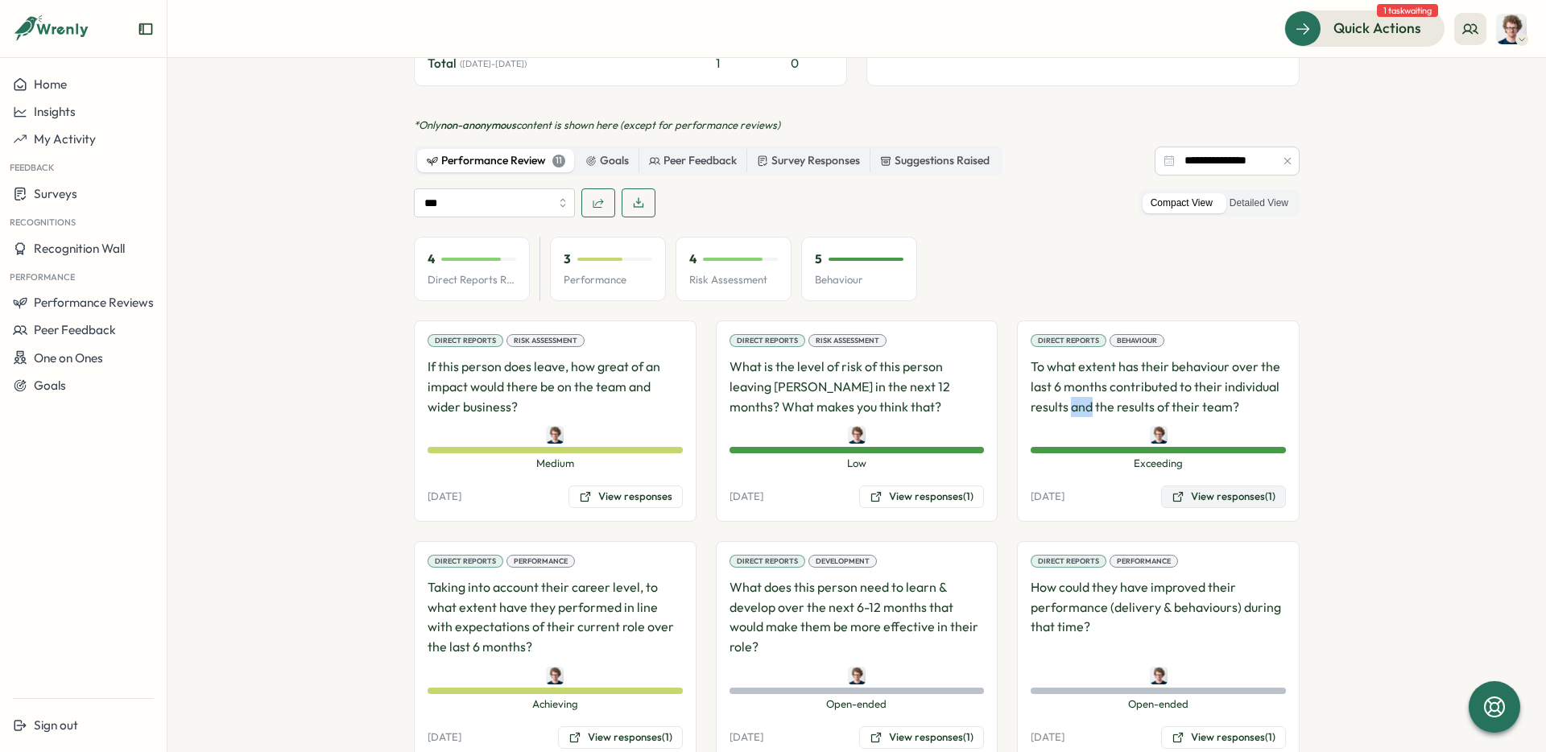
click at [1233, 486] on button "View responses (1)" at bounding box center [1223, 497] width 125 height 23
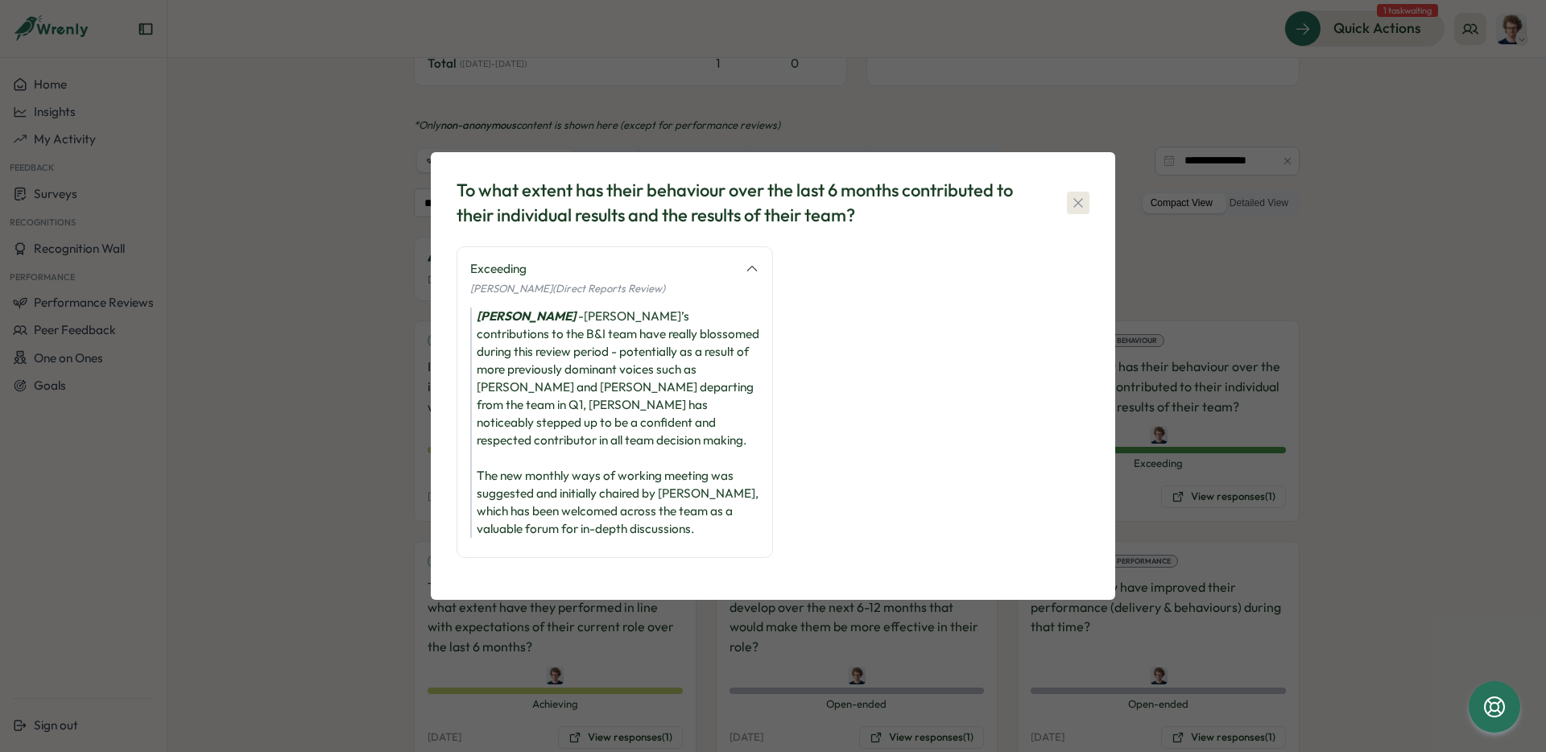
click at [1079, 211] on icon "button" at bounding box center [1078, 203] width 16 height 16
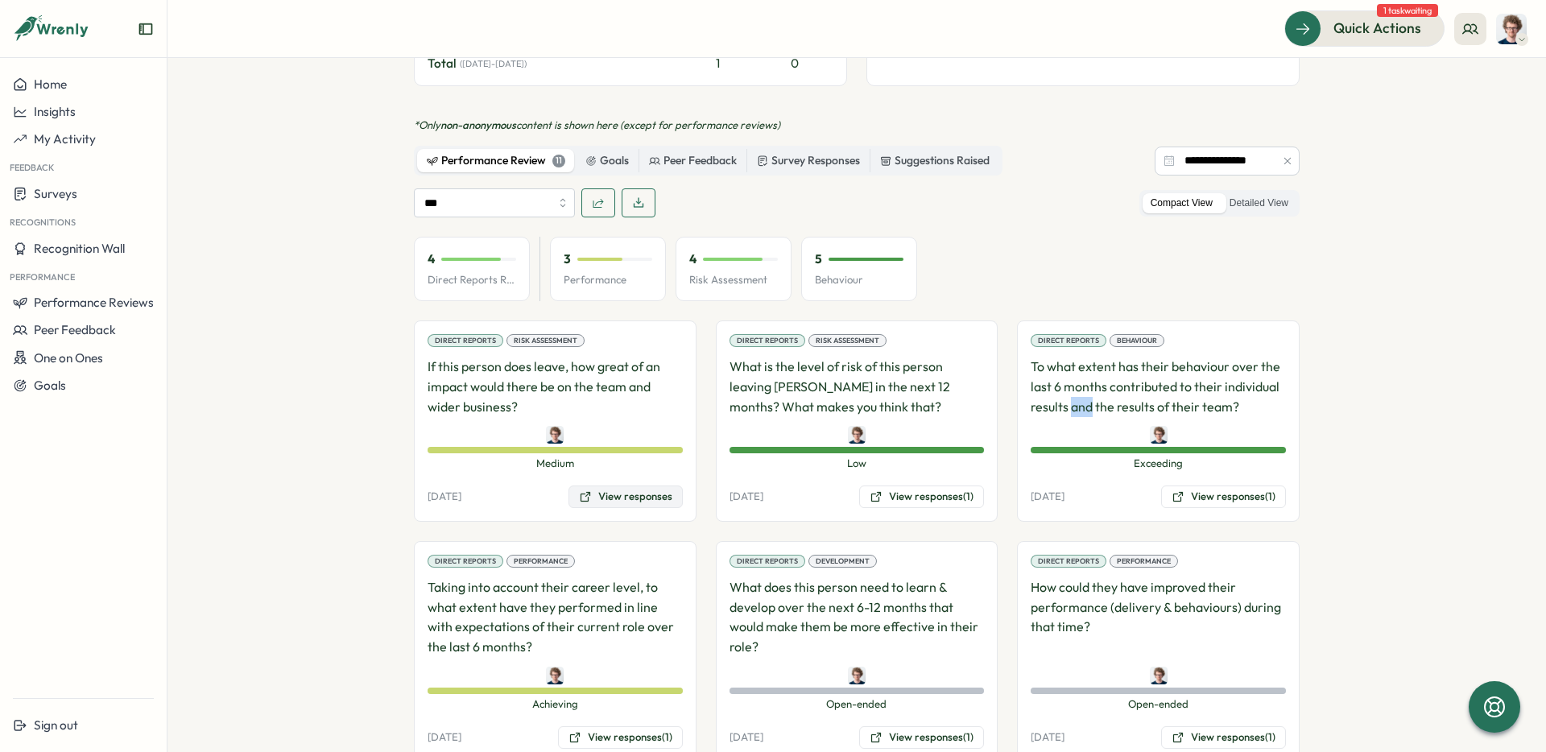
click at [644, 486] on button "View responses" at bounding box center [626, 497] width 114 height 23
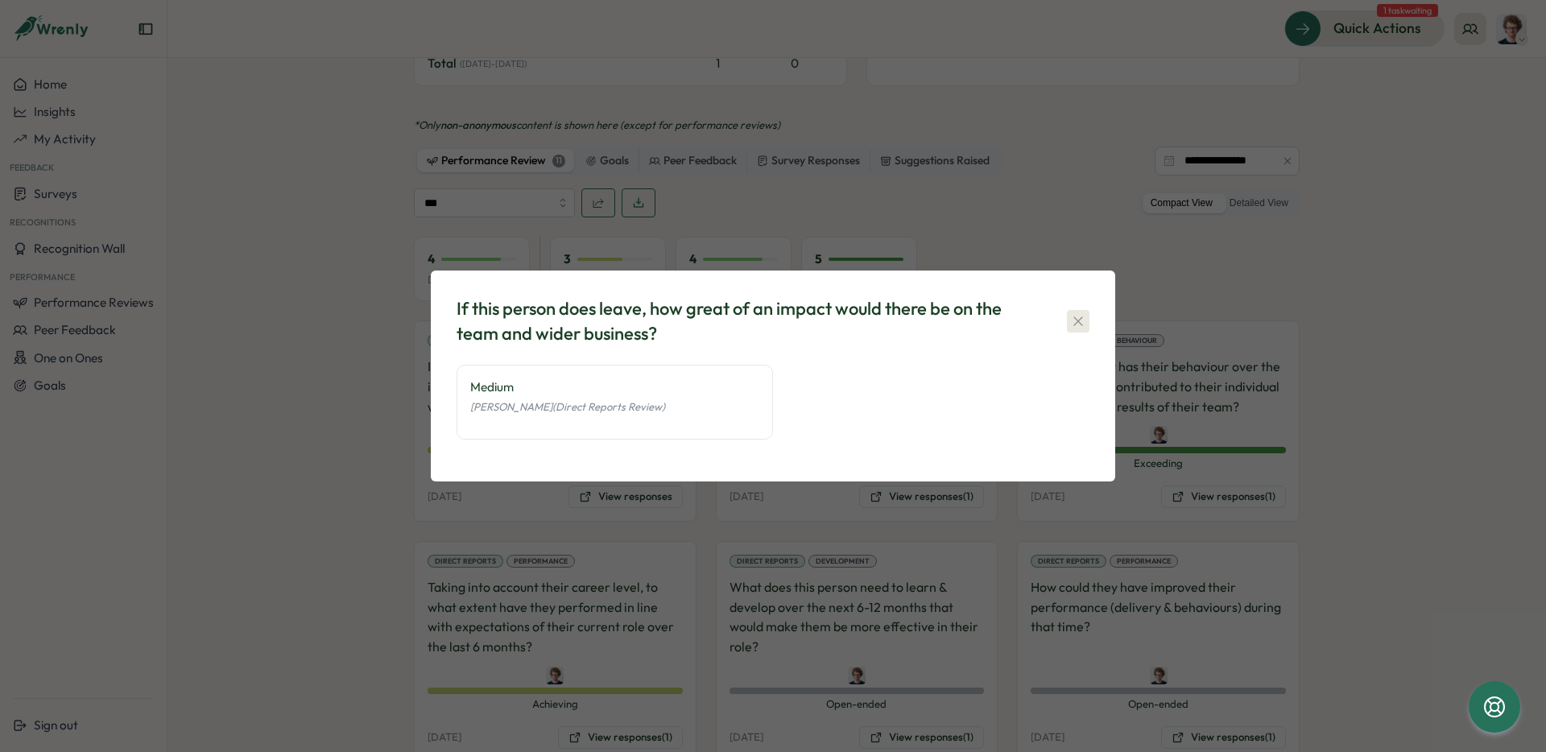
click at [1078, 320] on icon "button" at bounding box center [1078, 320] width 9 height 9
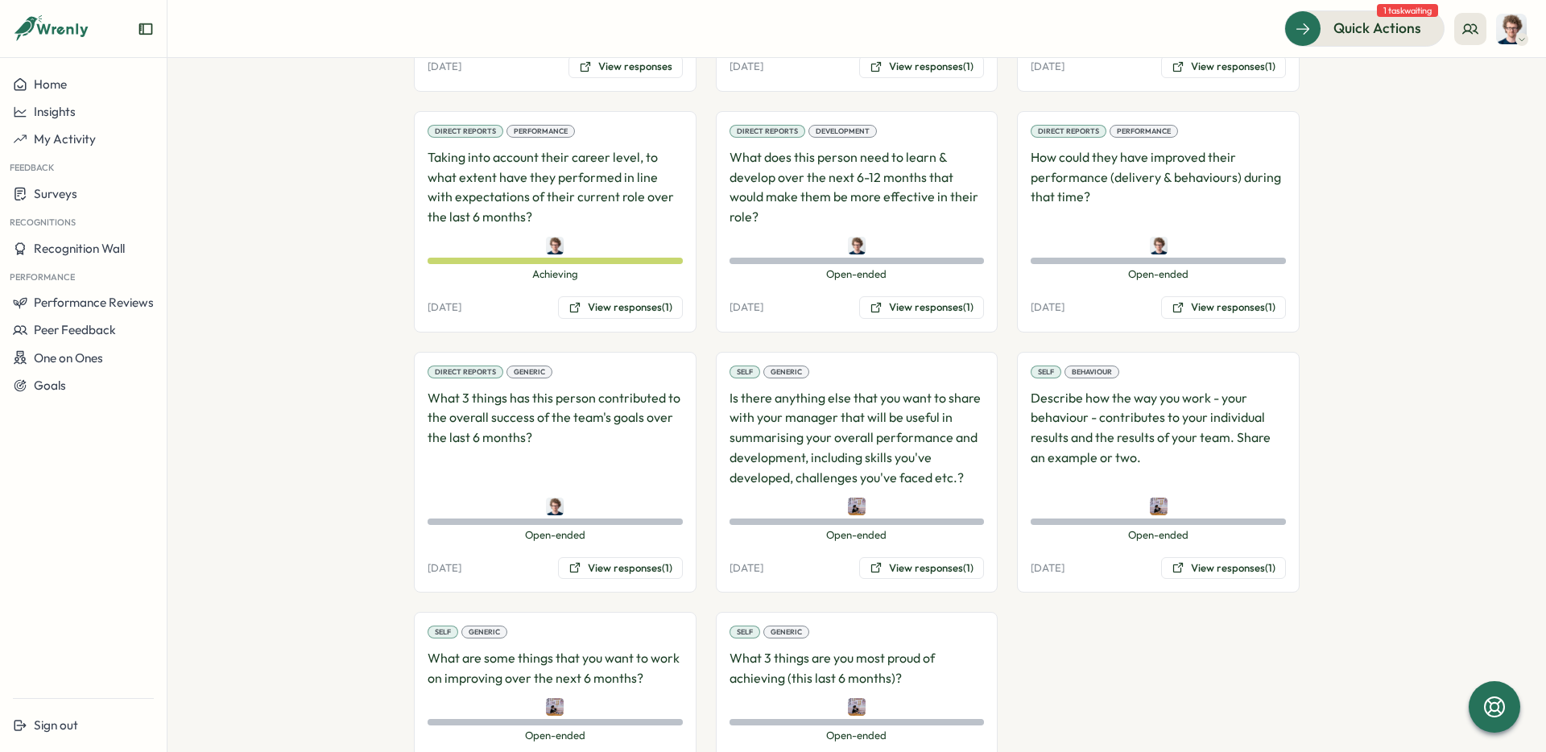
scroll to position [1335, 0]
